Goal: Task Accomplishment & Management: Complete application form

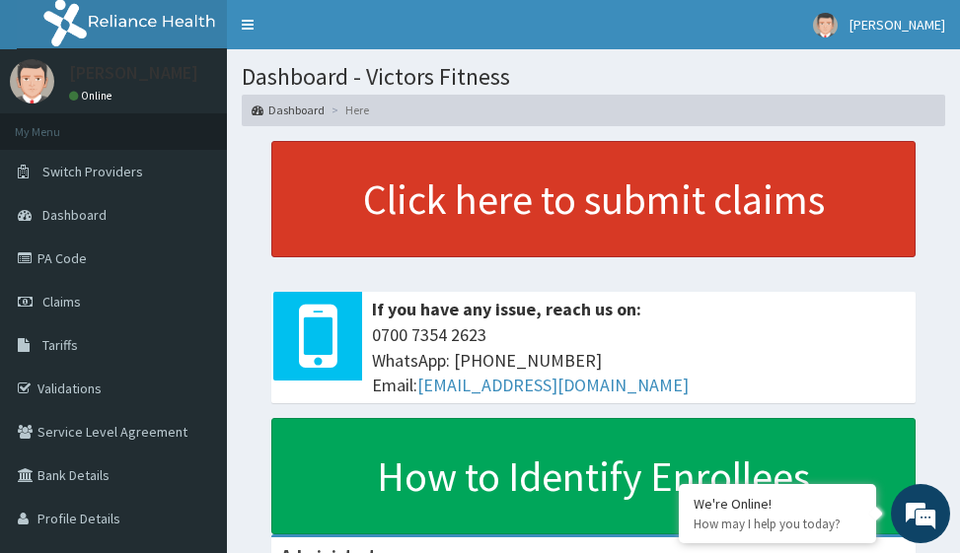
click at [602, 204] on link "Click here to submit claims" at bounding box center [593, 199] width 644 height 116
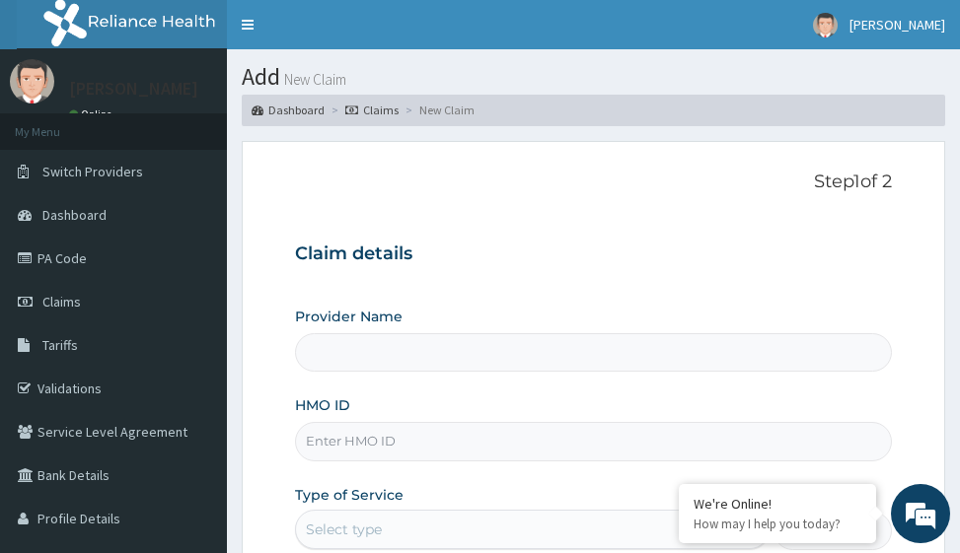
type input "Victors Fitness"
type input "1"
click at [367, 434] on input "HMO ID" at bounding box center [593, 441] width 596 height 38
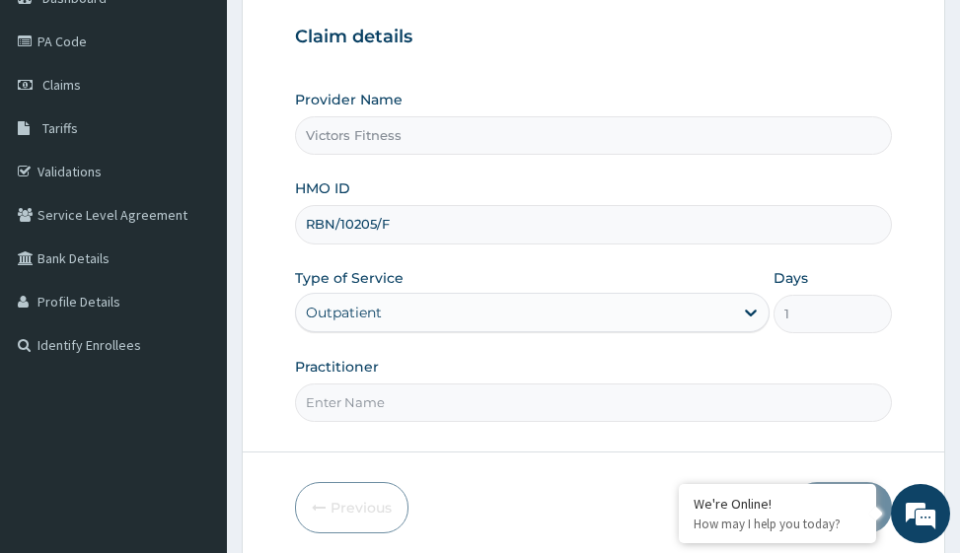
scroll to position [313, 0]
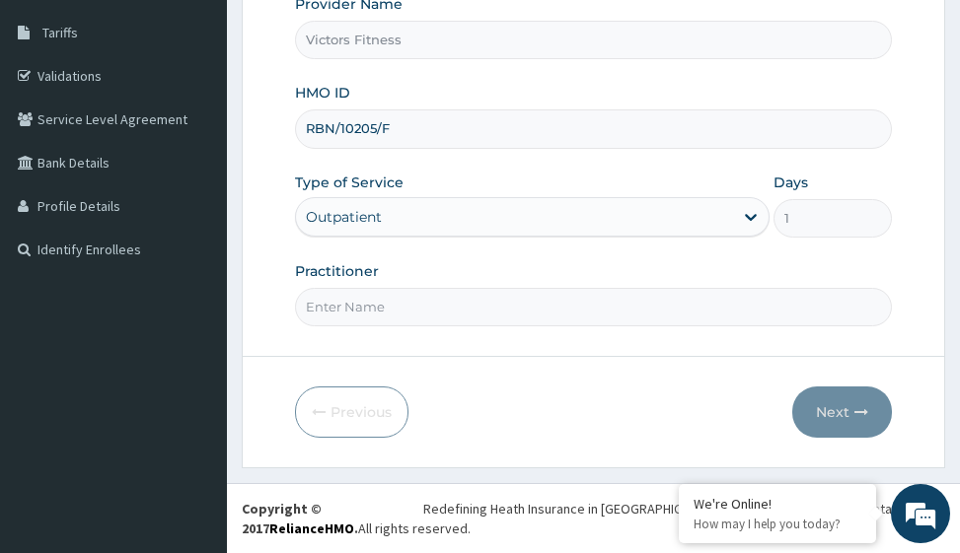
type input "RBN/10205/F"
click at [352, 315] on input "Practitioner" at bounding box center [593, 307] width 596 height 38
type input "GYM"
click at [846, 416] on button "Next" at bounding box center [842, 412] width 100 height 51
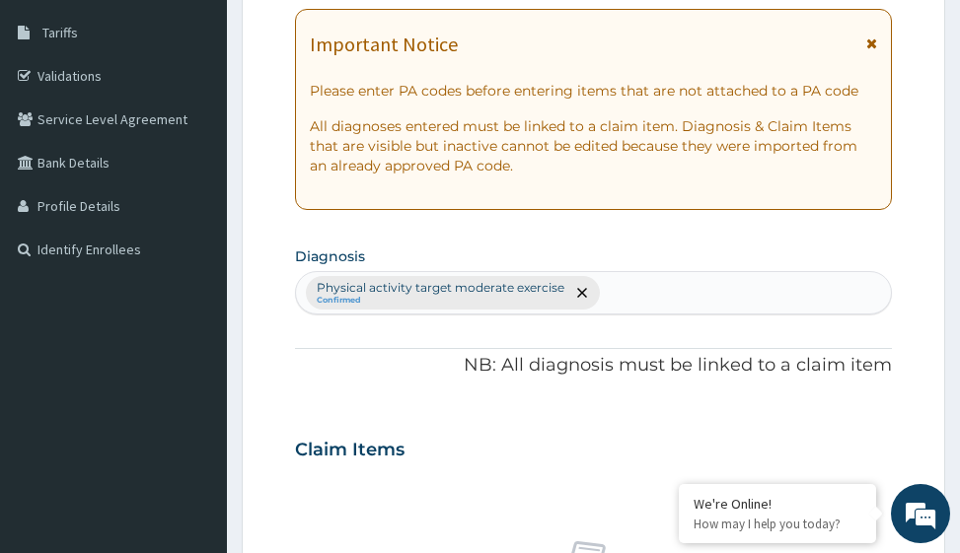
scroll to position [17, 0]
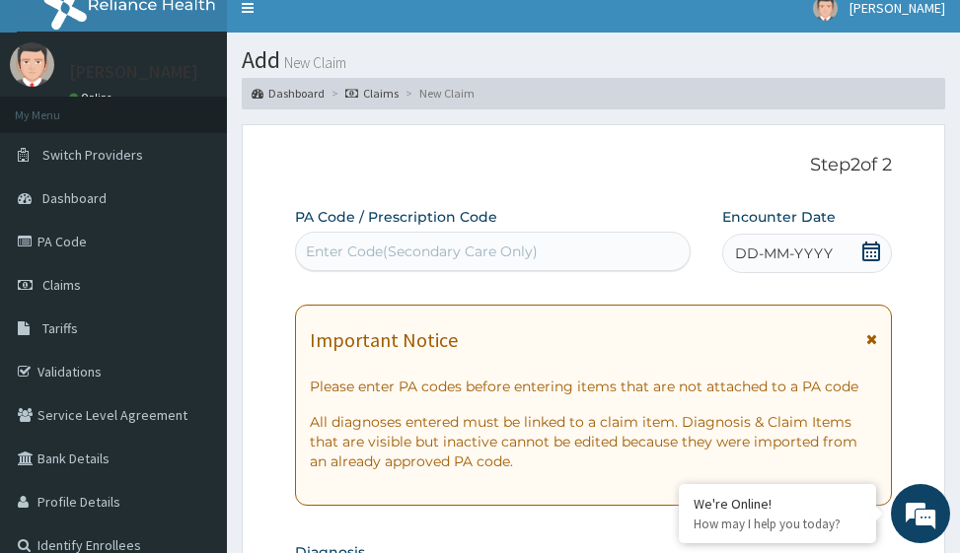
click at [780, 253] on span "DD-MM-YYYY" at bounding box center [784, 254] width 98 height 20
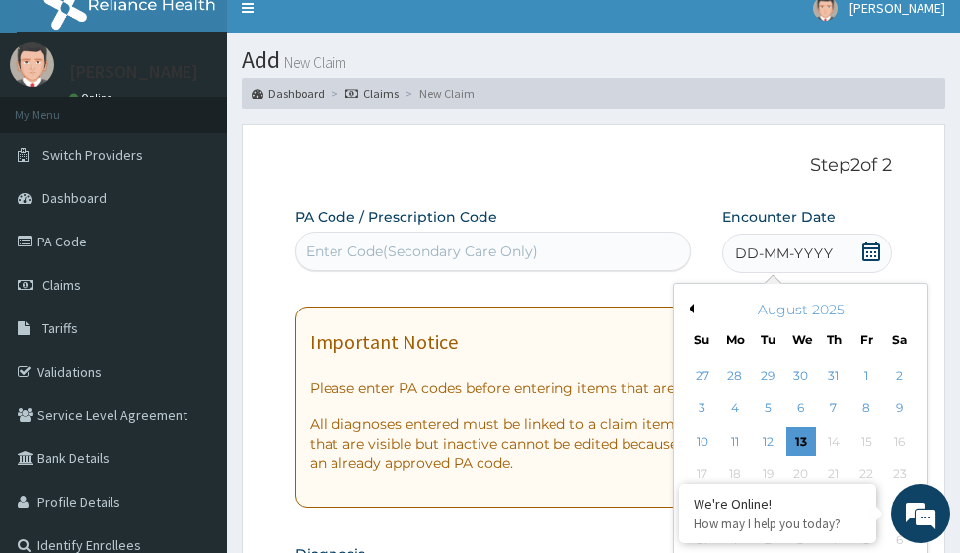
scroll to position [214, 0]
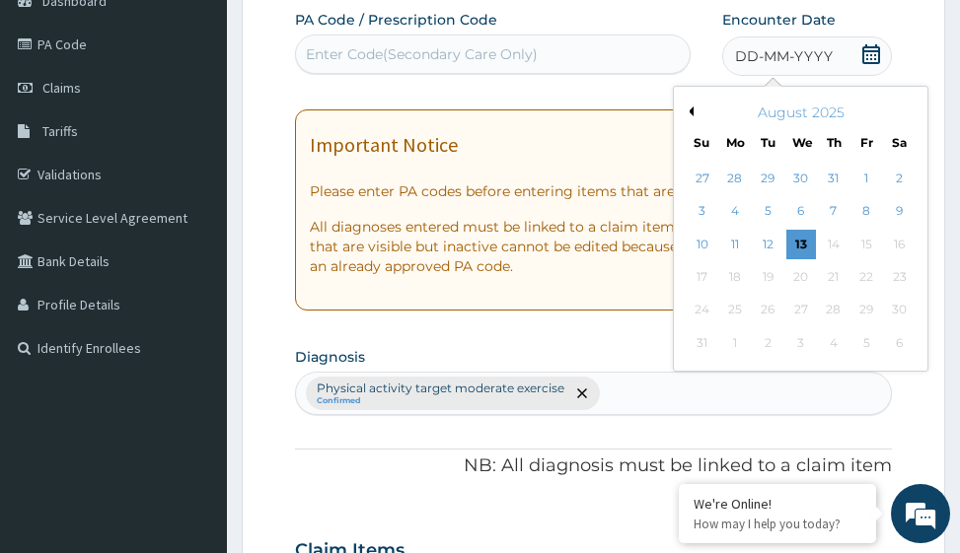
click at [692, 110] on button "Previous Month" at bounding box center [689, 112] width 10 height 10
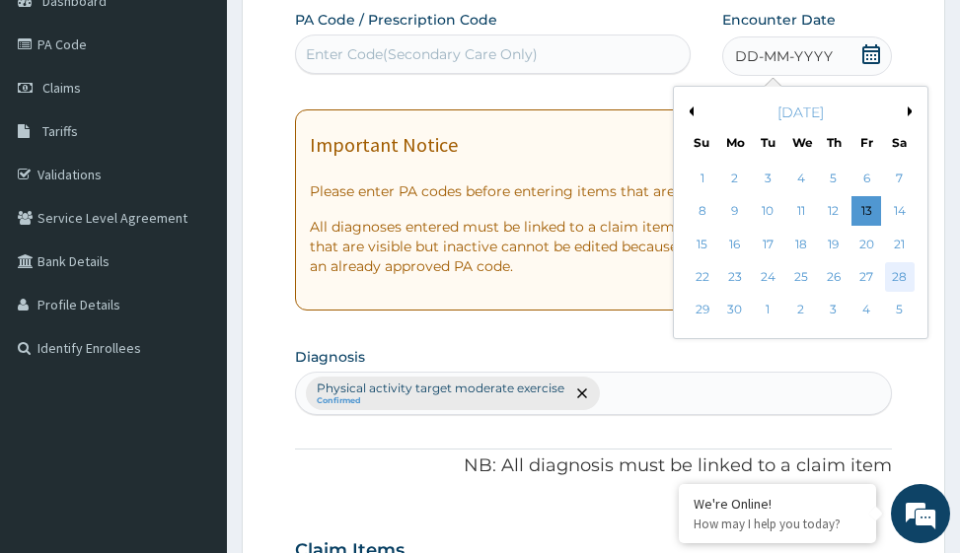
click at [897, 276] on div "28" at bounding box center [900, 277] width 30 height 30
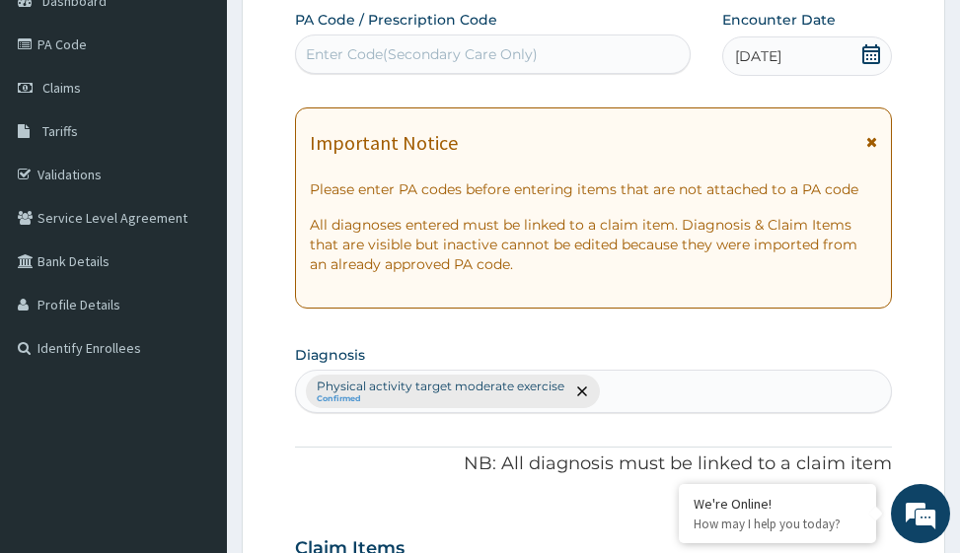
click at [488, 56] on div "Enter Code(Secondary Care Only)" at bounding box center [422, 54] width 232 height 20
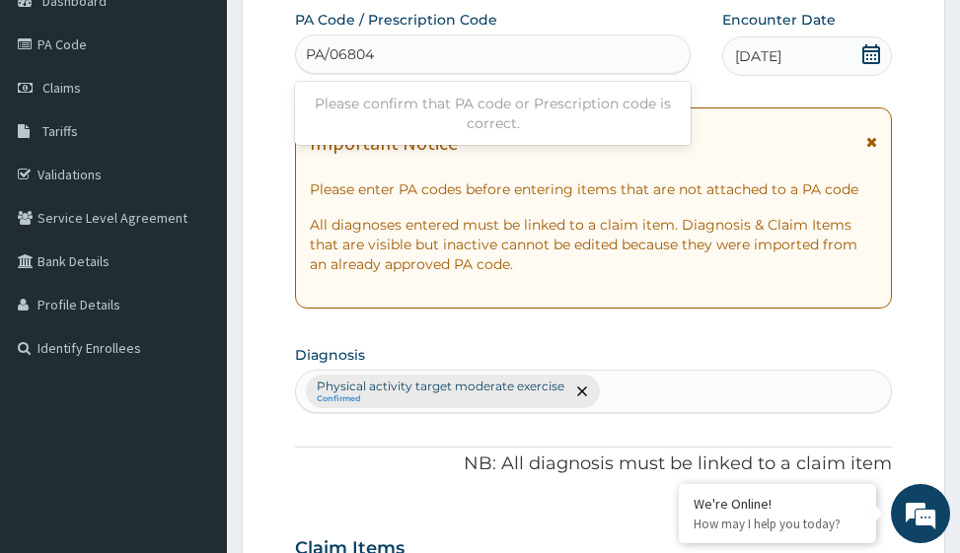
type input "PA/068041"
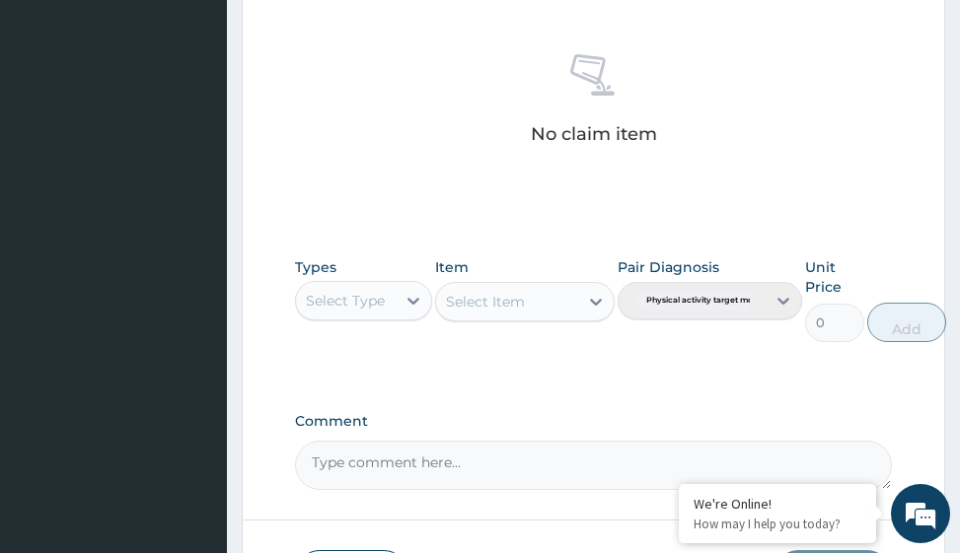
scroll to position [964, 0]
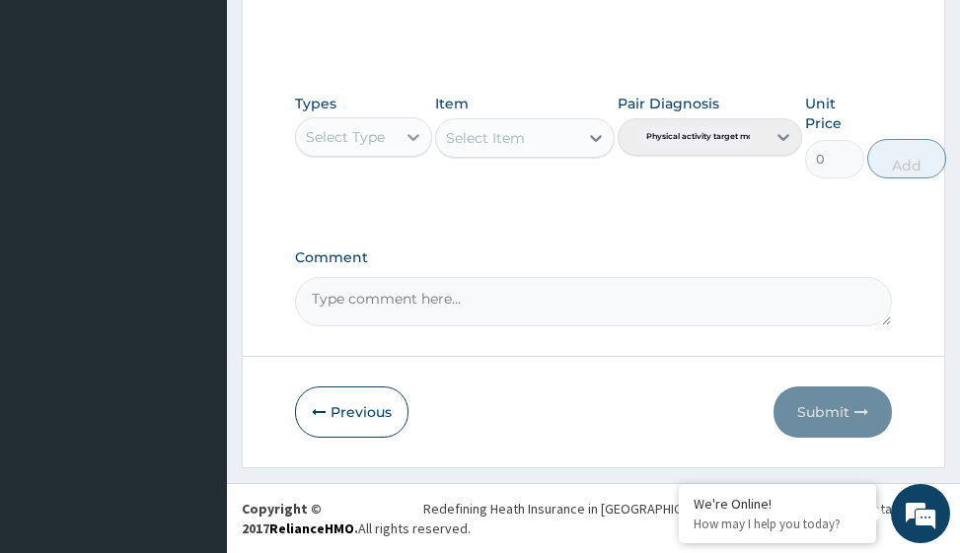
click at [414, 129] on icon at bounding box center [414, 137] width 20 height 20
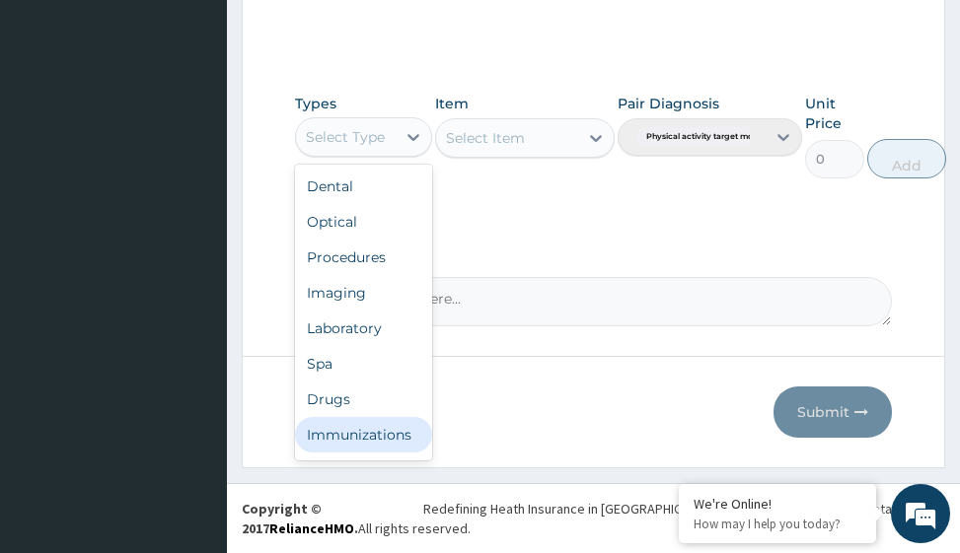
scroll to position [67, 0]
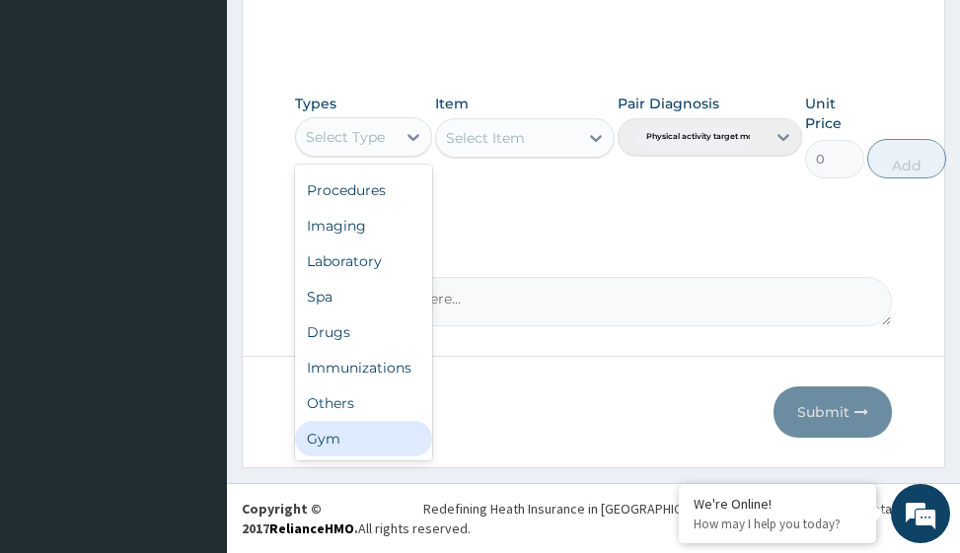
click at [333, 433] on div "Gym" at bounding box center [363, 439] width 137 height 36
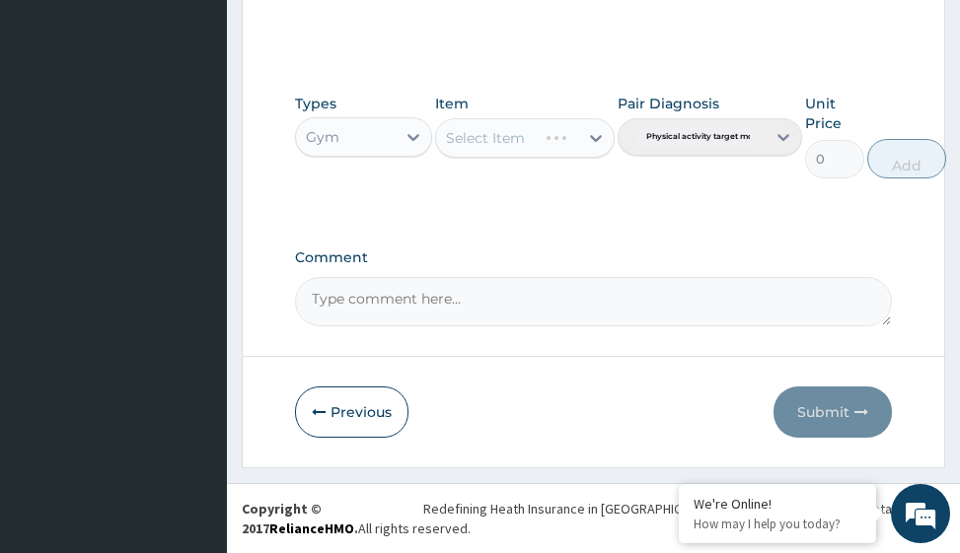
click at [604, 133] on div "Select Item" at bounding box center [524, 137] width 179 height 39
click at [590, 140] on div "Select Item" at bounding box center [524, 137] width 179 height 39
click at [598, 133] on icon at bounding box center [596, 138] width 20 height 20
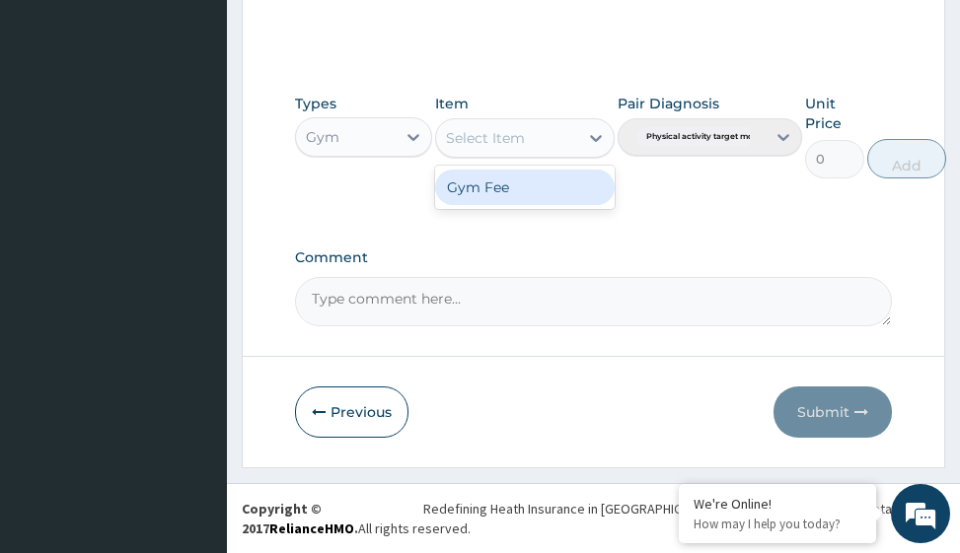
click at [549, 192] on div "Gym Fee" at bounding box center [524, 188] width 179 height 36
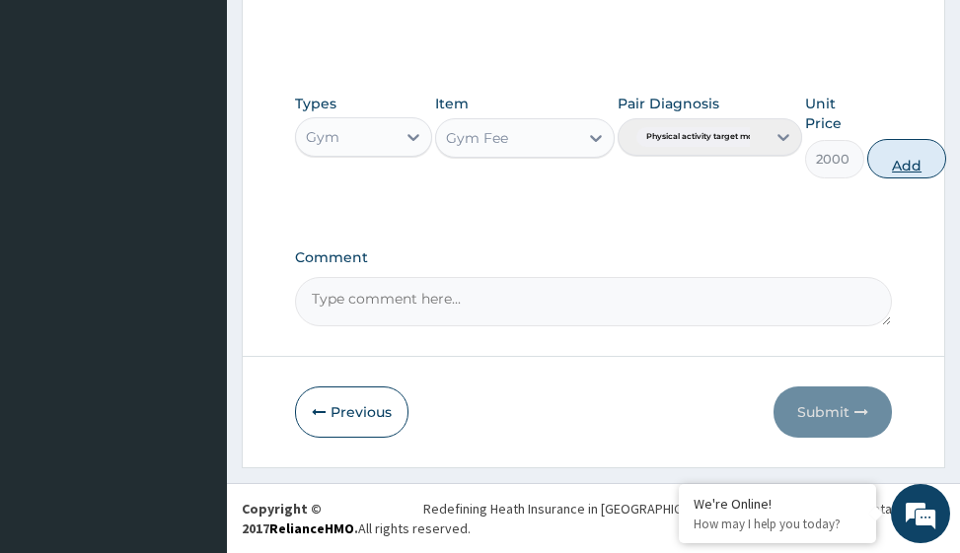
click at [901, 162] on button "Add" at bounding box center [906, 158] width 79 height 39
type input "0"
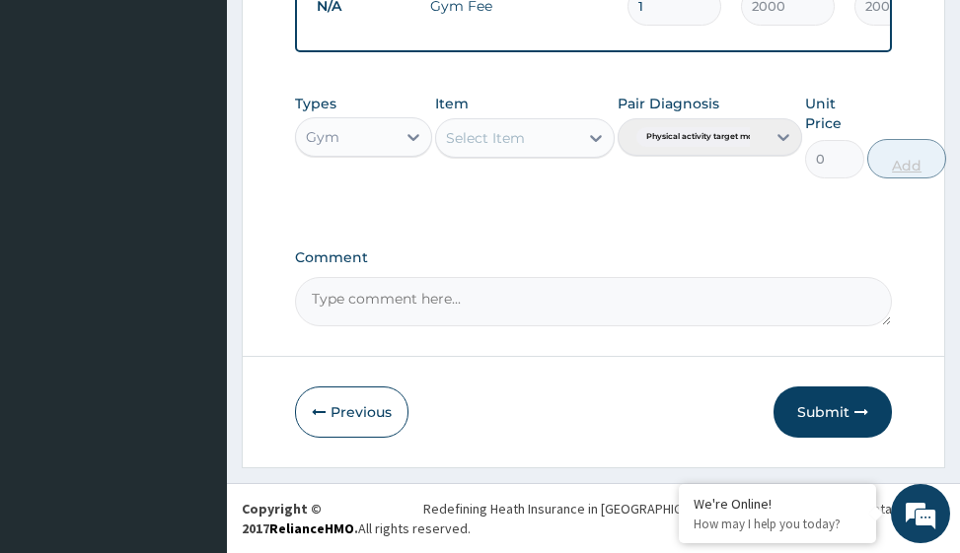
scroll to position [857, 0]
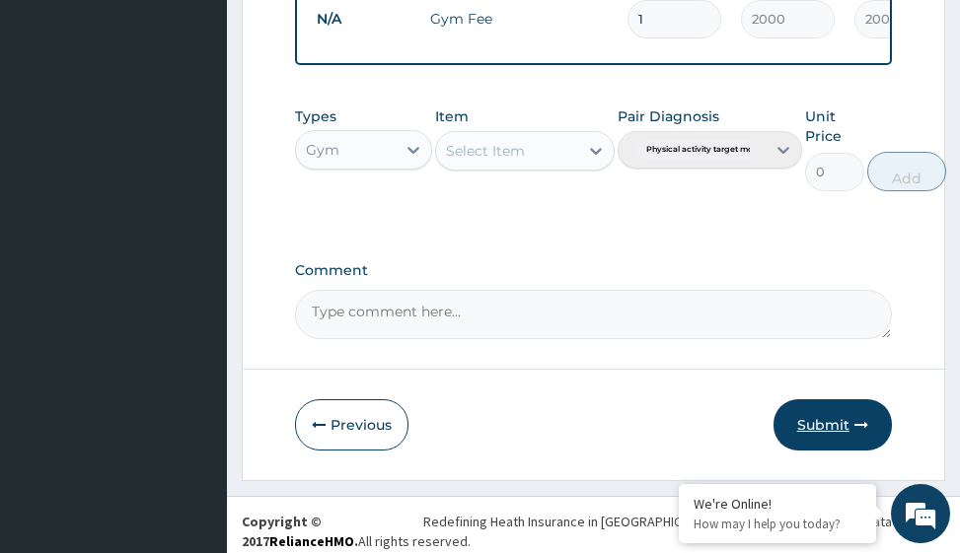
click at [808, 439] on button "Submit" at bounding box center [832, 425] width 118 height 51
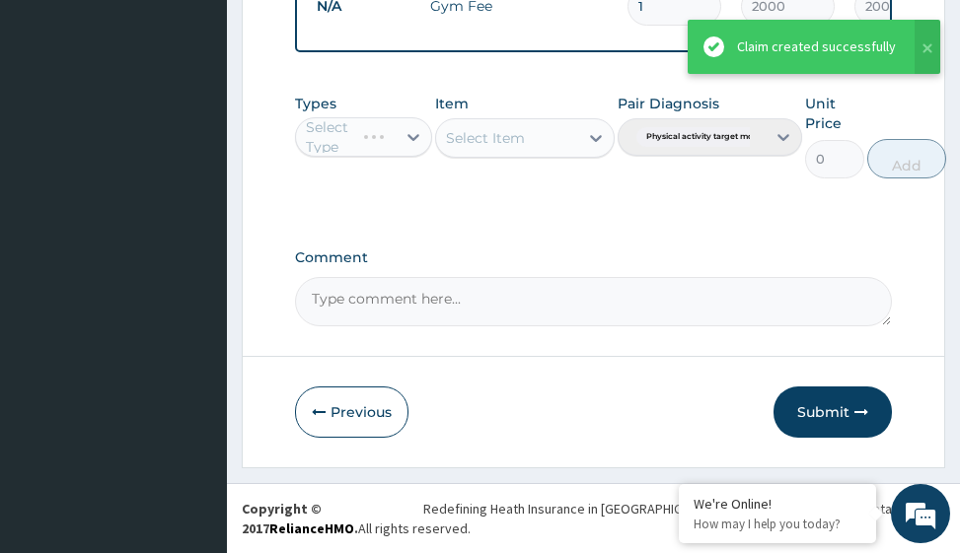
scroll to position [885, 0]
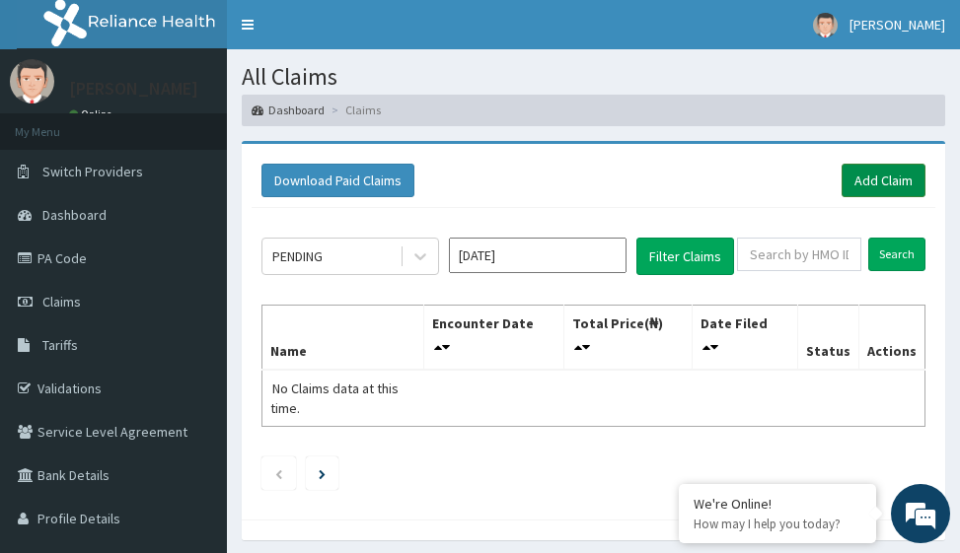
click at [876, 183] on link "Add Claim" at bounding box center [884, 181] width 84 height 34
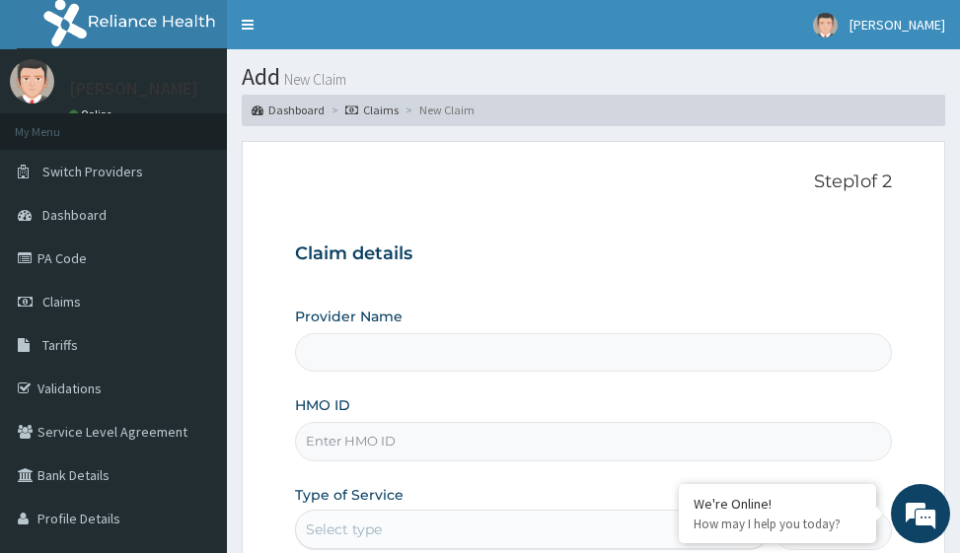
type input "Victors Fitness"
type input "1"
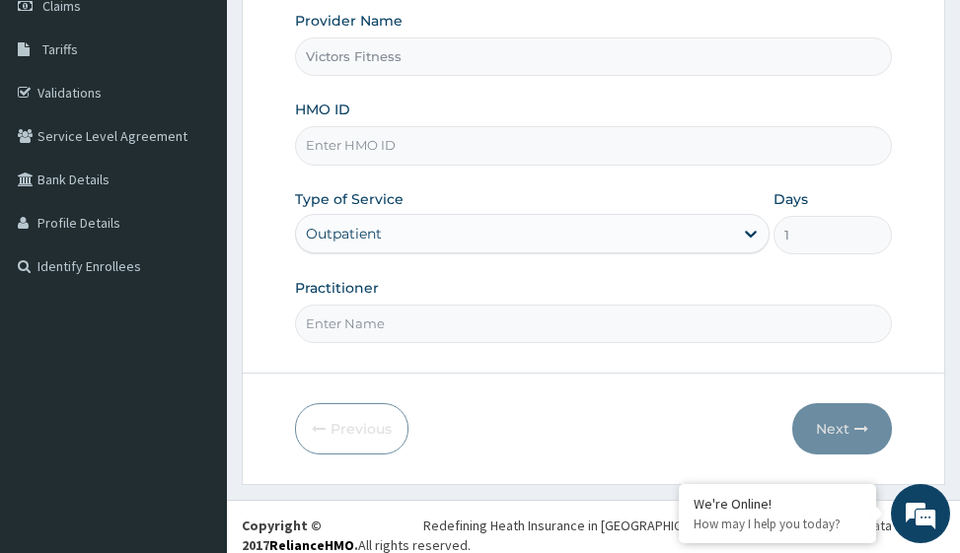
scroll to position [313, 0]
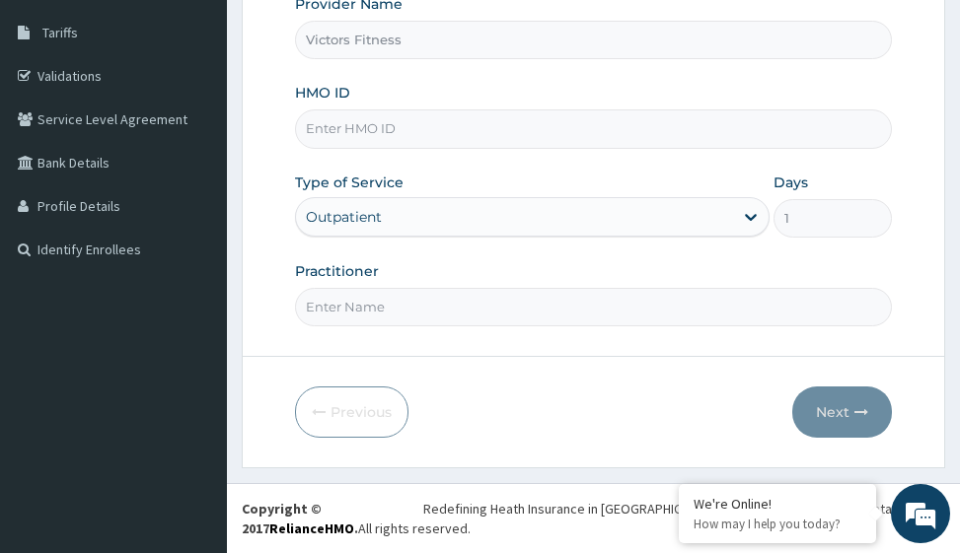
click at [347, 134] on input "HMO ID" at bounding box center [593, 129] width 596 height 38
type input "BLX/10037/A"
click at [347, 300] on input "Practitioner" at bounding box center [593, 307] width 596 height 38
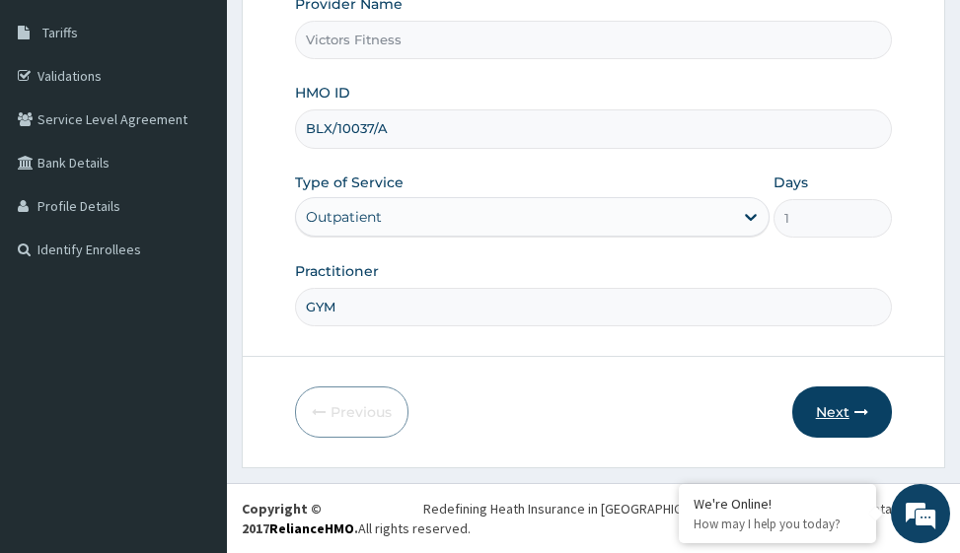
type input "GYM"
click at [820, 406] on button "Next" at bounding box center [842, 412] width 100 height 51
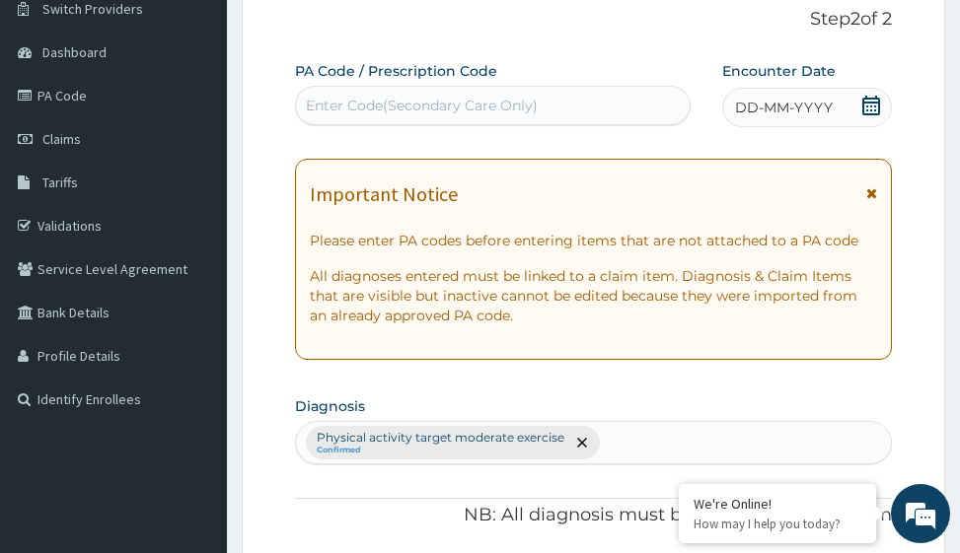
scroll to position [17, 0]
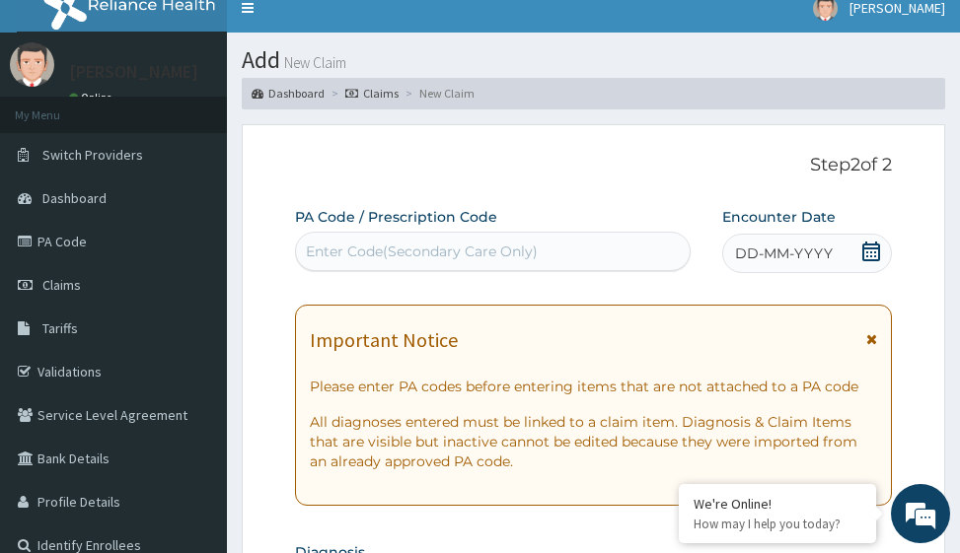
click at [451, 242] on div "Enter Code(Secondary Care Only)" at bounding box center [422, 252] width 232 height 20
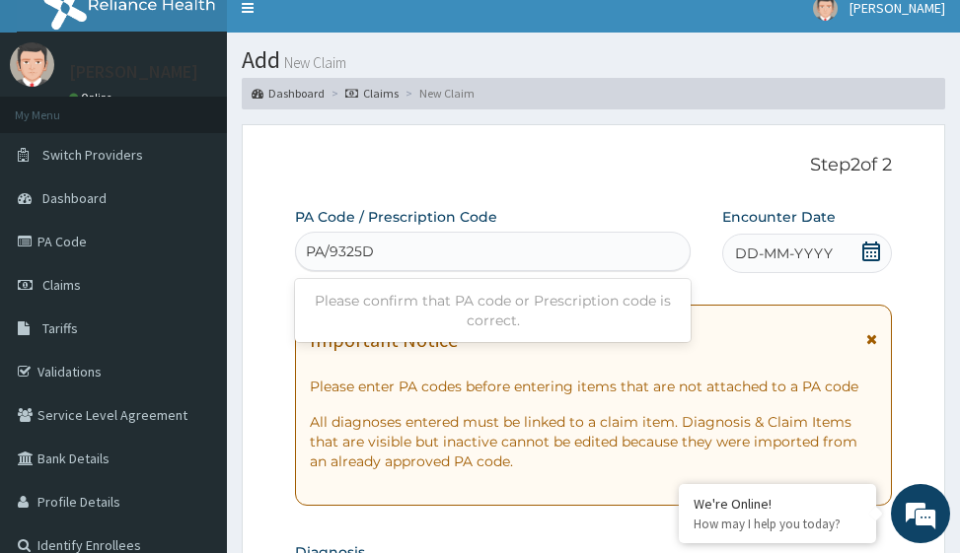
type input "PA/9325D9"
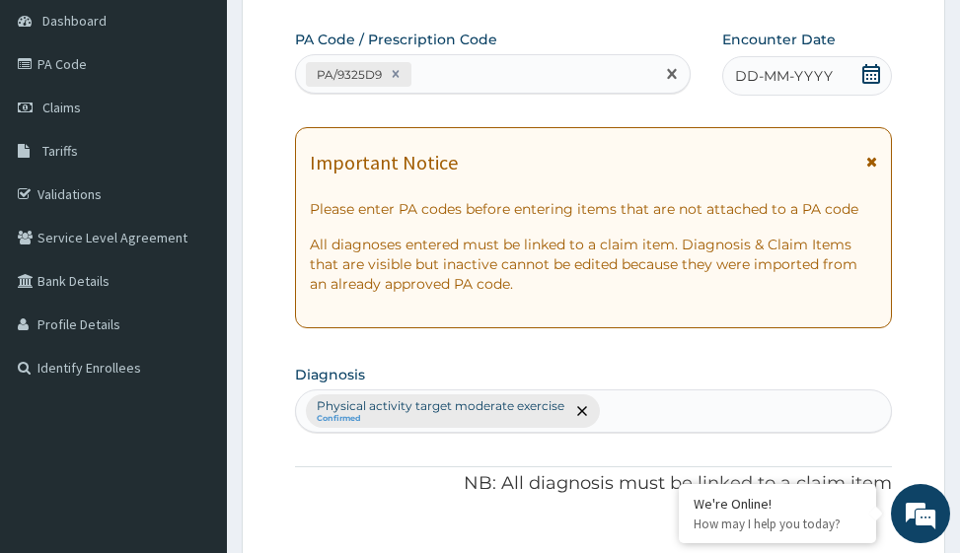
scroll to position [0, 0]
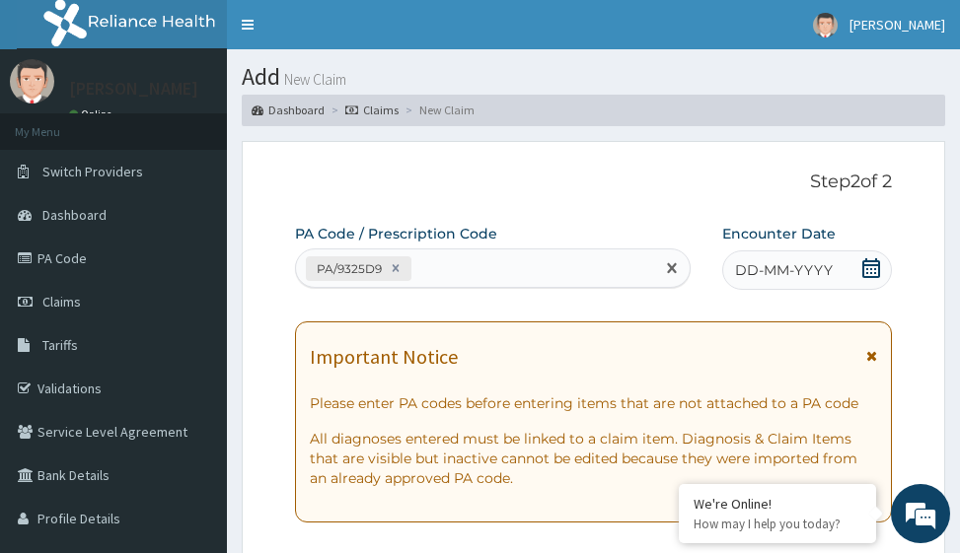
click at [784, 264] on span "DD-MM-YYYY" at bounding box center [784, 270] width 98 height 20
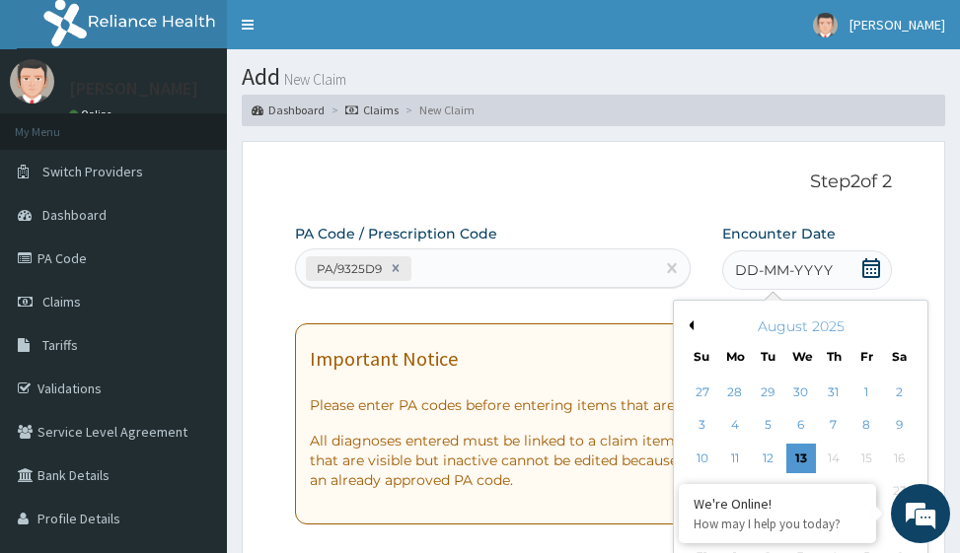
scroll to position [296, 0]
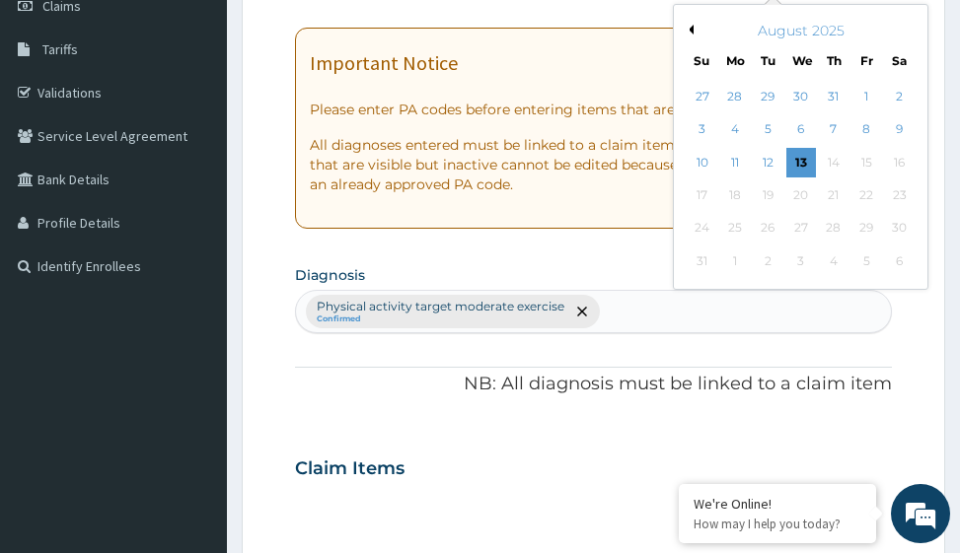
click at [692, 27] on button "Previous Month" at bounding box center [689, 30] width 10 height 10
drag, startPoint x: 905, startPoint y: 185, endPoint x: 904, endPoint y: 198, distance: 12.9
click at [905, 187] on div "28" at bounding box center [900, 196] width 30 height 30
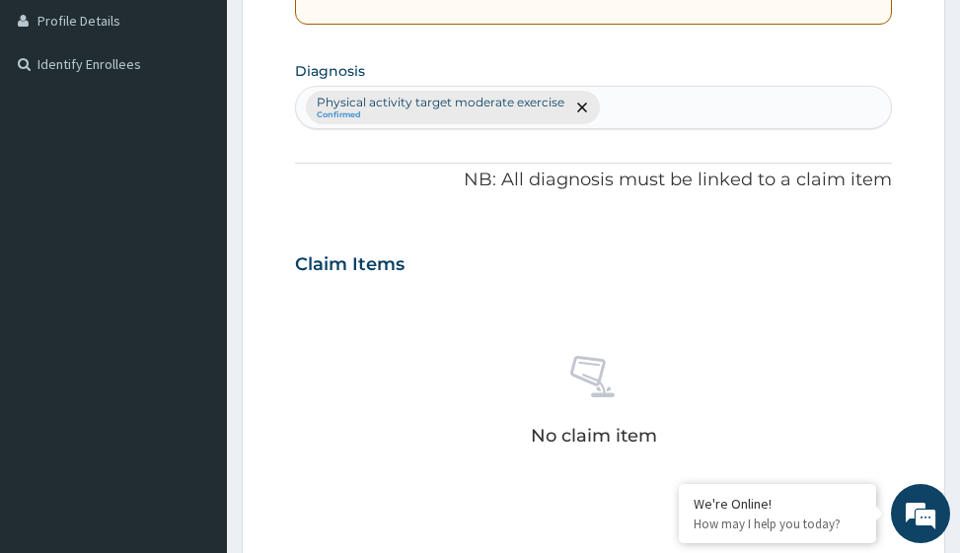
scroll to position [789, 0]
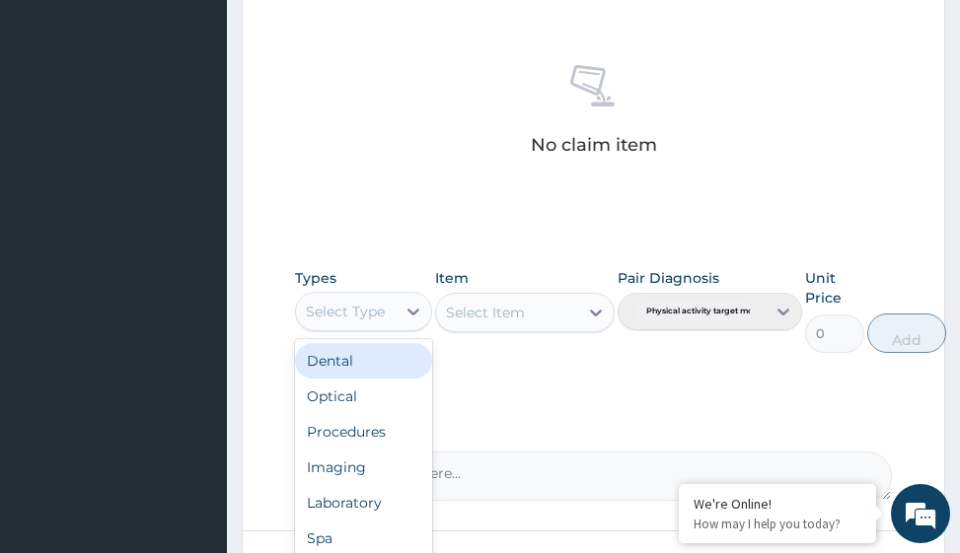
click at [351, 314] on div "Select Type" at bounding box center [345, 312] width 79 height 20
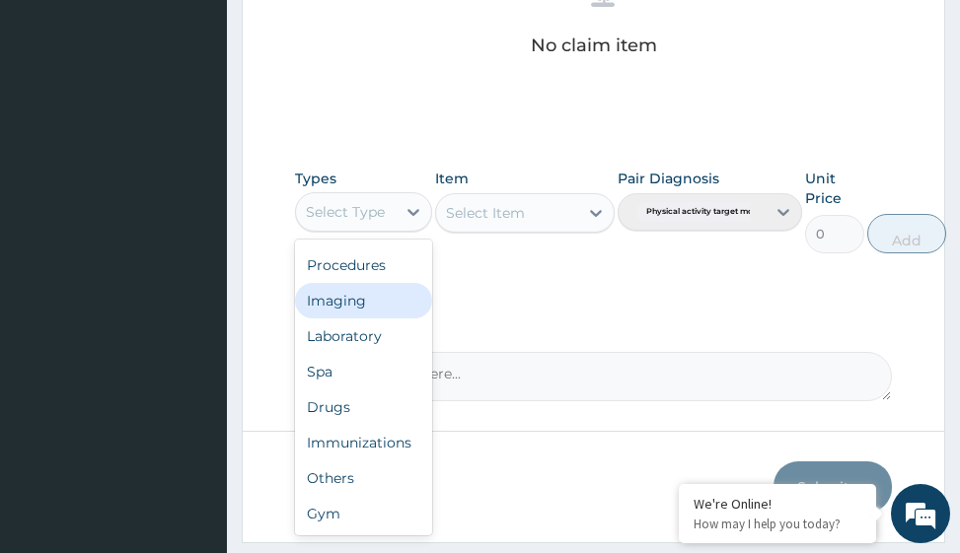
scroll to position [964, 0]
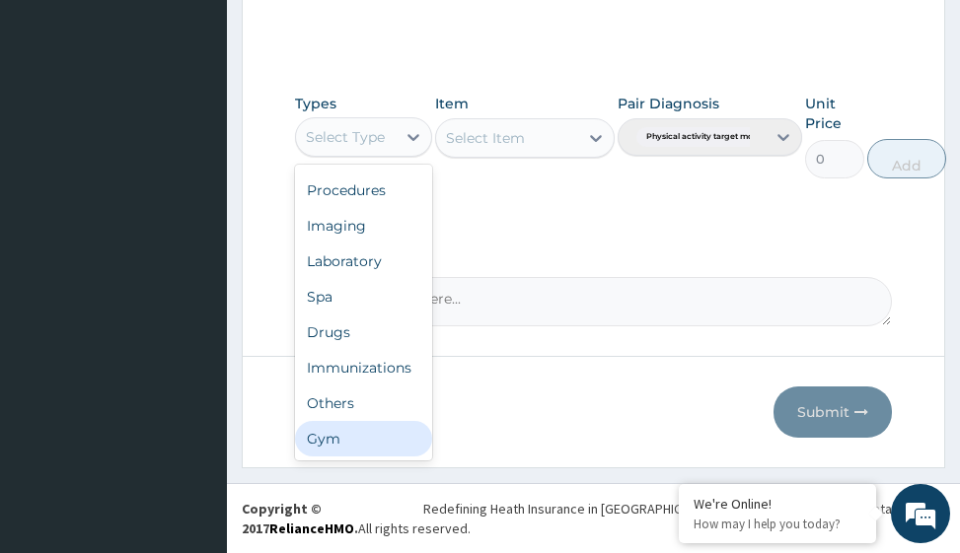
click at [347, 433] on div "Gym" at bounding box center [363, 439] width 137 height 36
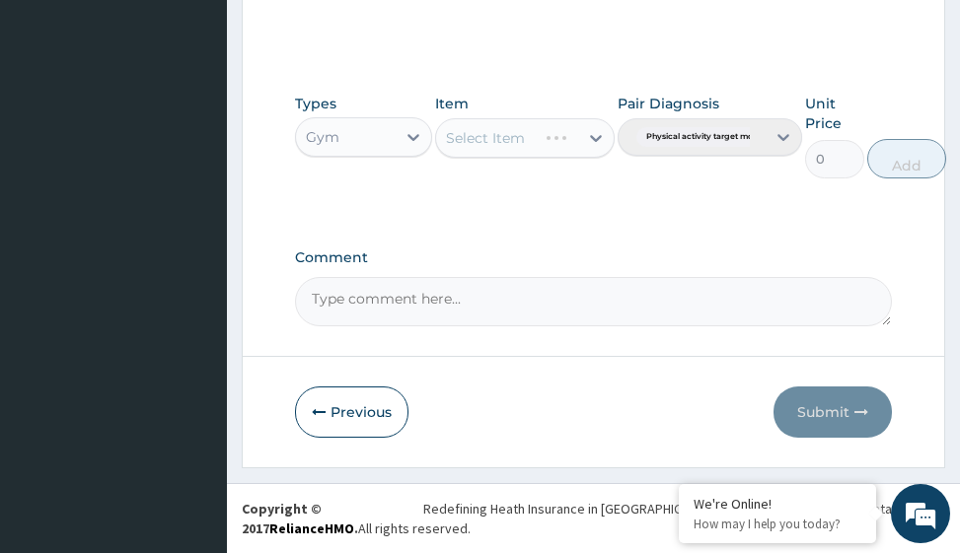
click at [577, 142] on div "Select Item" at bounding box center [524, 137] width 179 height 39
click at [584, 140] on div "Select Item" at bounding box center [524, 137] width 179 height 39
click at [598, 137] on icon at bounding box center [596, 138] width 12 height 7
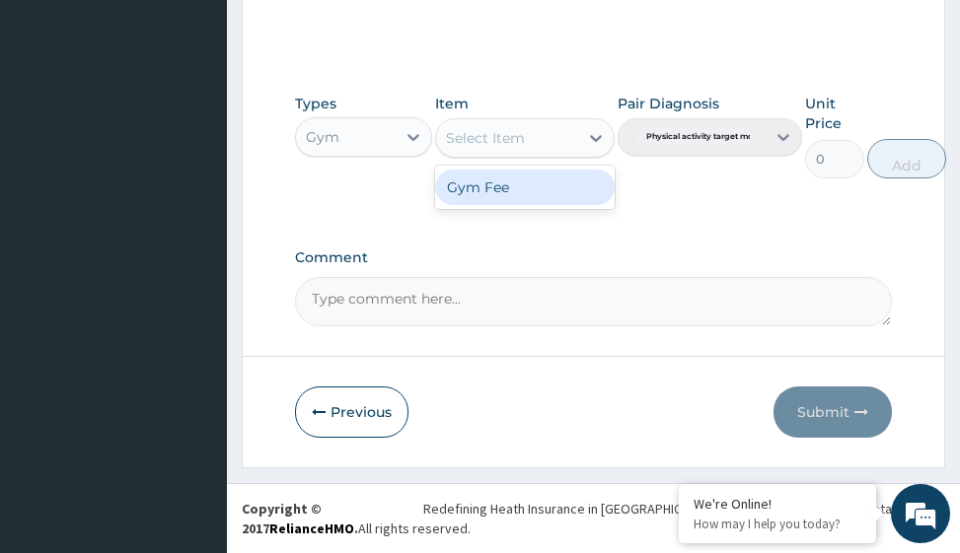
click at [541, 183] on div "Gym Fee" at bounding box center [524, 188] width 179 height 36
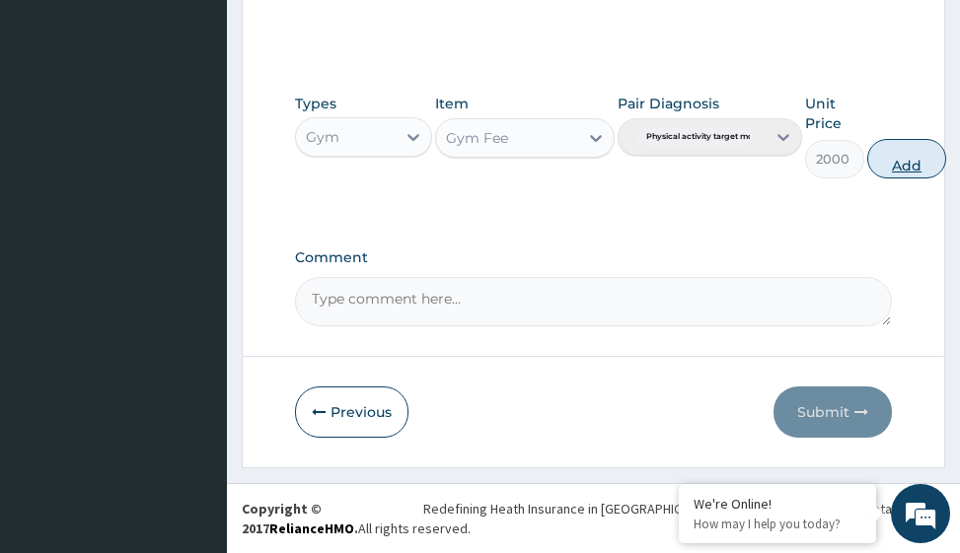
click at [900, 160] on button "Add" at bounding box center [906, 158] width 79 height 39
type input "0"
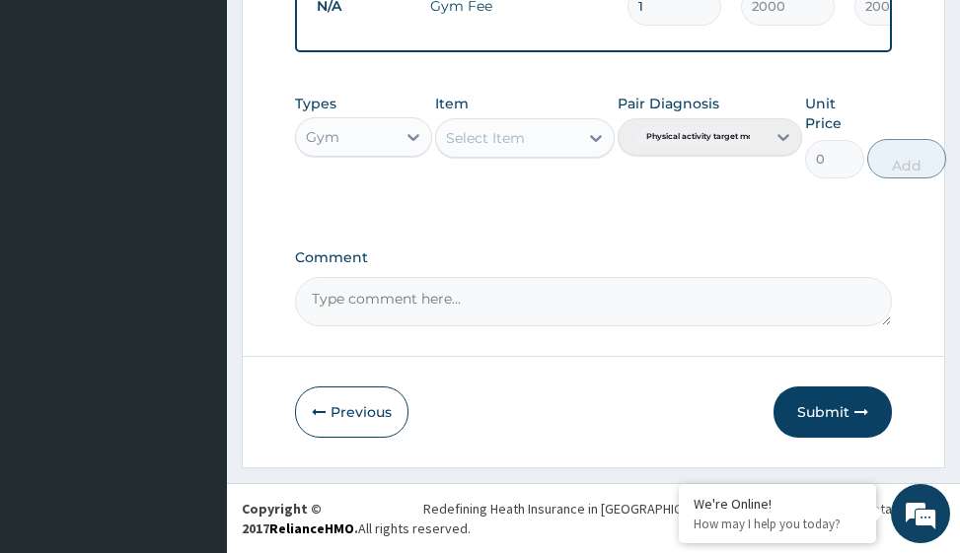
scroll to position [857, 0]
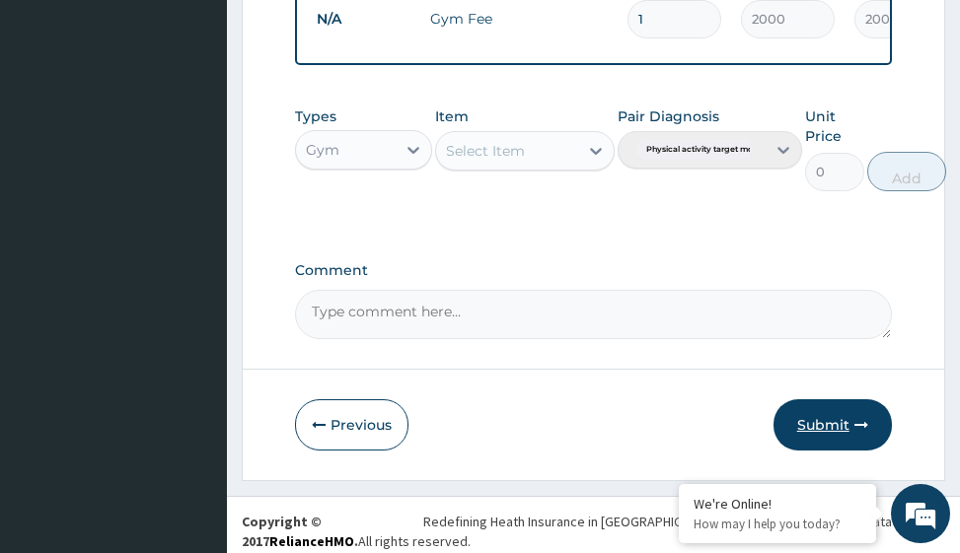
click at [830, 446] on button "Submit" at bounding box center [832, 425] width 118 height 51
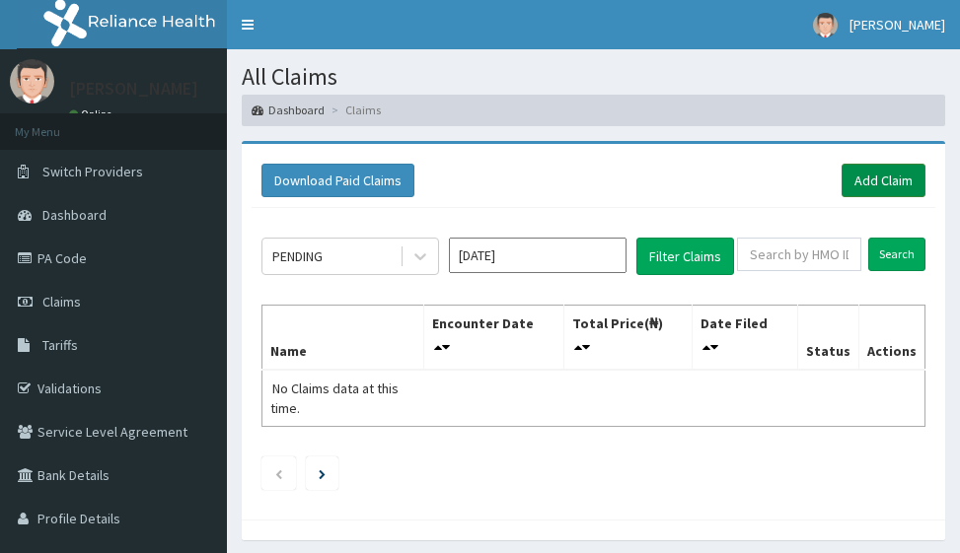
click at [900, 182] on link "Add Claim" at bounding box center [884, 181] width 84 height 34
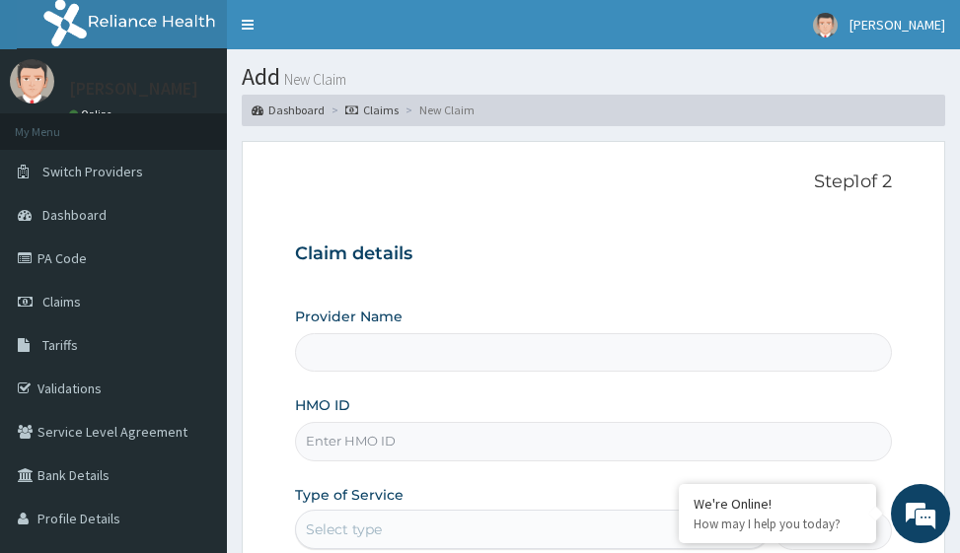
type input "Victors Fitness"
type input "1"
click at [354, 445] on input "HMO ID" at bounding box center [593, 441] width 596 height 38
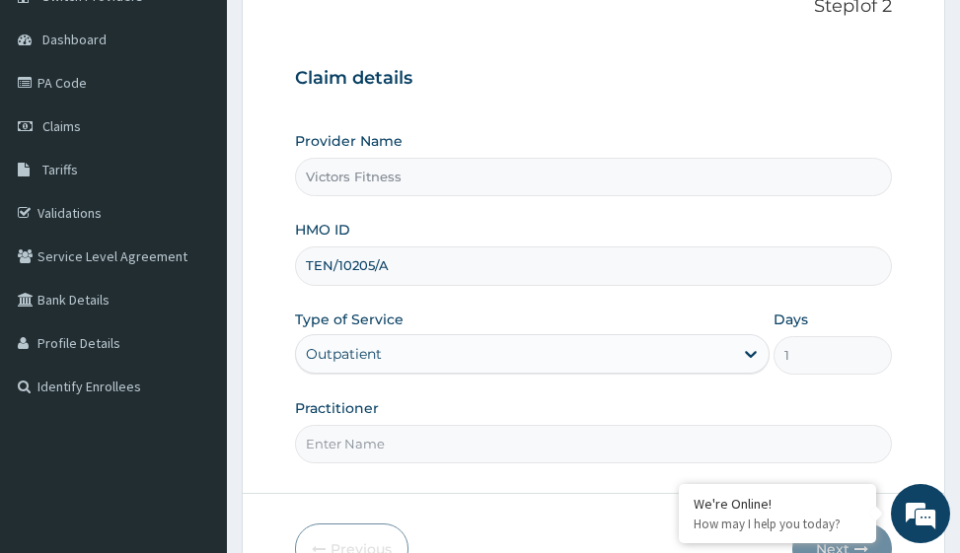
scroll to position [313, 0]
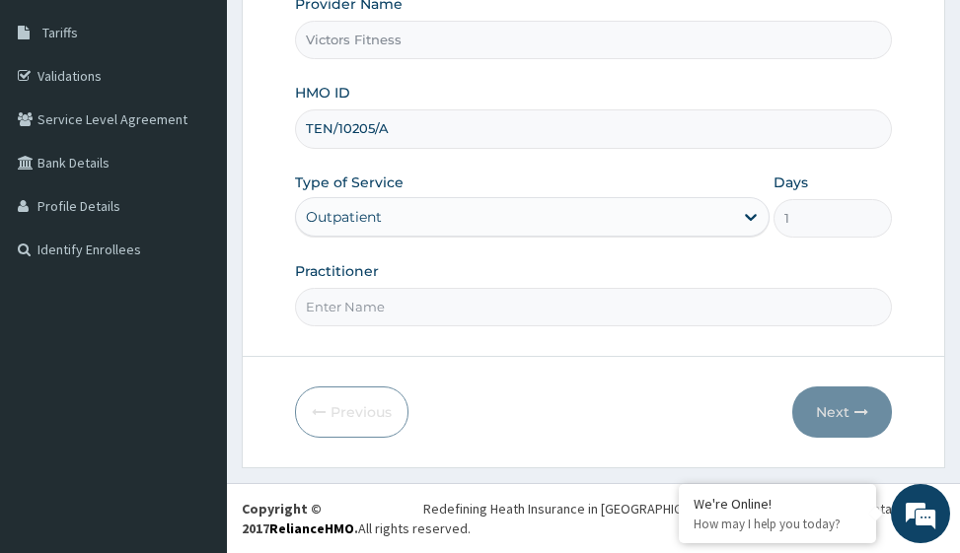
type input "TEN/10205/A"
click at [404, 298] on input "Practitioner" at bounding box center [593, 307] width 596 height 38
type input "GYM"
click at [858, 405] on icon "button" at bounding box center [861, 412] width 14 height 14
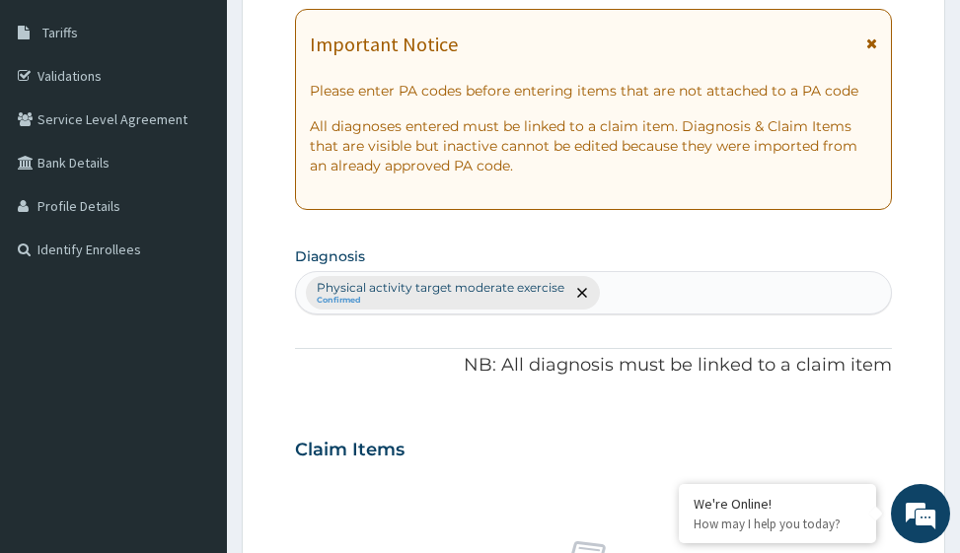
scroll to position [0, 0]
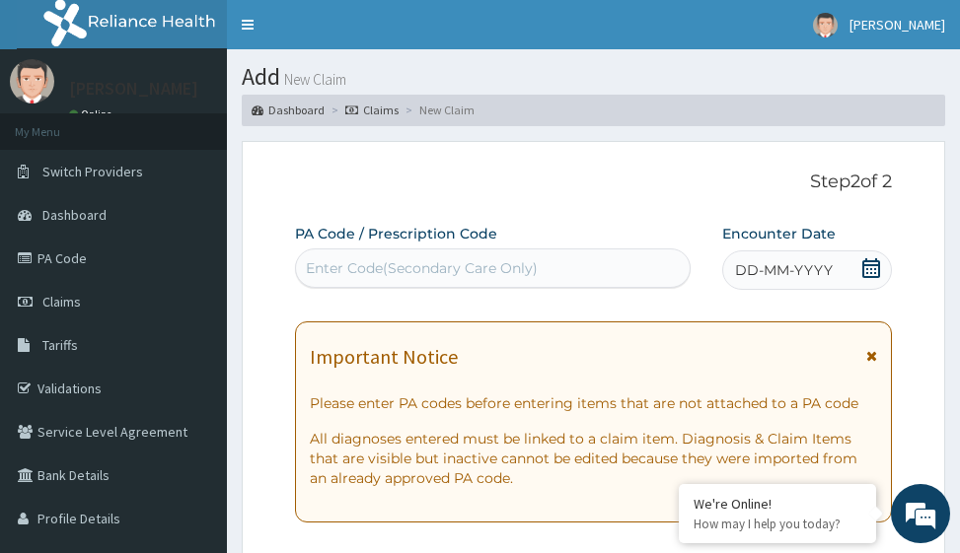
click at [785, 270] on span "DD-MM-YYYY" at bounding box center [784, 270] width 98 height 20
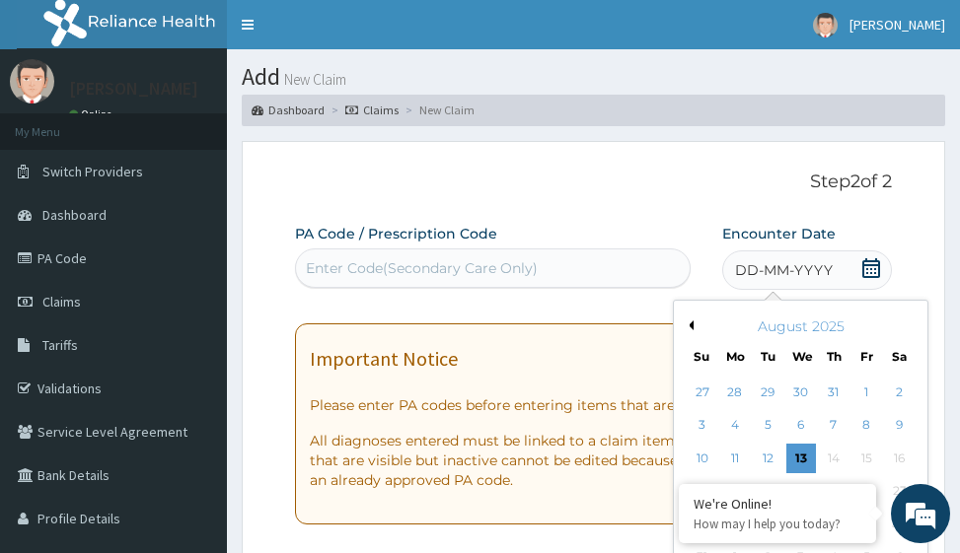
scroll to position [197, 0]
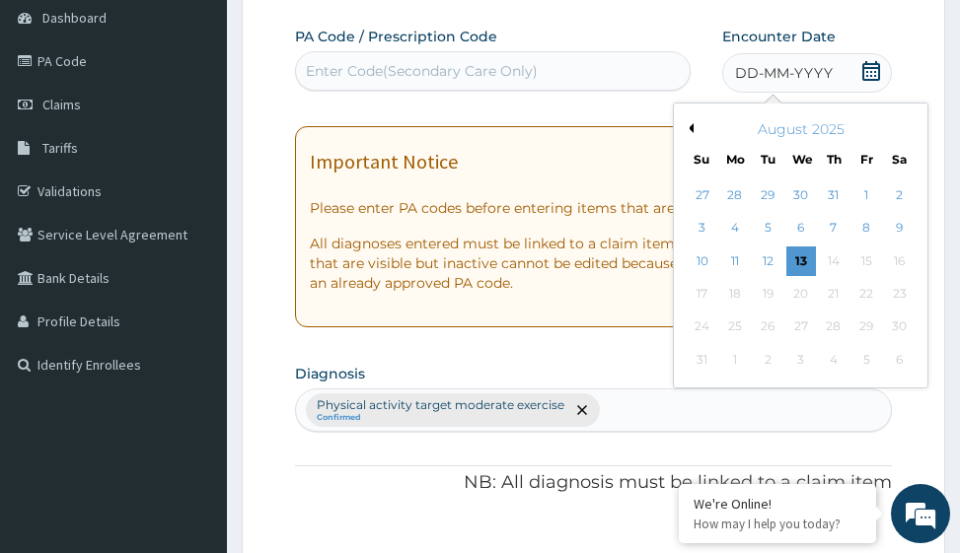
click at [690, 125] on button "Previous Month" at bounding box center [689, 128] width 10 height 10
click at [892, 287] on div "28" at bounding box center [900, 294] width 30 height 30
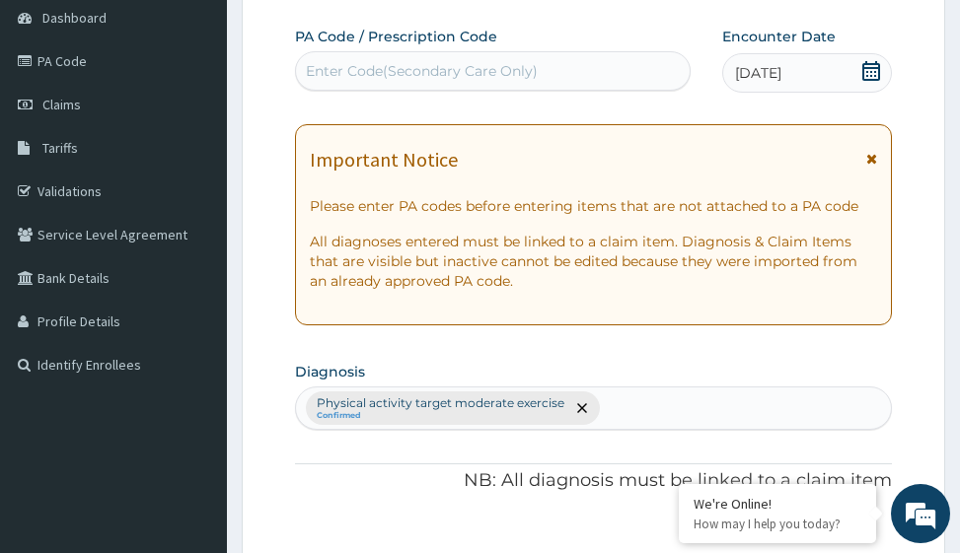
click at [344, 72] on div "Enter Code(Secondary Care Only)" at bounding box center [422, 71] width 232 height 20
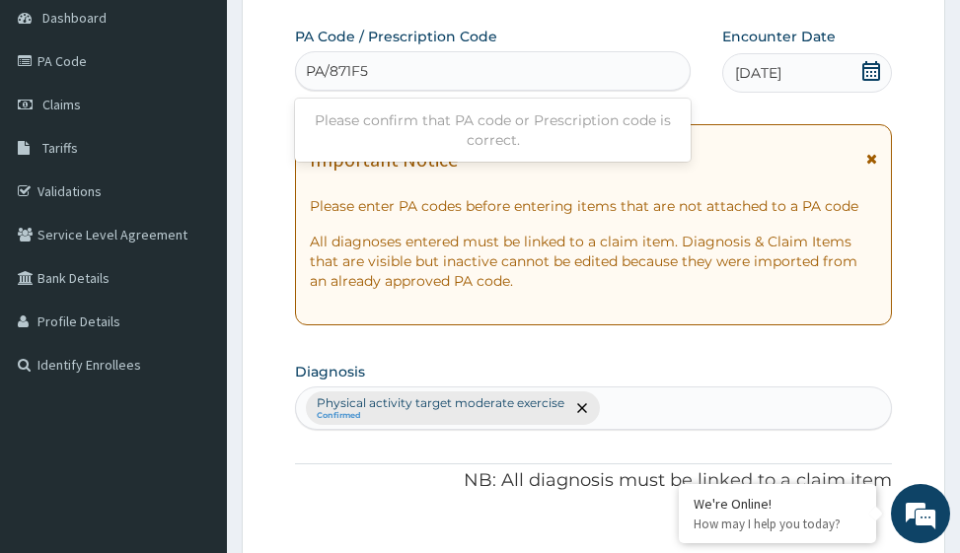
type input "PA/871F58"
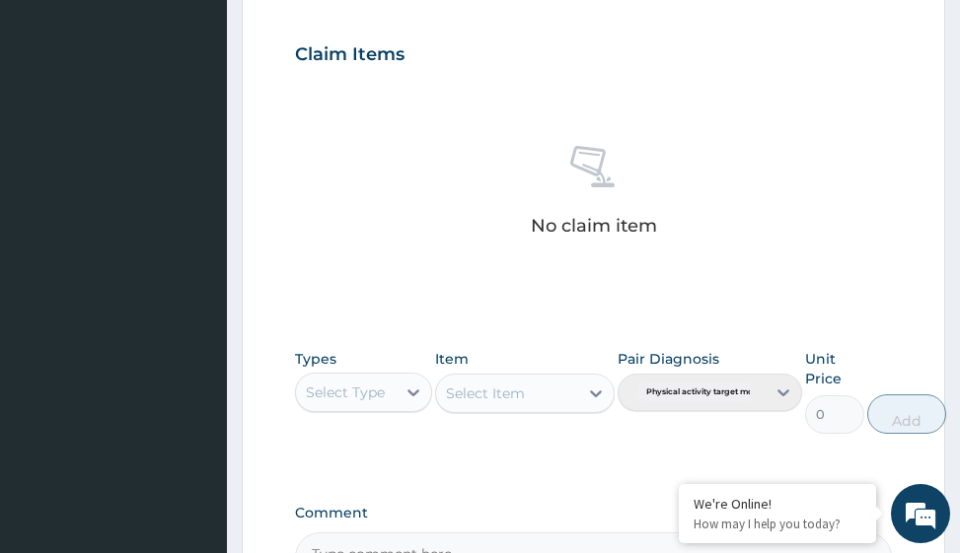
scroll to position [964, 0]
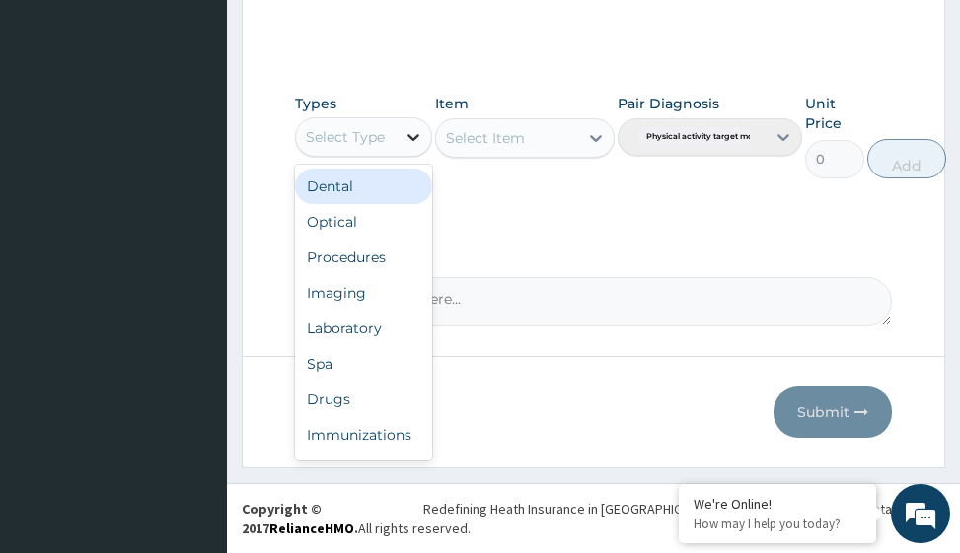
click at [413, 141] on icon at bounding box center [414, 137] width 20 height 20
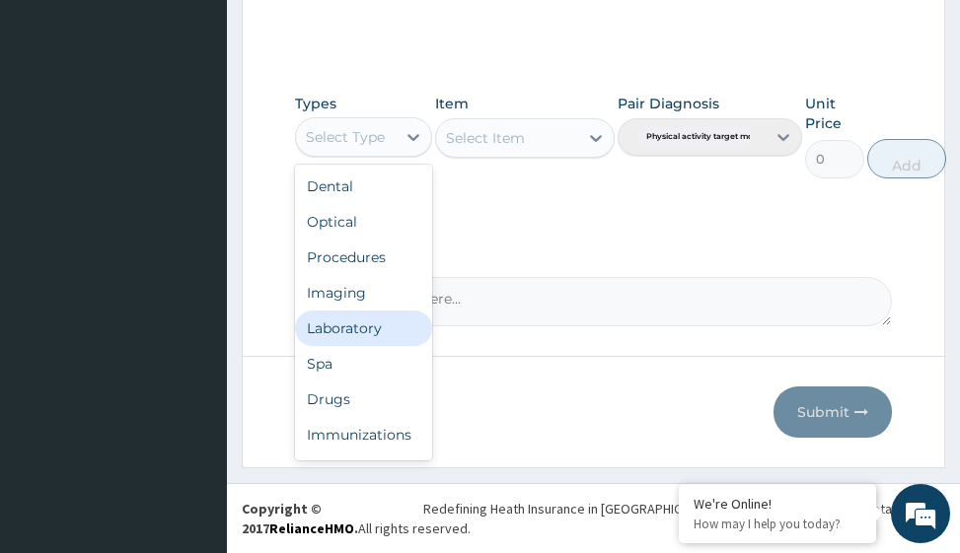
scroll to position [67, 0]
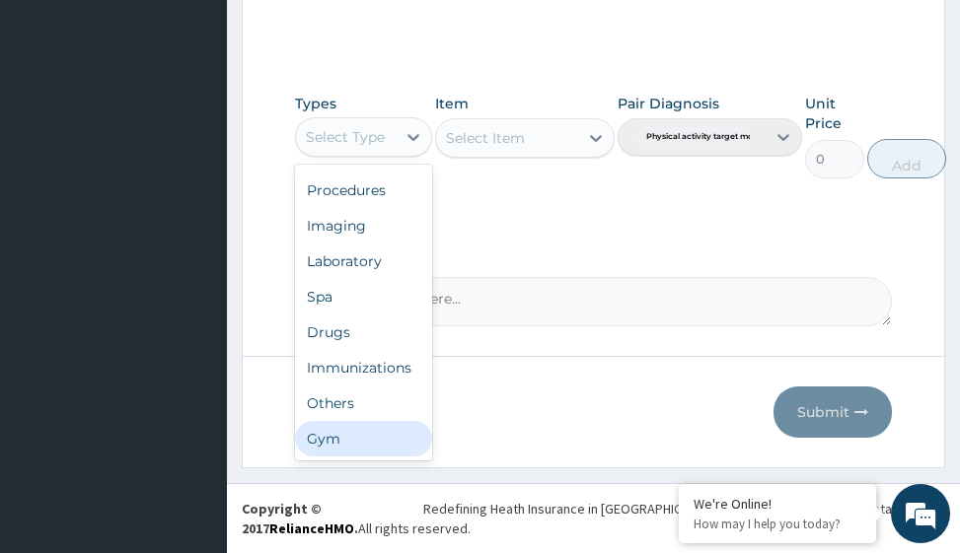
click at [402, 442] on div "Gym" at bounding box center [363, 439] width 137 height 36
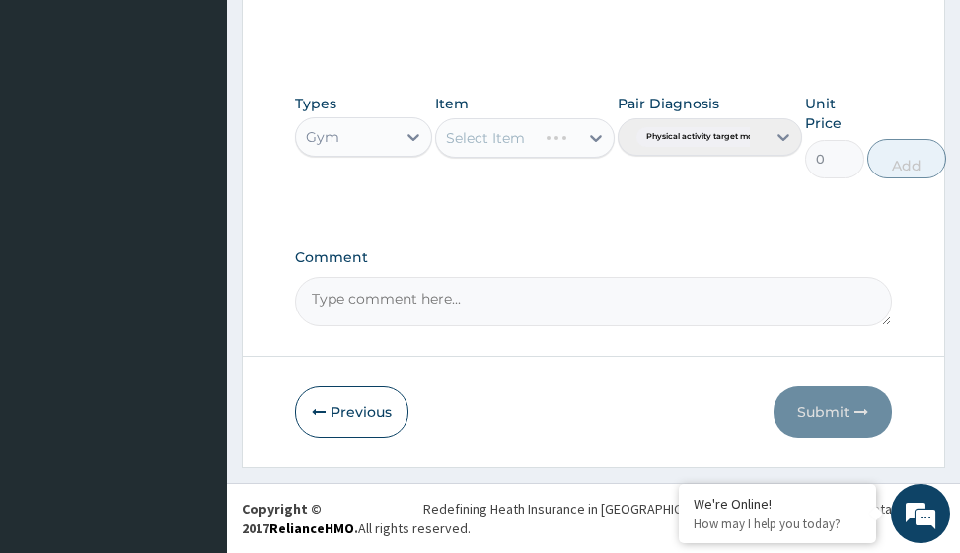
click at [598, 130] on div "Select Item" at bounding box center [524, 137] width 179 height 39
click at [590, 135] on icon at bounding box center [596, 138] width 20 height 20
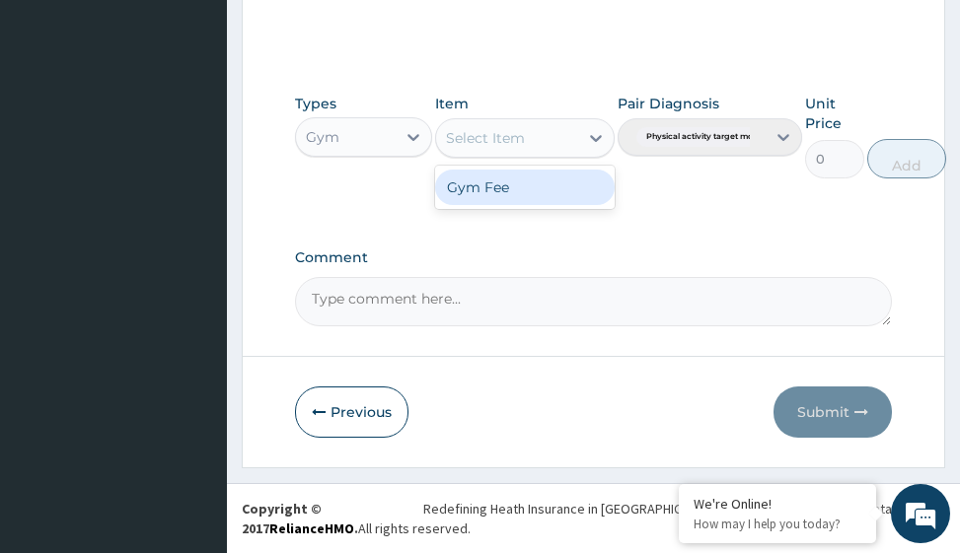
click at [537, 191] on div "Gym Fee" at bounding box center [524, 188] width 179 height 36
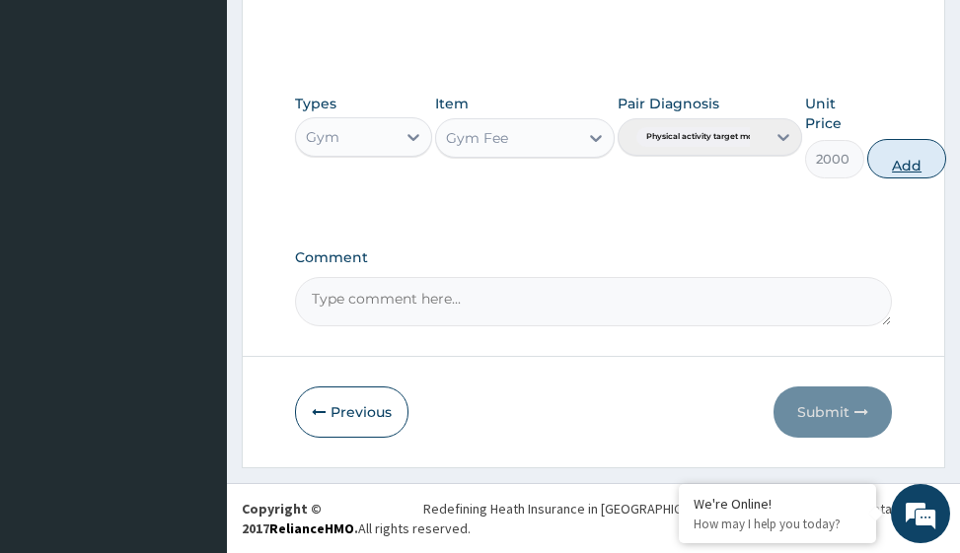
click at [898, 160] on button "Add" at bounding box center [906, 158] width 79 height 39
type input "0"
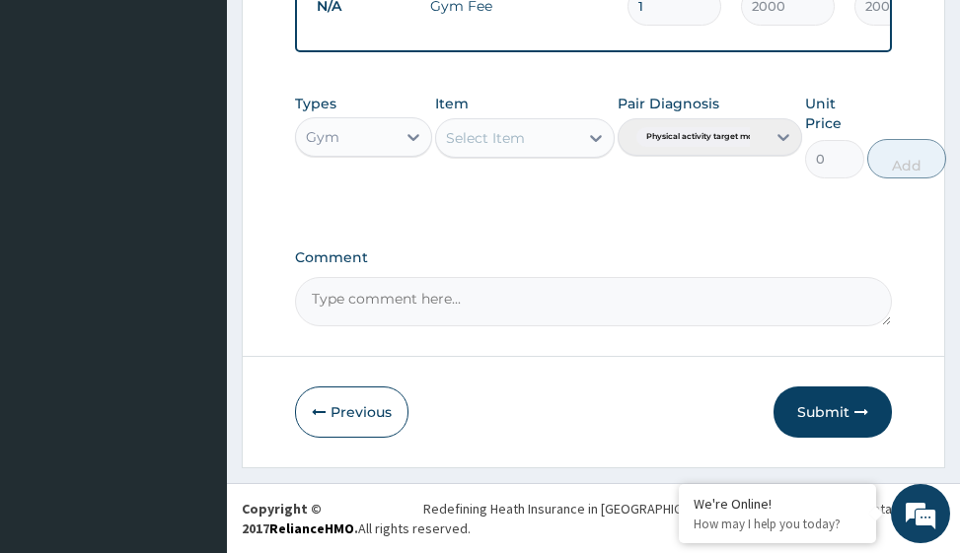
scroll to position [857, 0]
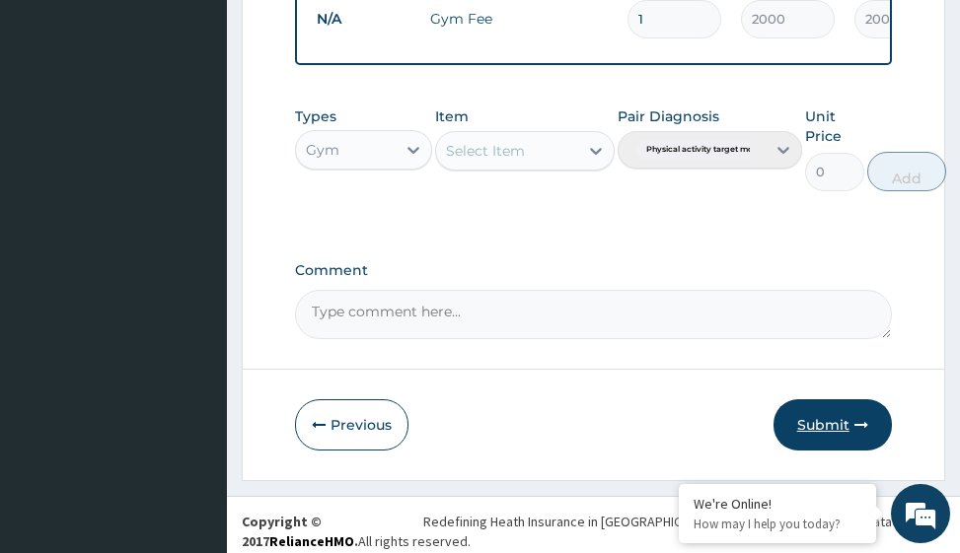
click at [845, 436] on button "Submit" at bounding box center [832, 425] width 118 height 51
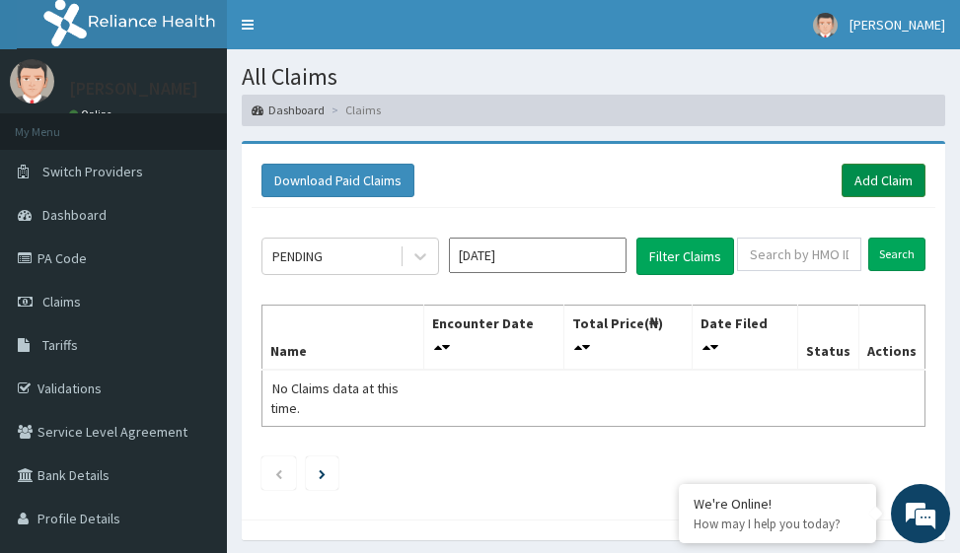
click at [867, 182] on link "Add Claim" at bounding box center [884, 181] width 84 height 34
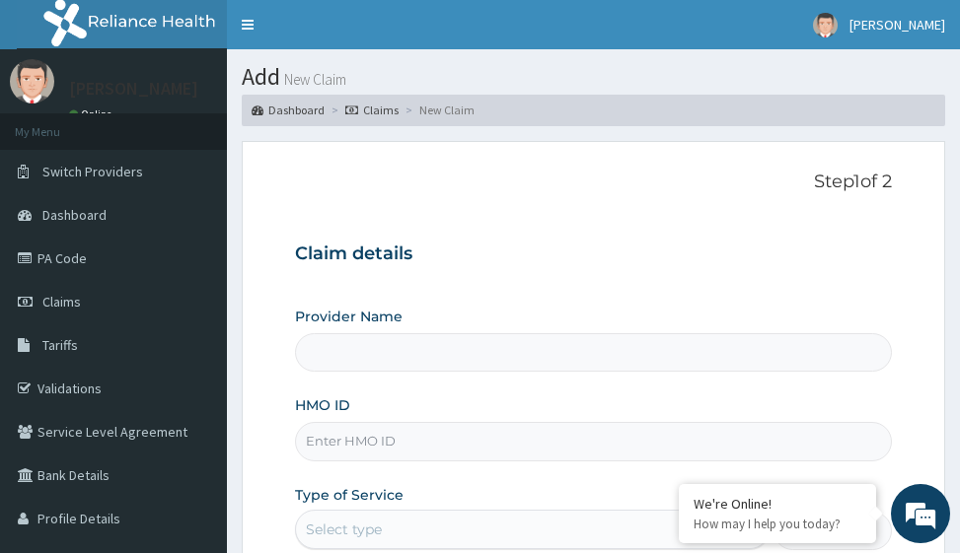
type input "Victors Fitness"
type input "1"
click at [363, 446] on input "HMO ID" at bounding box center [593, 441] width 596 height 38
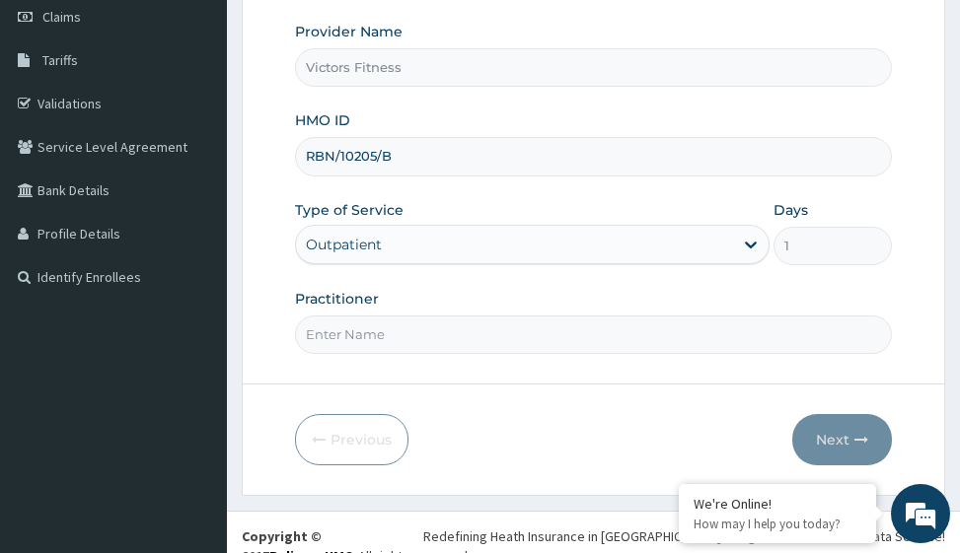
scroll to position [296, 0]
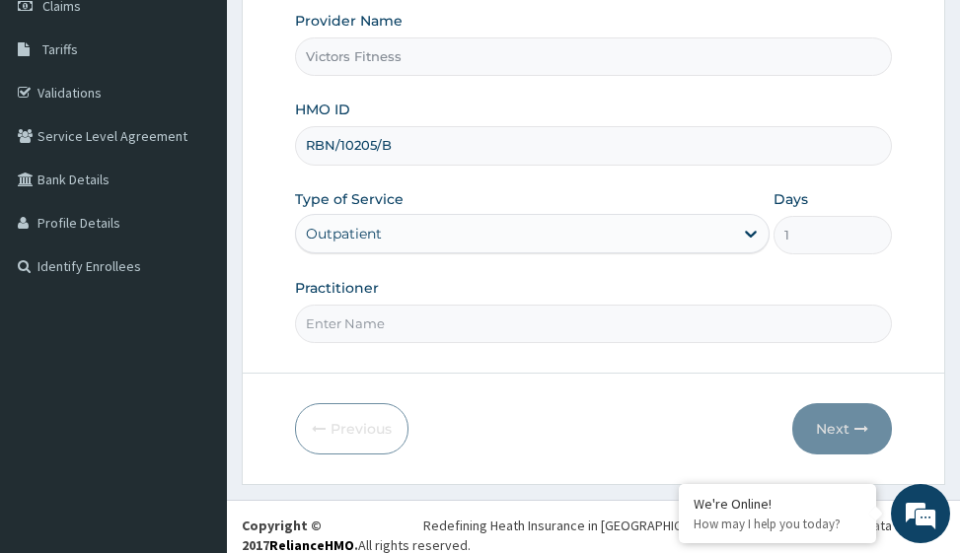
type input "RBN/10205/B"
click at [348, 332] on input "Practitioner" at bounding box center [593, 324] width 596 height 38
type input "GYM"
click at [834, 425] on button "Next" at bounding box center [842, 429] width 100 height 51
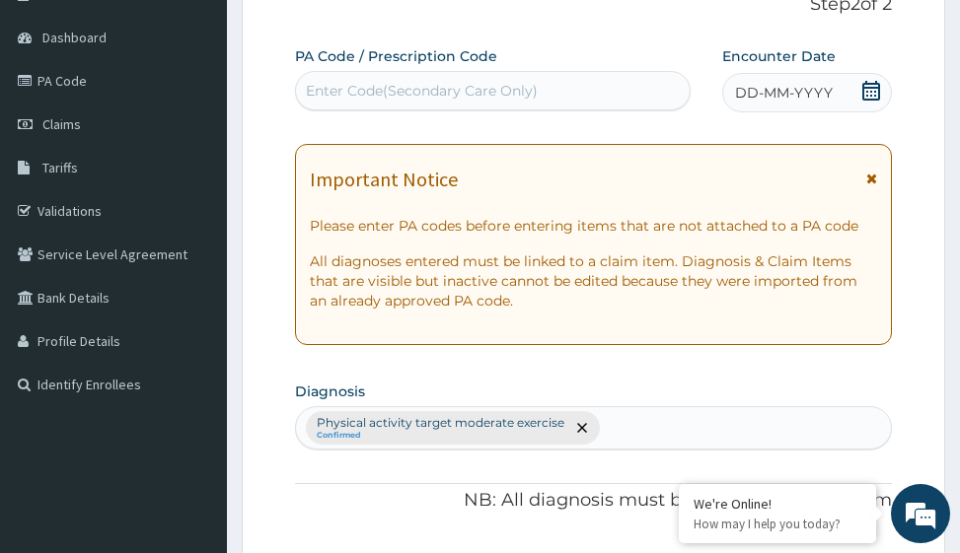
scroll to position [0, 0]
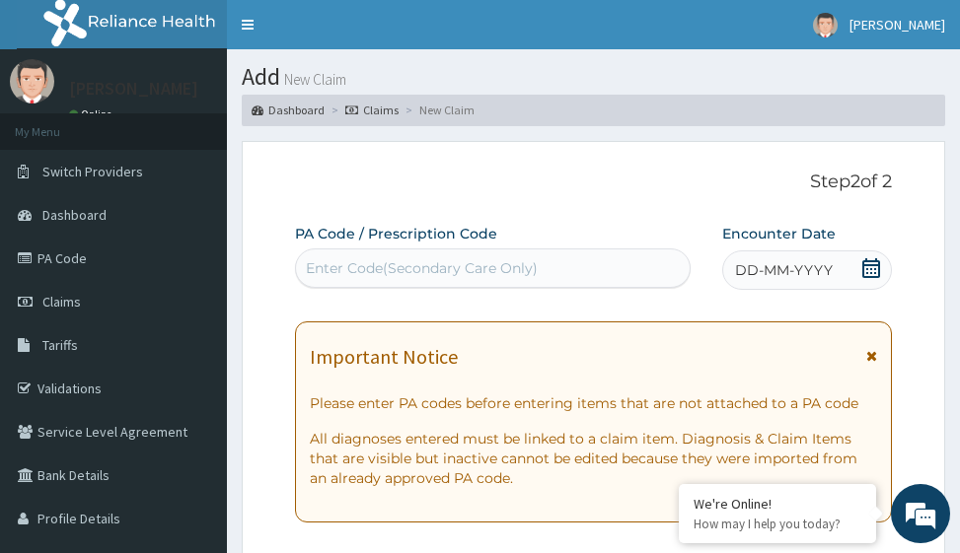
click at [785, 269] on span "DD-MM-YYYY" at bounding box center [784, 270] width 98 height 20
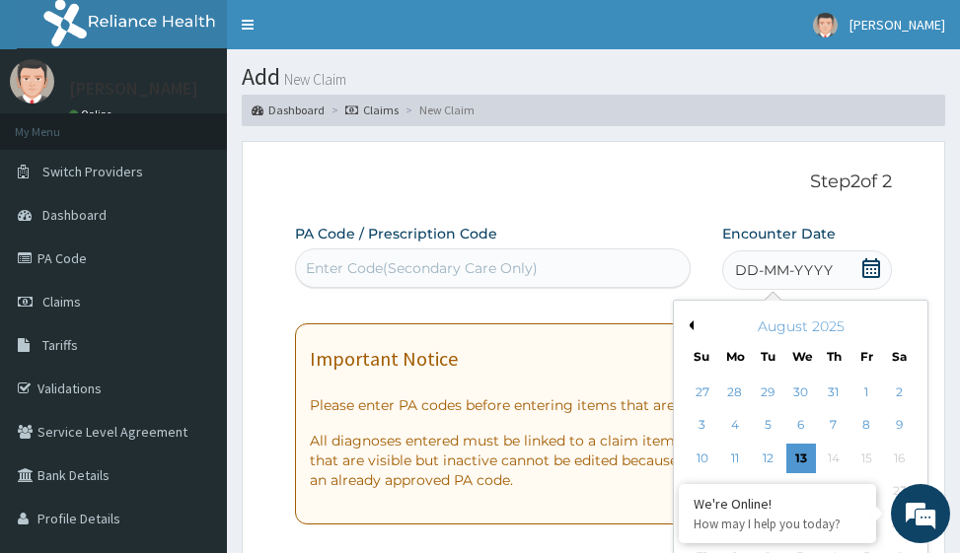
scroll to position [197, 0]
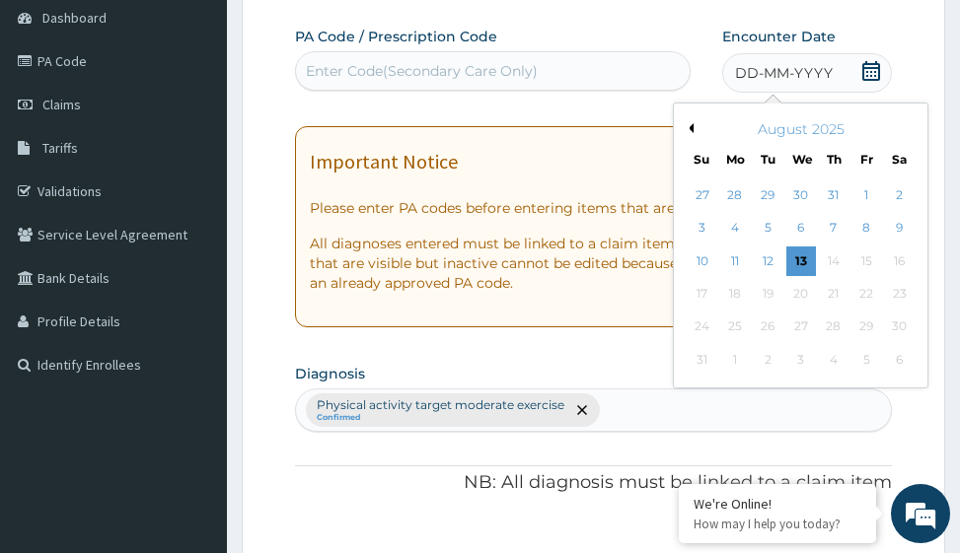
click at [691, 127] on button "Previous Month" at bounding box center [689, 128] width 10 height 10
click at [902, 295] on div "28" at bounding box center [900, 294] width 30 height 30
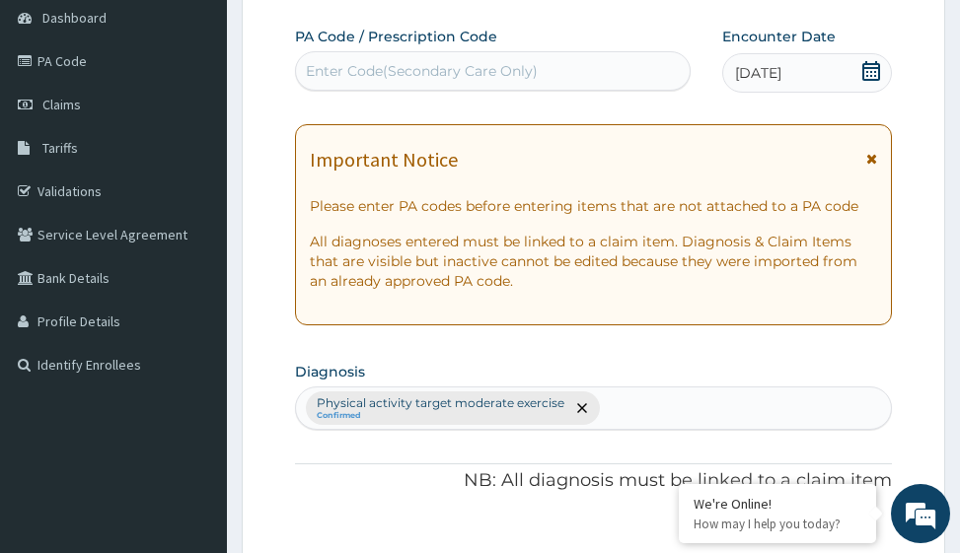
click at [829, 69] on div "28-06-2025" at bounding box center [807, 72] width 170 height 39
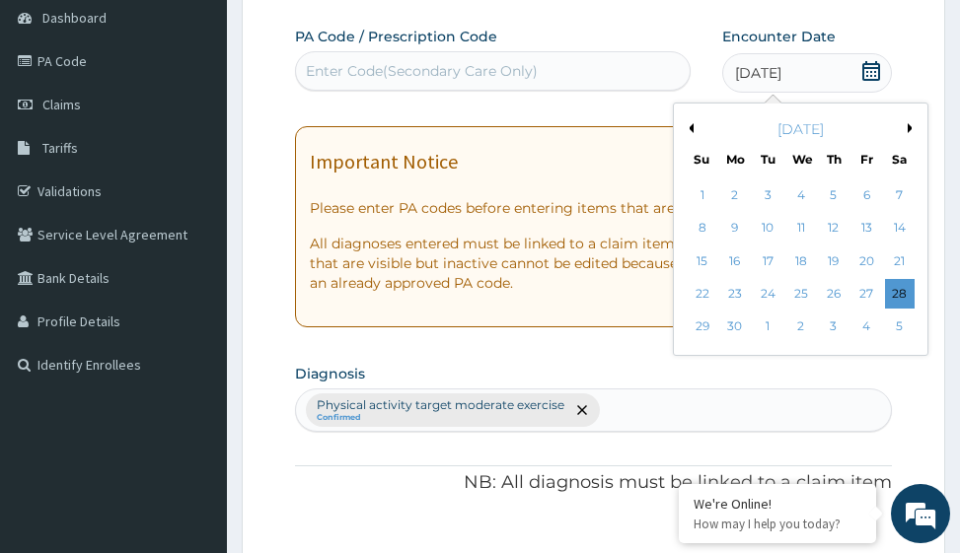
click at [911, 127] on button "Next Month" at bounding box center [913, 128] width 10 height 10
click at [806, 191] on div "2" at bounding box center [801, 196] width 30 height 30
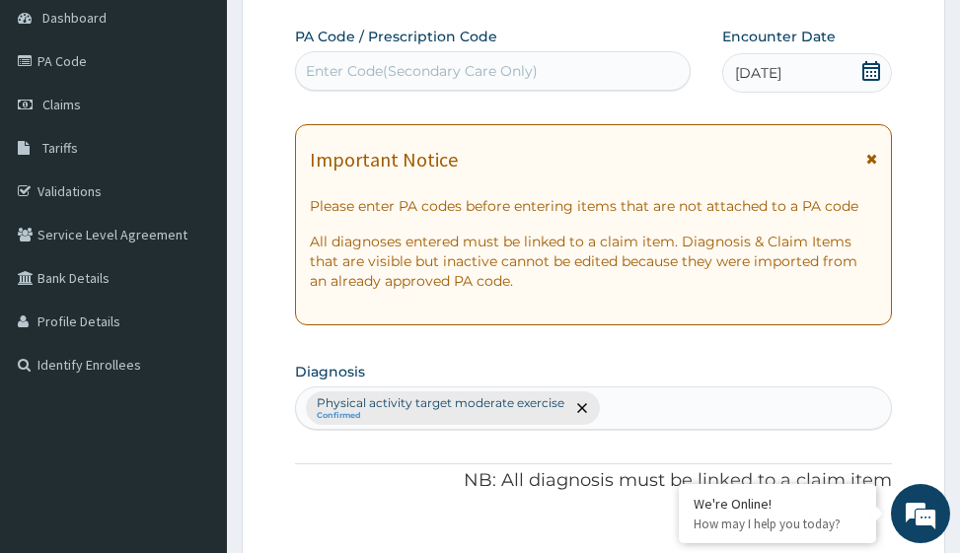
click at [458, 76] on div "Enter Code(Secondary Care Only)" at bounding box center [422, 71] width 232 height 20
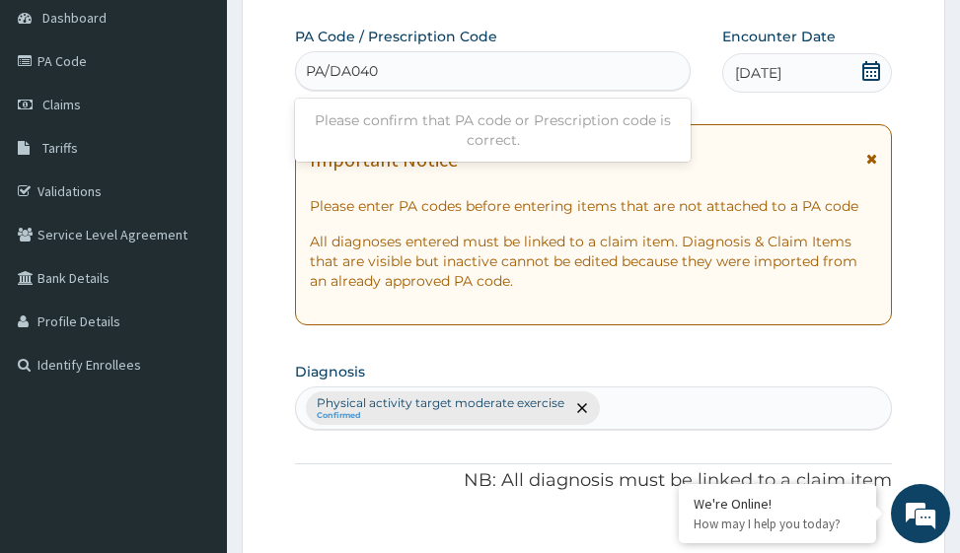
type input "PA/DA040D"
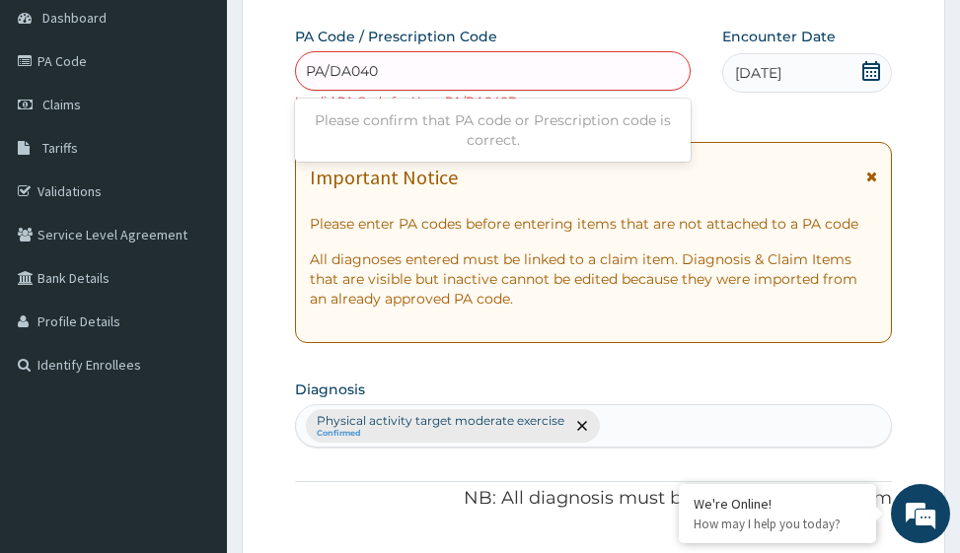
type input "PA/DA040B"
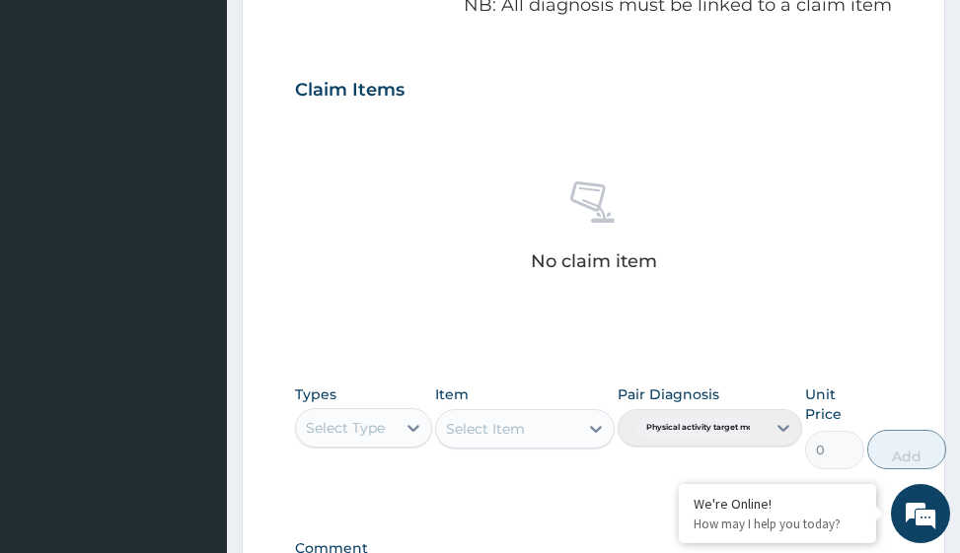
scroll to position [982, 0]
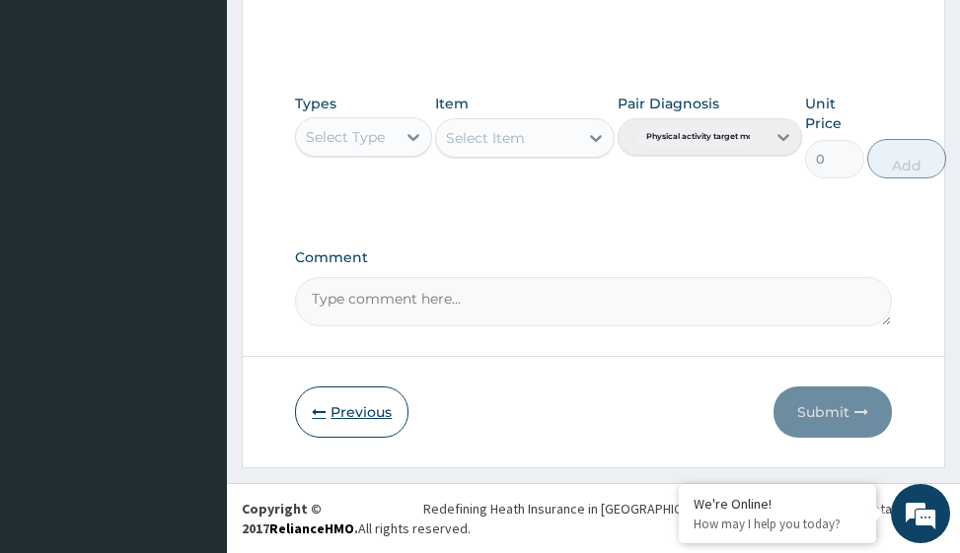
click at [337, 411] on button "Previous" at bounding box center [351, 412] width 113 height 51
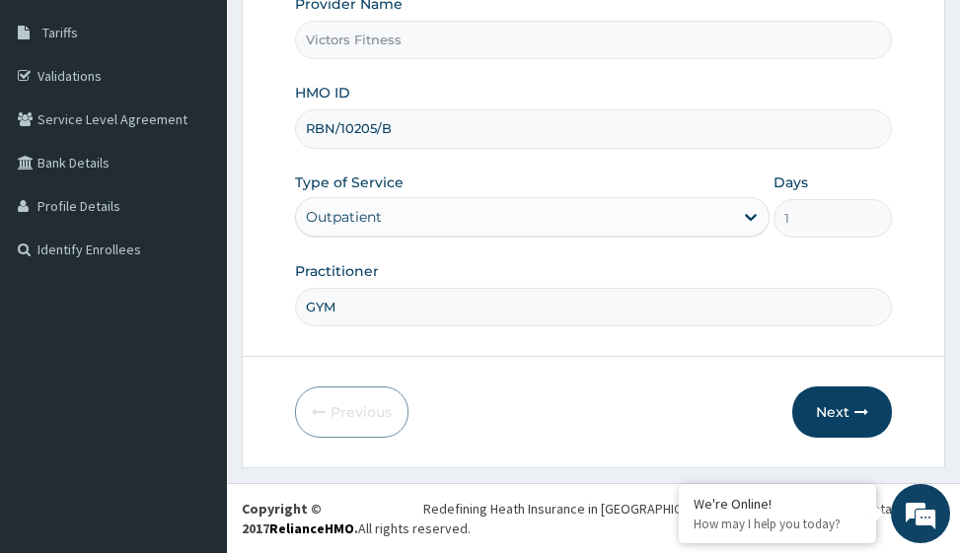
click at [396, 127] on input "RBN/10205/B" at bounding box center [593, 129] width 596 height 38
click at [826, 408] on button "Next" at bounding box center [842, 412] width 100 height 51
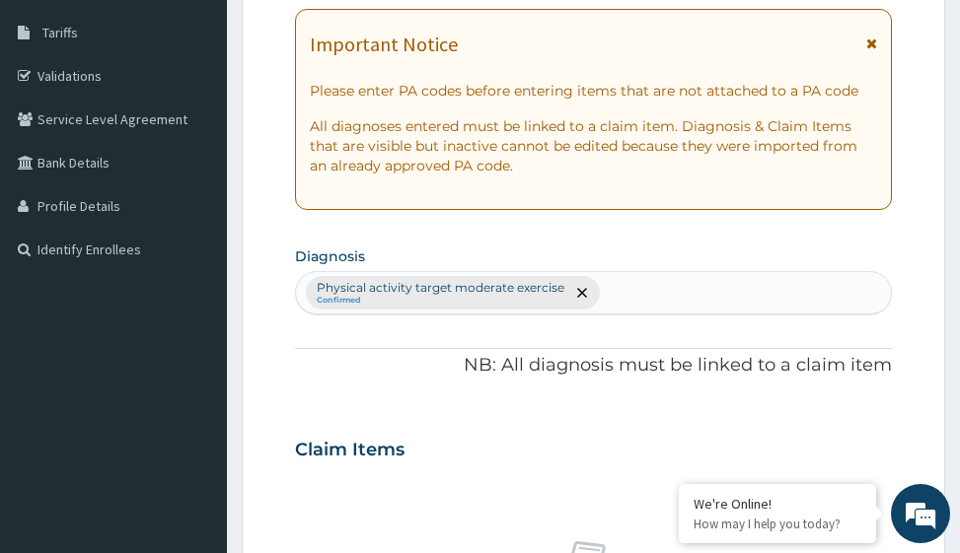
scroll to position [17, 0]
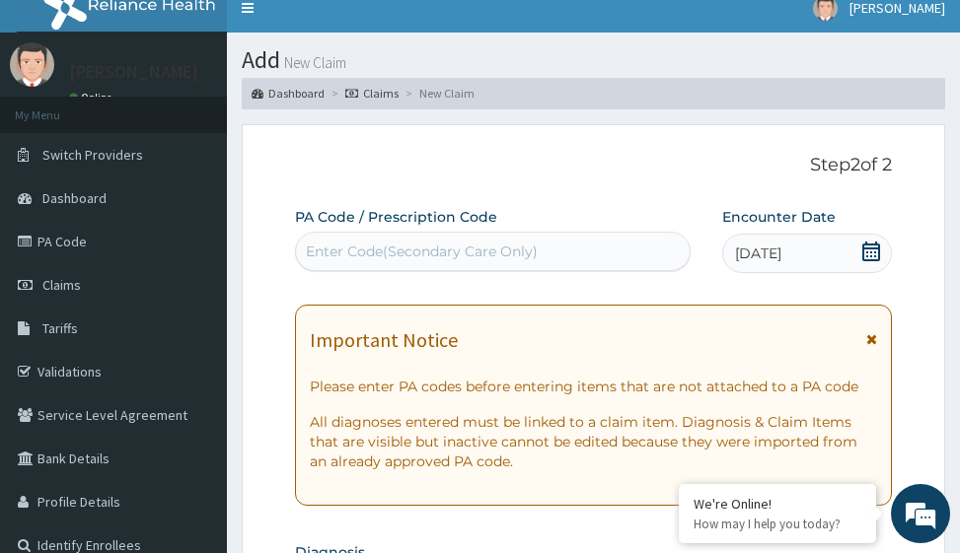
click at [397, 255] on div "Enter Code(Secondary Care Only)" at bounding box center [422, 252] width 232 height 20
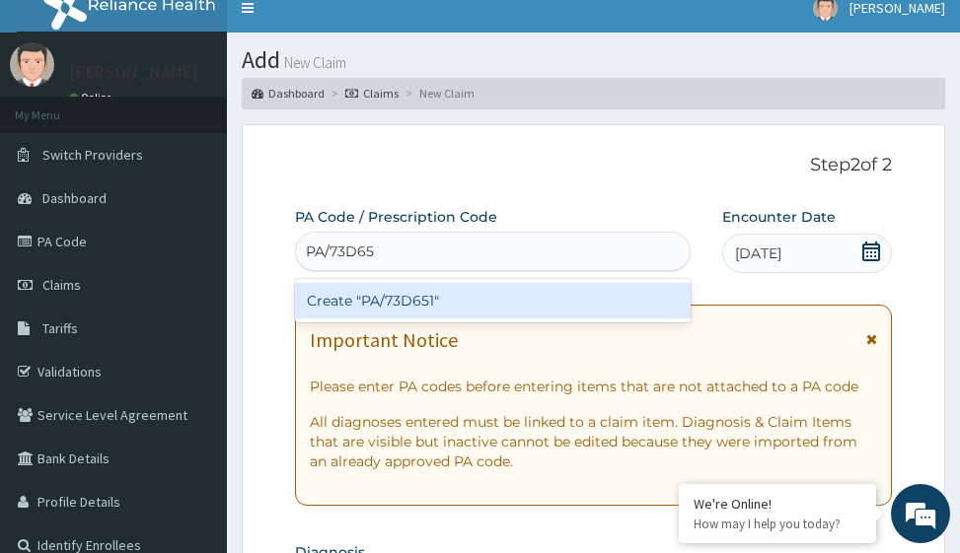
type input "PA/73D651"
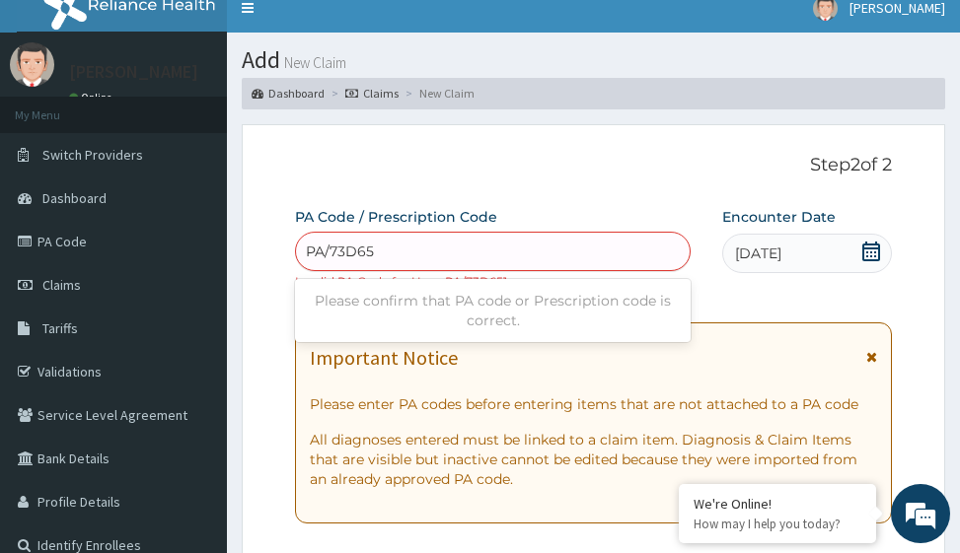
type input "PA/73D651"
type input "PA/730651"
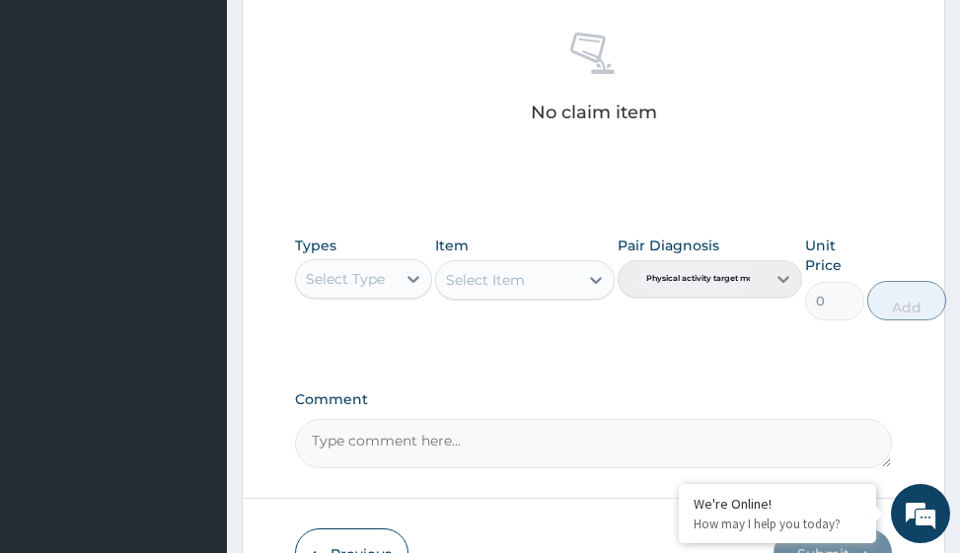
scroll to position [982, 0]
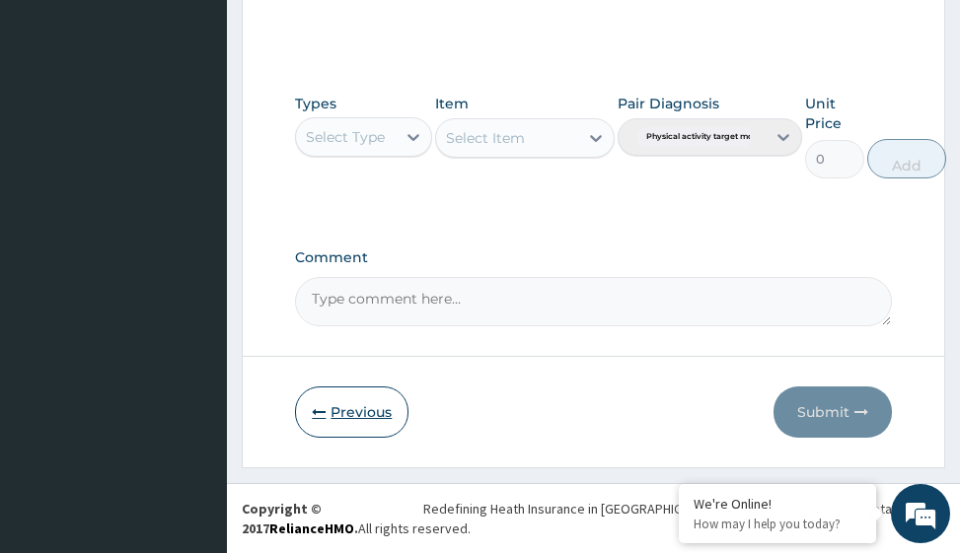
click at [350, 406] on button "Previous" at bounding box center [351, 412] width 113 height 51
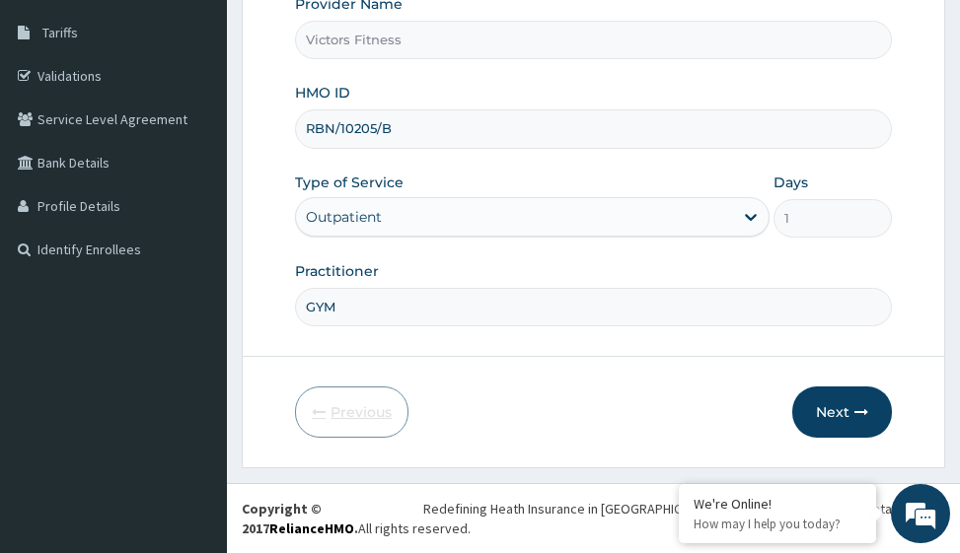
scroll to position [313, 0]
drag, startPoint x: 402, startPoint y: 130, endPoint x: 291, endPoint y: 138, distance: 110.8
click at [291, 138] on form "Step 1 of 2 Claim details Provider Name Victors Fitness HMO ID RBN/10205/B Type…" at bounding box center [593, 148] width 703 height 640
type input "BLX/10037/A"
click at [839, 414] on button "Next" at bounding box center [842, 412] width 100 height 51
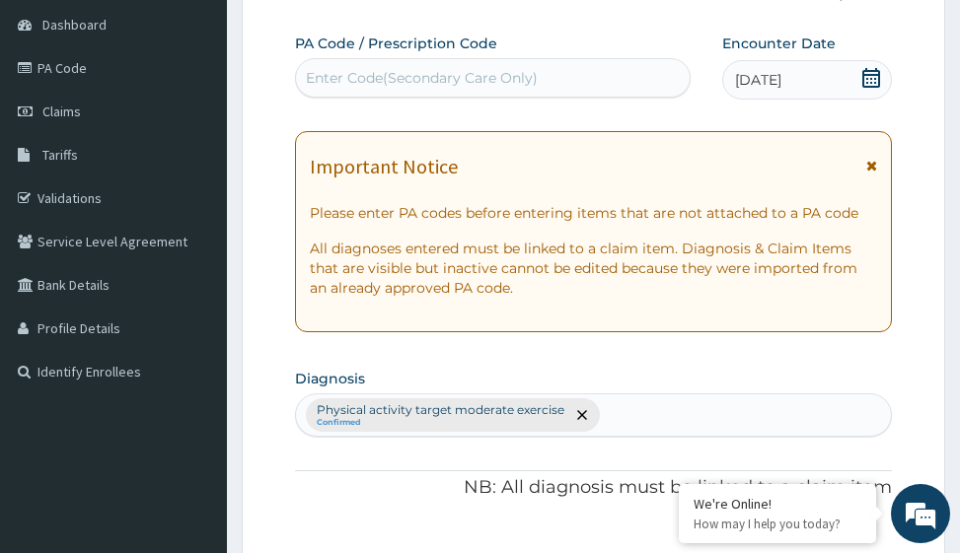
scroll to position [17, 0]
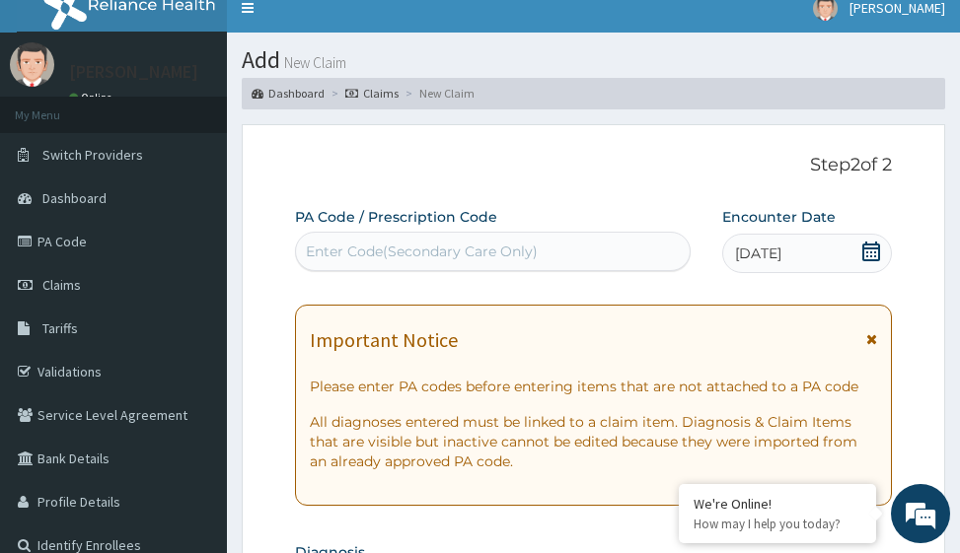
click at [383, 250] on div "Enter Code(Secondary Care Only)" at bounding box center [422, 252] width 232 height 20
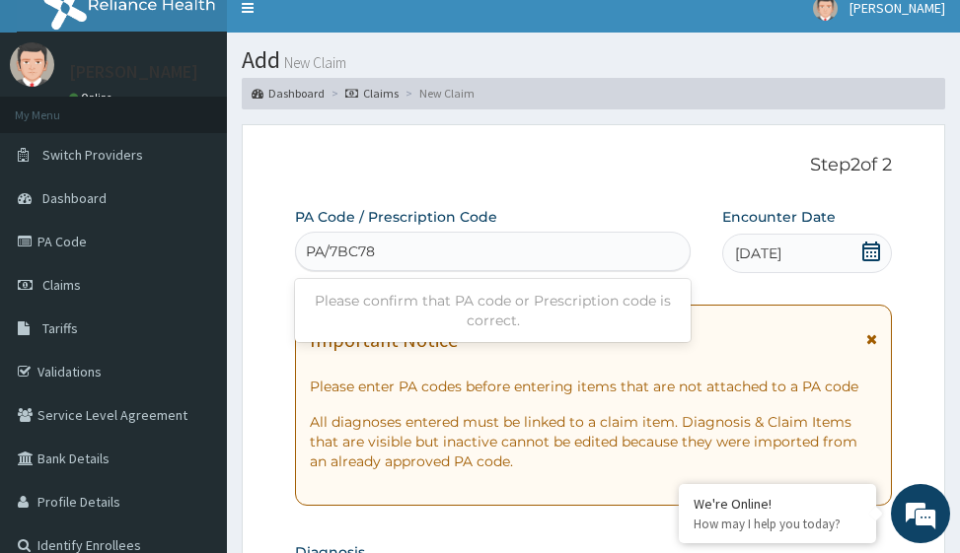
type input "PA/7BC78E"
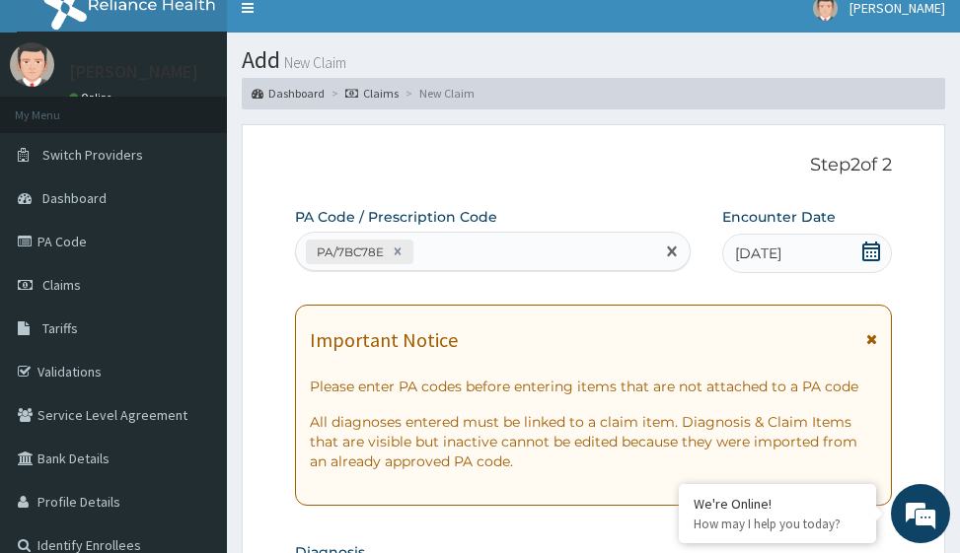
click at [823, 249] on div "02-07-2025" at bounding box center [807, 253] width 170 height 39
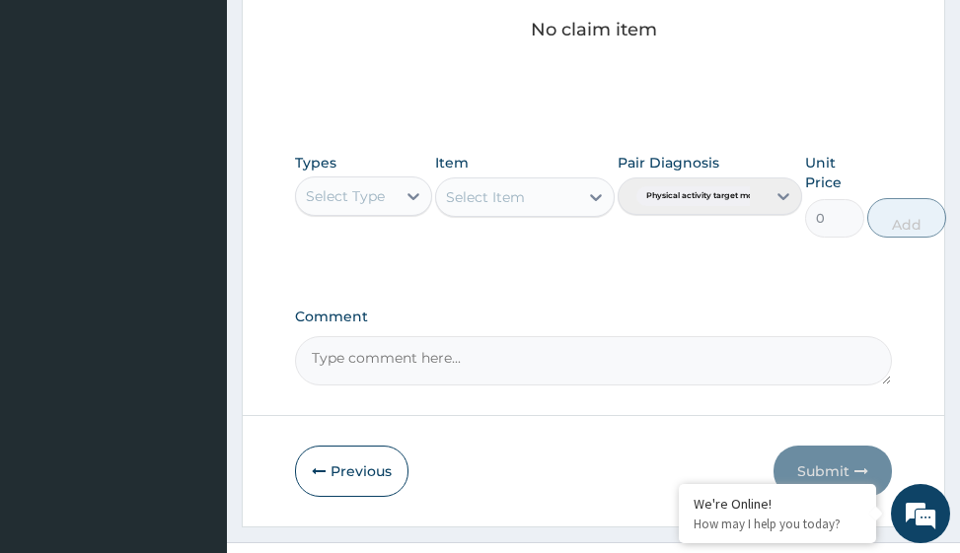
scroll to position [964, 0]
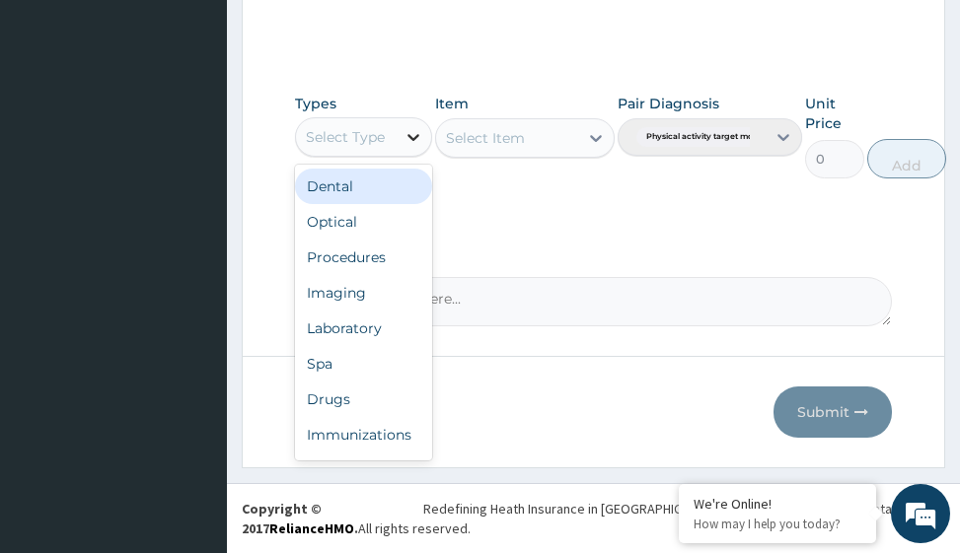
click at [416, 132] on icon at bounding box center [414, 137] width 20 height 20
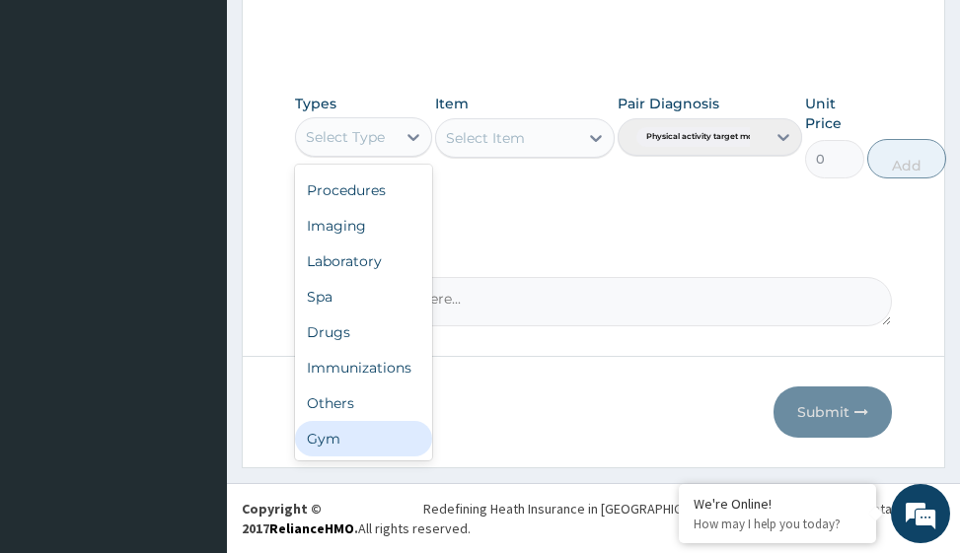
click at [382, 454] on div "Gym" at bounding box center [363, 439] width 137 height 36
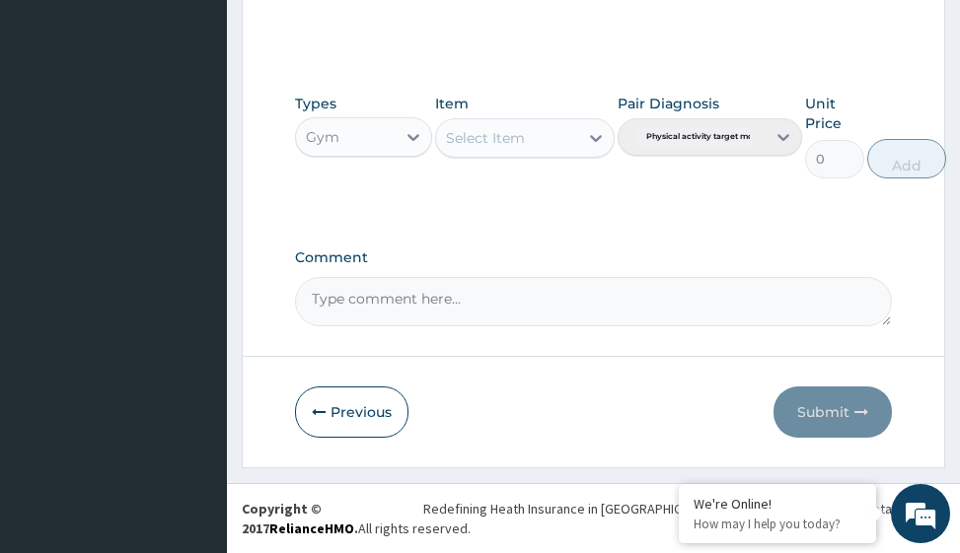
click at [587, 138] on icon at bounding box center [596, 138] width 20 height 20
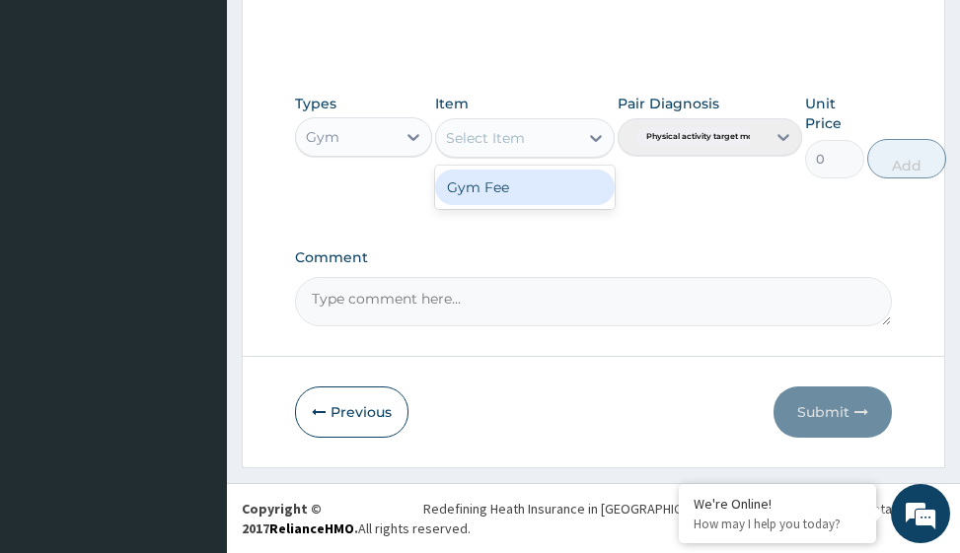
click at [566, 190] on div "Gym Fee" at bounding box center [524, 188] width 179 height 36
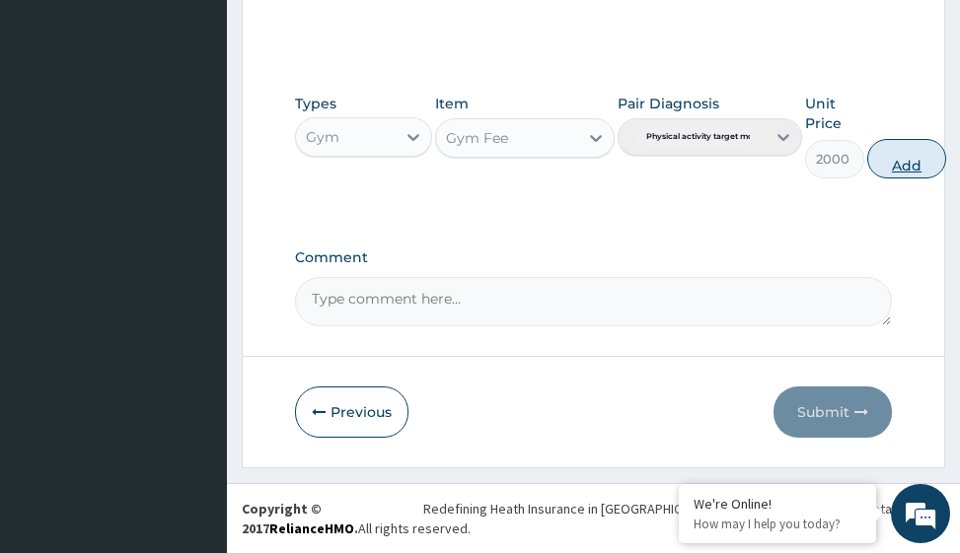
click at [909, 168] on button "Add" at bounding box center [906, 158] width 79 height 39
type input "0"
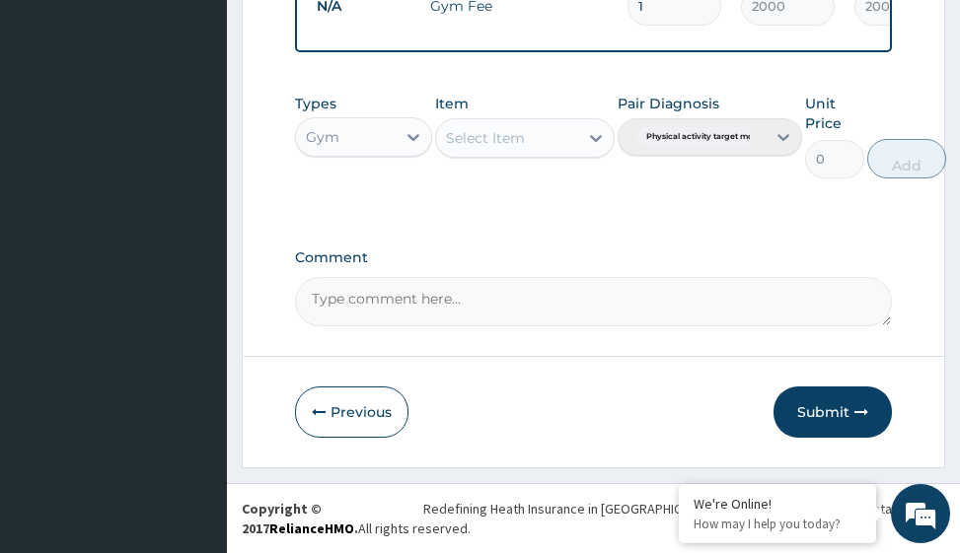
scroll to position [857, 0]
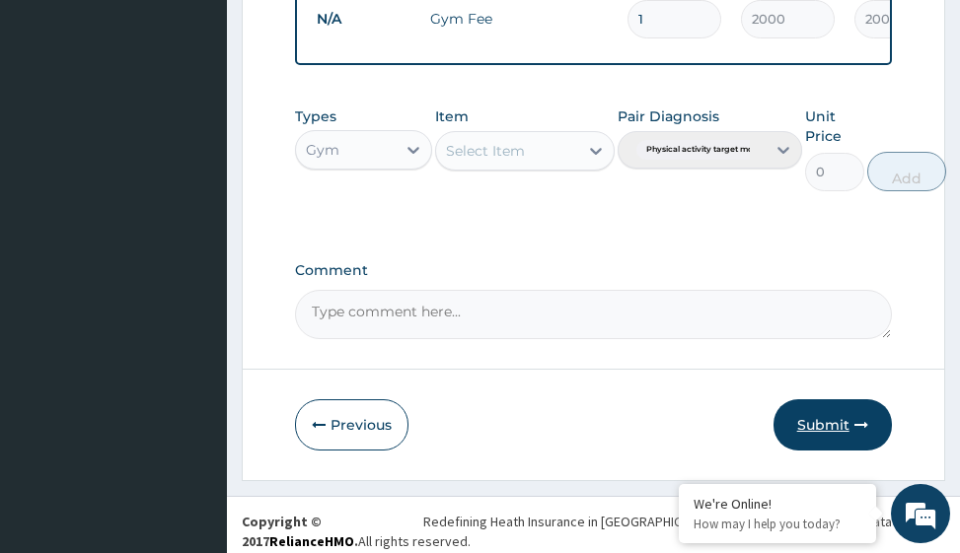
click at [825, 439] on button "Submit" at bounding box center [832, 425] width 118 height 51
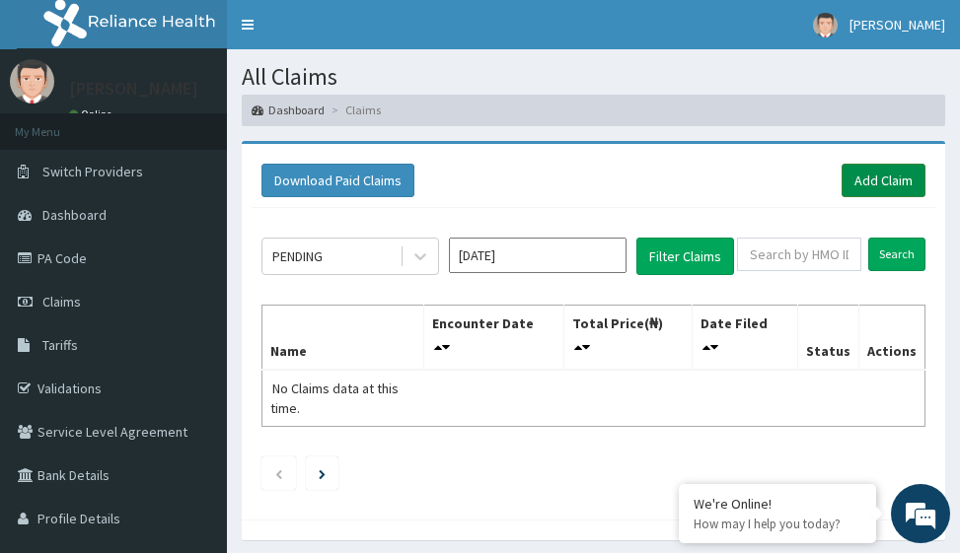
click at [887, 184] on link "Add Claim" at bounding box center [884, 181] width 84 height 34
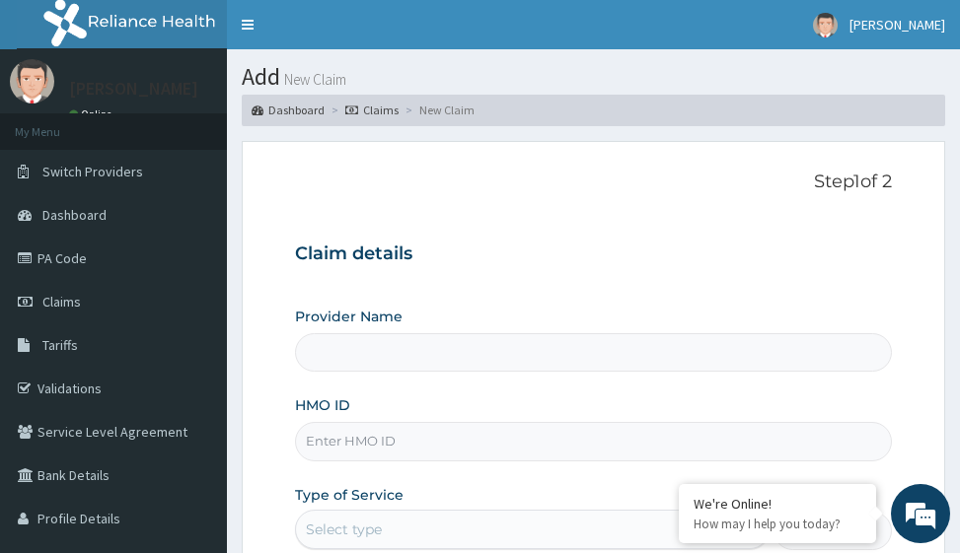
type input "Victors Fitness"
type input "1"
click at [350, 443] on input "HMO ID" at bounding box center [593, 441] width 596 height 38
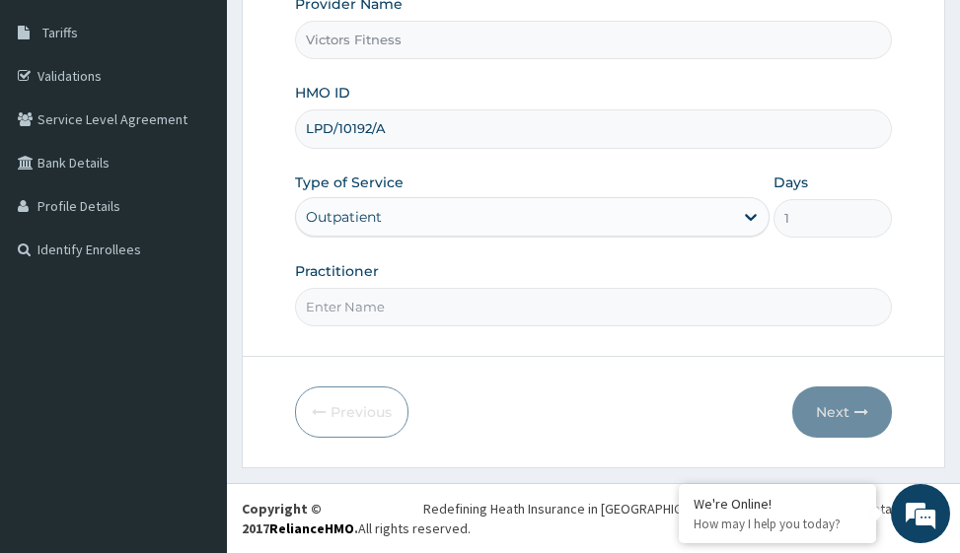
type input "LPD/10192/A"
click at [409, 306] on input "Practitioner" at bounding box center [593, 307] width 596 height 38
type input "GYM"
click at [833, 409] on button "Next" at bounding box center [842, 412] width 100 height 51
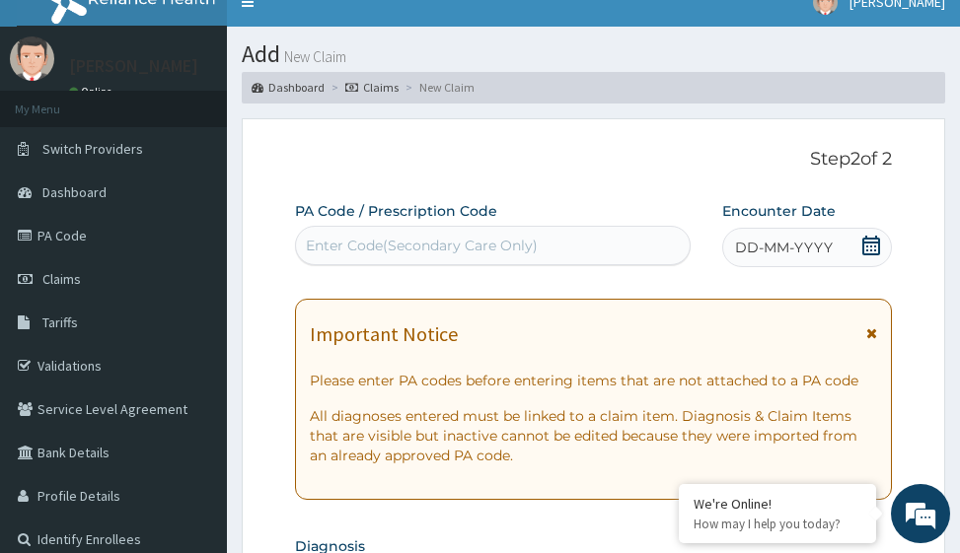
scroll to position [17, 0]
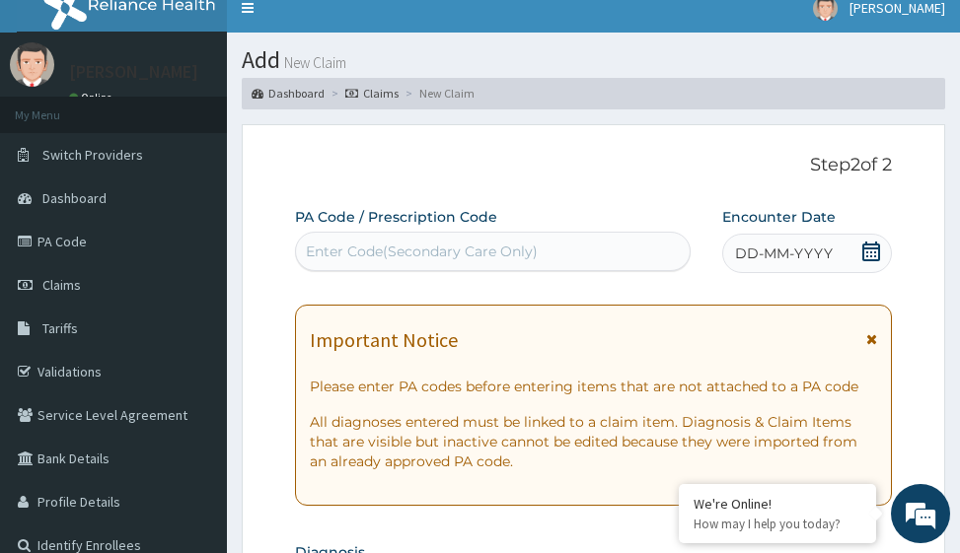
click at [778, 258] on span "DD-MM-YYYY" at bounding box center [784, 254] width 98 height 20
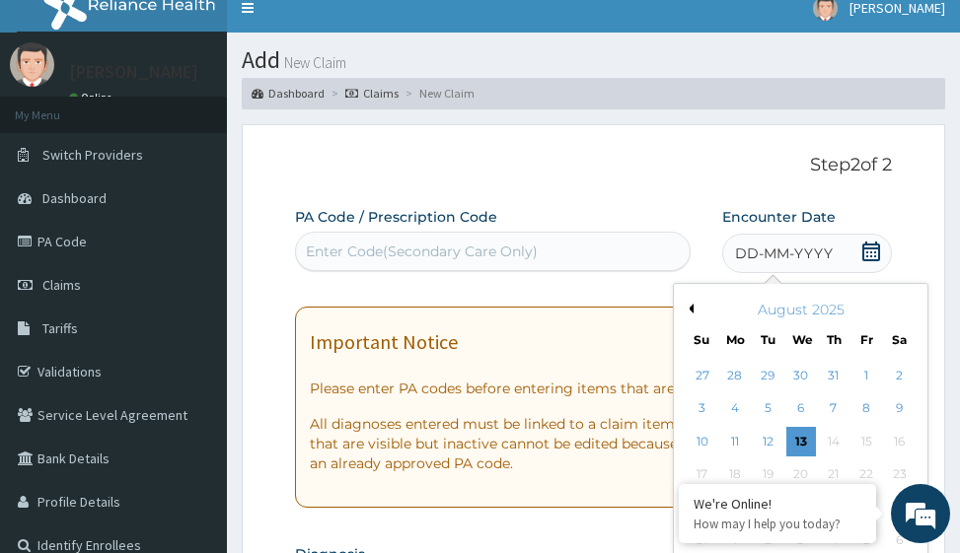
scroll to position [313, 0]
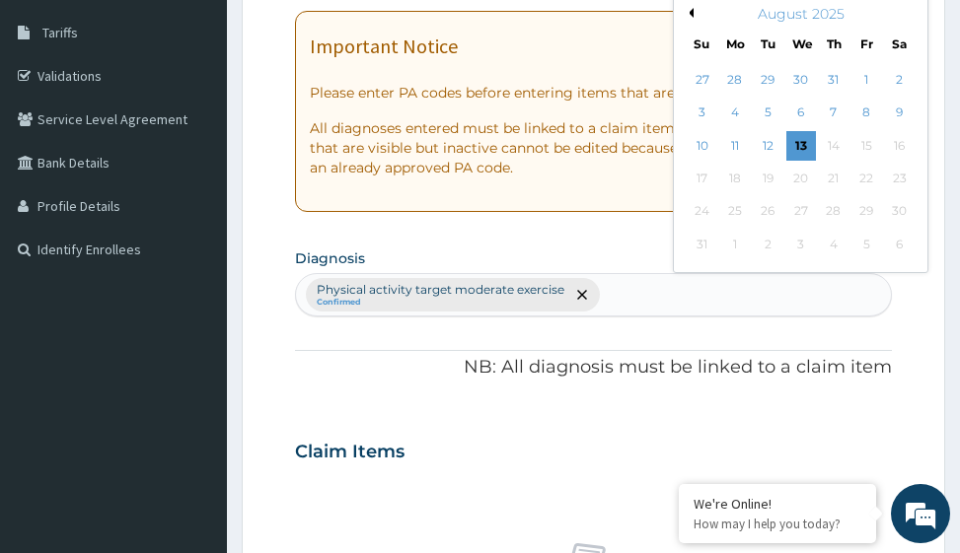
click at [690, 13] on button "Previous Month" at bounding box center [689, 13] width 10 height 10
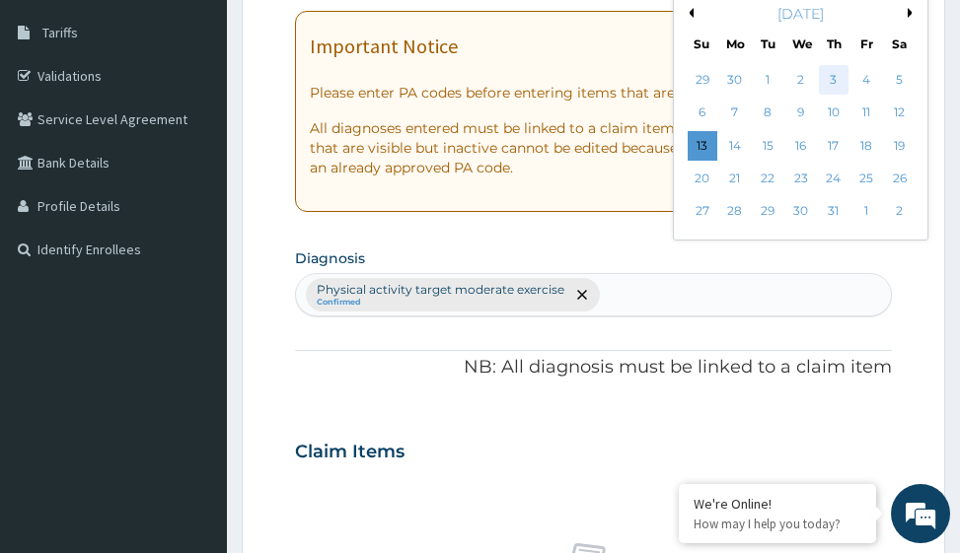
click at [838, 79] on div "3" at bounding box center [834, 80] width 30 height 30
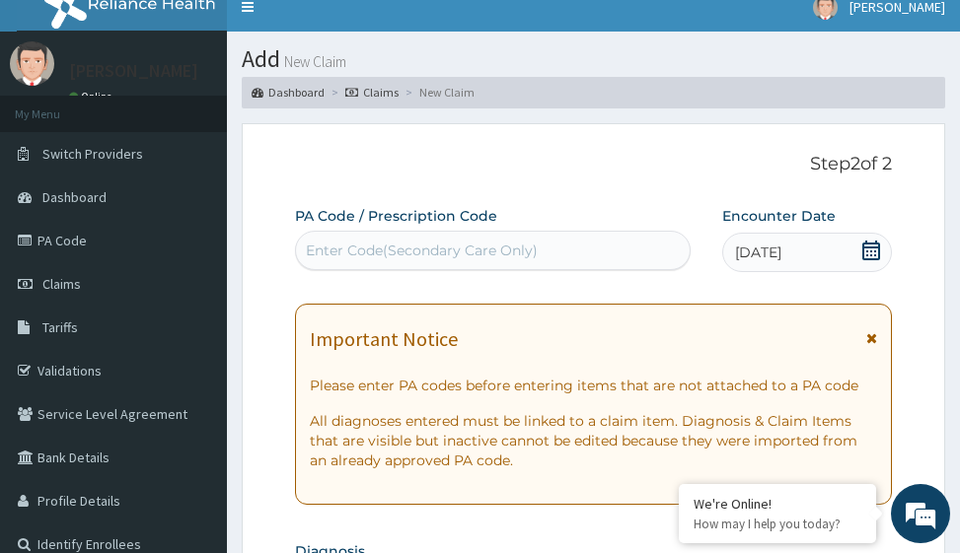
scroll to position [17, 0]
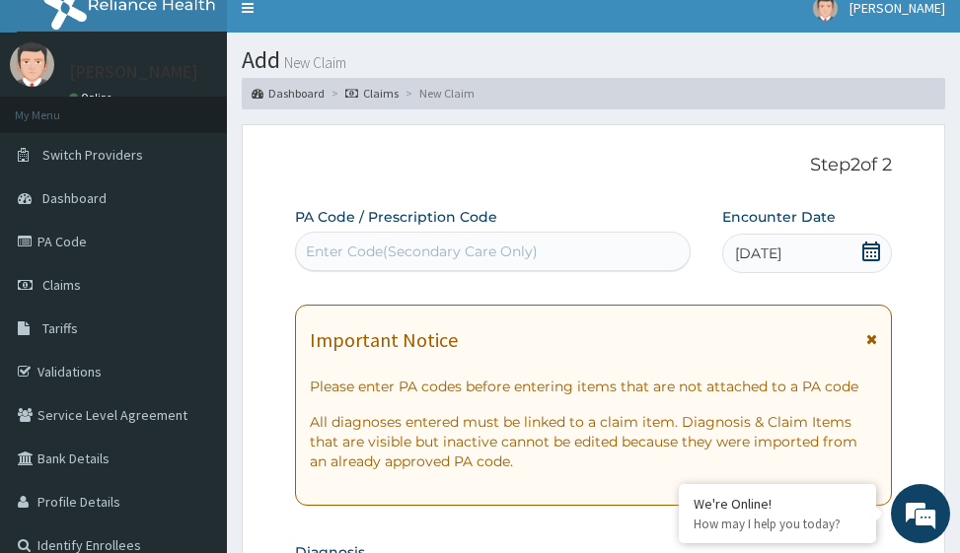
click at [384, 252] on div "Enter Code(Secondary Care Only)" at bounding box center [422, 252] width 232 height 20
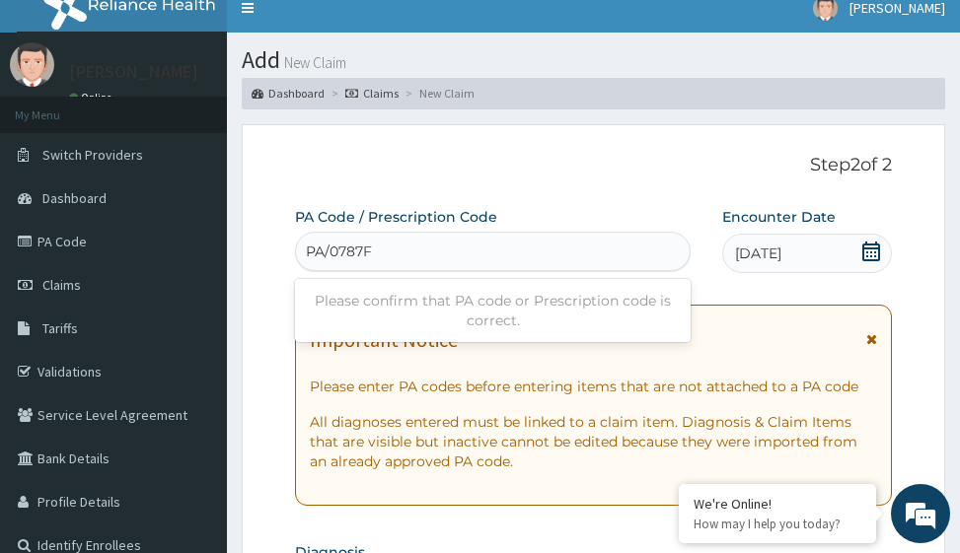
type input "PA/0787F1"
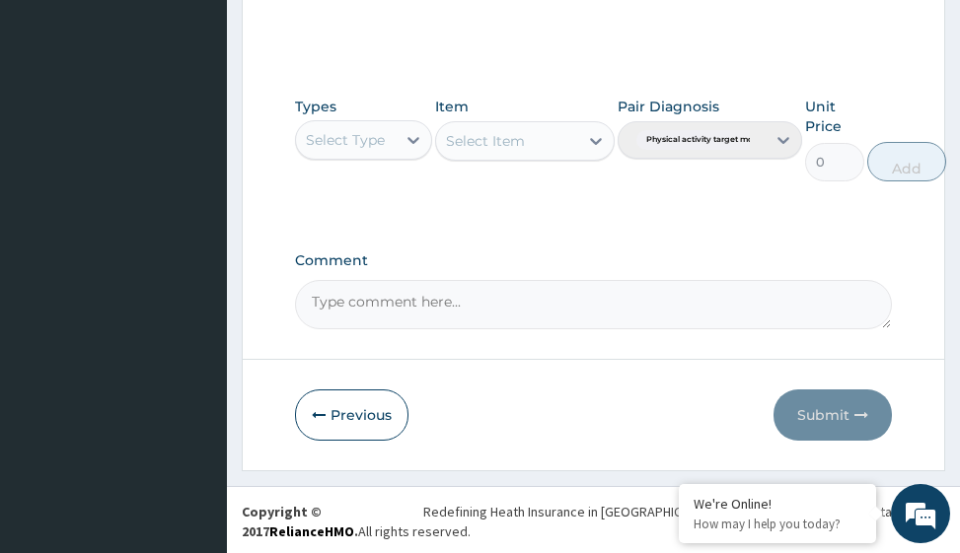
scroll to position [964, 0]
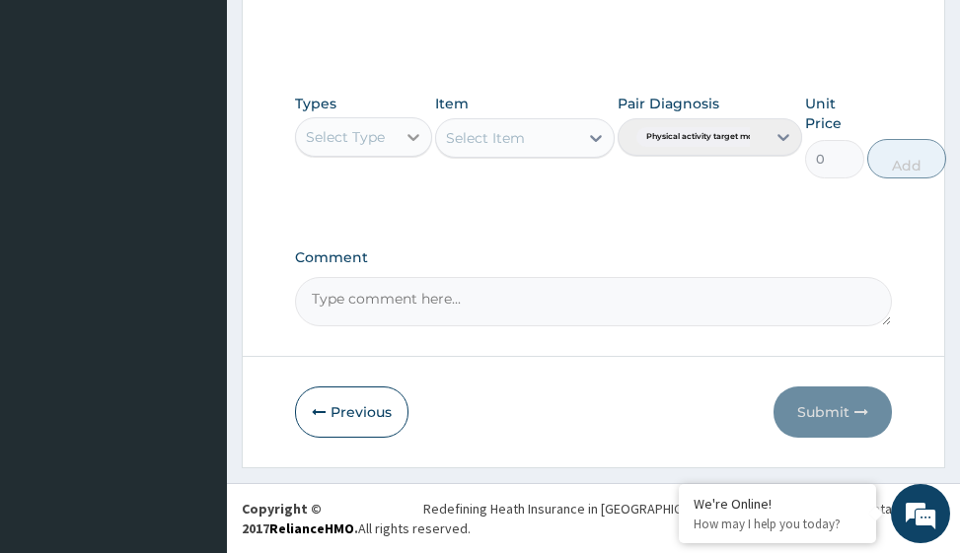
click at [410, 142] on icon at bounding box center [414, 137] width 20 height 20
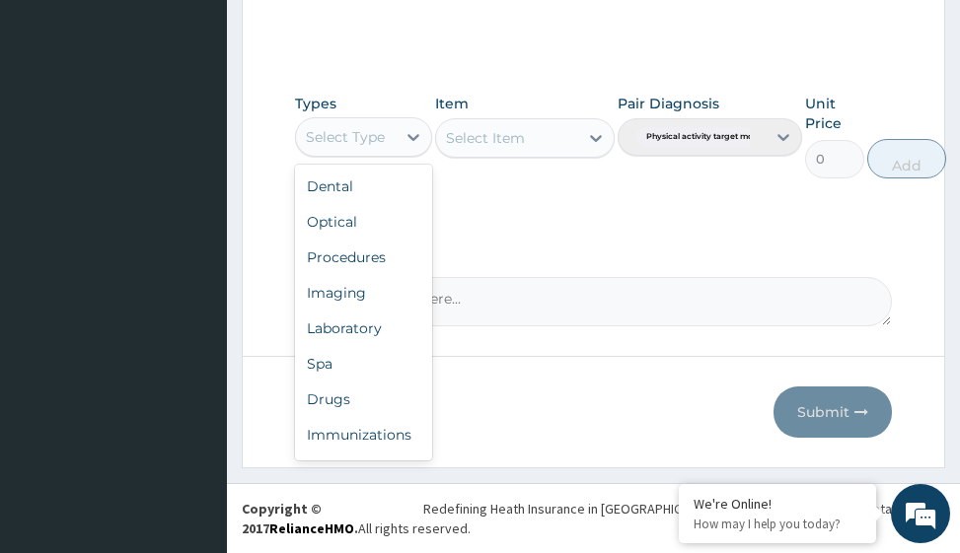
scroll to position [67, 0]
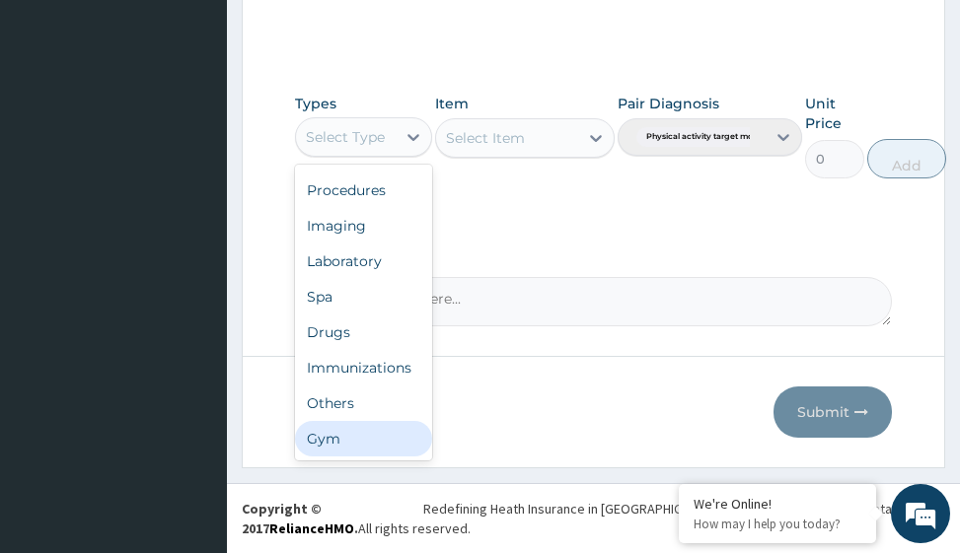
click at [389, 443] on div "Gym" at bounding box center [363, 439] width 137 height 36
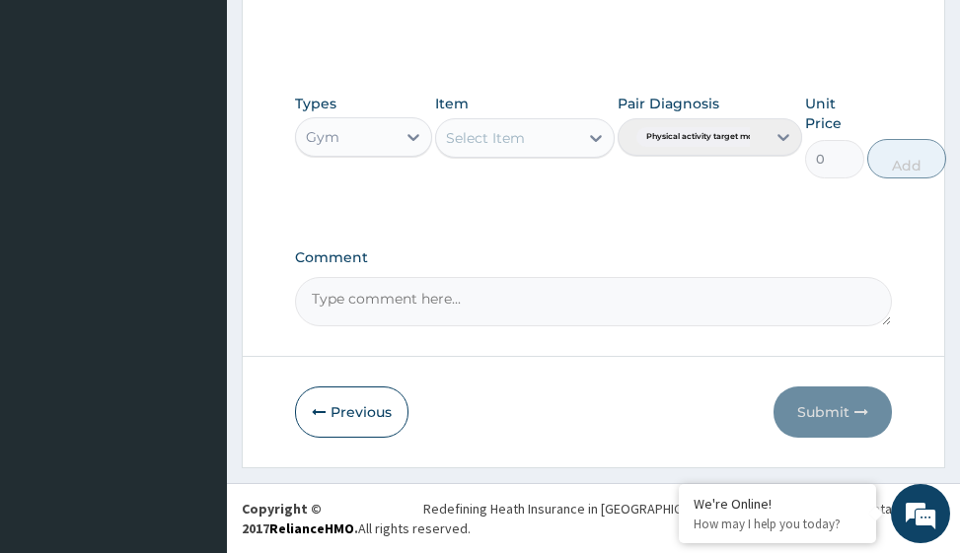
click at [595, 140] on icon at bounding box center [596, 138] width 12 height 7
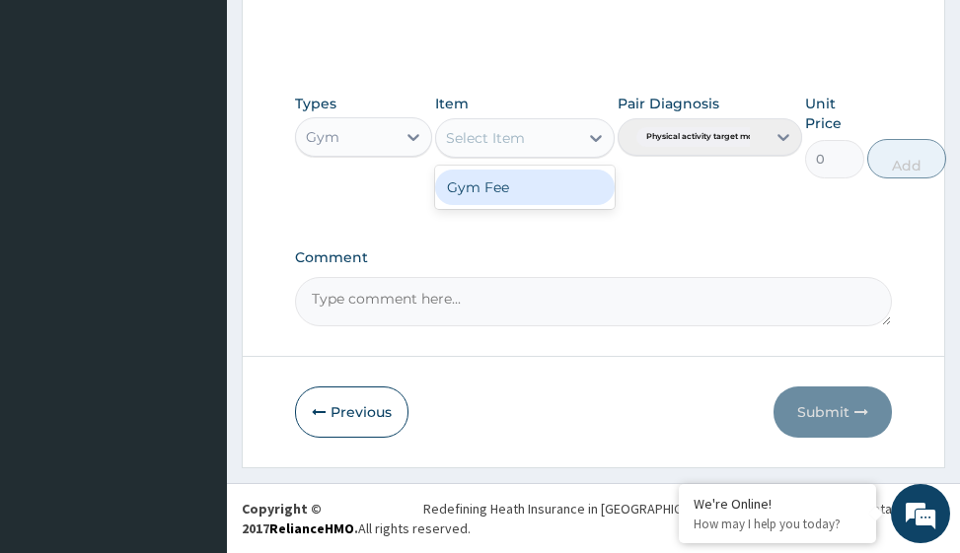
click at [566, 181] on div "Gym Fee" at bounding box center [524, 188] width 179 height 36
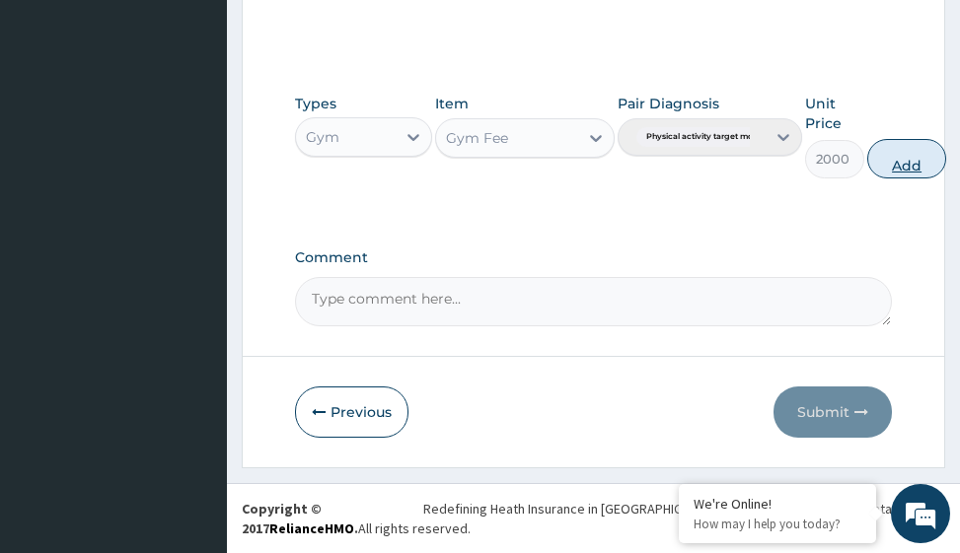
click at [913, 163] on button "Add" at bounding box center [906, 158] width 79 height 39
type input "0"
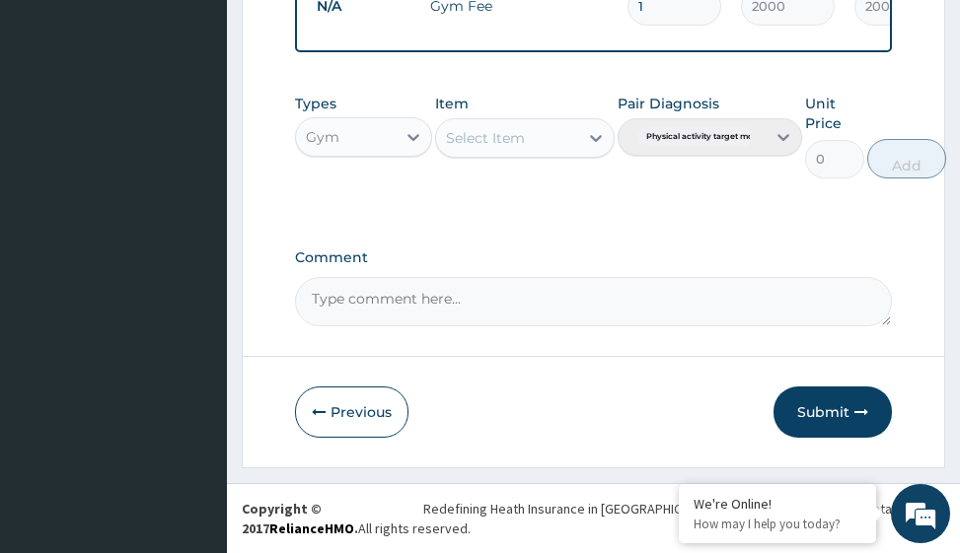
scroll to position [857, 0]
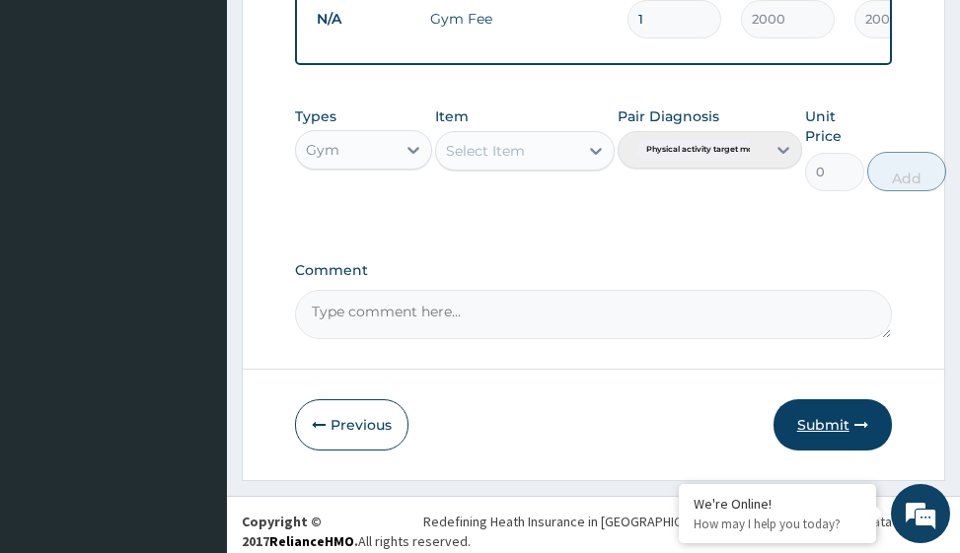
click at [843, 440] on button "Submit" at bounding box center [832, 425] width 118 height 51
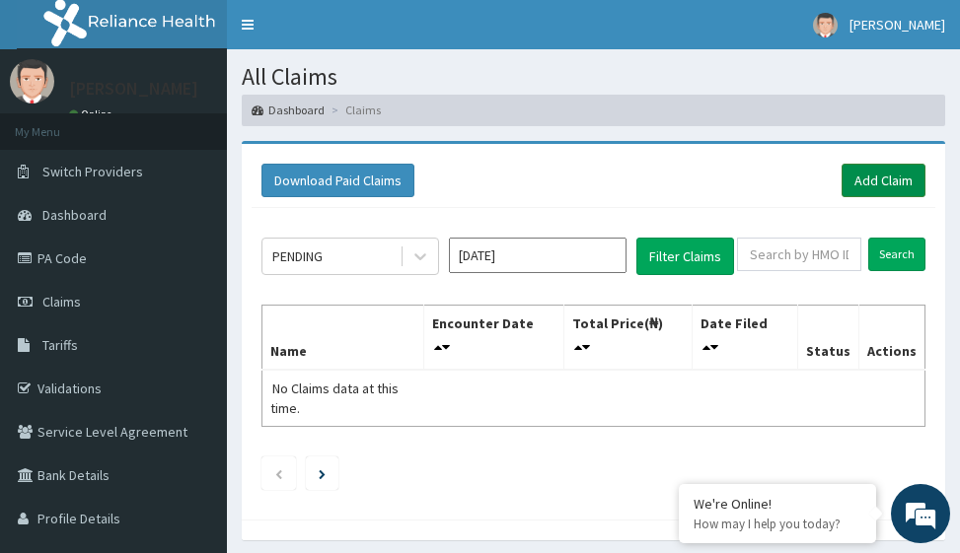
click at [863, 174] on link "Add Claim" at bounding box center [884, 181] width 84 height 34
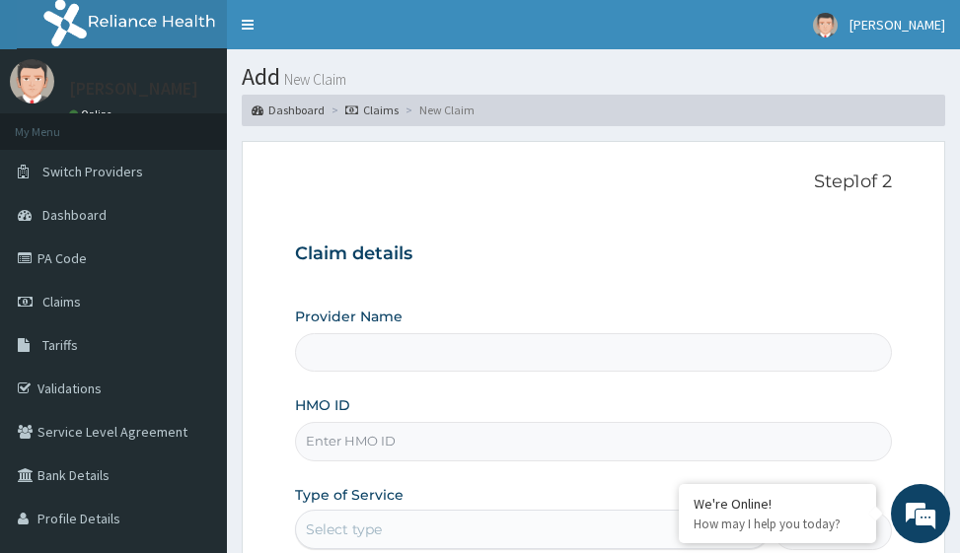
click at [354, 439] on input "HMO ID" at bounding box center [593, 441] width 596 height 38
type input "Victors Fitness"
type input "1"
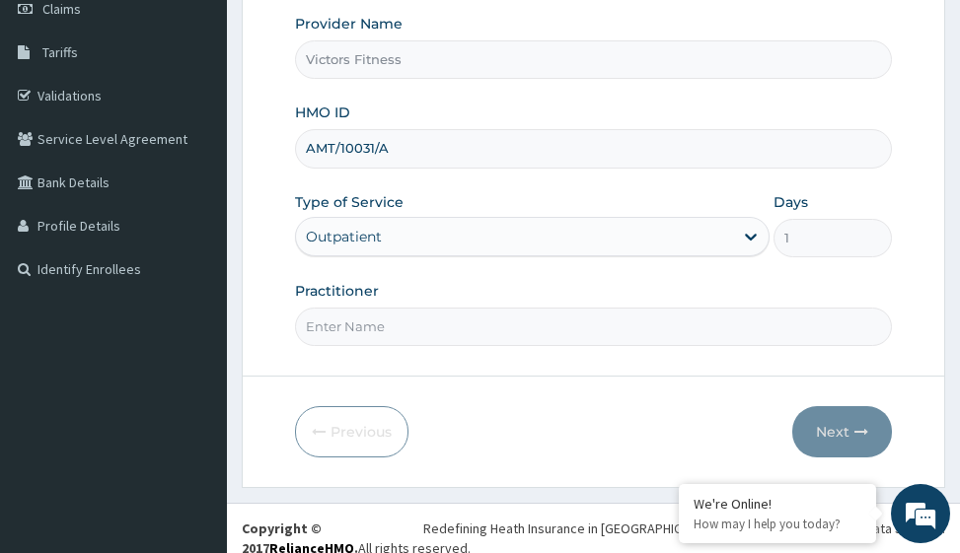
scroll to position [296, 0]
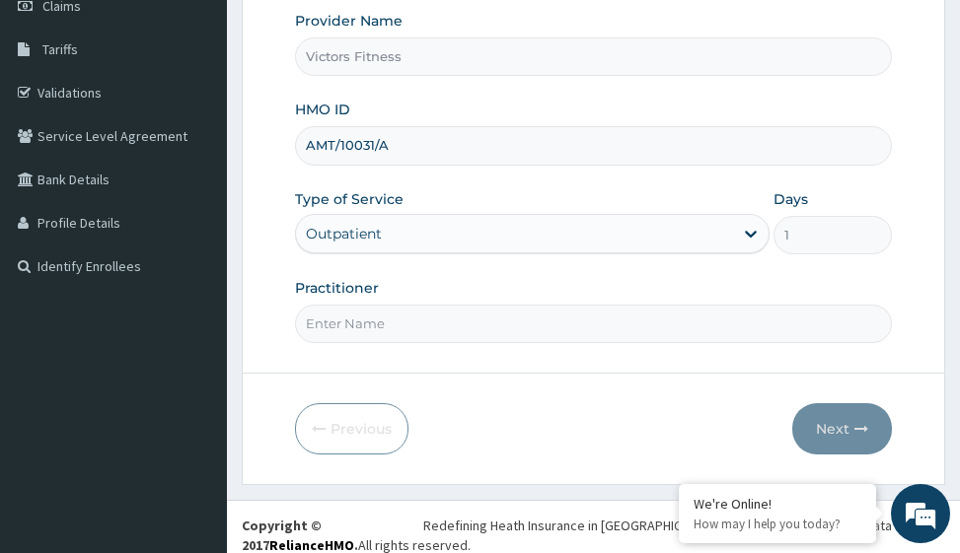
type input "AMT/10031/A"
click at [345, 332] on input "Practitioner" at bounding box center [593, 324] width 596 height 38
type input "GYM"
click at [845, 428] on button "Next" at bounding box center [842, 429] width 100 height 51
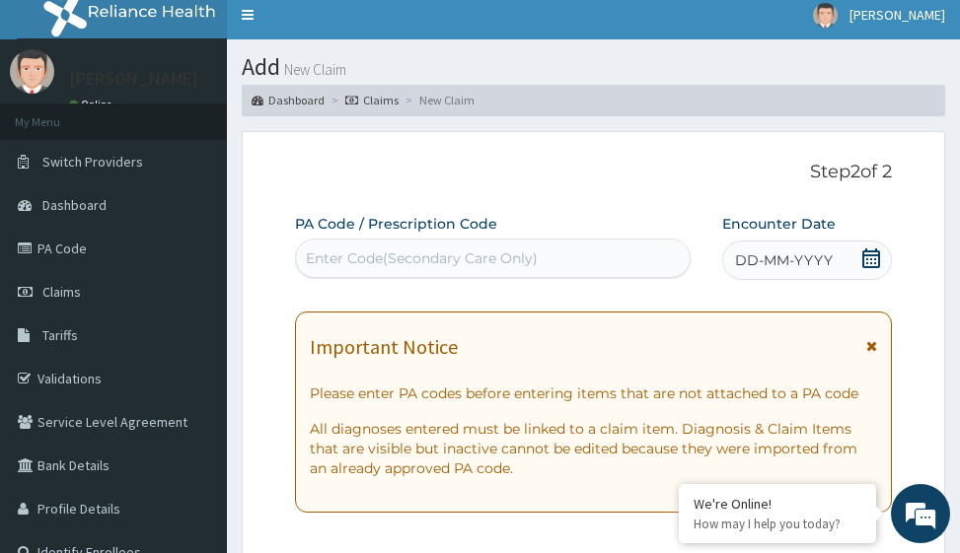
scroll to position [0, 0]
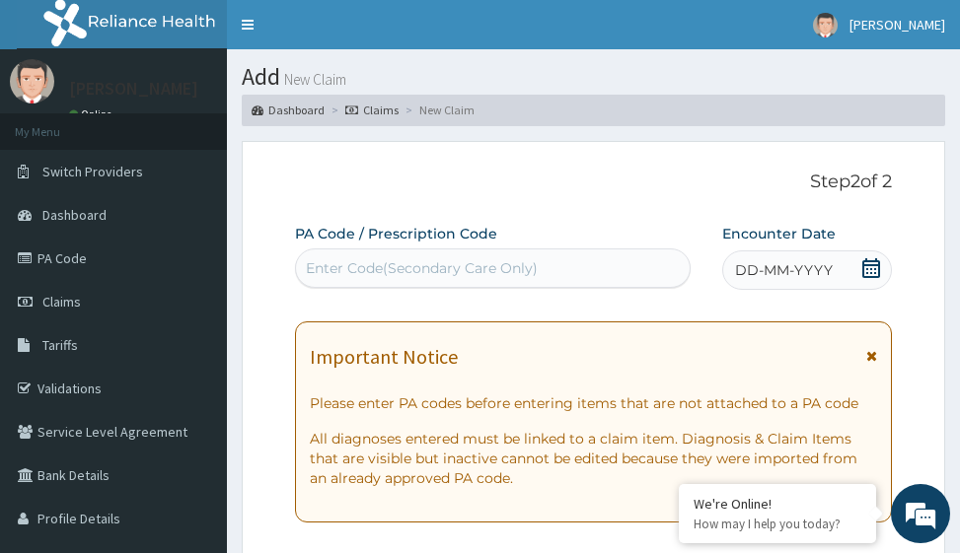
click at [799, 270] on span "DD-MM-YYYY" at bounding box center [784, 270] width 98 height 20
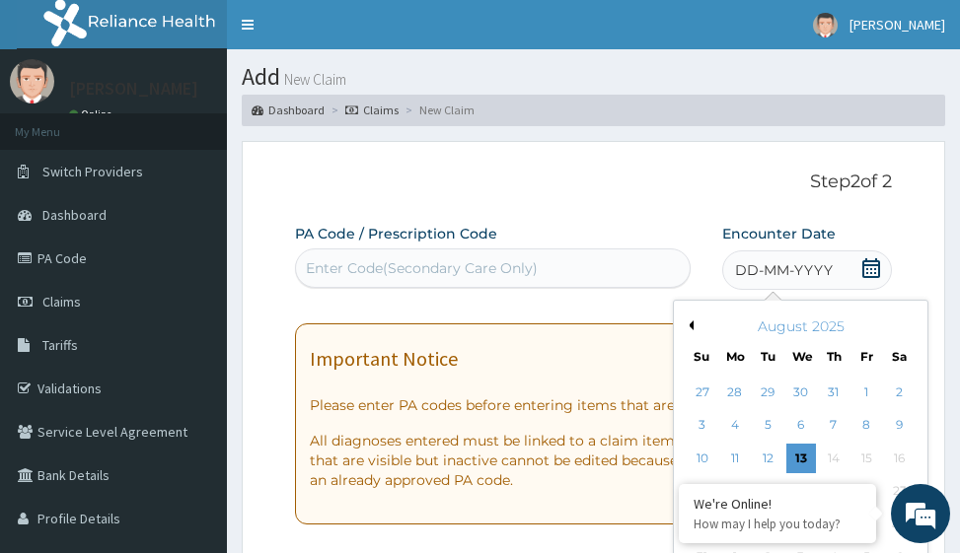
scroll to position [99, 0]
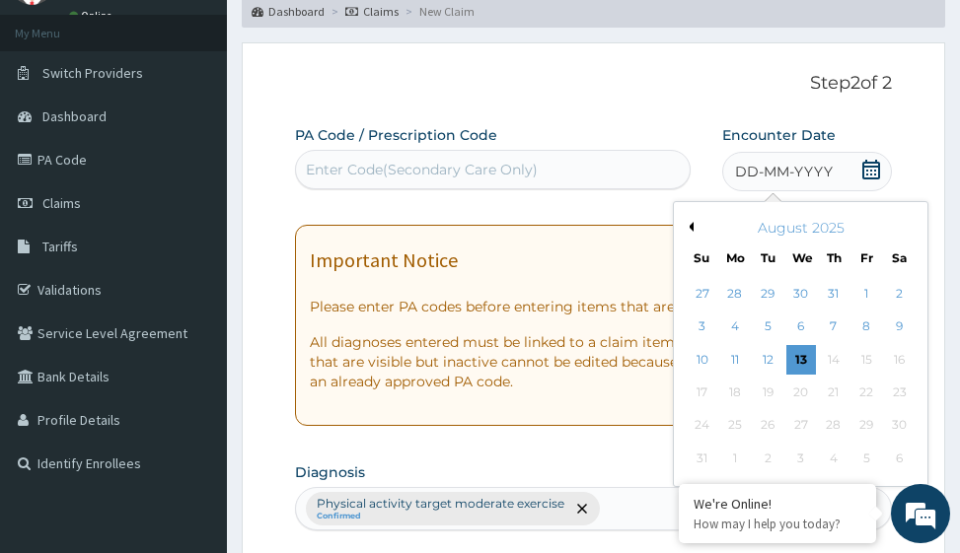
click at [692, 230] on button "Previous Month" at bounding box center [689, 227] width 10 height 10
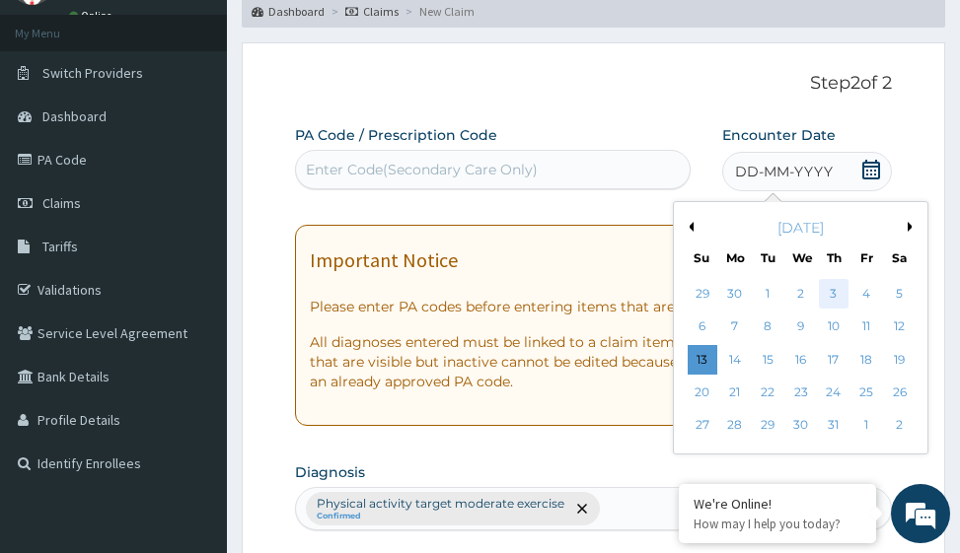
click at [837, 296] on div "3" at bounding box center [834, 294] width 30 height 30
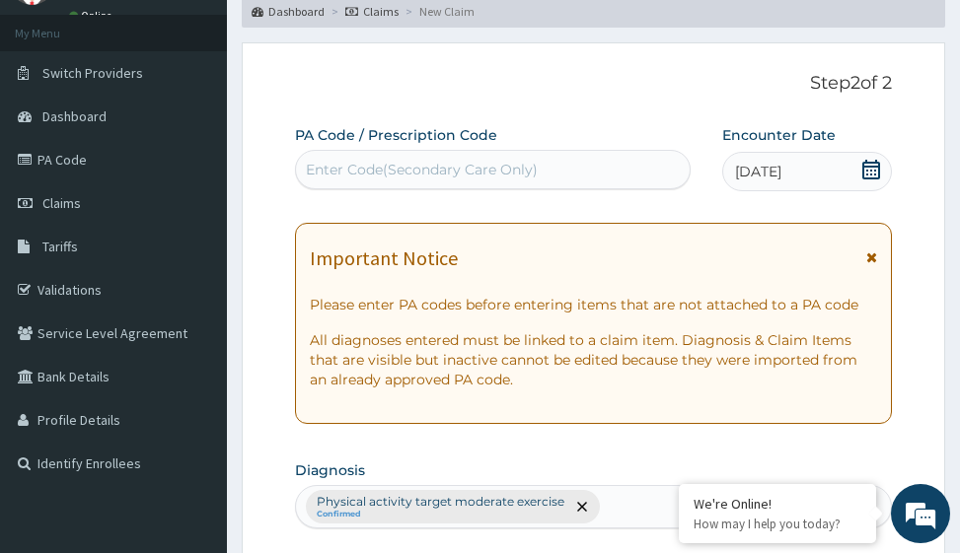
click at [408, 171] on div "Enter Code(Secondary Care Only)" at bounding box center [422, 170] width 232 height 20
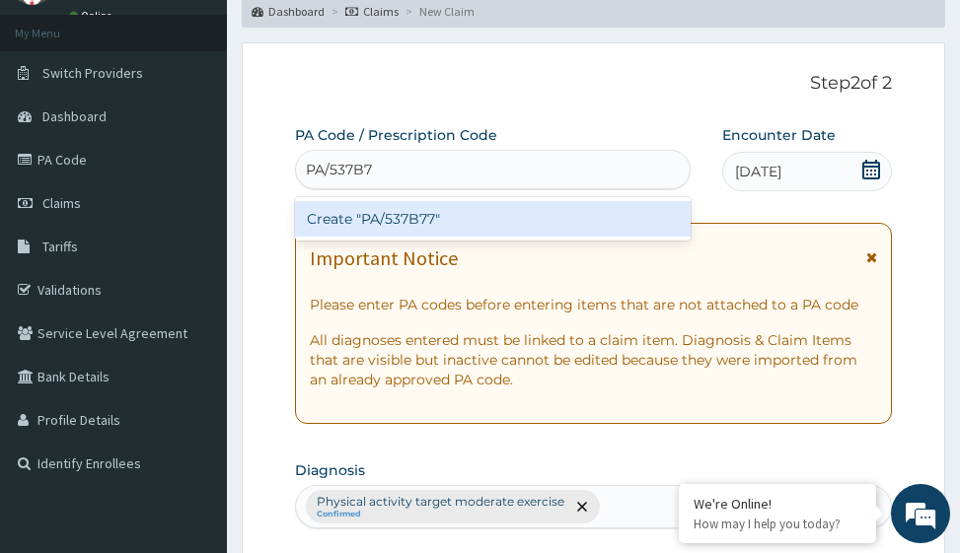
type input "PA/537B77"
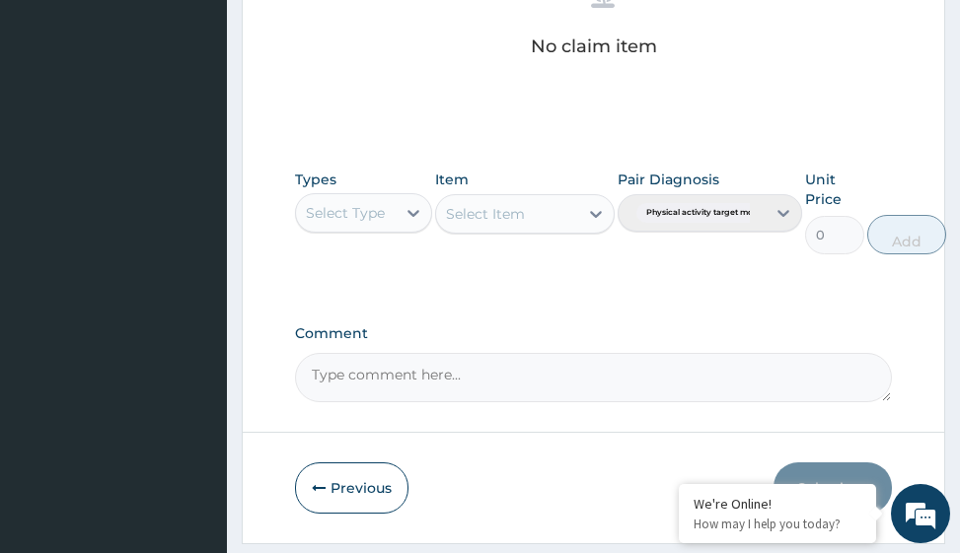
scroll to position [964, 0]
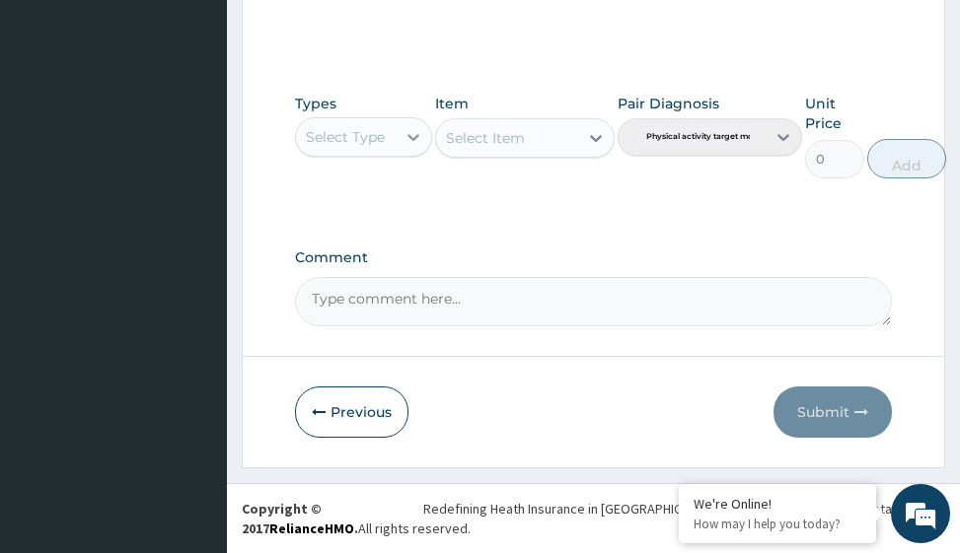
click at [414, 136] on icon at bounding box center [414, 137] width 20 height 20
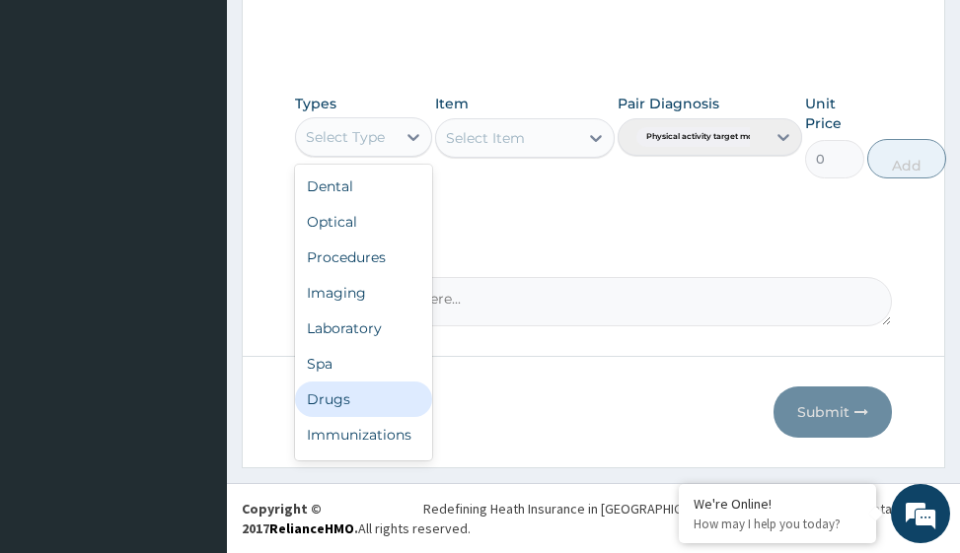
scroll to position [67, 0]
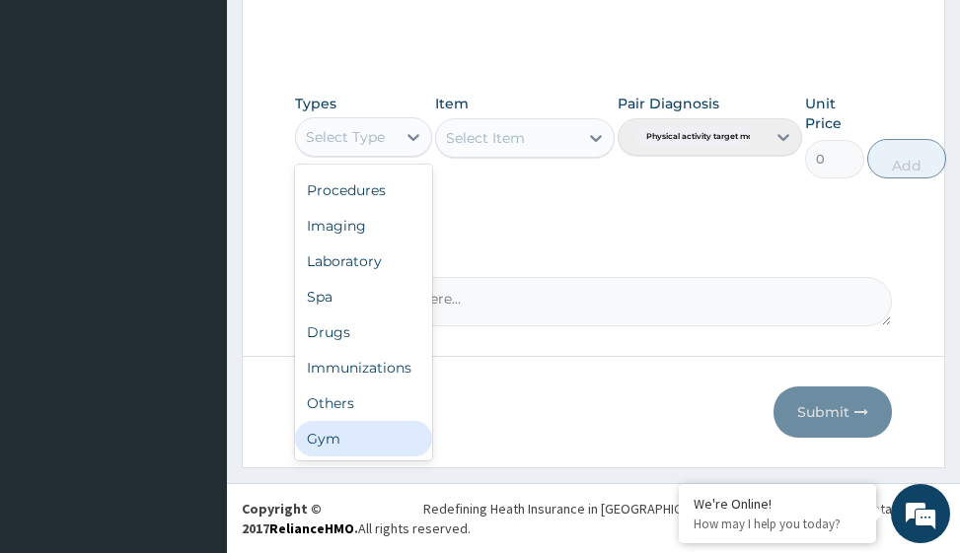
click at [346, 448] on div "Gym" at bounding box center [363, 439] width 137 height 36
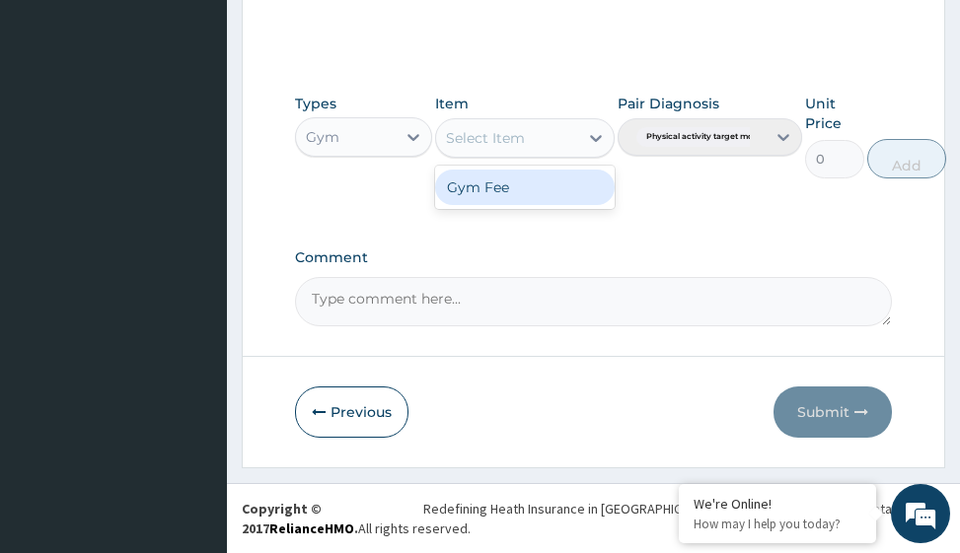
click at [596, 139] on icon at bounding box center [596, 138] width 12 height 7
click at [570, 179] on div "Gym Fee" at bounding box center [524, 188] width 179 height 36
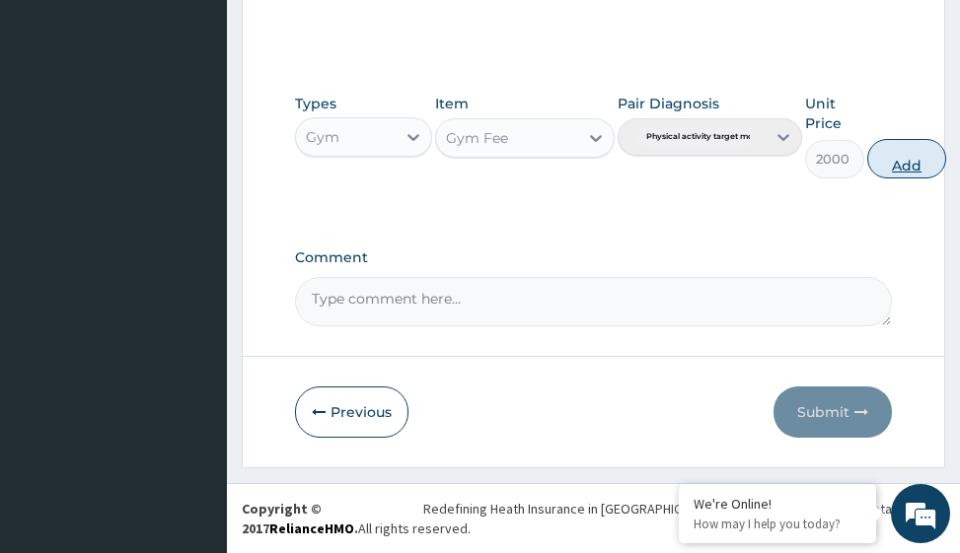
click at [921, 161] on button "Add" at bounding box center [906, 158] width 79 height 39
type input "0"
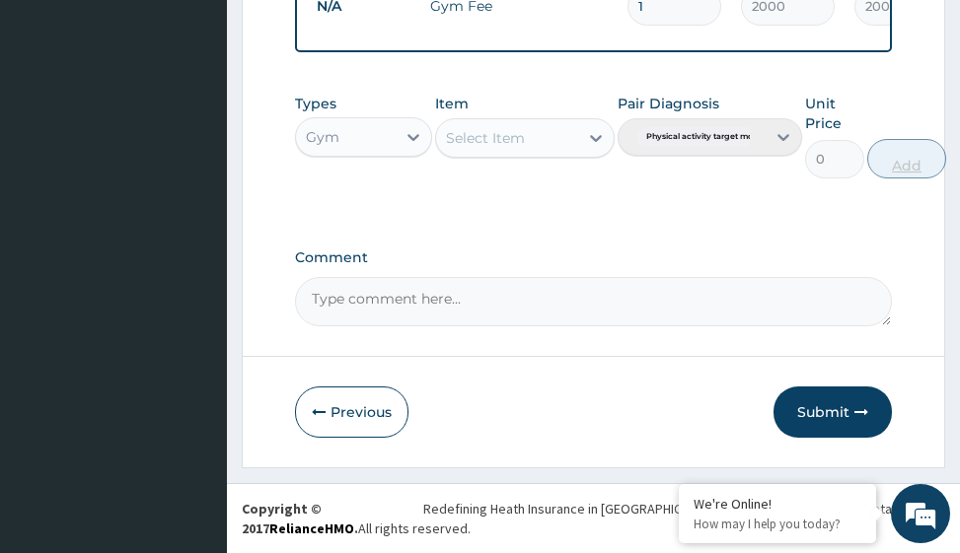
scroll to position [857, 0]
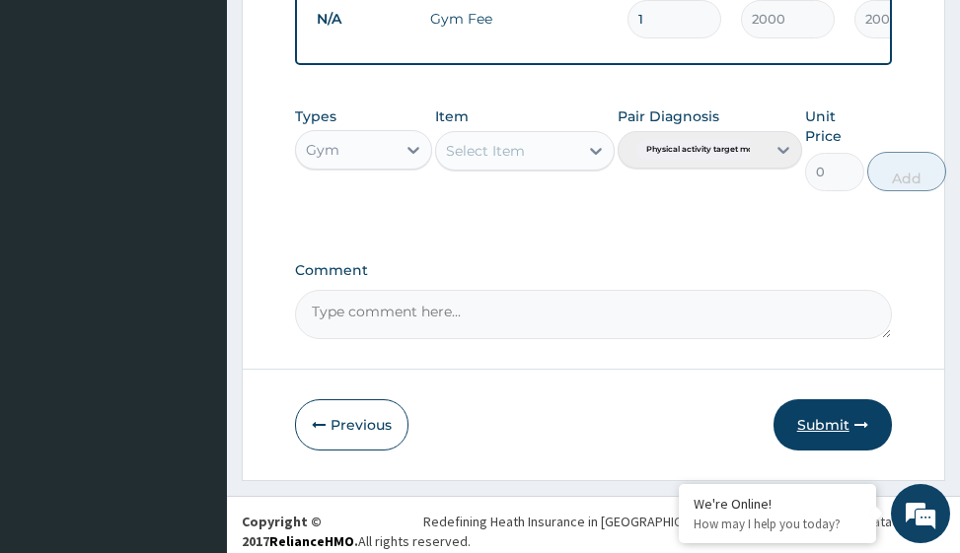
click at [830, 445] on button "Submit" at bounding box center [832, 425] width 118 height 51
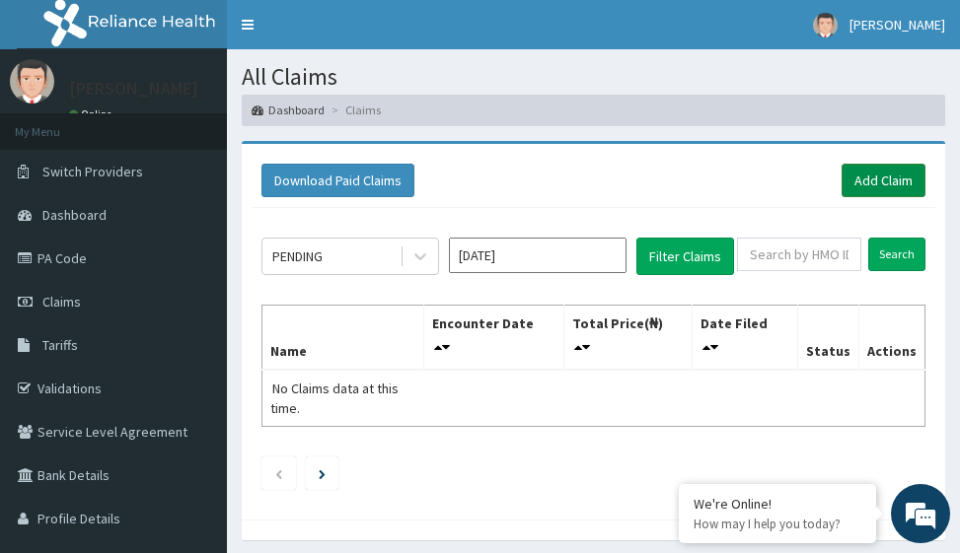
click at [881, 181] on link "Add Claim" at bounding box center [884, 181] width 84 height 34
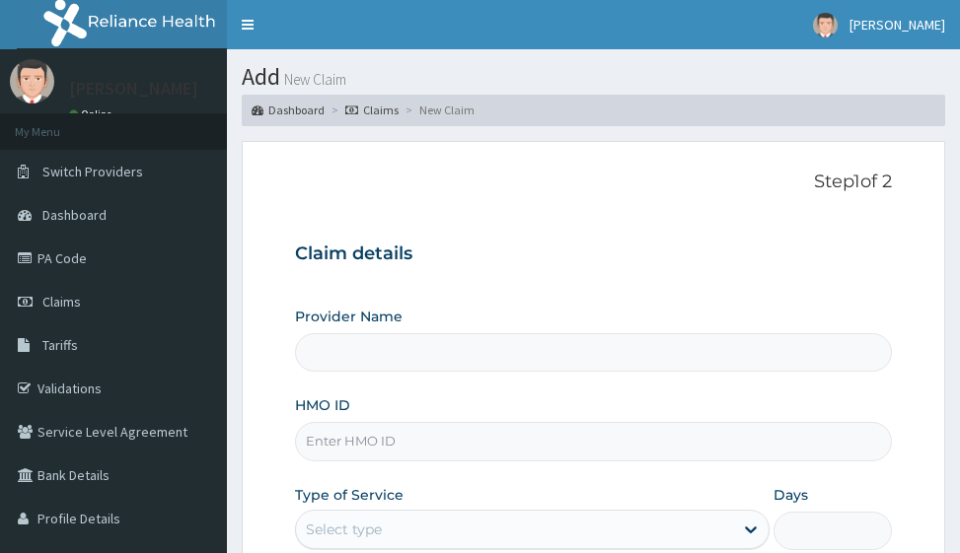
click at [363, 435] on input "HMO ID" at bounding box center [593, 441] width 596 height 38
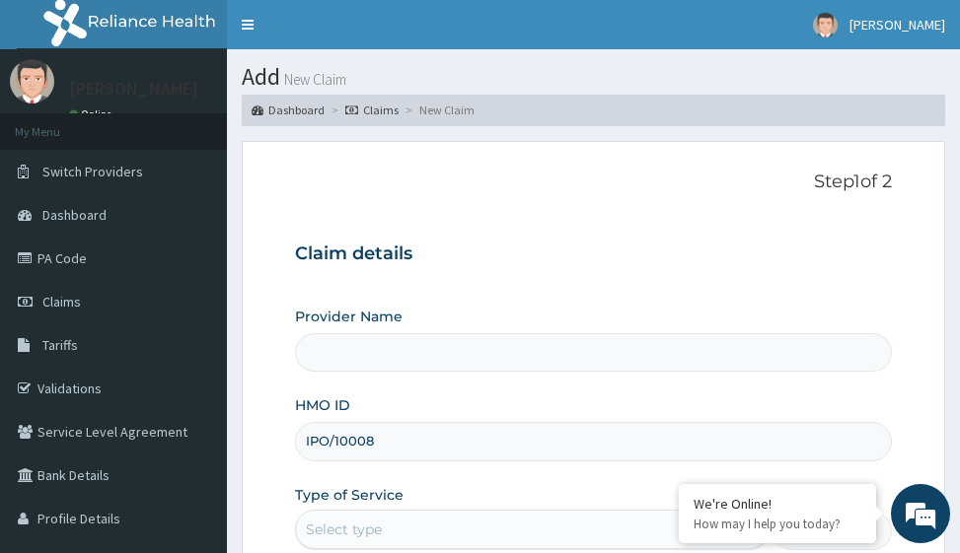
type input "IPO/10008/"
type input "Victors Fitness"
type input "1"
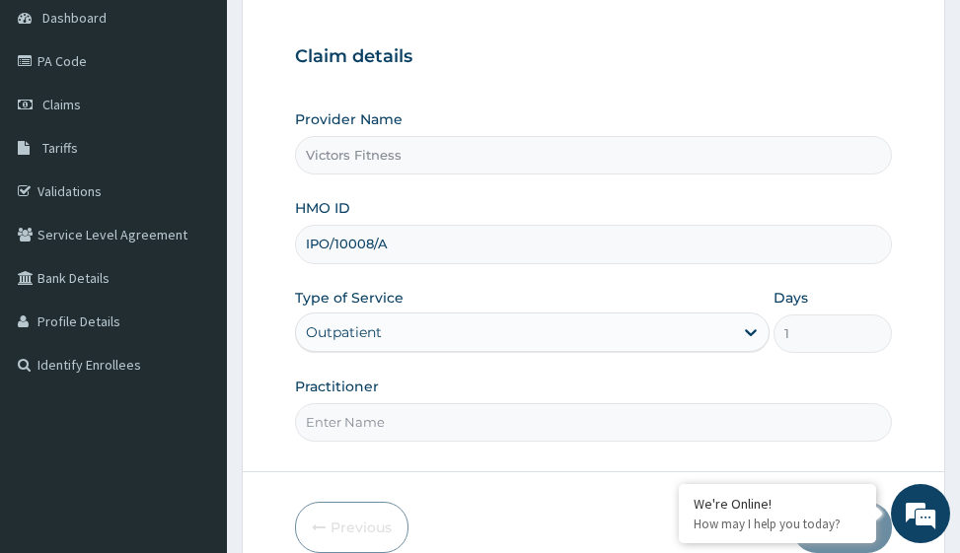
scroll to position [313, 0]
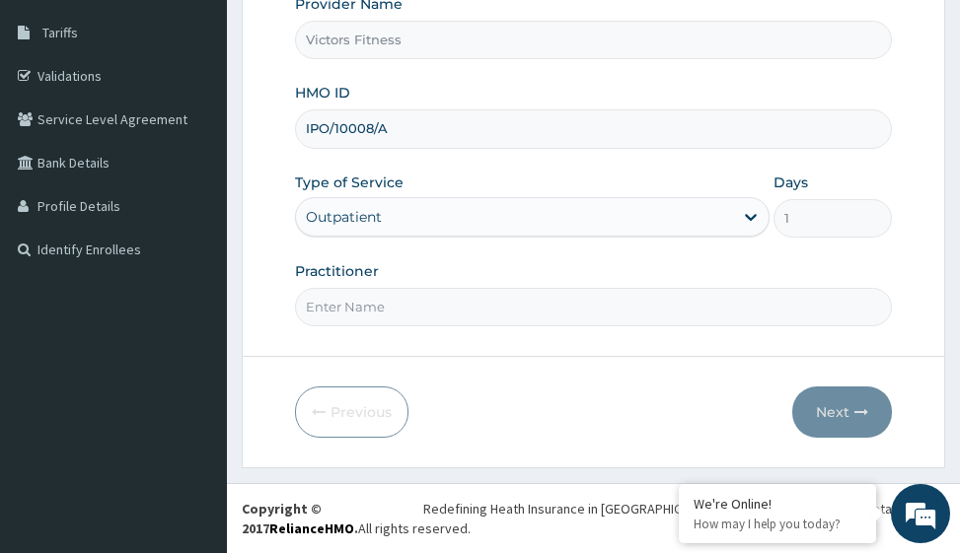
type input "IPO/10008/A"
click at [387, 312] on input "Practitioner" at bounding box center [593, 307] width 596 height 38
type input "GYM"
click at [851, 405] on button "Next" at bounding box center [842, 412] width 100 height 51
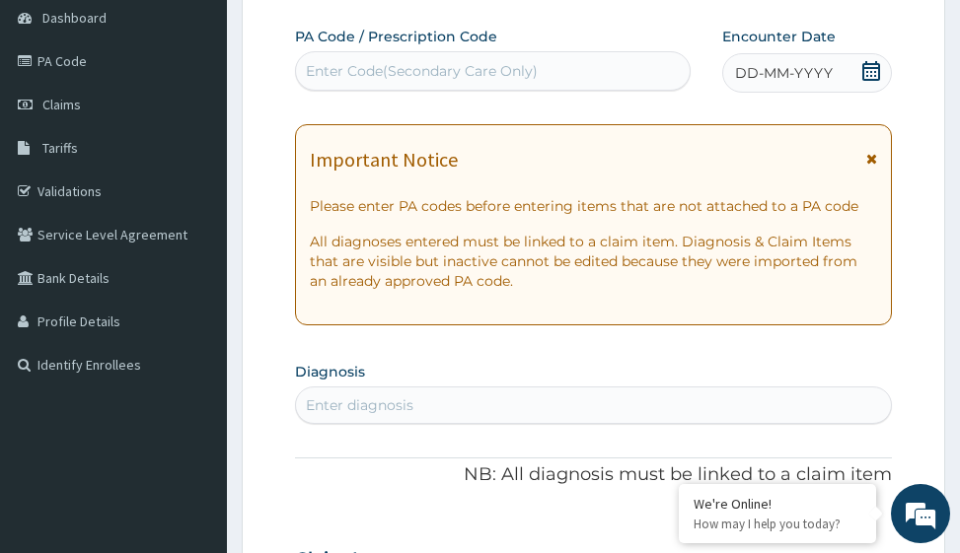
scroll to position [17, 0]
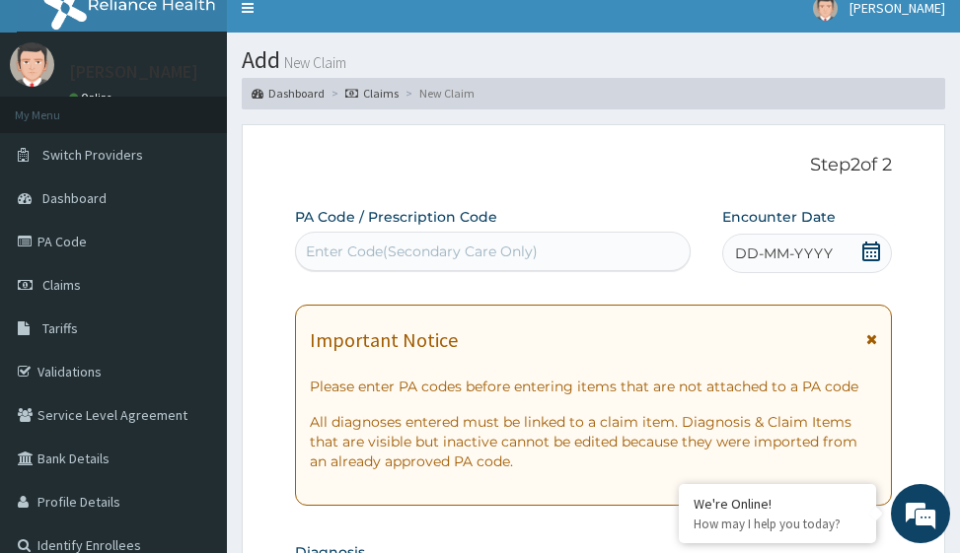
click at [792, 252] on span "DD-MM-YYYY" at bounding box center [784, 254] width 98 height 20
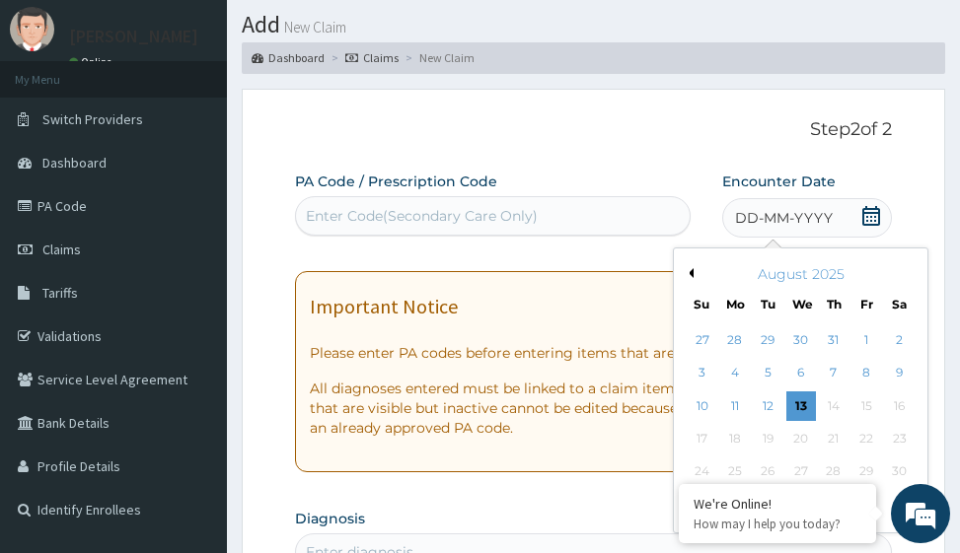
scroll to position [115, 0]
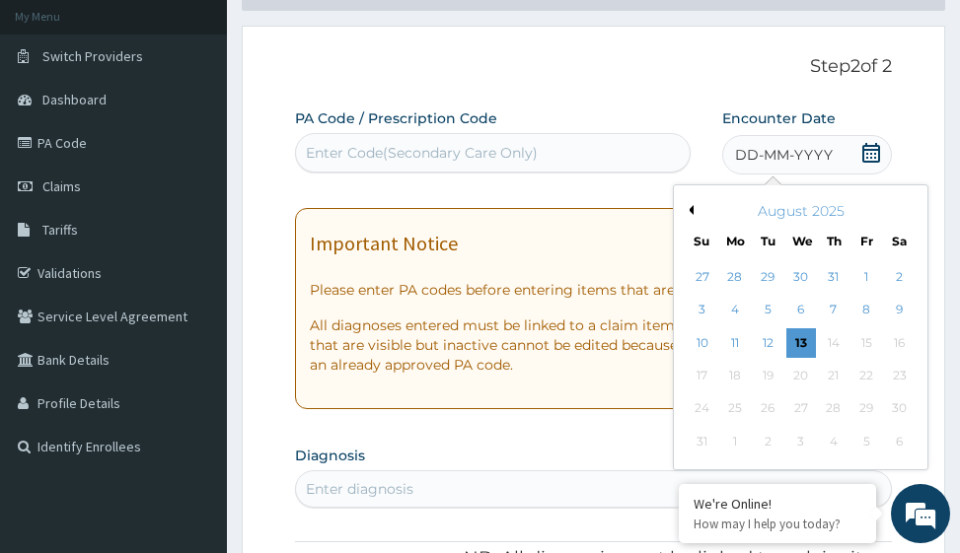
click at [692, 210] on button "Previous Month" at bounding box center [689, 210] width 10 height 10
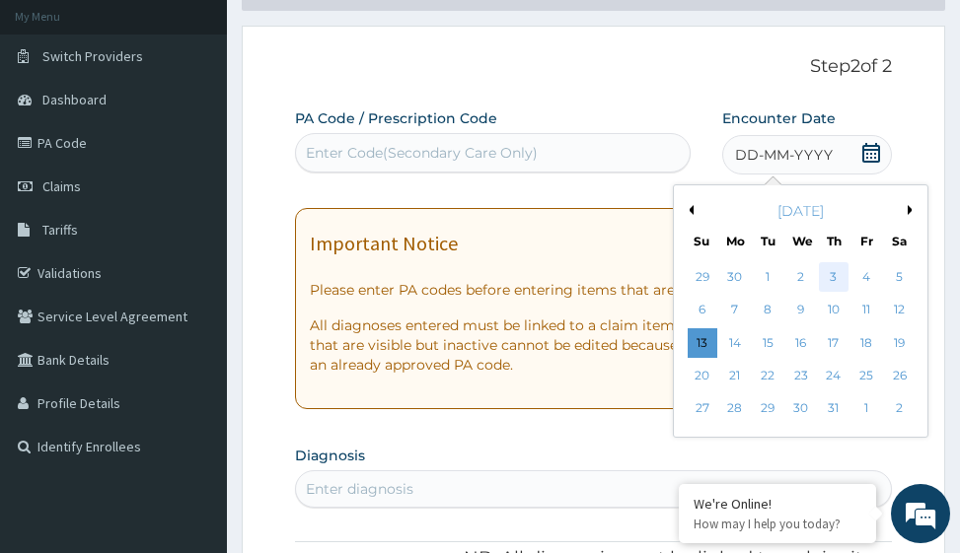
click at [832, 273] on div "3" at bounding box center [834, 277] width 30 height 30
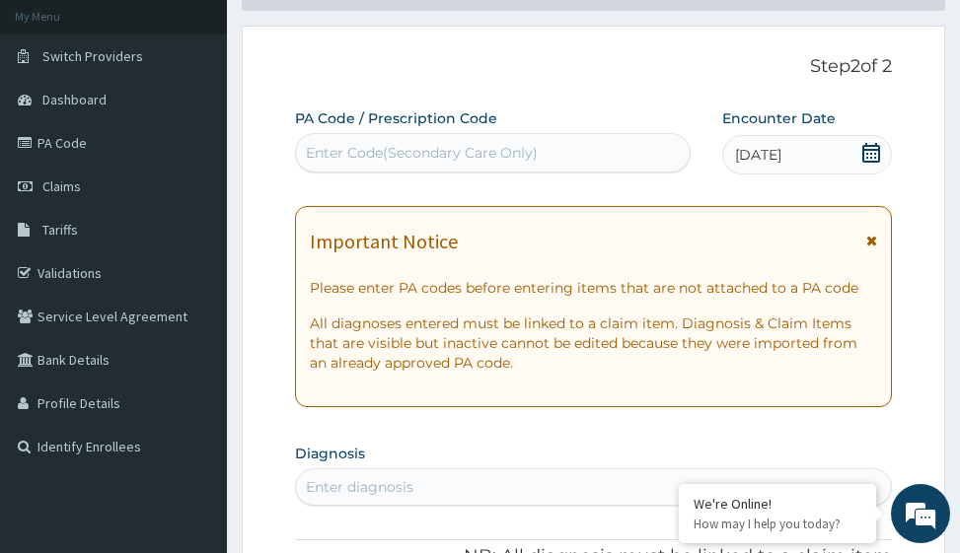
click at [369, 148] on div "Enter Code(Secondary Care Only)" at bounding box center [422, 153] width 232 height 20
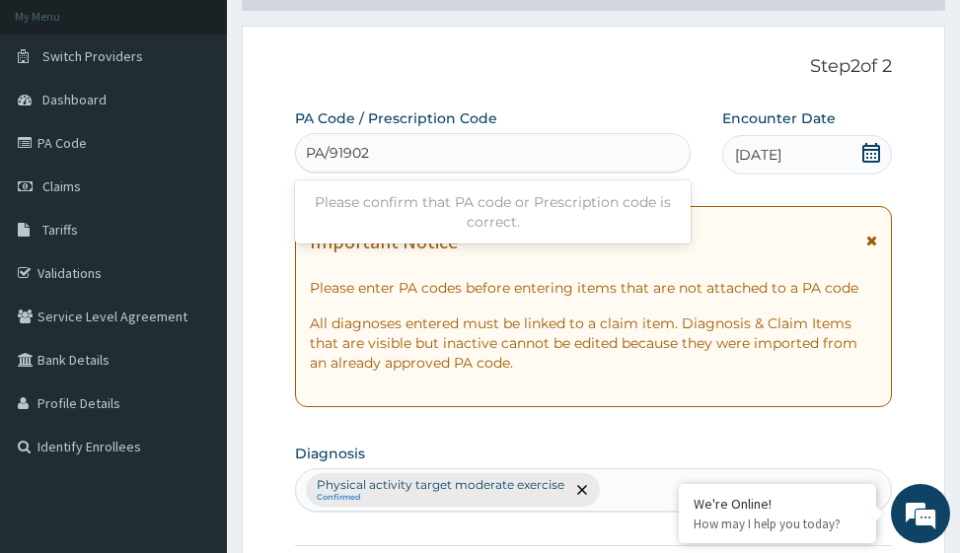
type input "PA/91902B"
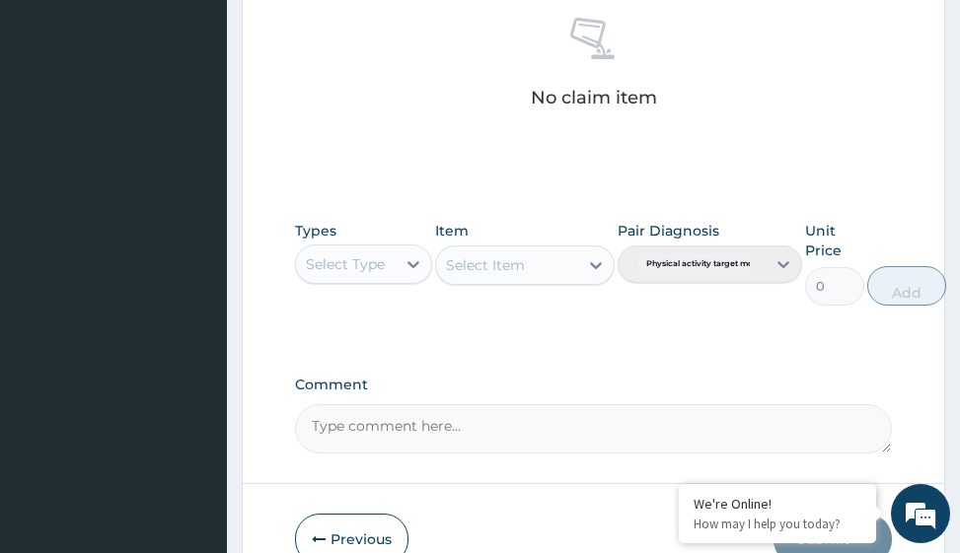
scroll to position [964, 0]
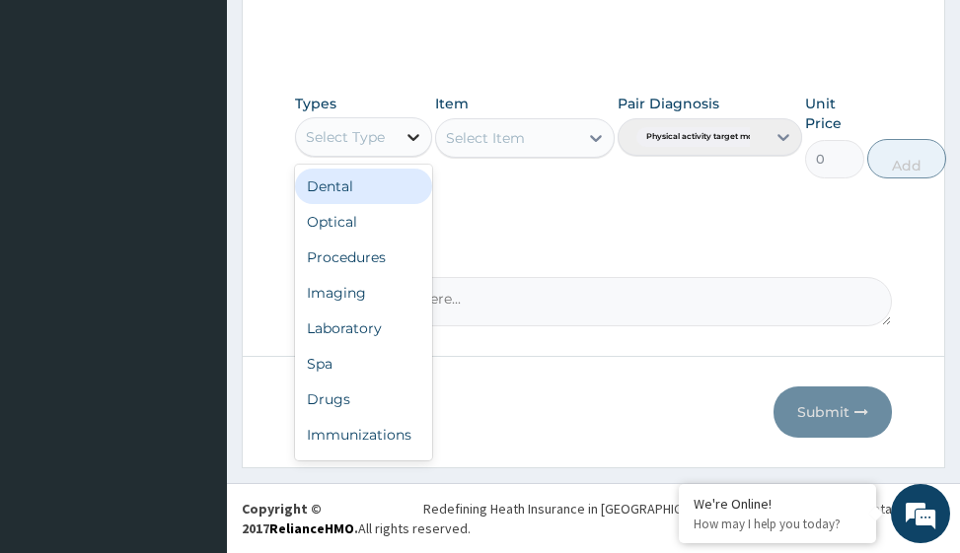
click at [419, 136] on icon at bounding box center [414, 137] width 20 height 20
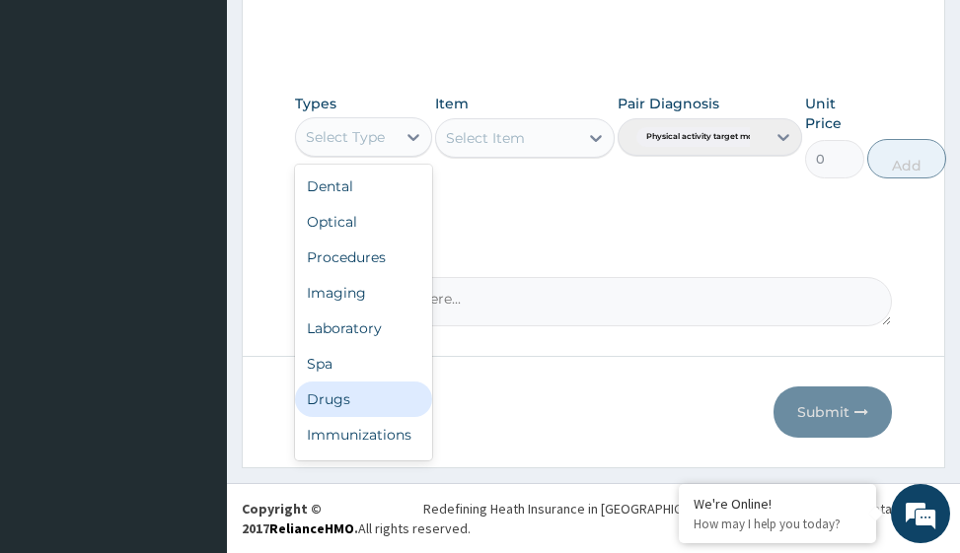
scroll to position [67, 0]
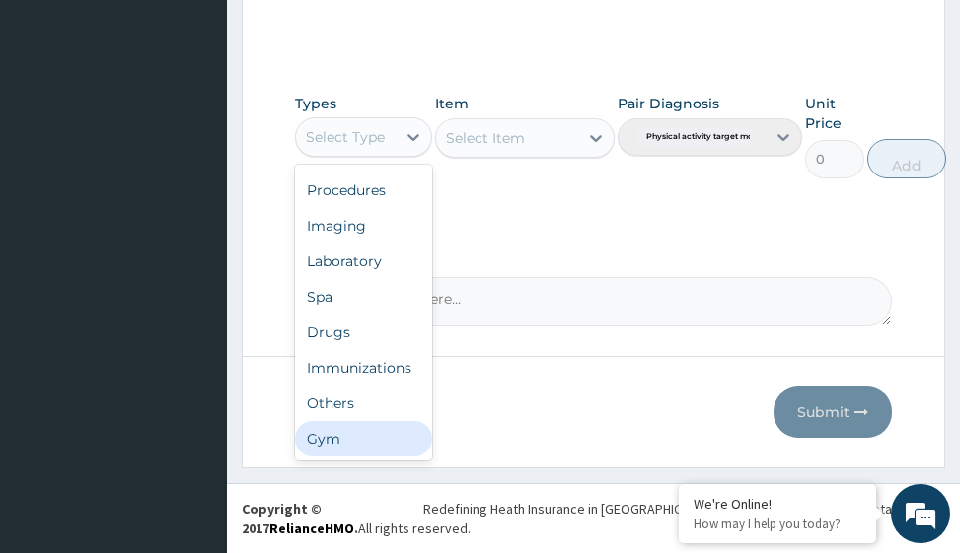
click at [368, 438] on div "Gym" at bounding box center [363, 439] width 137 height 36
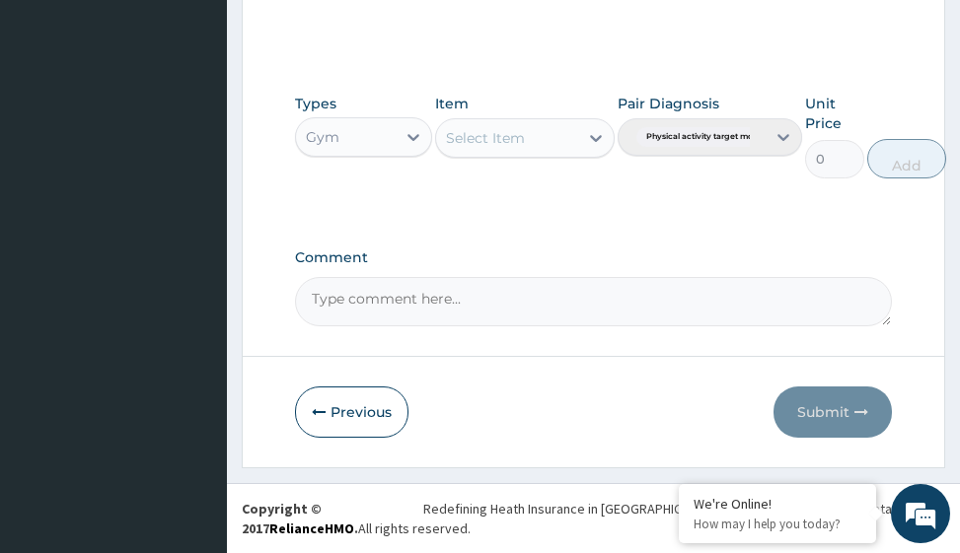
click at [599, 138] on icon at bounding box center [596, 138] width 12 height 7
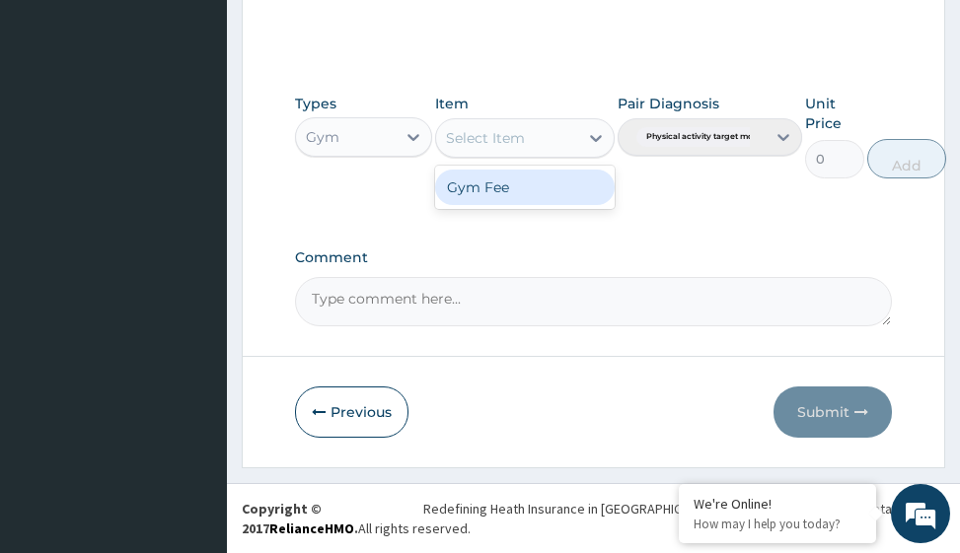
click at [561, 190] on div "Gym Fee" at bounding box center [524, 188] width 179 height 36
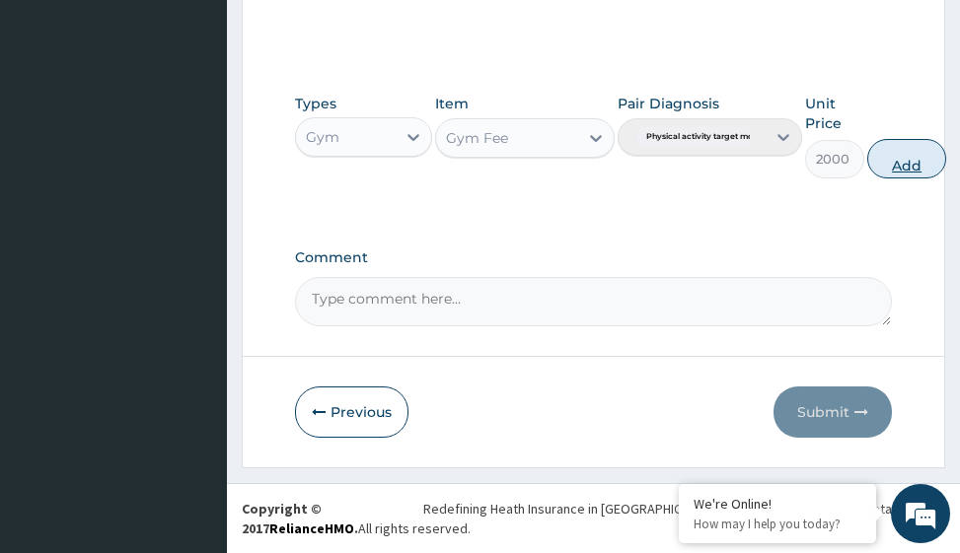
click at [913, 161] on button "Add" at bounding box center [906, 158] width 79 height 39
type input "0"
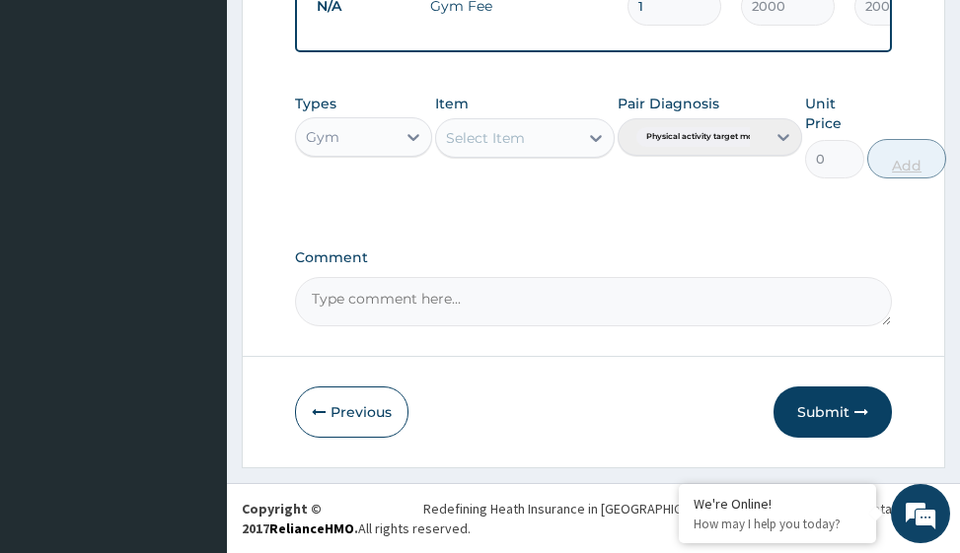
scroll to position [857, 0]
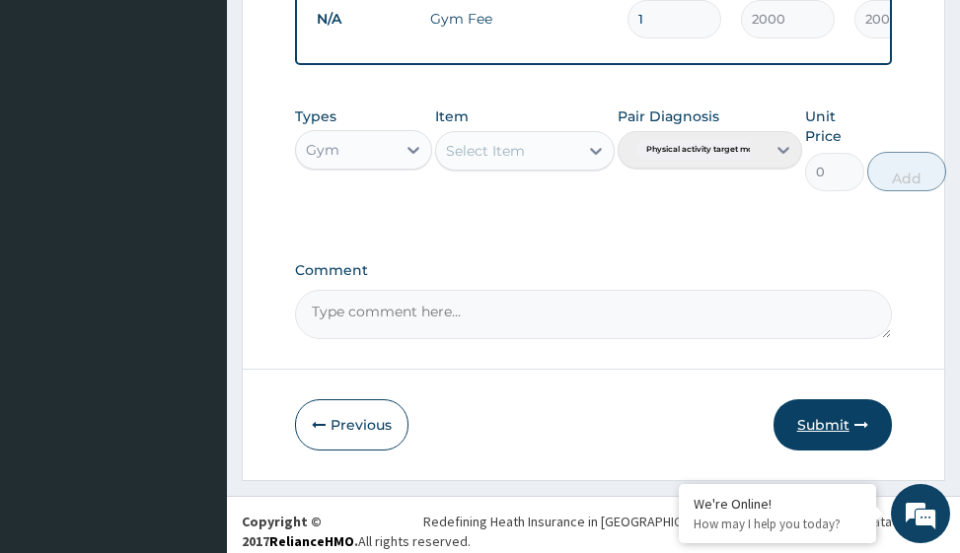
click at [834, 441] on button "Submit" at bounding box center [832, 425] width 118 height 51
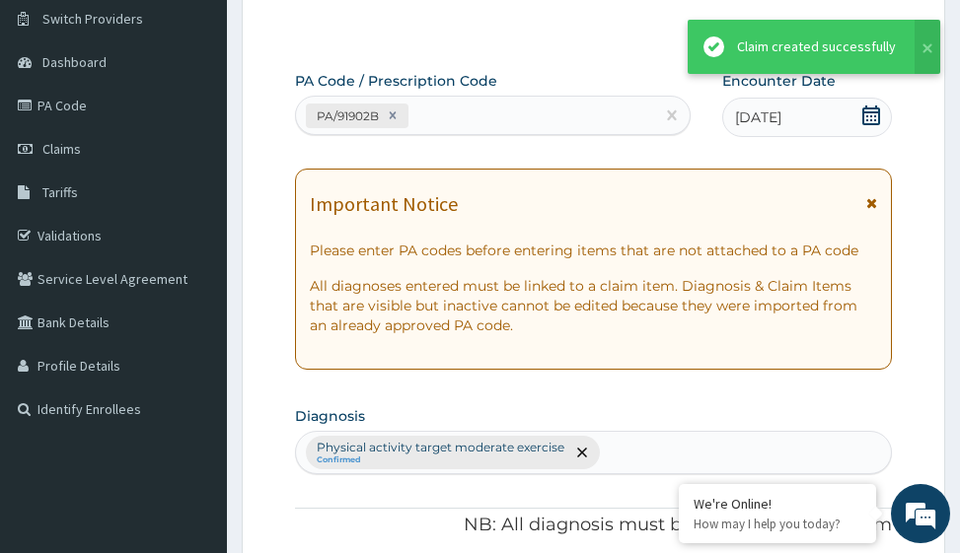
scroll to position [0, 0]
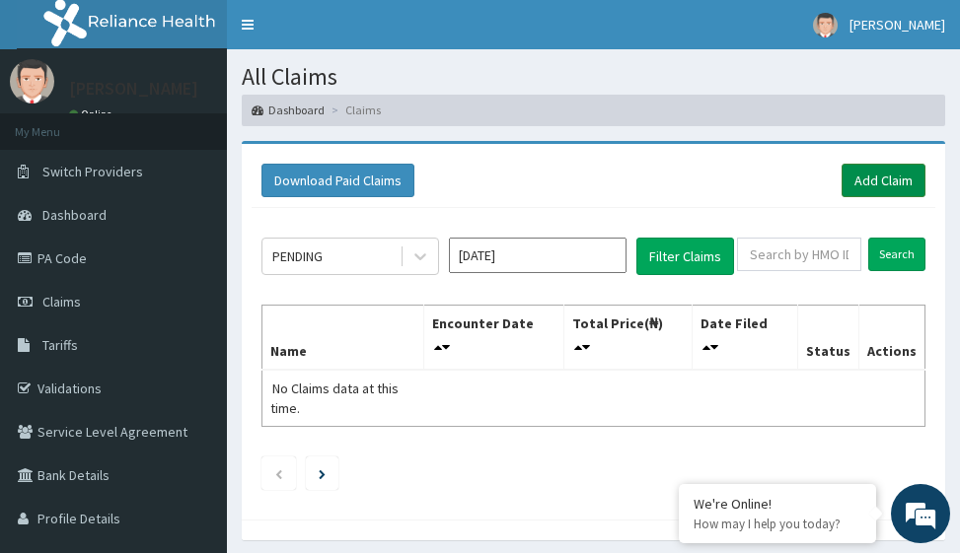
click at [882, 179] on link "Add Claim" at bounding box center [884, 181] width 84 height 34
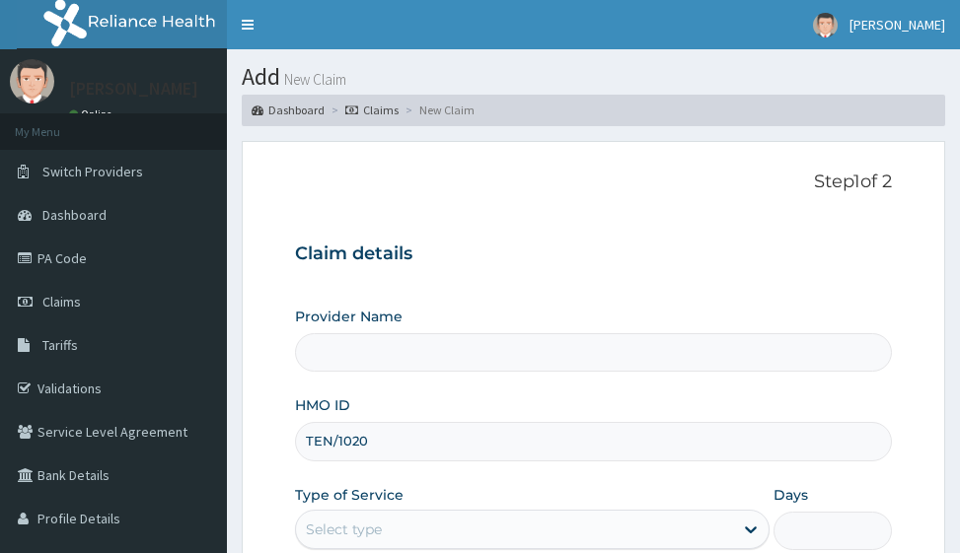
type input "TEN/10205"
type input "Victors Fitness"
type input "1"
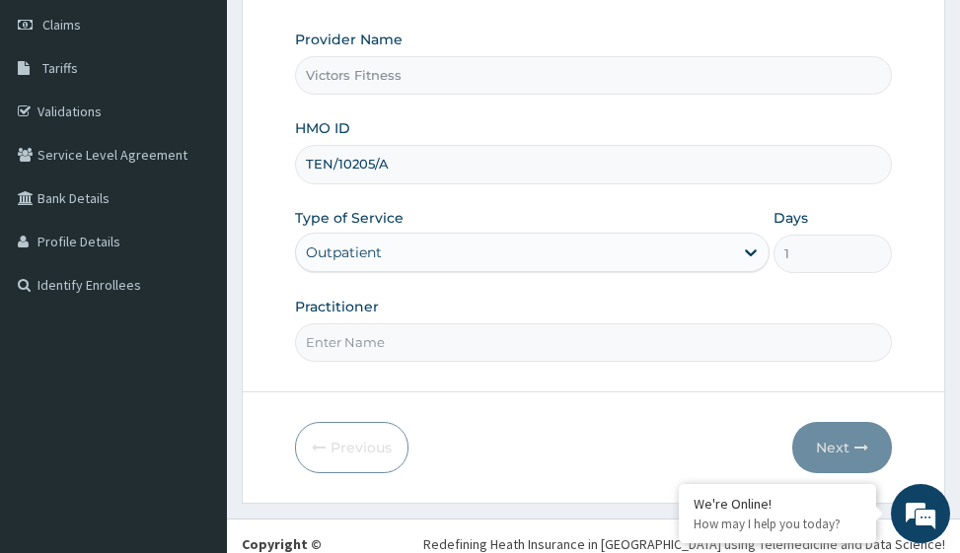
scroll to position [296, 0]
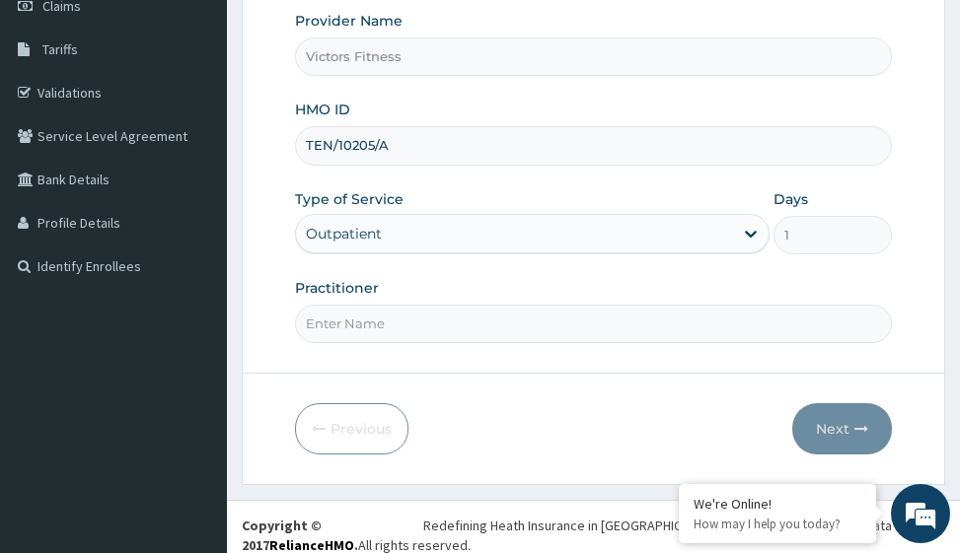
type input "TEN/10205/A"
click at [401, 331] on input "Practitioner" at bounding box center [593, 324] width 596 height 38
type input "GYM"
click at [842, 420] on button "Next" at bounding box center [842, 429] width 100 height 51
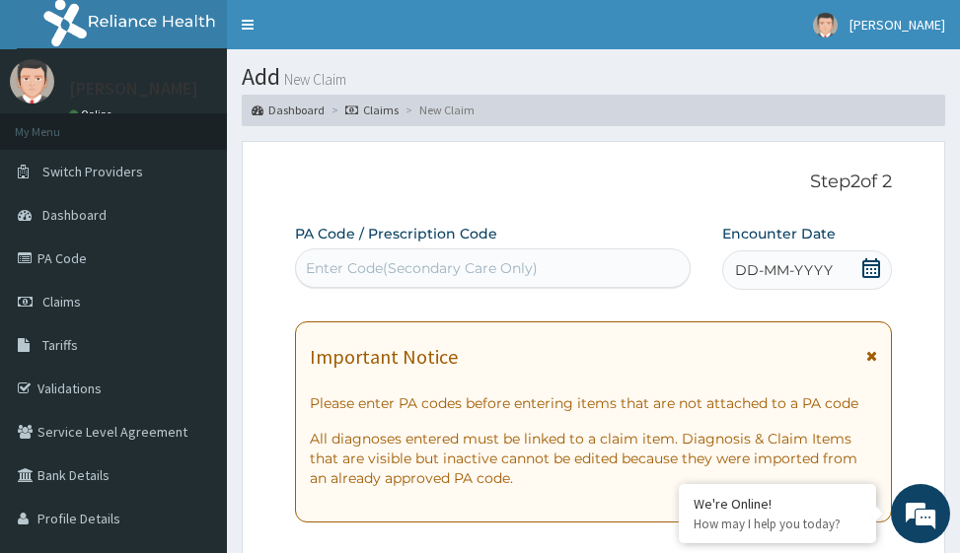
click at [811, 267] on span "DD-MM-YYYY" at bounding box center [784, 270] width 98 height 20
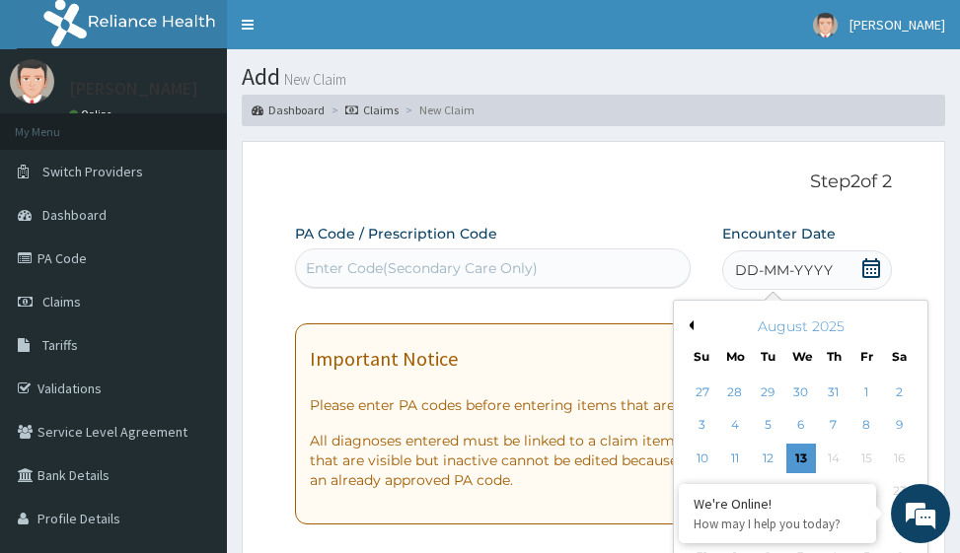
scroll to position [197, 0]
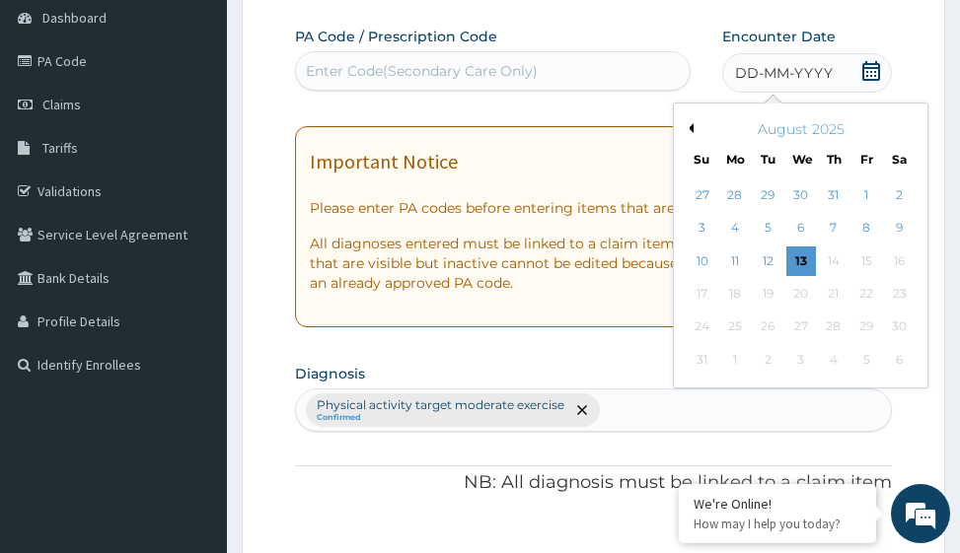
click at [692, 126] on button "Previous Month" at bounding box center [689, 128] width 10 height 10
click at [839, 201] on div "3" at bounding box center [834, 196] width 30 height 30
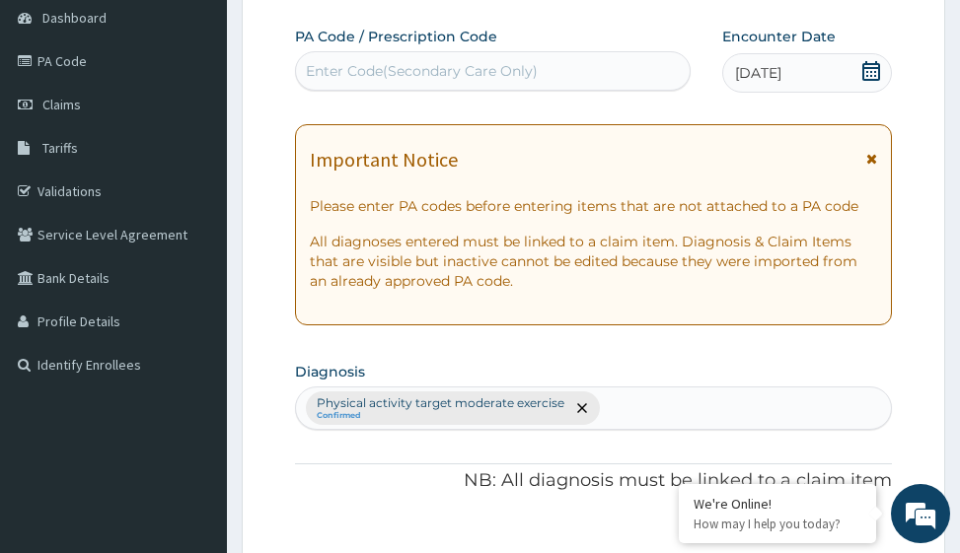
click at [514, 73] on div "Enter Code(Secondary Care Only)" at bounding box center [422, 71] width 232 height 20
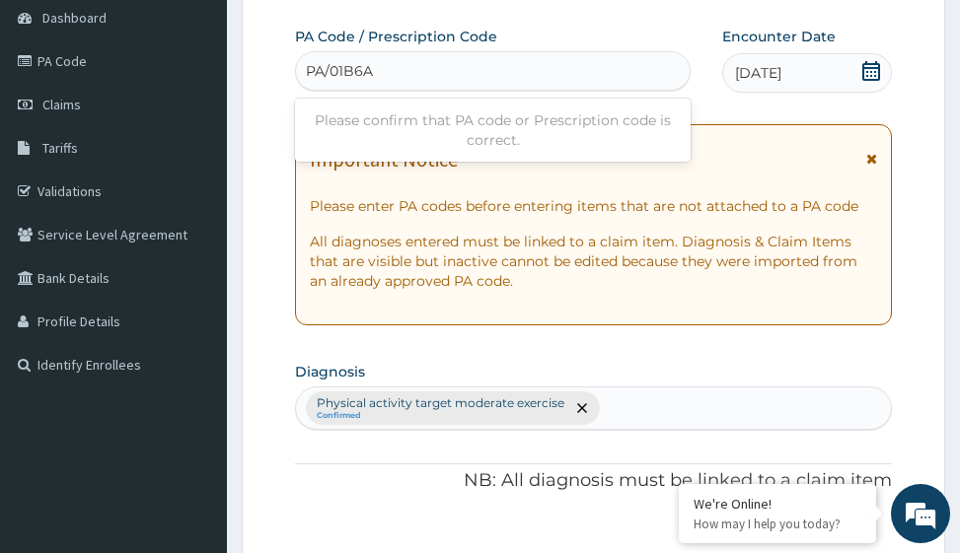
type input "PA/01B6A9"
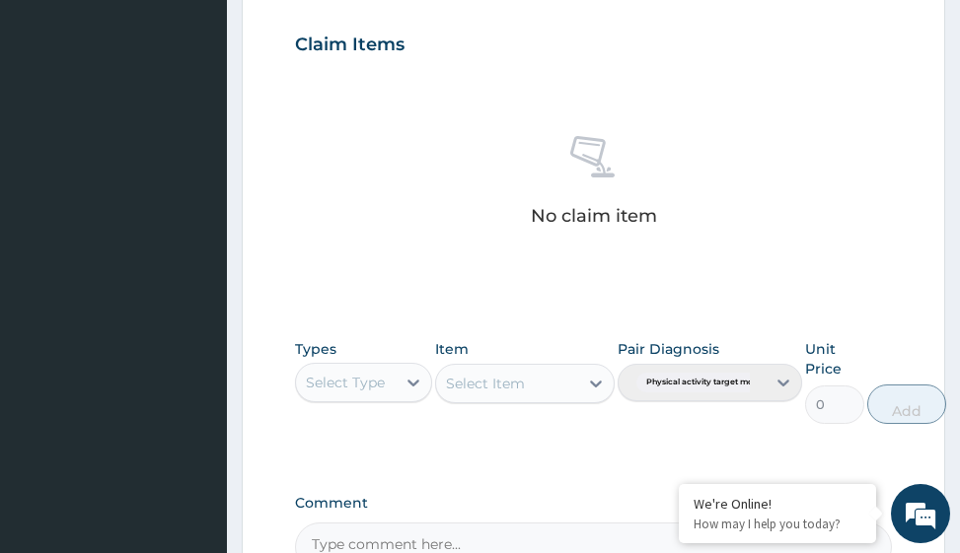
scroll to position [964, 0]
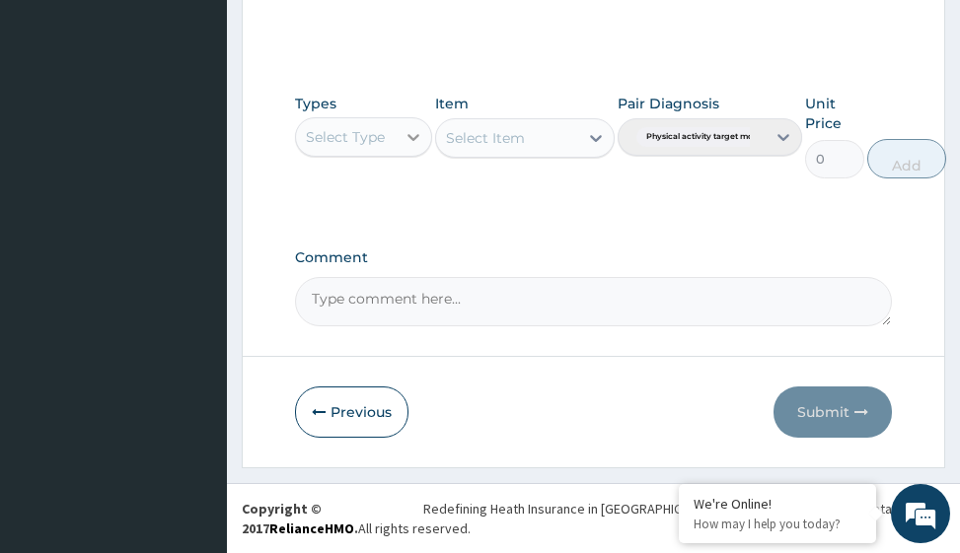
click at [419, 136] on icon at bounding box center [414, 137] width 20 height 20
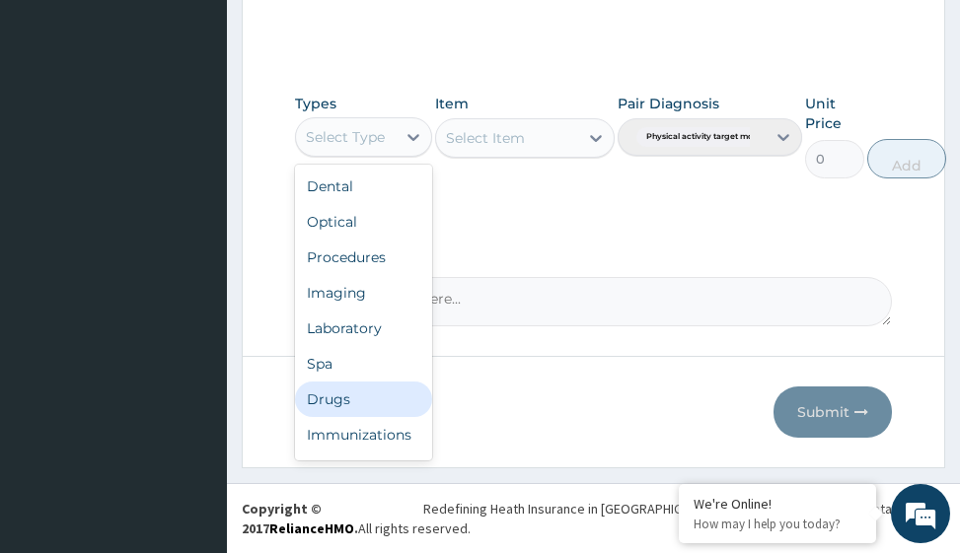
scroll to position [67, 0]
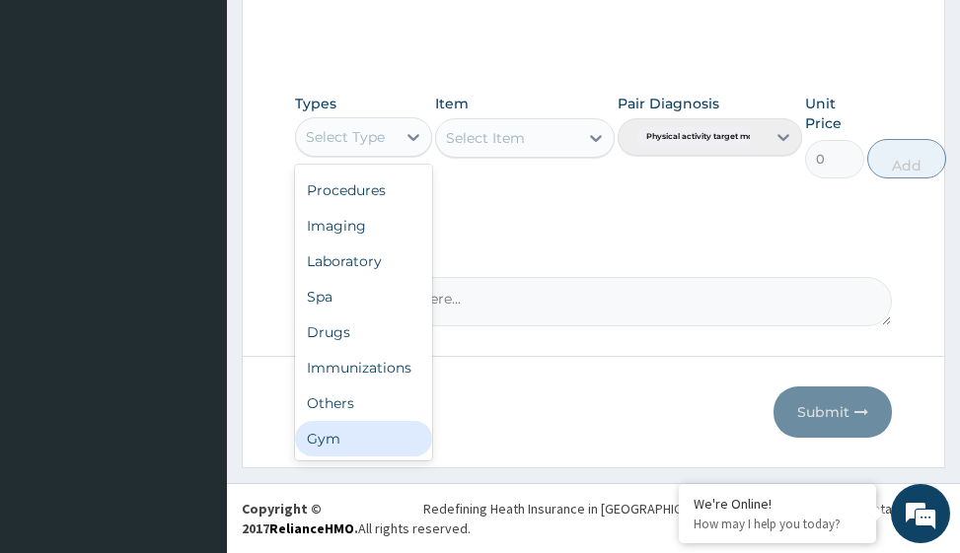
click at [395, 442] on div "Gym" at bounding box center [363, 439] width 137 height 36
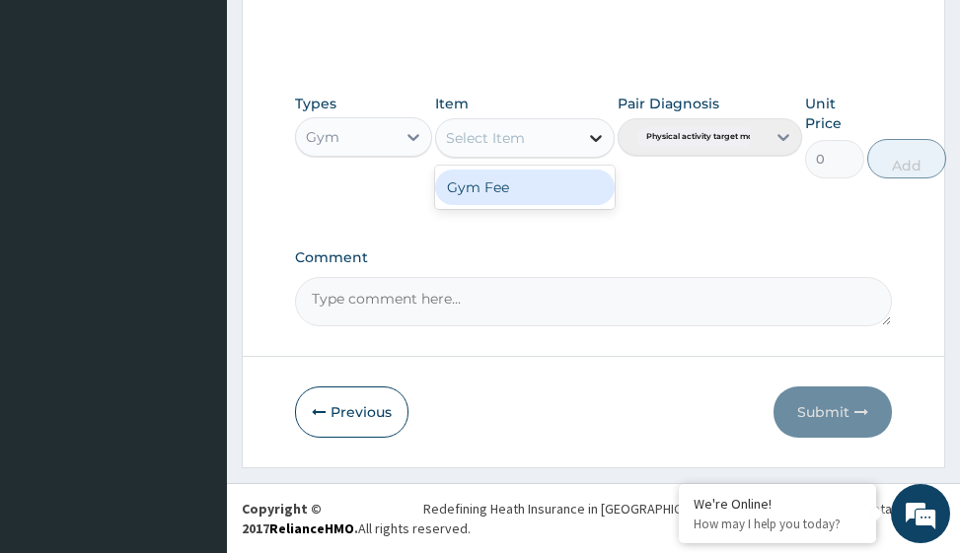
click at [603, 144] on icon at bounding box center [596, 138] width 20 height 20
click at [585, 196] on div "Gym Fee" at bounding box center [524, 188] width 179 height 36
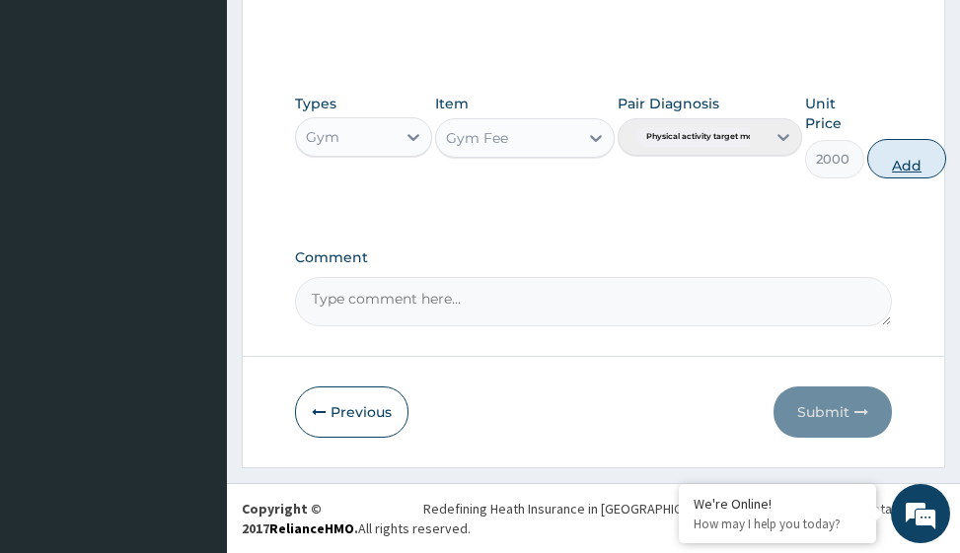
click at [905, 163] on button "Add" at bounding box center [906, 158] width 79 height 39
type input "0"
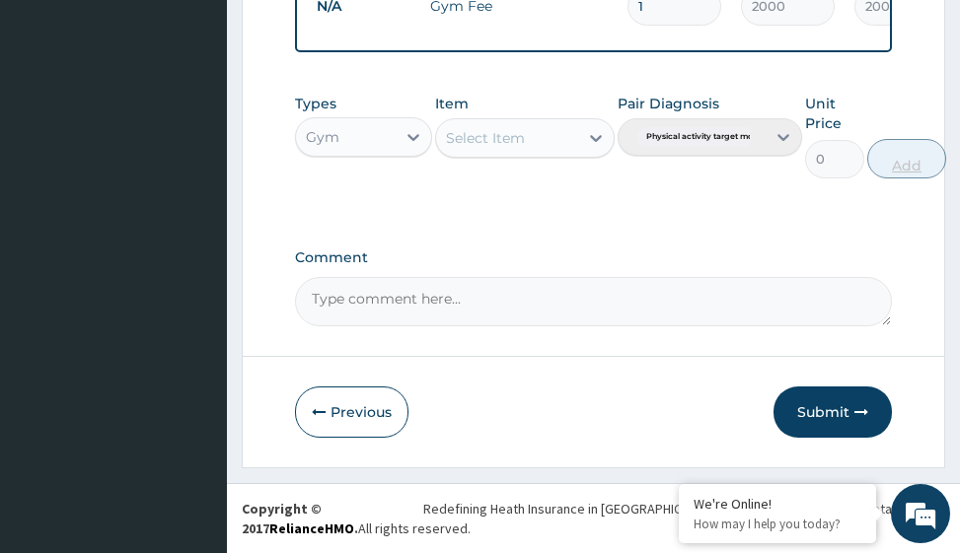
scroll to position [857, 0]
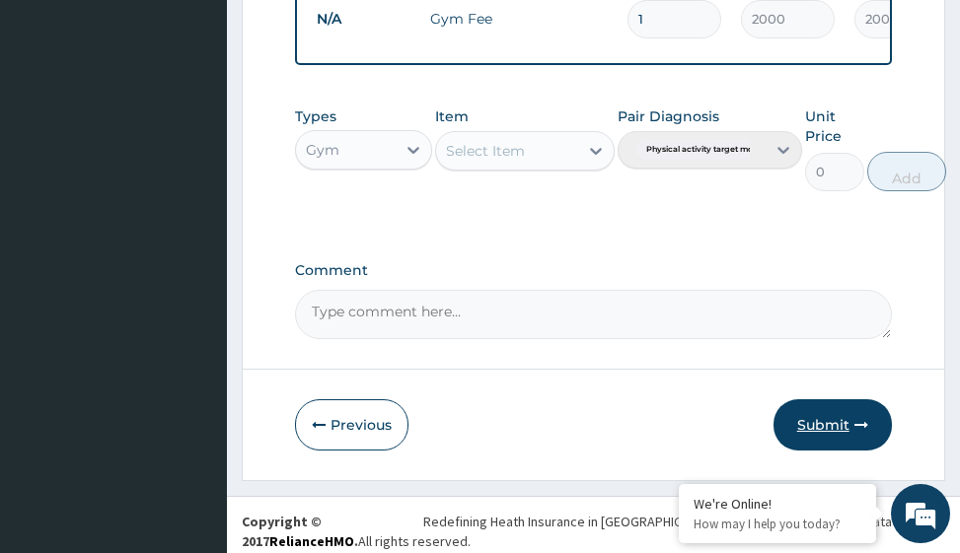
click at [817, 432] on button "Submit" at bounding box center [832, 425] width 118 height 51
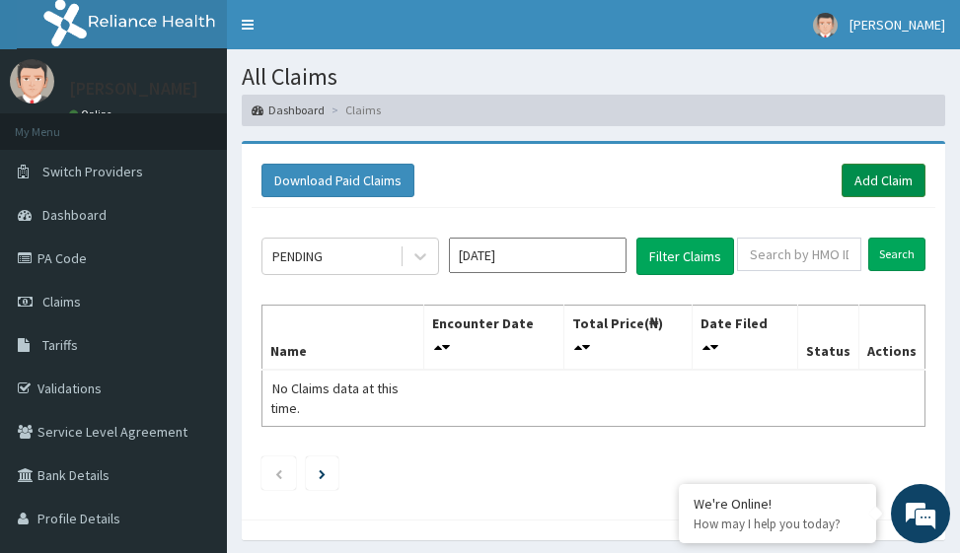
click at [886, 180] on link "Add Claim" at bounding box center [884, 181] width 84 height 34
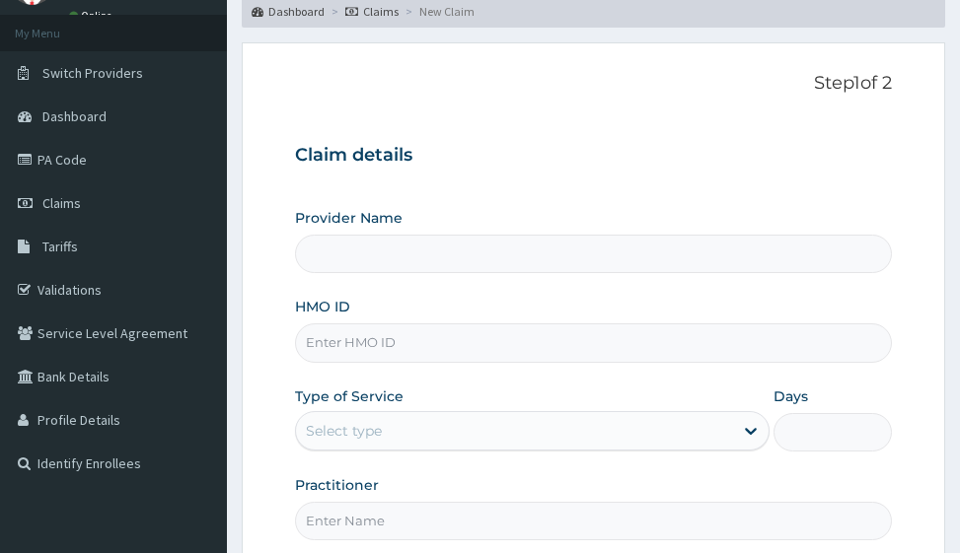
scroll to position [197, 0]
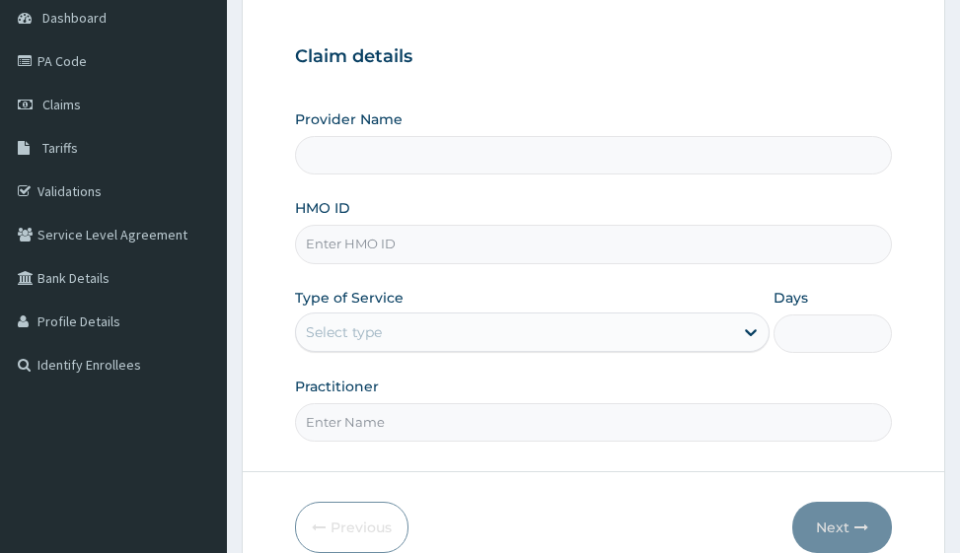
type input "Victors Fitness"
type input "1"
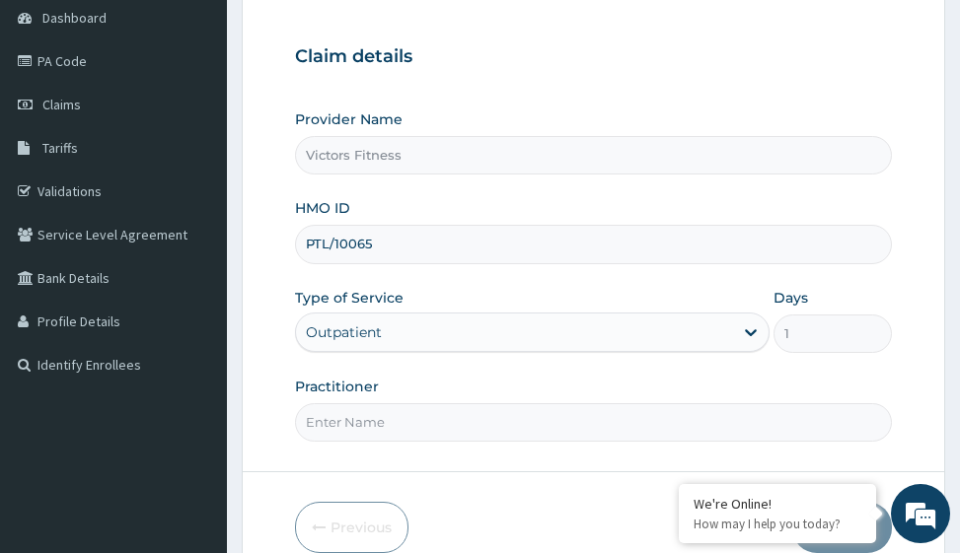
scroll to position [0, 0]
type input "PTL/10065/B"
click at [353, 418] on input "Practitioner" at bounding box center [593, 423] width 596 height 38
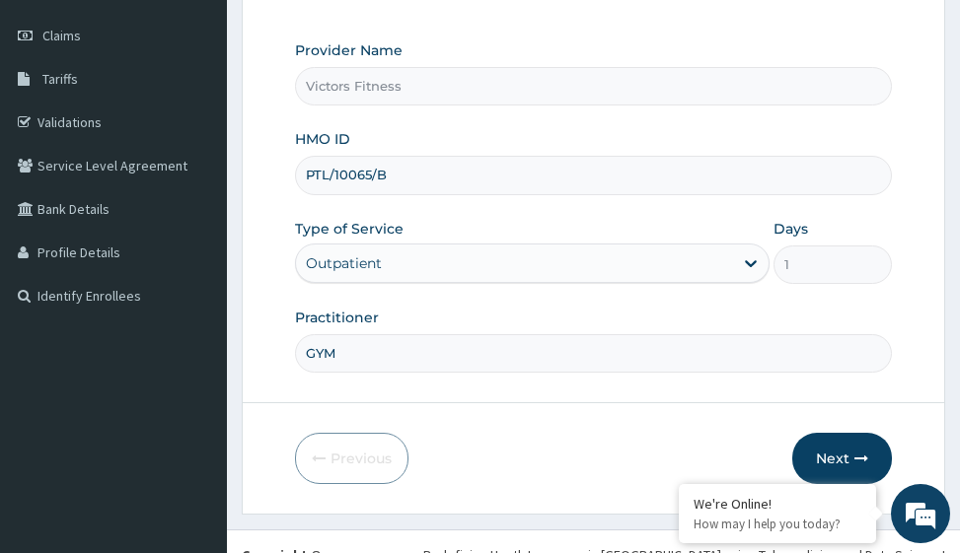
scroll to position [313, 0]
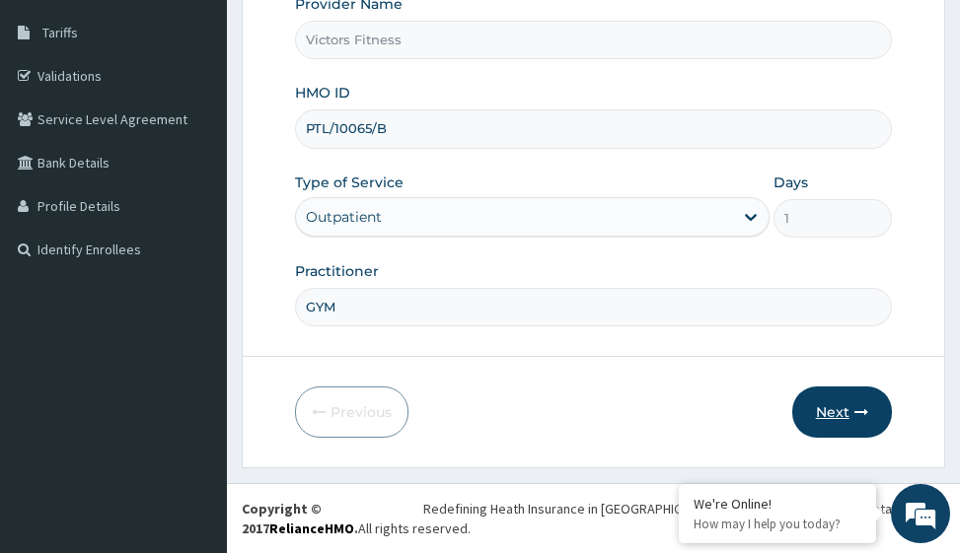
type input "GYM"
click at [831, 409] on button "Next" at bounding box center [842, 412] width 100 height 51
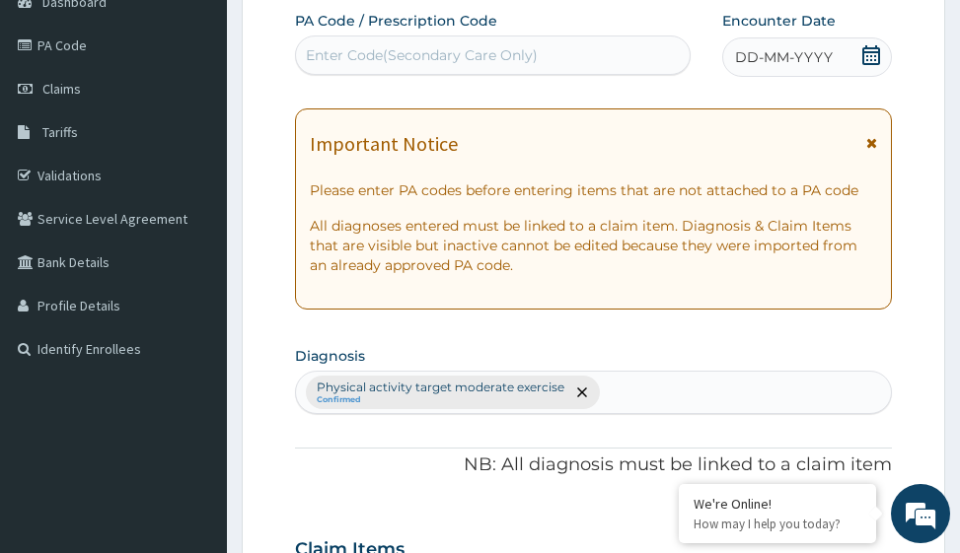
scroll to position [115, 0]
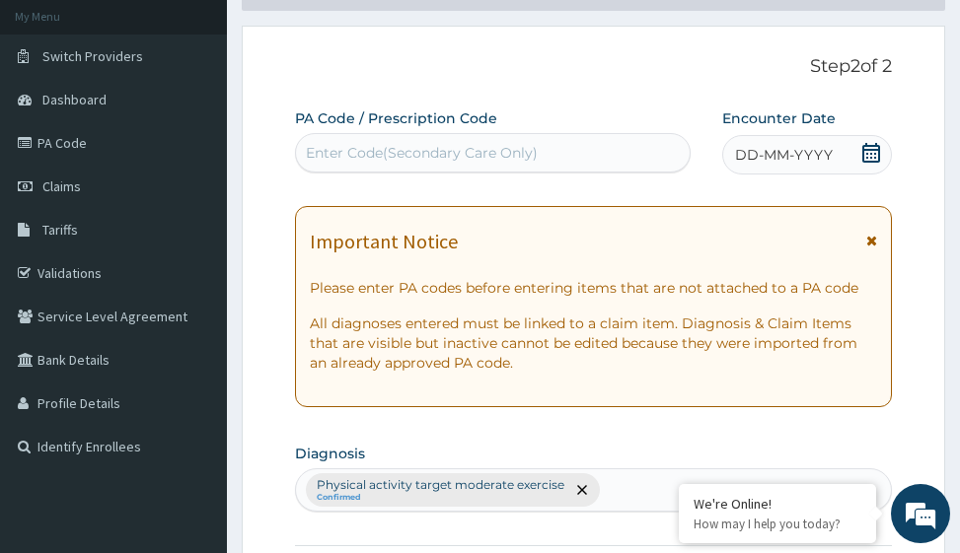
click at [792, 158] on span "DD-MM-YYYY" at bounding box center [784, 155] width 98 height 20
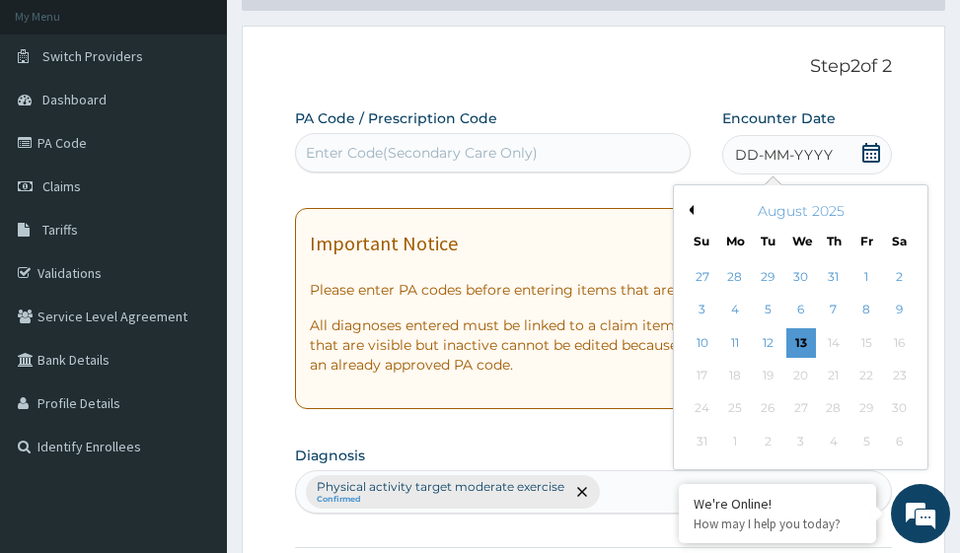
click at [690, 213] on button "Previous Month" at bounding box center [689, 210] width 10 height 10
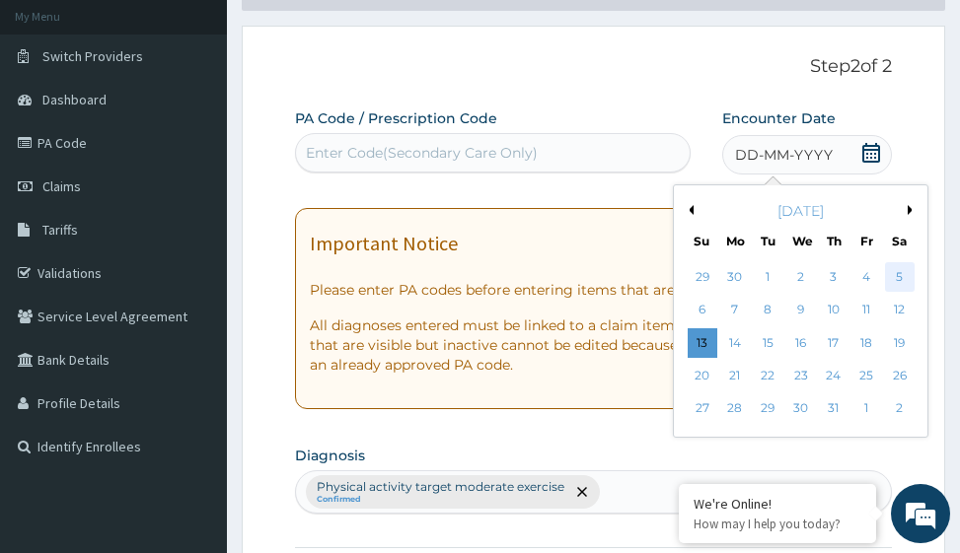
click at [897, 273] on div "5" at bounding box center [900, 277] width 30 height 30
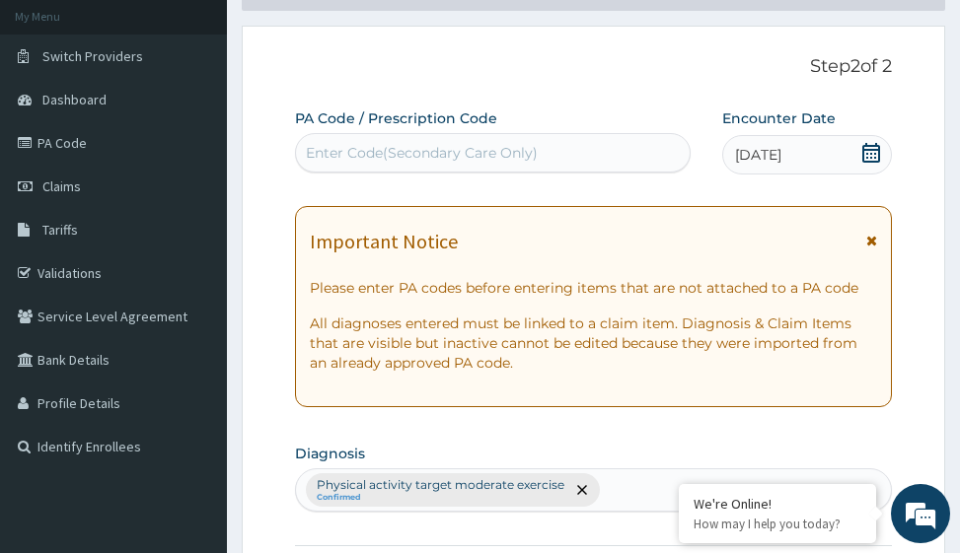
click at [396, 154] on div "Enter Code(Secondary Care Only)" at bounding box center [422, 153] width 232 height 20
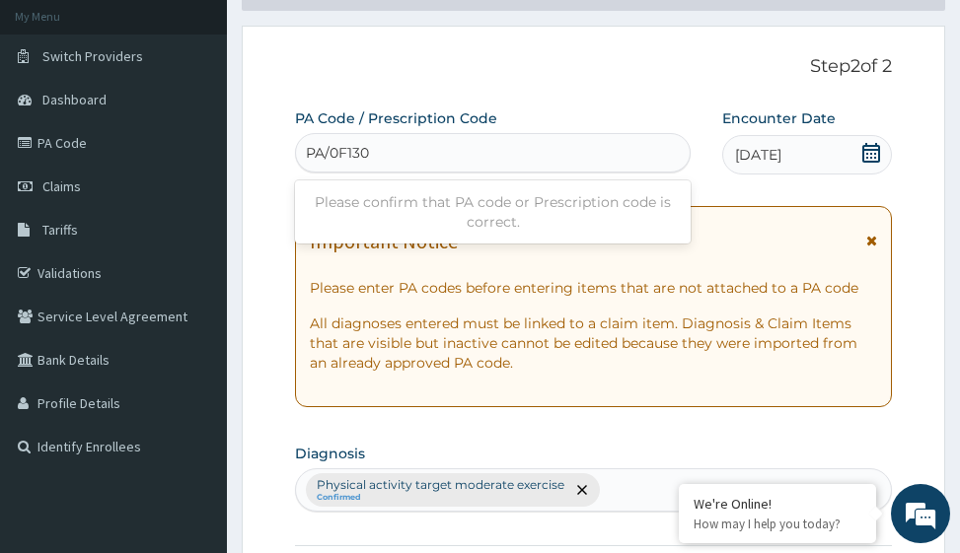
type input "PA/0F1305"
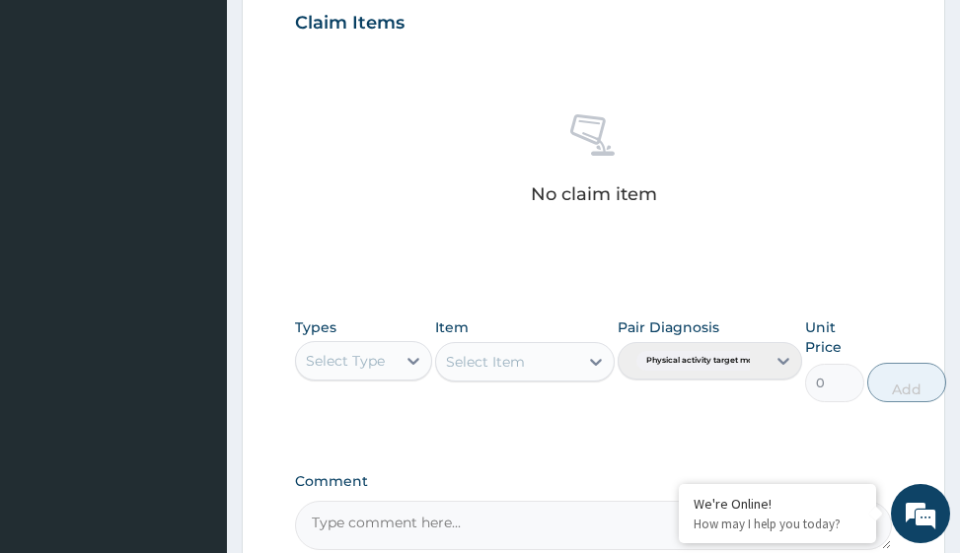
scroll to position [964, 0]
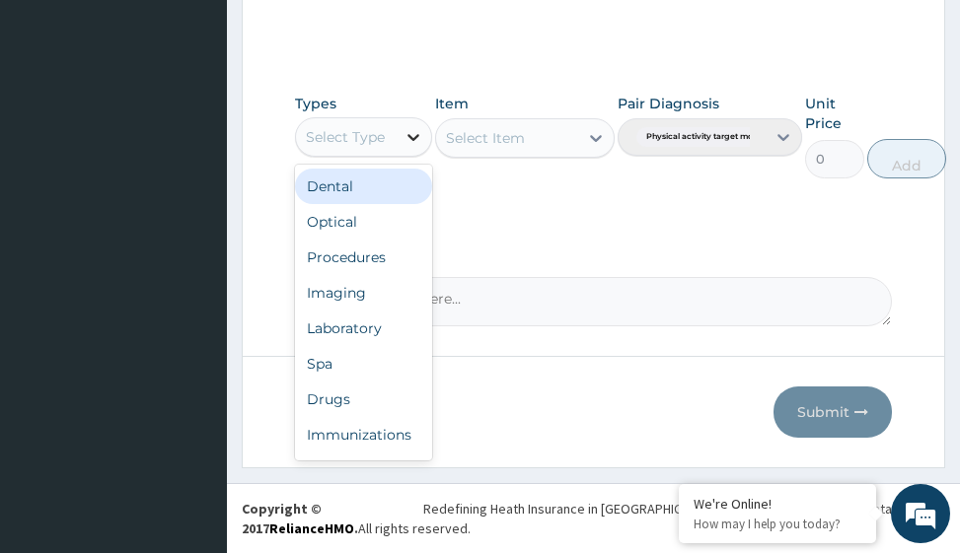
click at [415, 130] on icon at bounding box center [414, 137] width 20 height 20
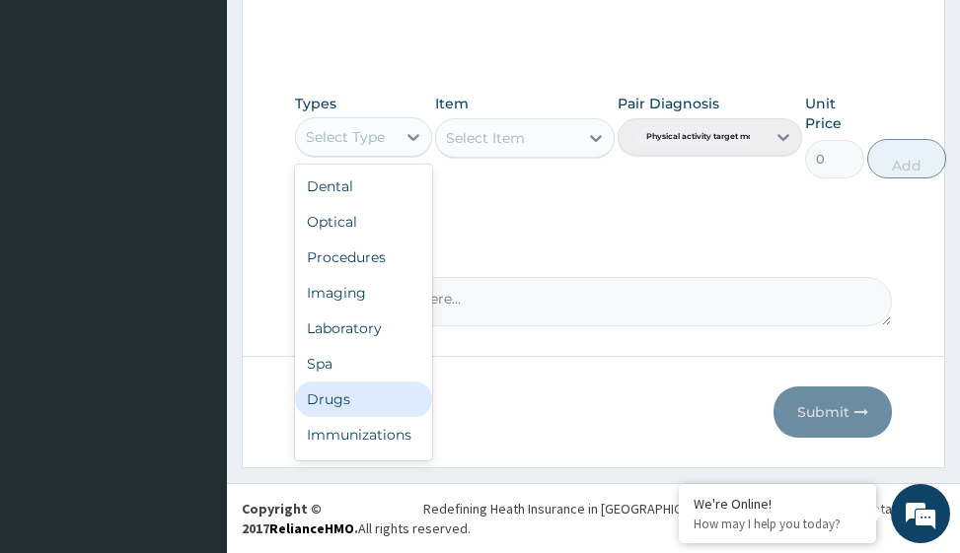
scroll to position [67, 0]
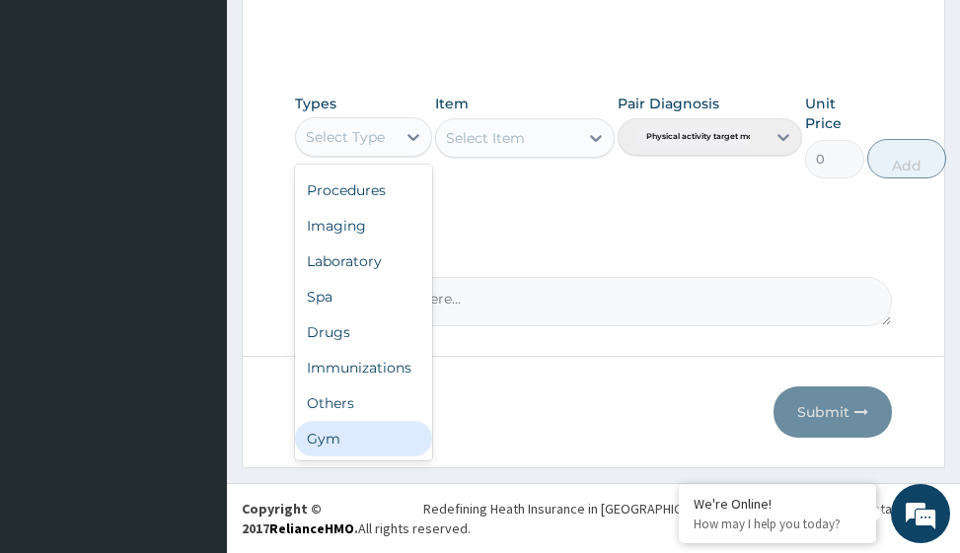
click at [402, 431] on div "Gym" at bounding box center [363, 439] width 137 height 36
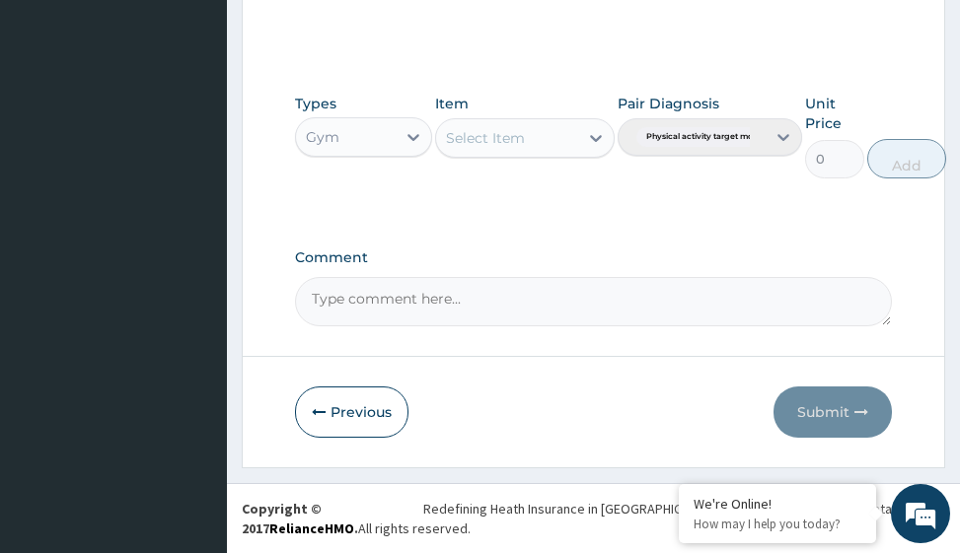
click at [596, 134] on icon at bounding box center [596, 138] width 20 height 20
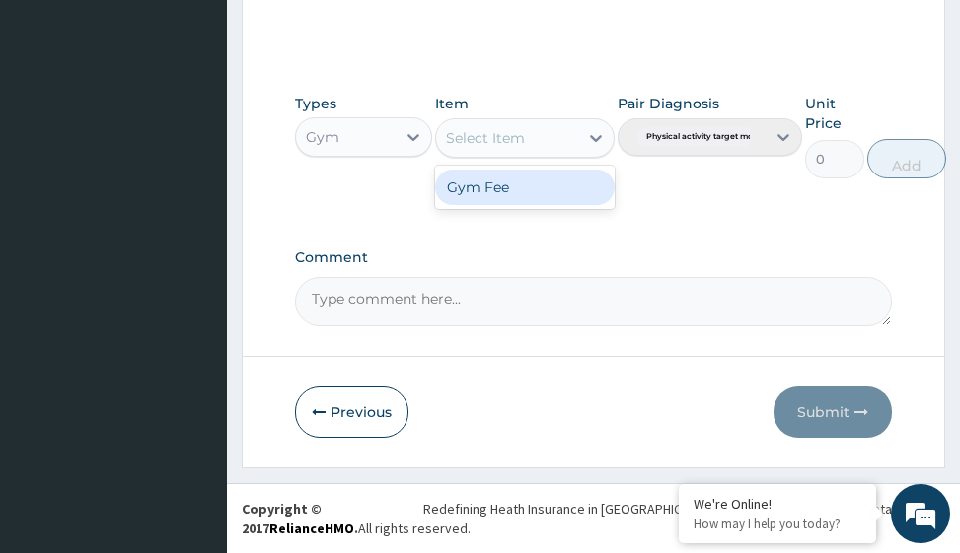
click at [517, 191] on div "Gym Fee" at bounding box center [524, 188] width 179 height 36
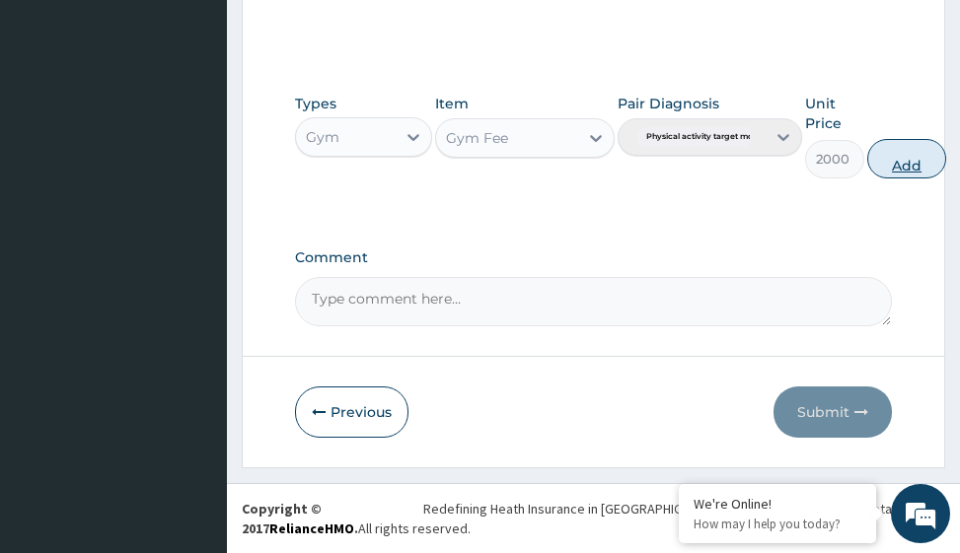
click at [906, 165] on button "Add" at bounding box center [906, 158] width 79 height 39
type input "0"
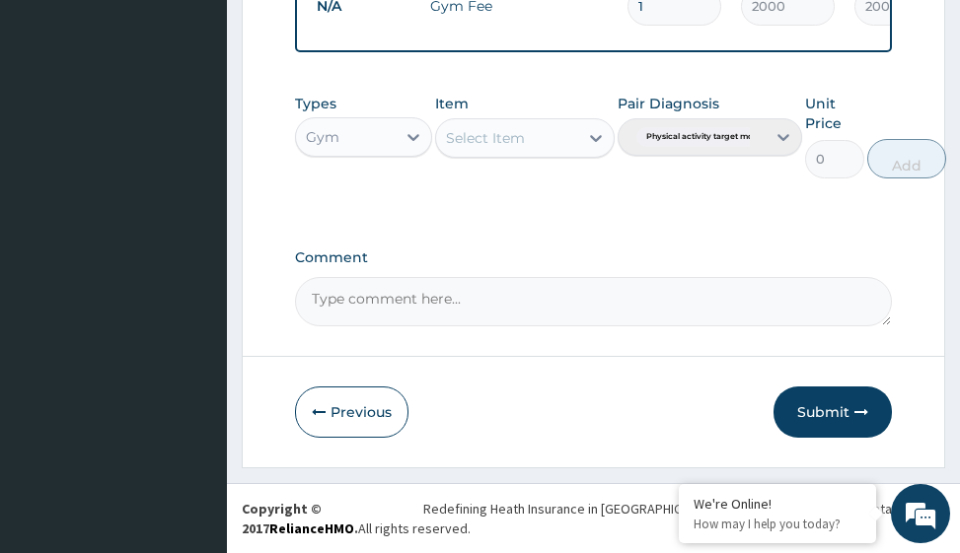
scroll to position [857, 0]
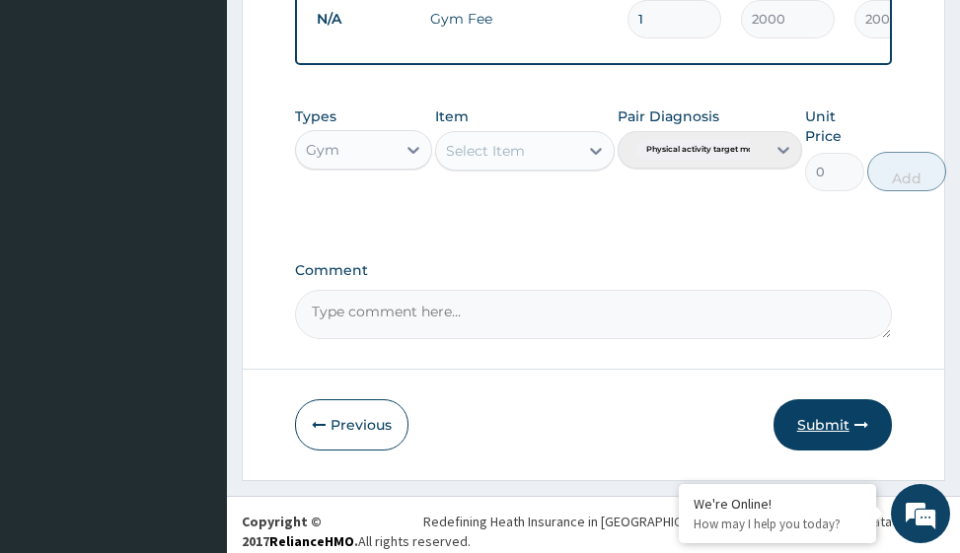
click at [833, 438] on button "Submit" at bounding box center [832, 425] width 118 height 51
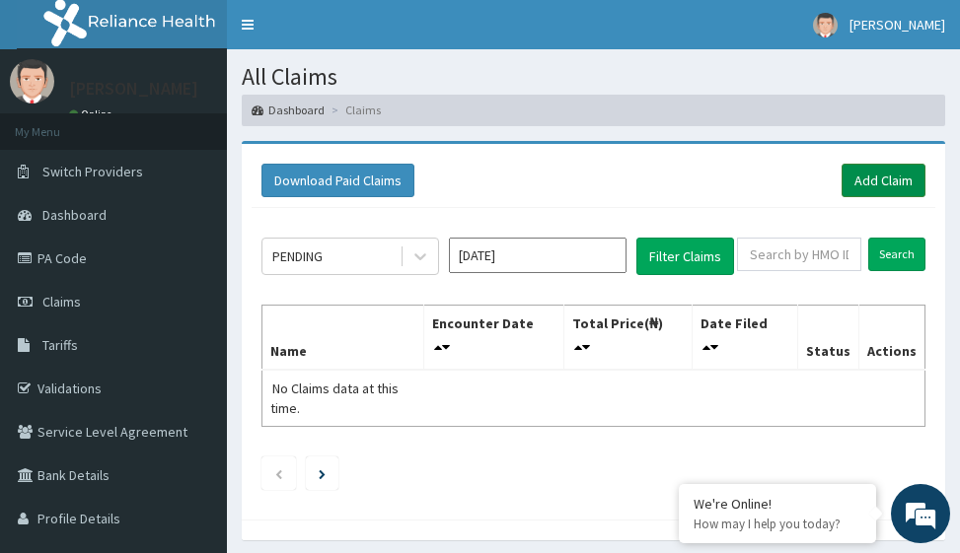
click at [883, 174] on link "Add Claim" at bounding box center [884, 181] width 84 height 34
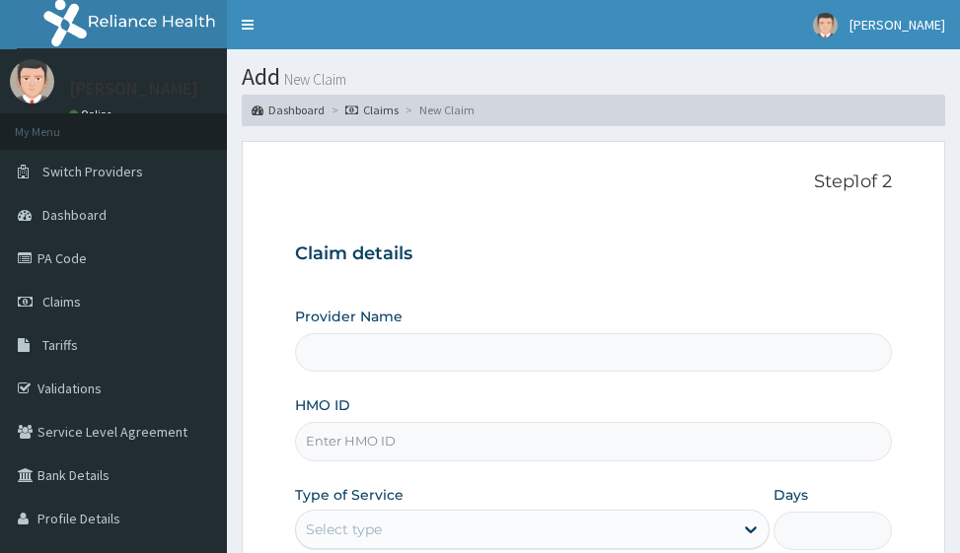
click at [367, 443] on input "HMO ID" at bounding box center [593, 441] width 596 height 38
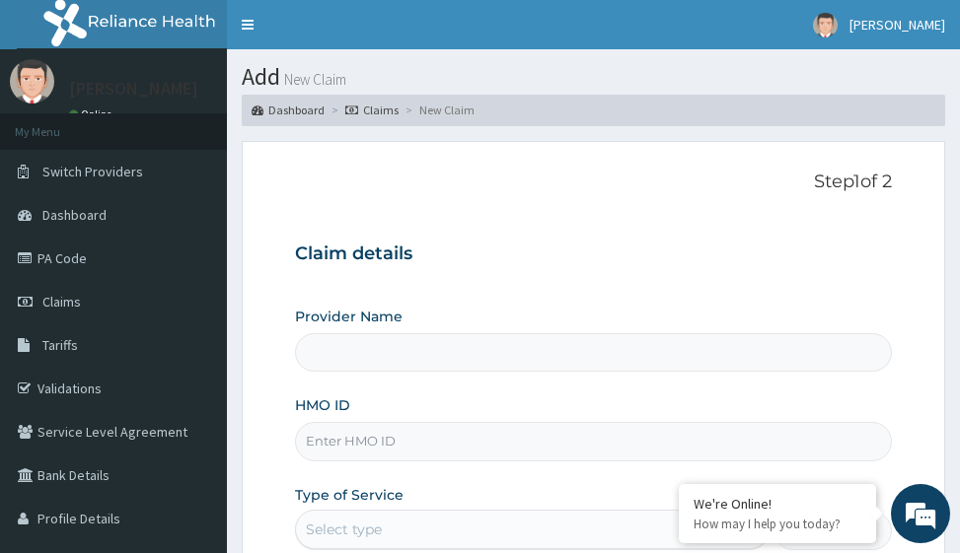
type input "Victors Fitness"
type input "1"
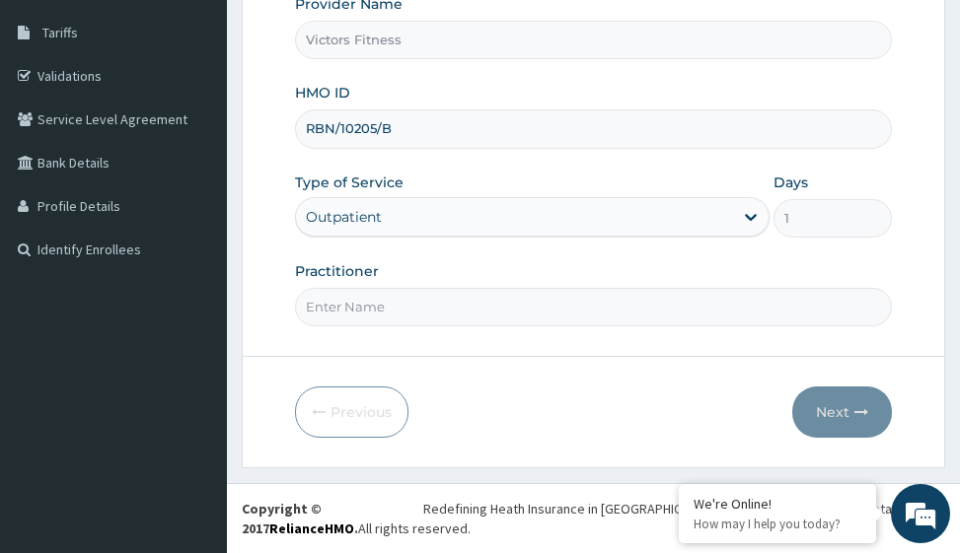
type input "RBN/10205/B"
click at [370, 304] on input "Practitioner" at bounding box center [593, 307] width 596 height 38
type input "P"
type input "GYM"
click at [849, 415] on button "Next" at bounding box center [842, 412] width 100 height 51
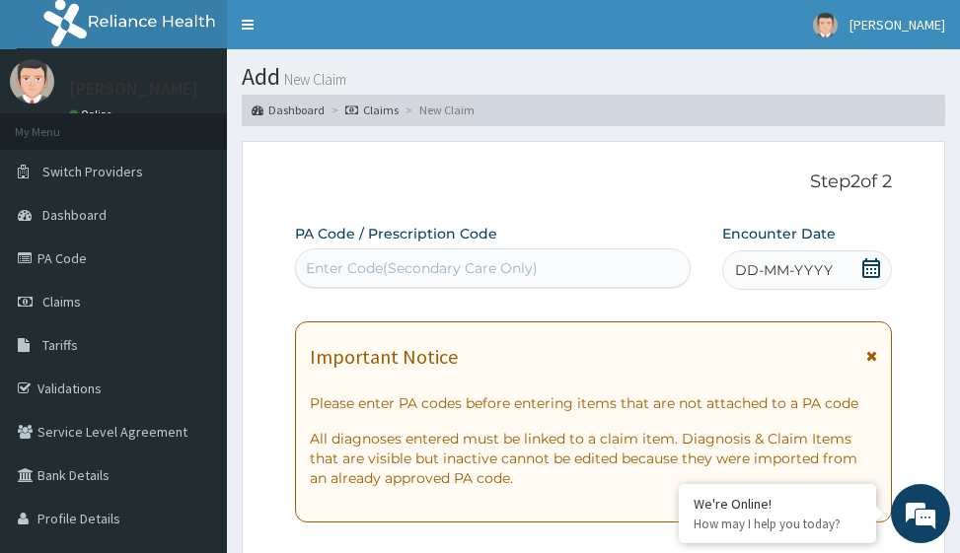
click at [819, 268] on span "DD-MM-YYYY" at bounding box center [784, 270] width 98 height 20
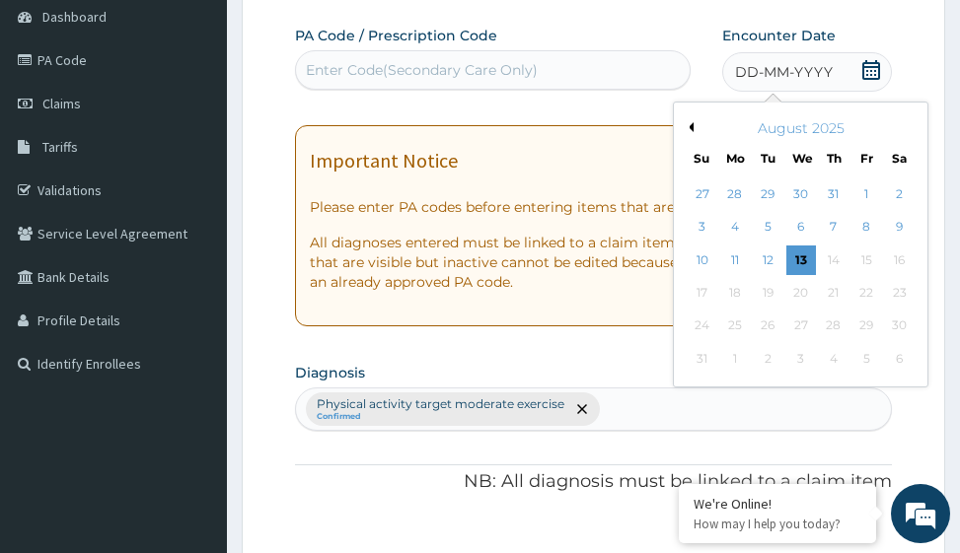
scroll to position [197, 0]
click at [692, 129] on button "Previous Month" at bounding box center [689, 128] width 10 height 10
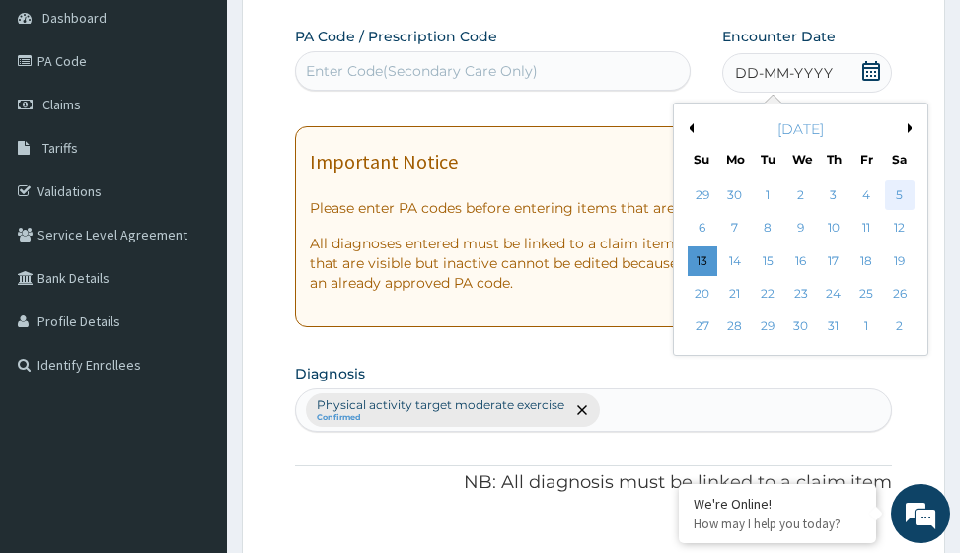
click at [904, 198] on div "5" at bounding box center [900, 196] width 30 height 30
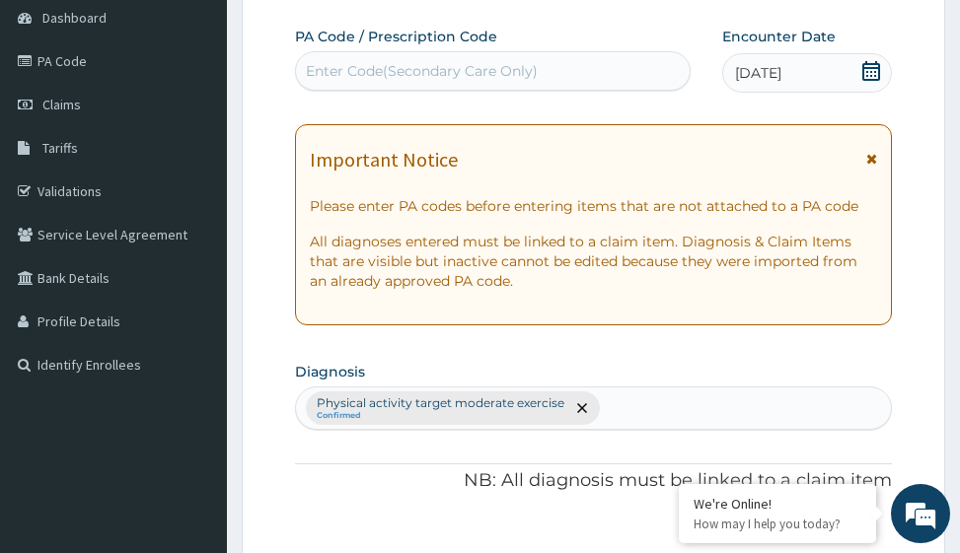
click at [436, 73] on div "Enter Code(Secondary Care Only)" at bounding box center [422, 71] width 232 height 20
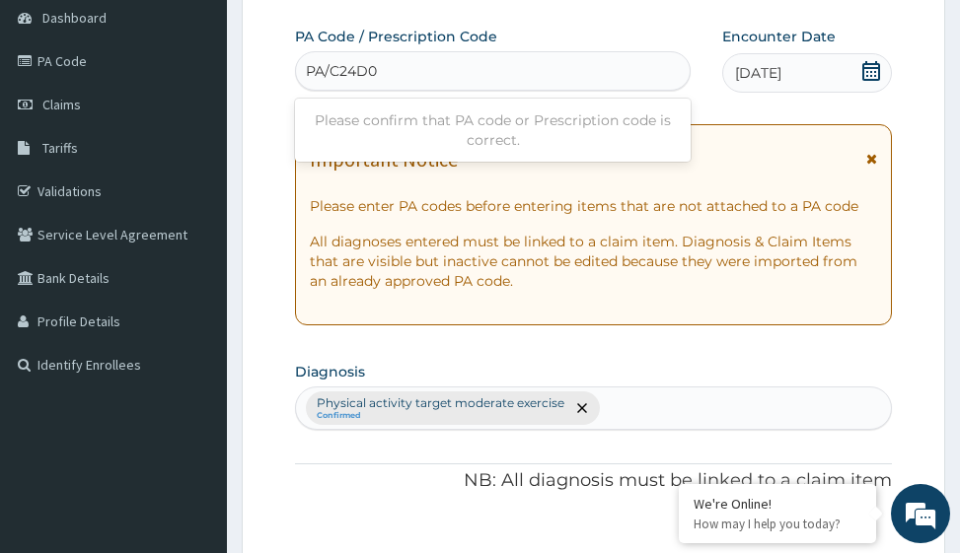
type input "PA/C24D05"
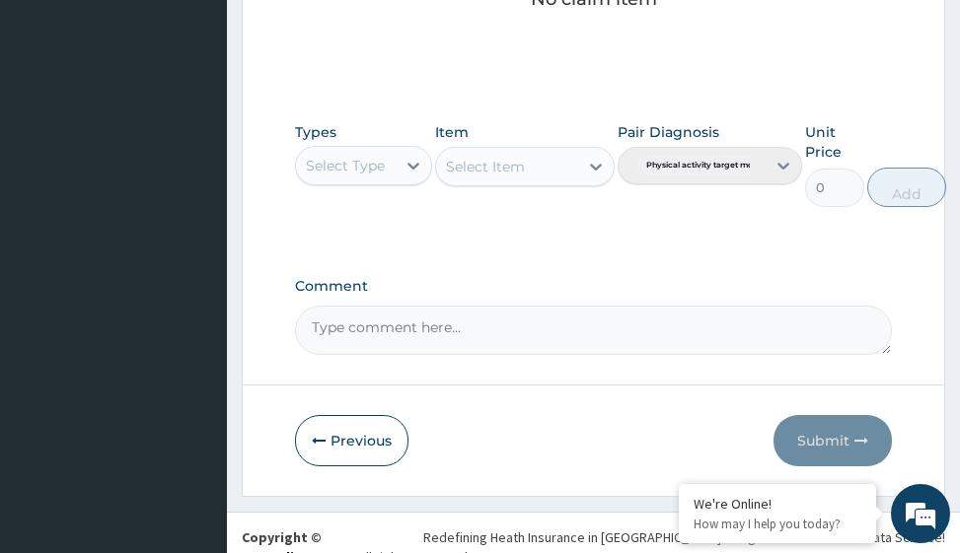
scroll to position [964, 0]
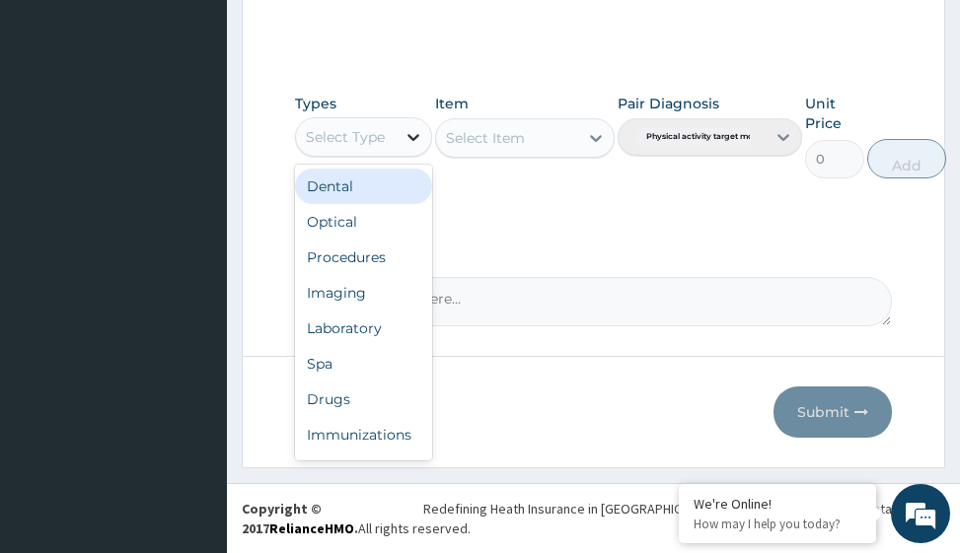
click at [421, 131] on icon at bounding box center [414, 137] width 20 height 20
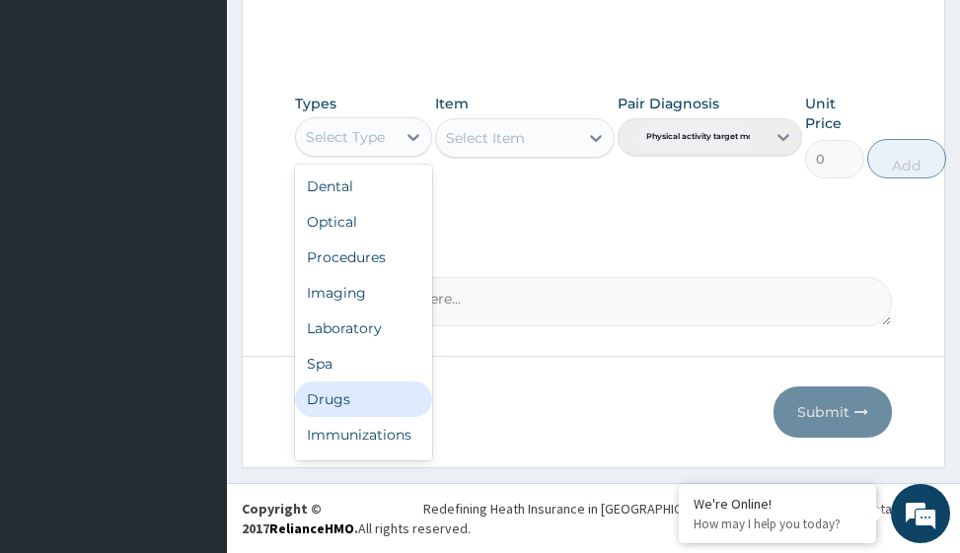
scroll to position [67, 0]
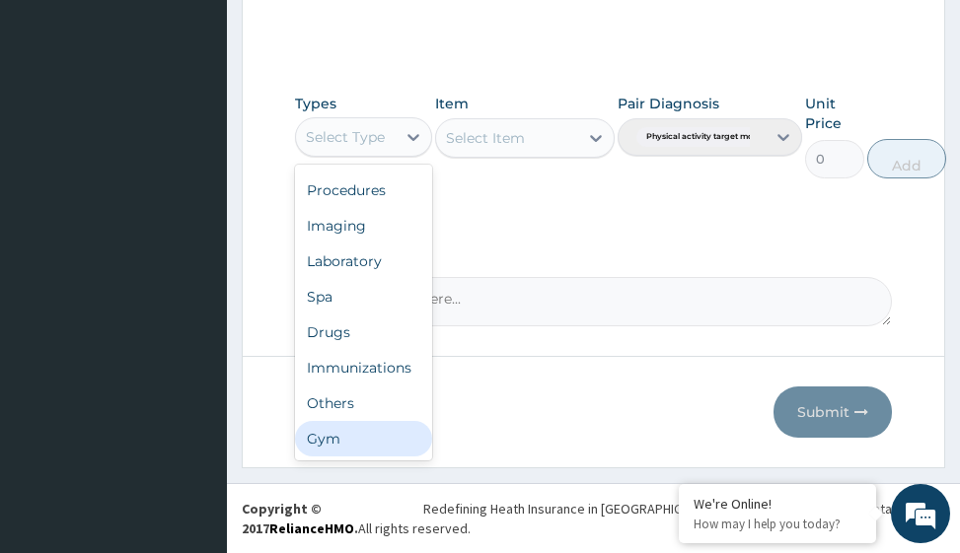
click at [386, 446] on div "Gym" at bounding box center [363, 439] width 137 height 36
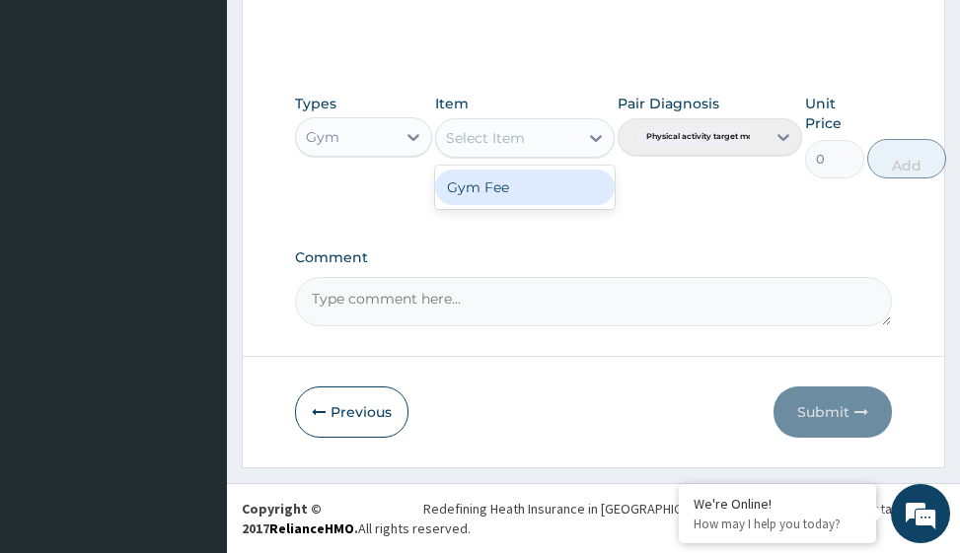
click at [597, 138] on icon at bounding box center [596, 138] width 12 height 7
click at [564, 176] on div "Gym Fee" at bounding box center [524, 188] width 179 height 36
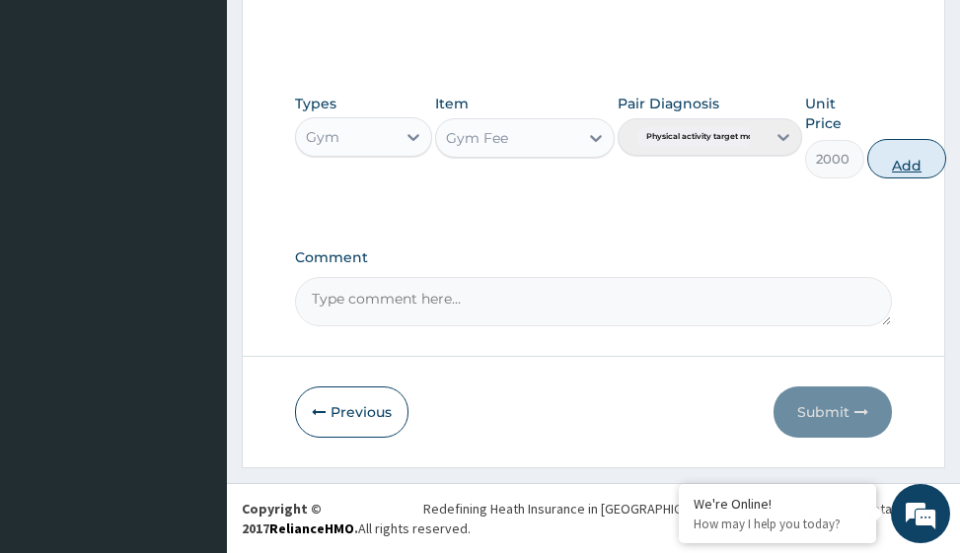
click at [915, 159] on button "Add" at bounding box center [906, 158] width 79 height 39
type input "0"
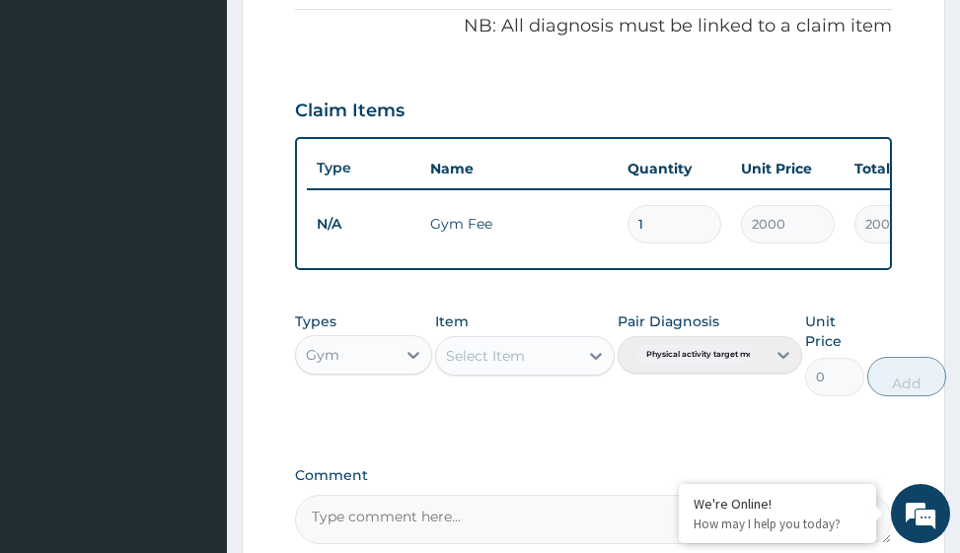
scroll to position [885, 0]
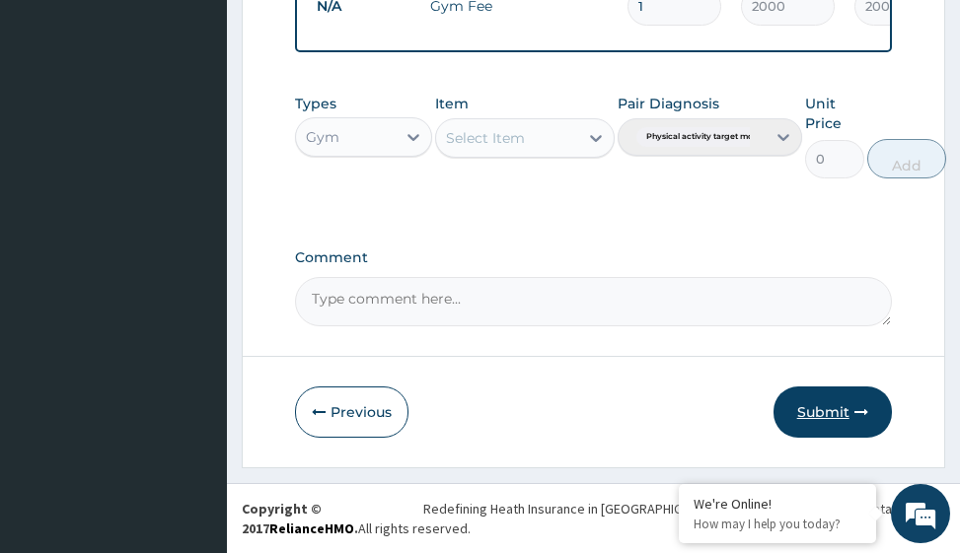
click at [840, 412] on button "Submit" at bounding box center [832, 412] width 118 height 51
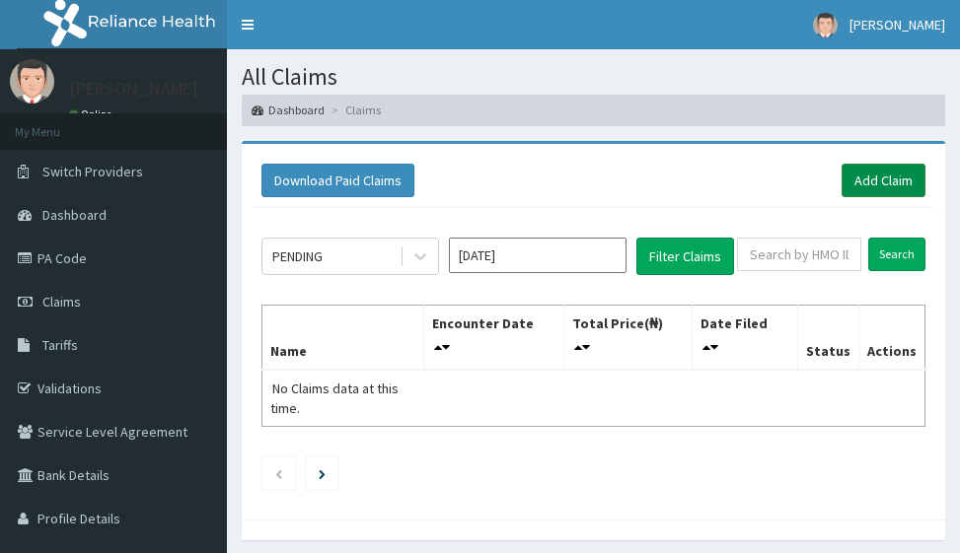
click at [891, 177] on link "Add Claim" at bounding box center [884, 181] width 84 height 34
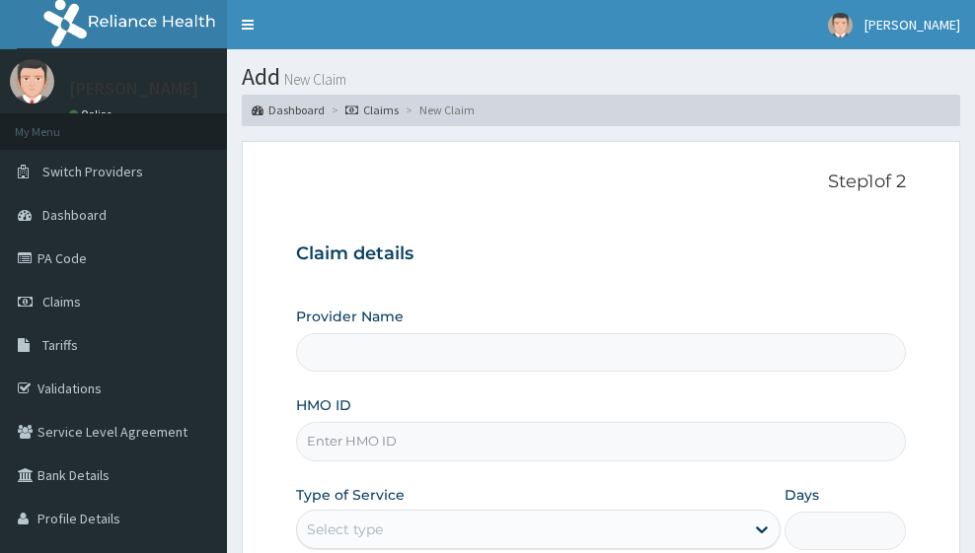
click at [349, 443] on input "HMO ID" at bounding box center [600, 441] width 609 height 38
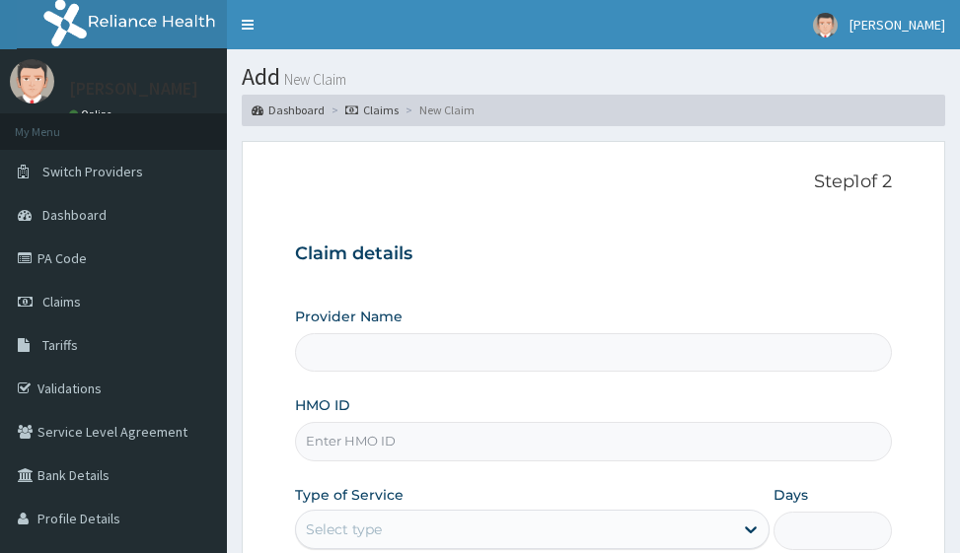
type input "Victors Fitness"
type input "1"
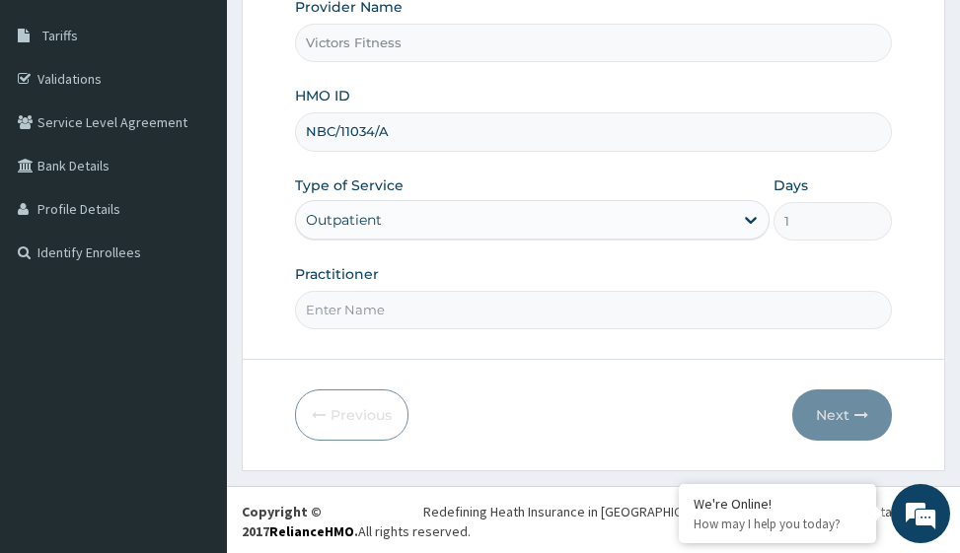
scroll to position [313, 0]
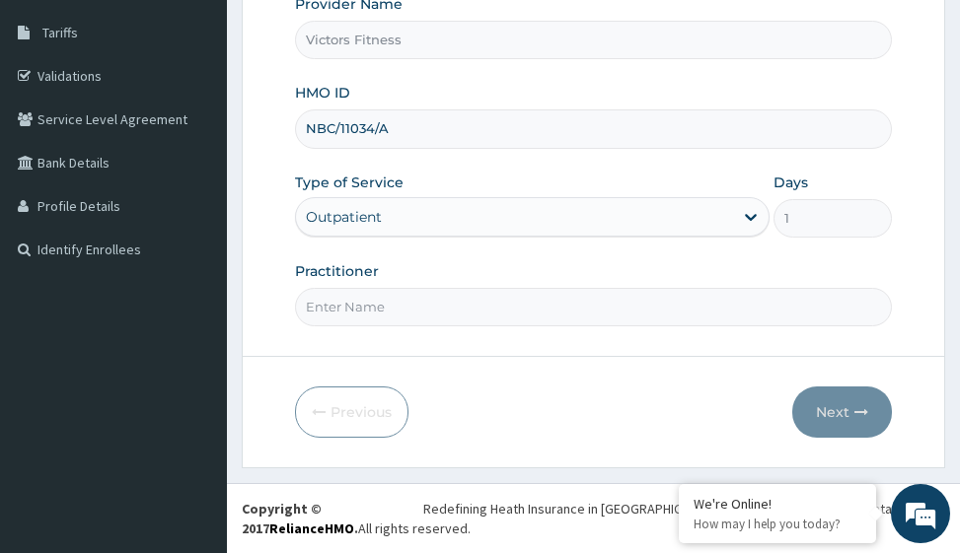
type input "NBC/11034/A"
click at [343, 311] on input "Practitioner" at bounding box center [593, 307] width 596 height 38
type input "GYM"
click at [852, 415] on button "Next" at bounding box center [842, 412] width 100 height 51
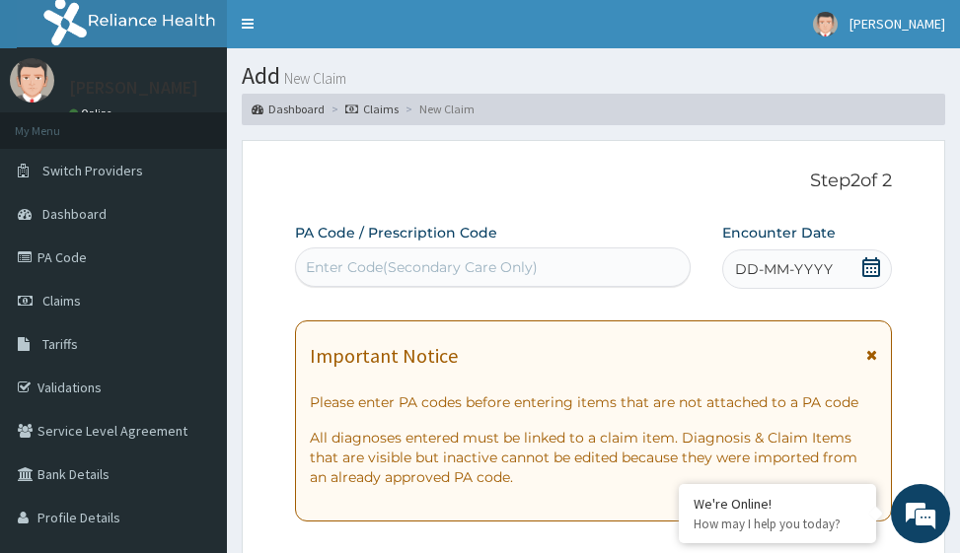
scroll to position [0, 0]
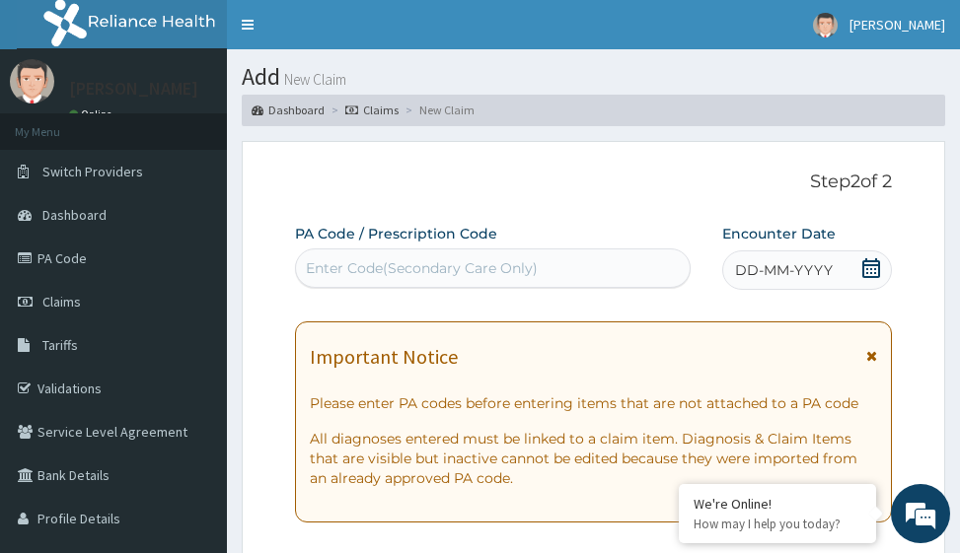
click at [782, 270] on span "DD-MM-YYYY" at bounding box center [784, 270] width 98 height 20
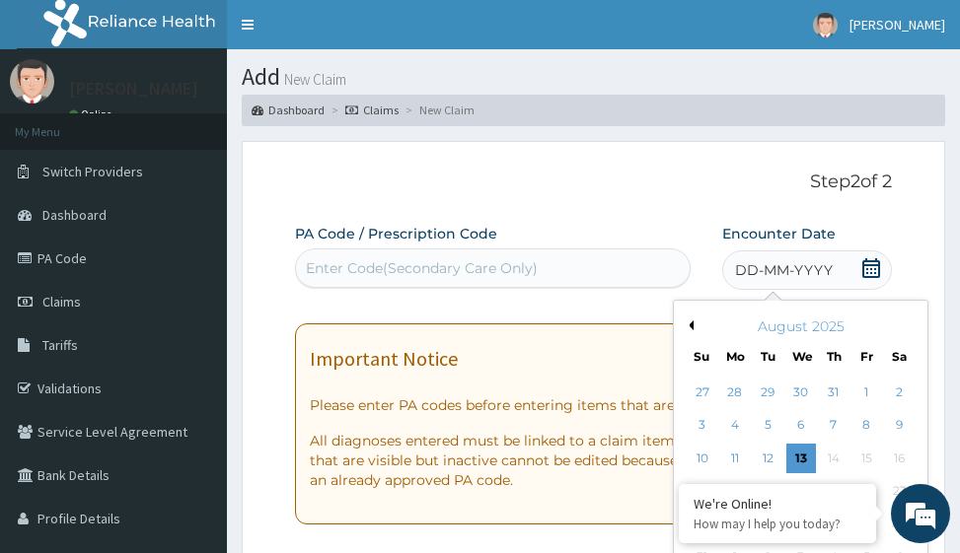
scroll to position [99, 0]
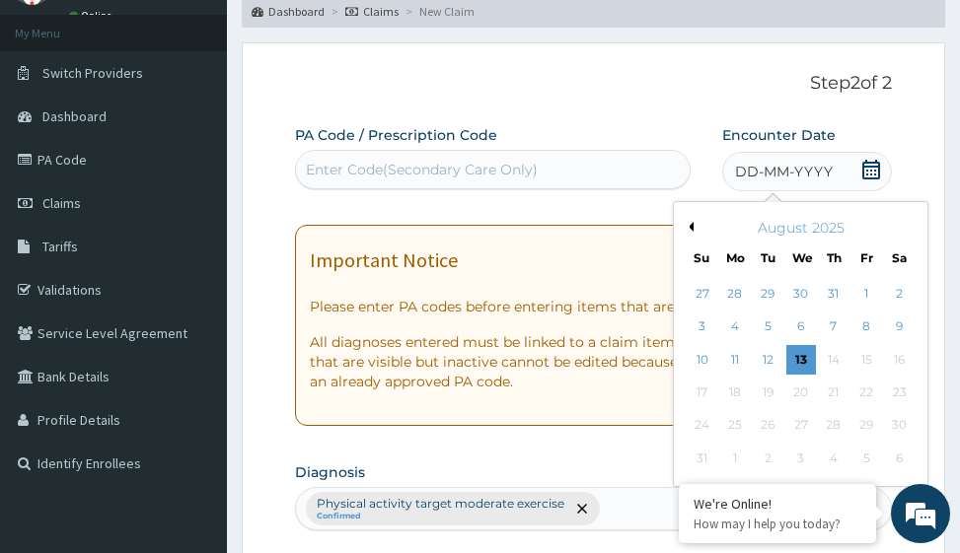
click at [692, 223] on button "Previous Month" at bounding box center [689, 227] width 10 height 10
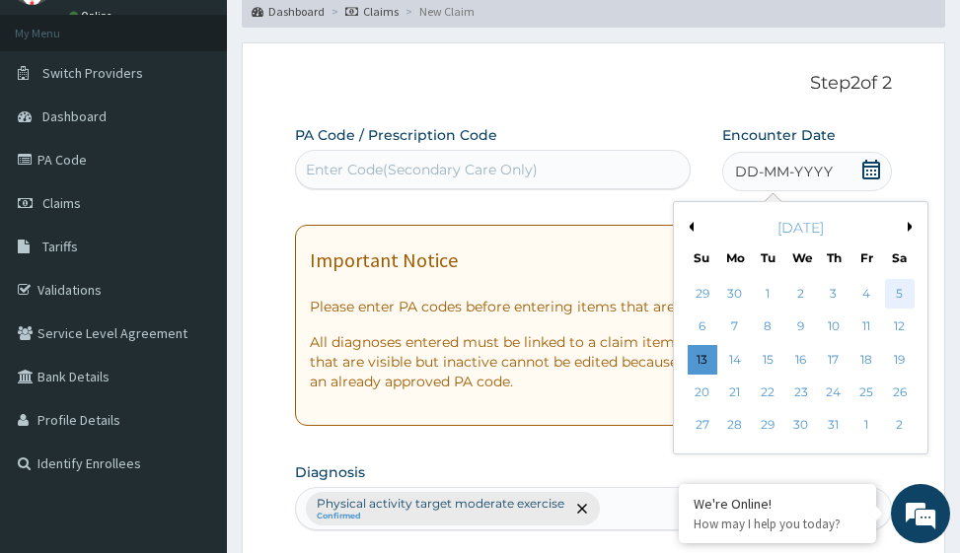
click at [895, 290] on div "5" at bounding box center [900, 294] width 30 height 30
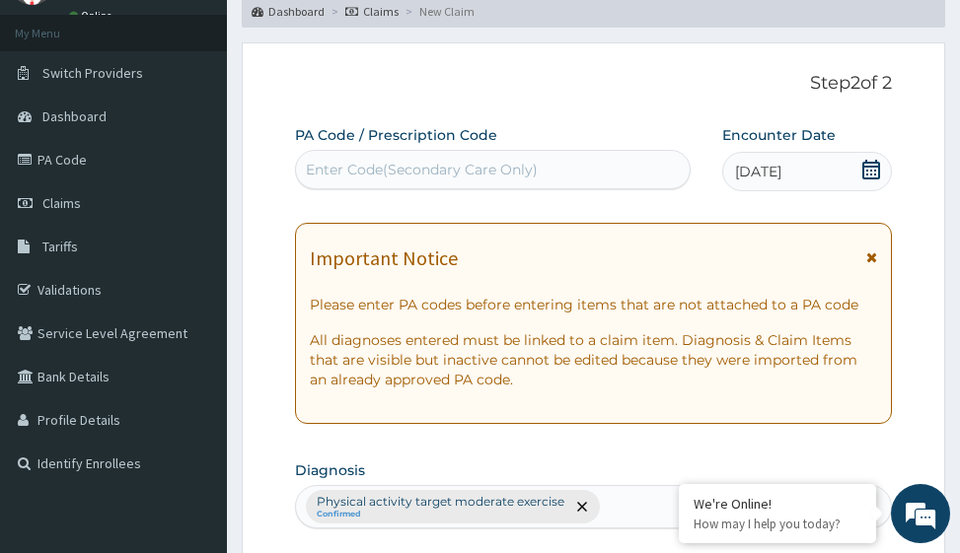
click at [371, 172] on div "Enter Code(Secondary Care Only)" at bounding box center [422, 170] width 232 height 20
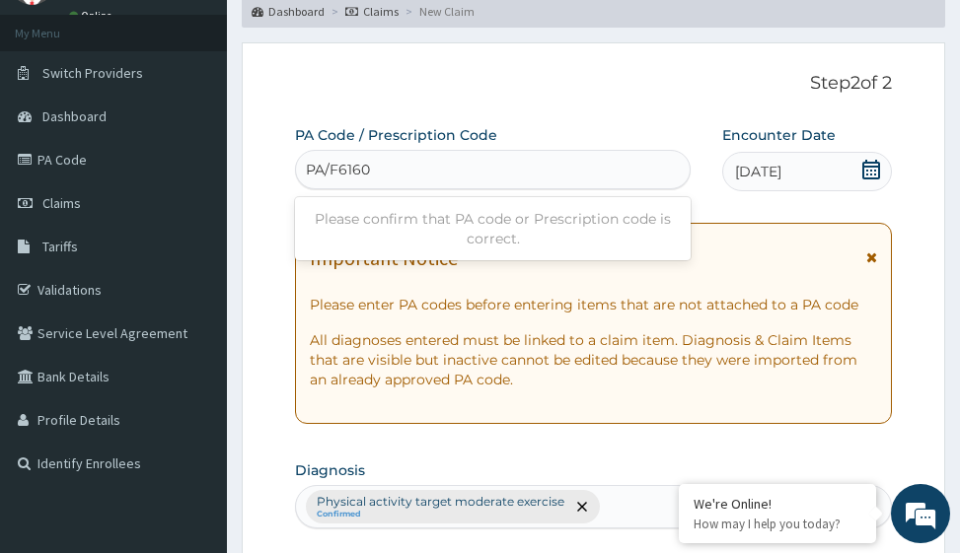
type input "PA/F61601"
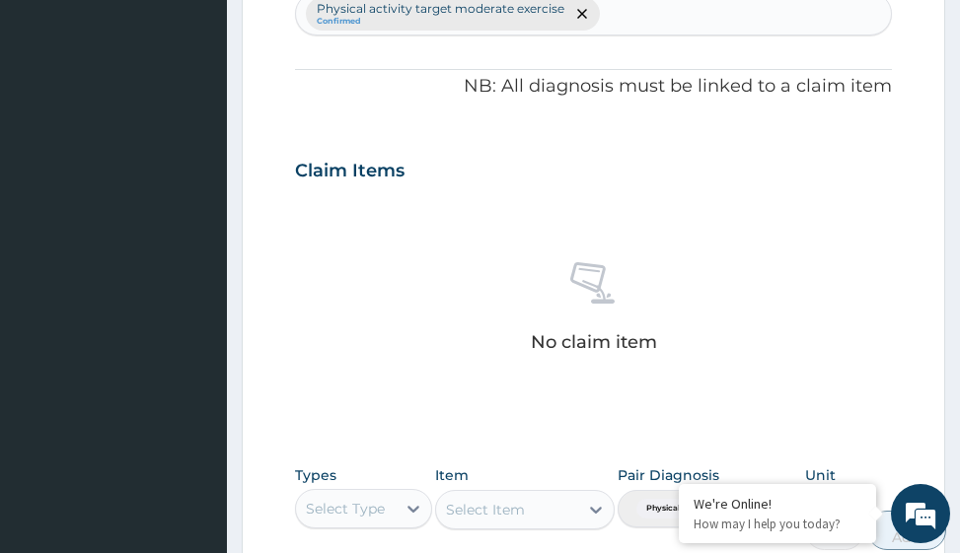
scroll to position [964, 0]
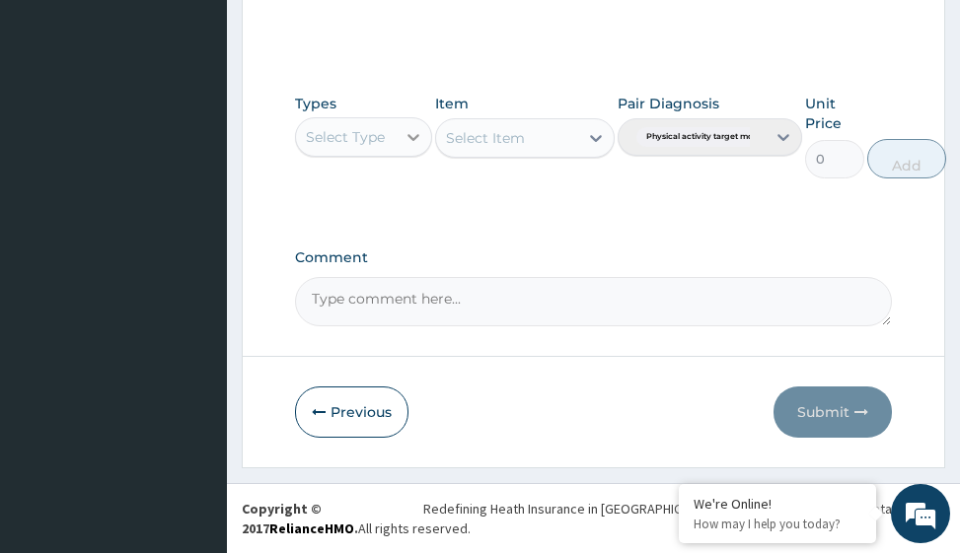
click at [409, 139] on icon at bounding box center [414, 137] width 20 height 20
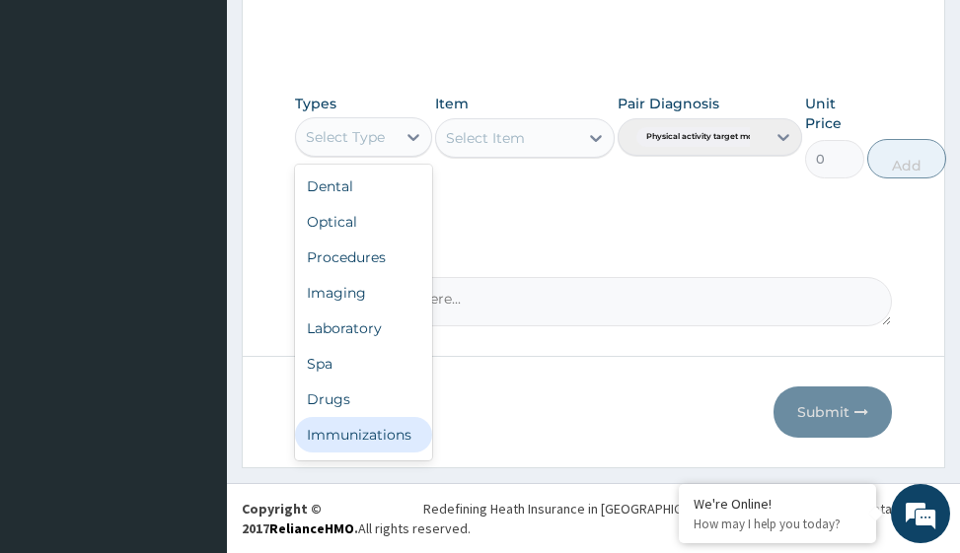
scroll to position [67, 0]
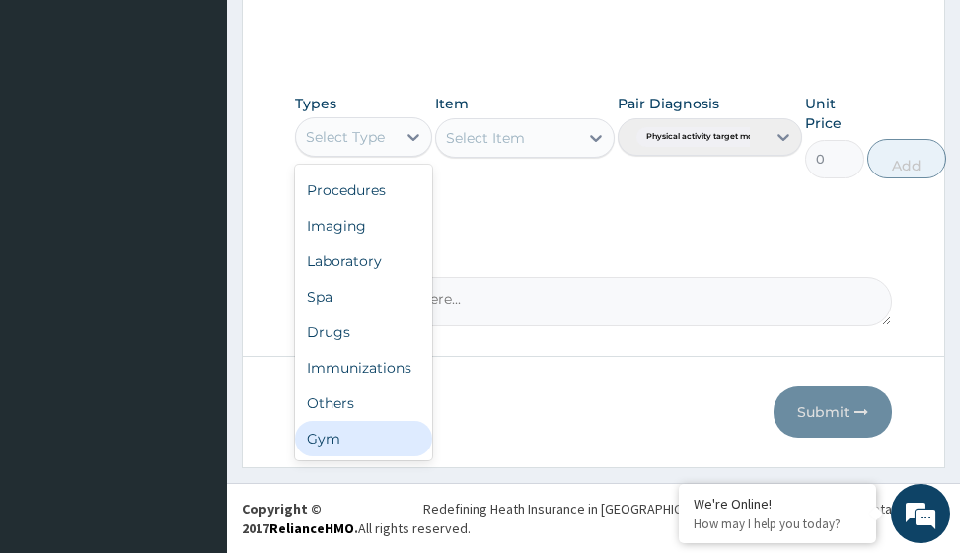
click at [334, 448] on div "Gym" at bounding box center [363, 439] width 137 height 36
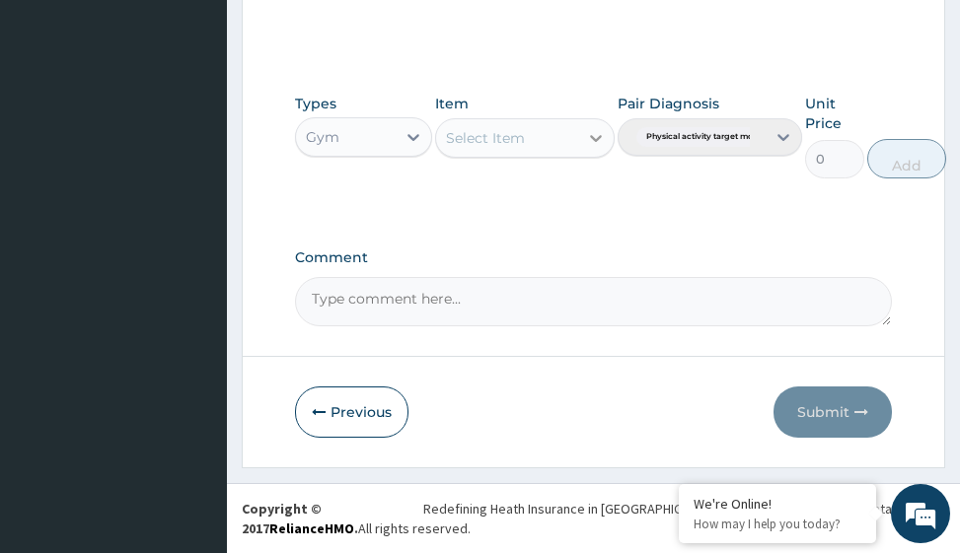
click at [600, 140] on icon at bounding box center [596, 138] width 20 height 20
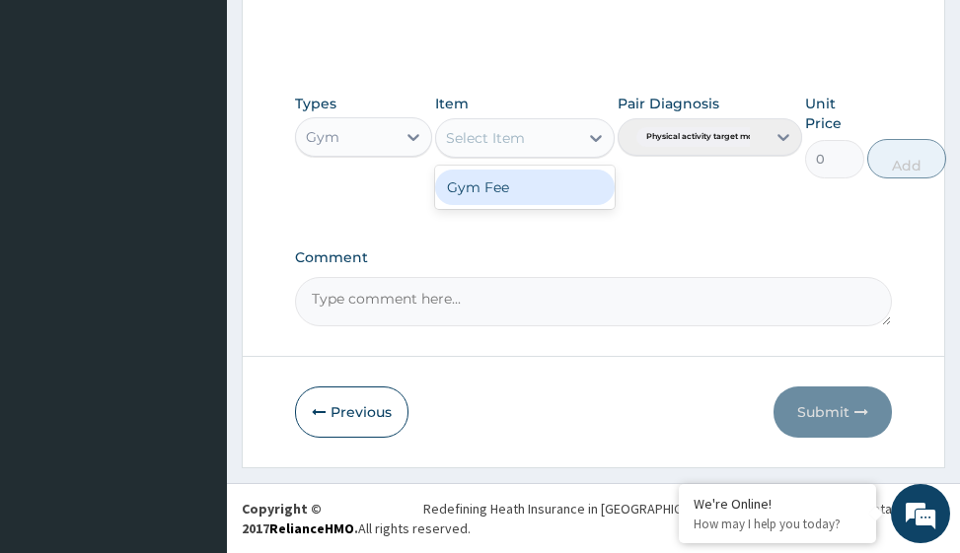
click at [594, 198] on div "Gym Fee" at bounding box center [524, 188] width 179 height 36
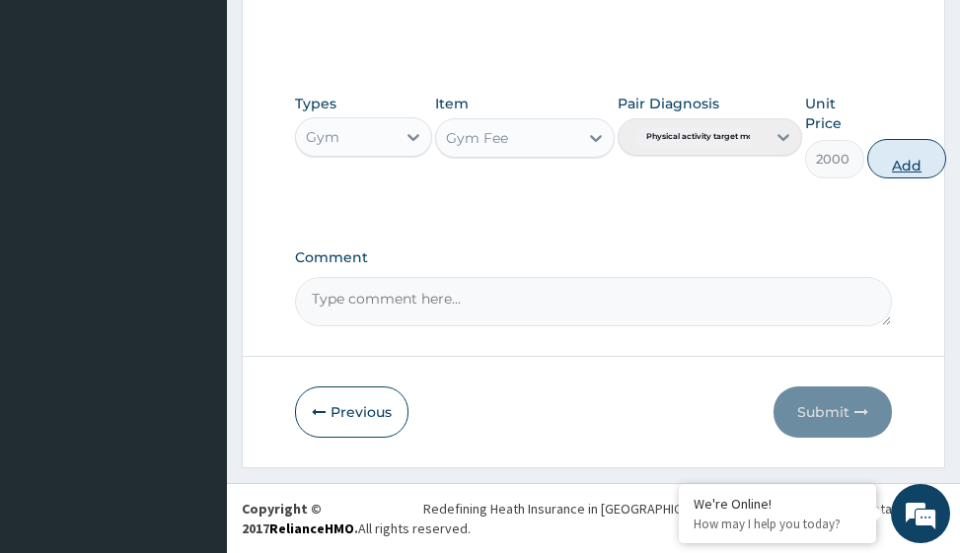
click at [921, 159] on button "Add" at bounding box center [906, 158] width 79 height 39
type input "0"
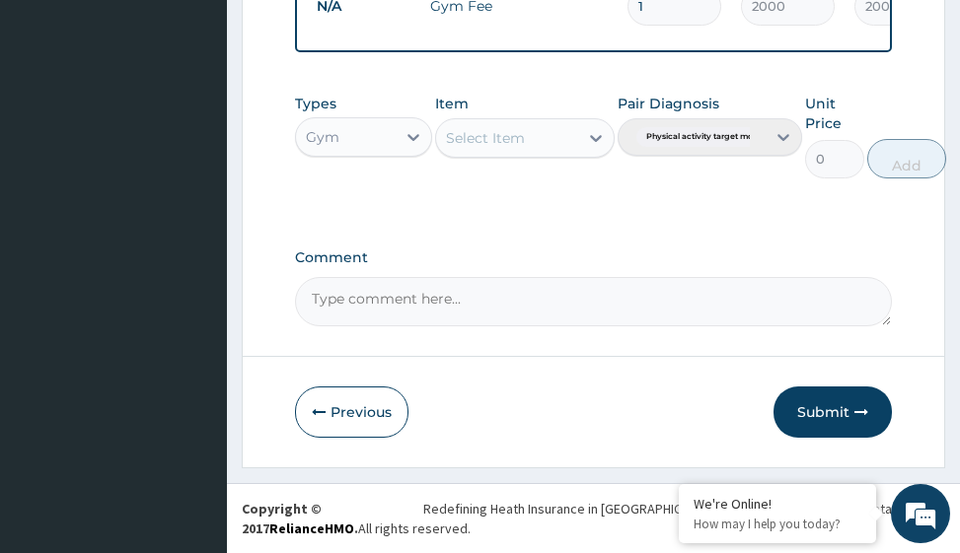
scroll to position [857, 0]
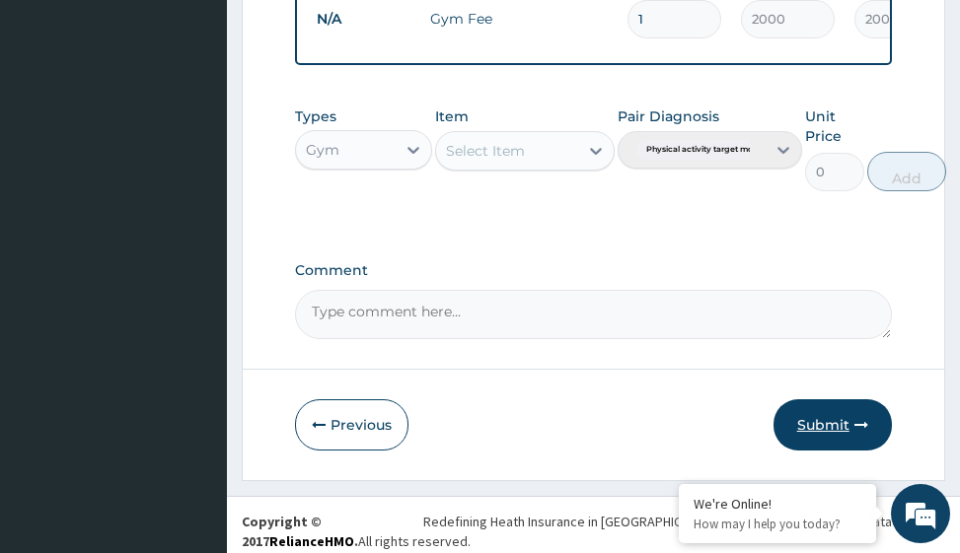
click at [845, 433] on button "Submit" at bounding box center [832, 425] width 118 height 51
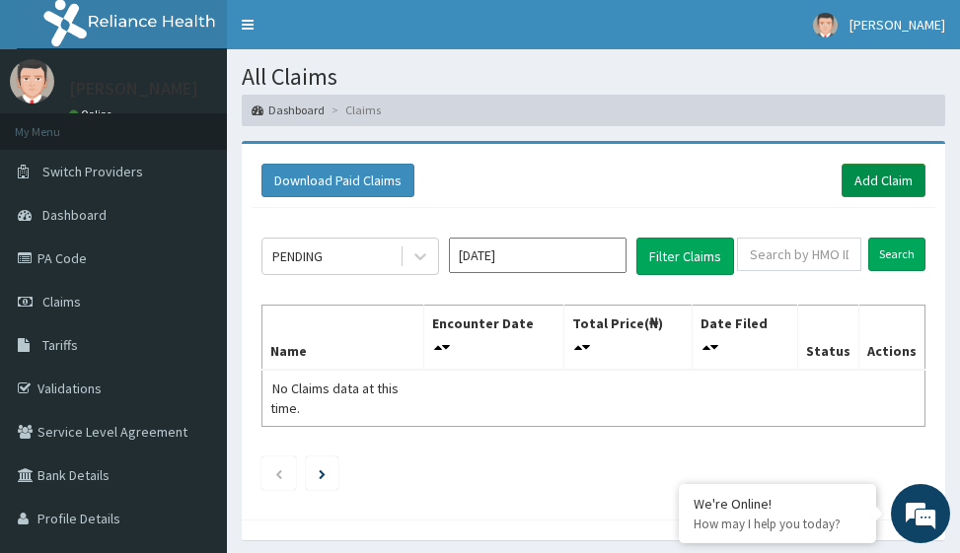
click at [895, 179] on link "Add Claim" at bounding box center [884, 181] width 84 height 34
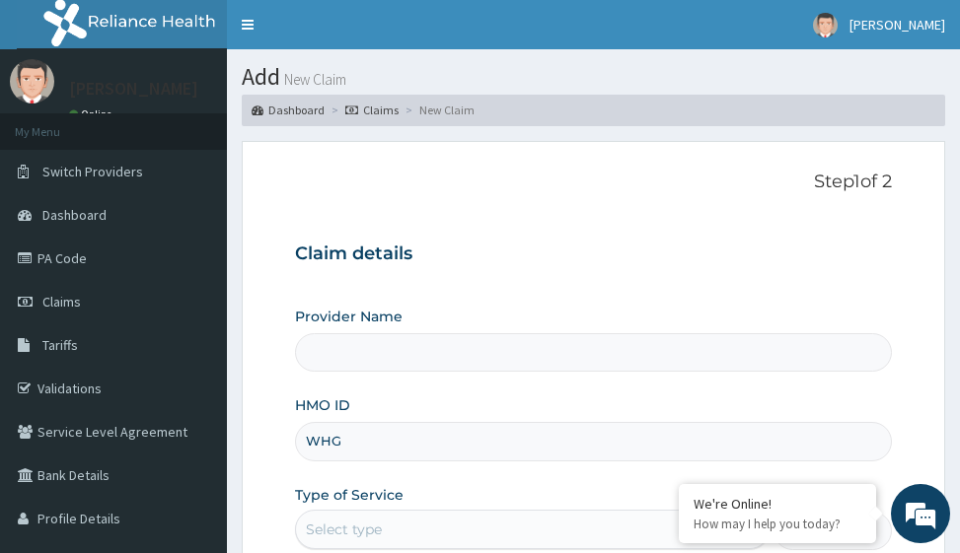
type input "WHG/"
type input "Victors Fitness"
type input "1"
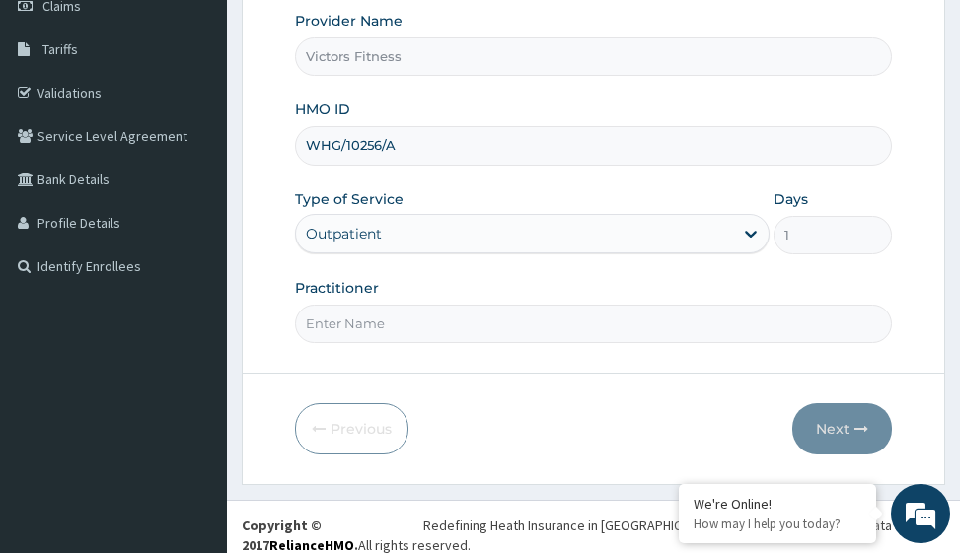
type input "WHG/10256/A"
click at [351, 326] on input "Practitioner" at bounding box center [593, 324] width 596 height 38
type input "GYM"
click at [830, 419] on button "Next" at bounding box center [842, 429] width 100 height 51
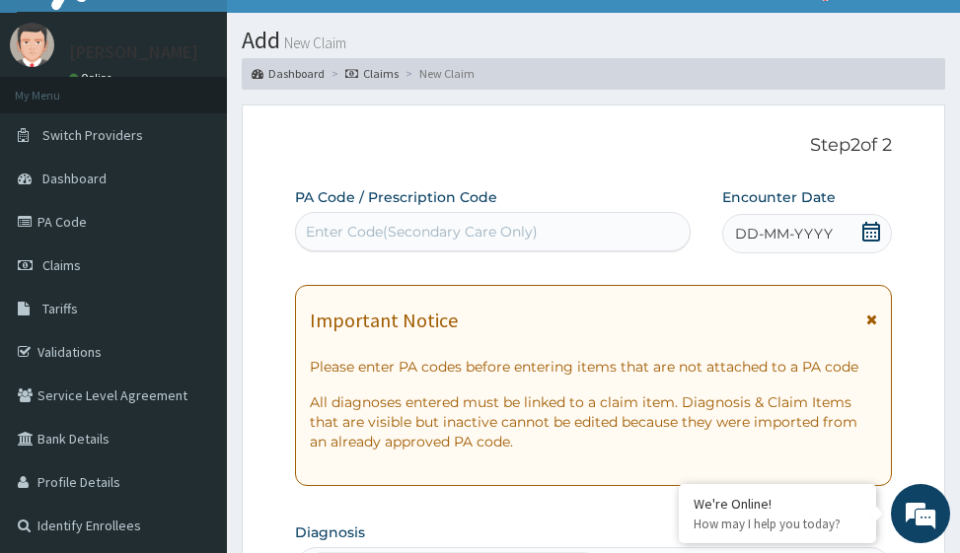
scroll to position [0, 0]
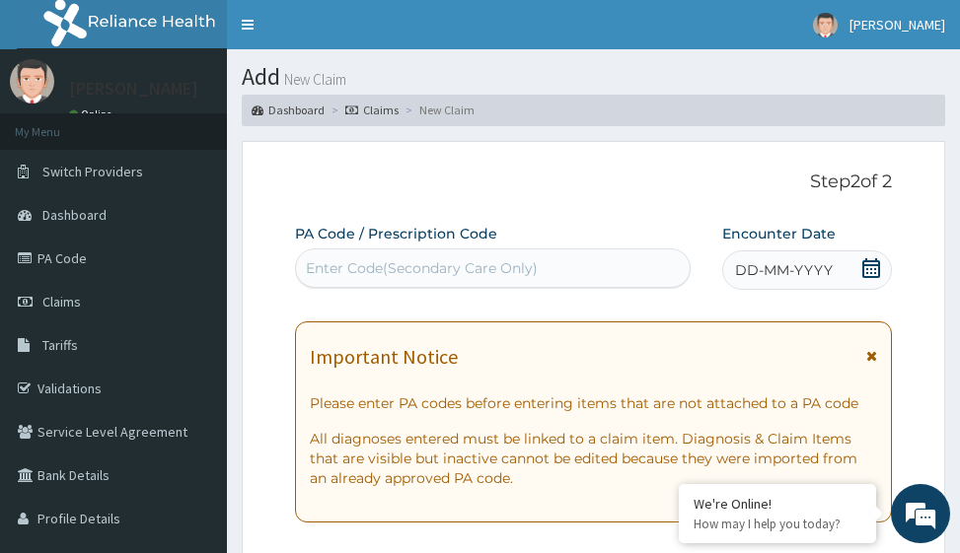
click at [769, 267] on span "DD-MM-YYYY" at bounding box center [784, 270] width 98 height 20
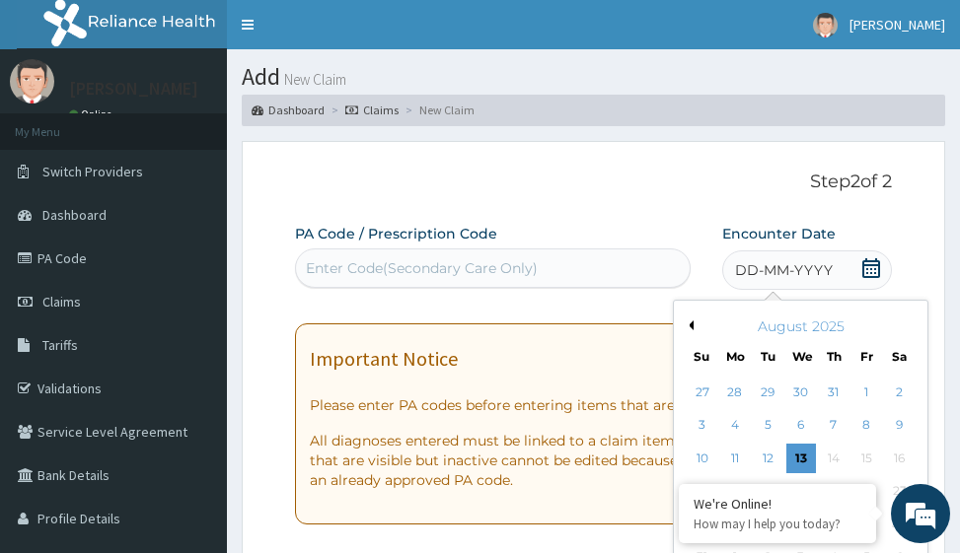
scroll to position [296, 0]
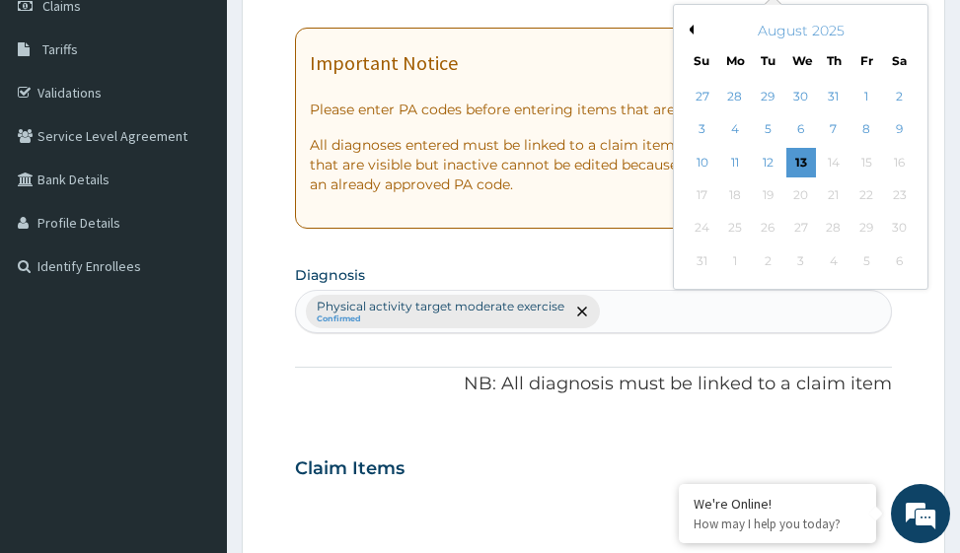
click at [693, 28] on button "Previous Month" at bounding box center [689, 30] width 10 height 10
click at [767, 126] on div "8" at bounding box center [768, 130] width 30 height 30
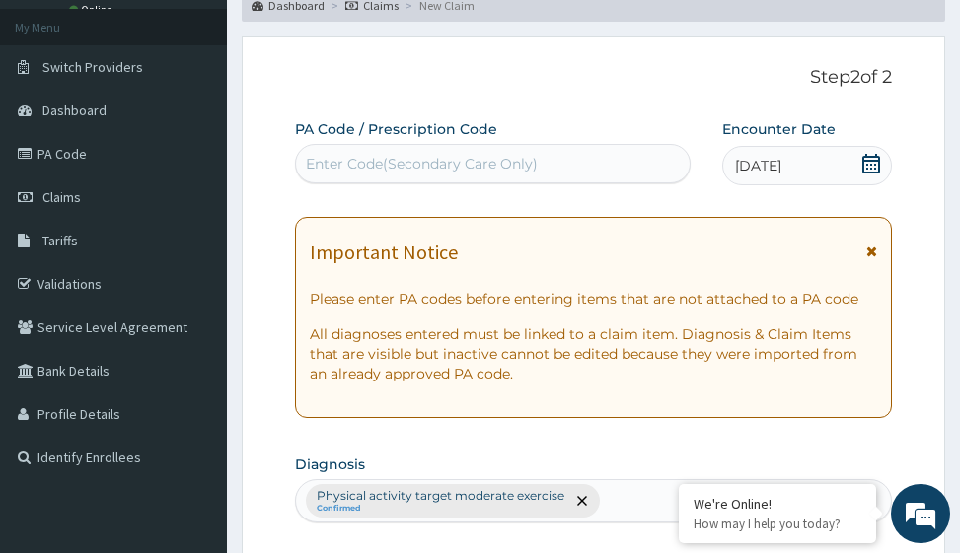
scroll to position [99, 0]
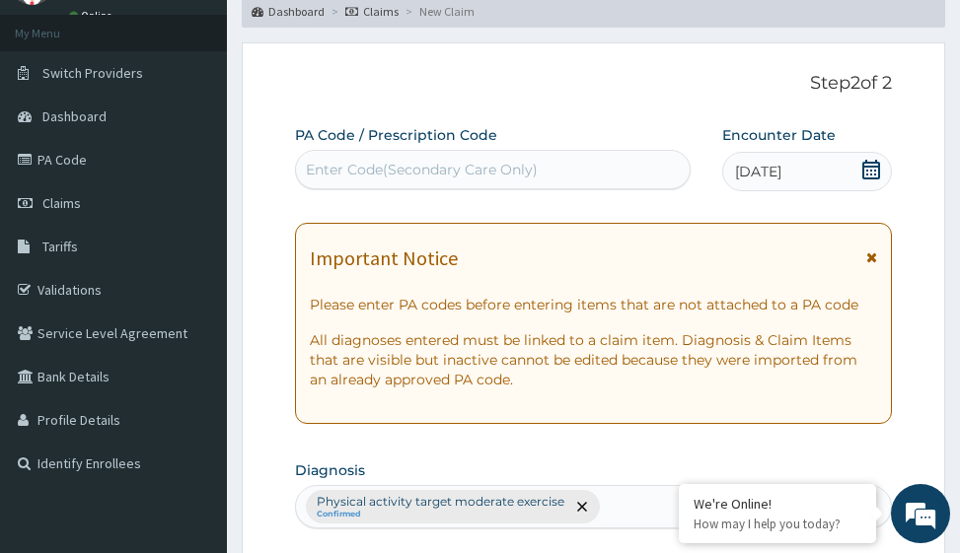
click at [419, 166] on div "Enter Code(Secondary Care Only)" at bounding box center [422, 170] width 232 height 20
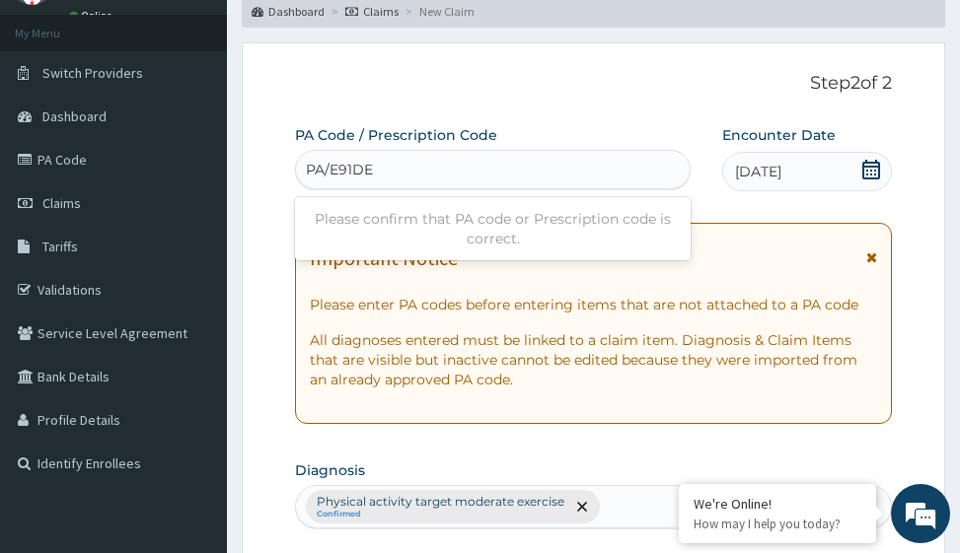
type input "PA/E91DEF"
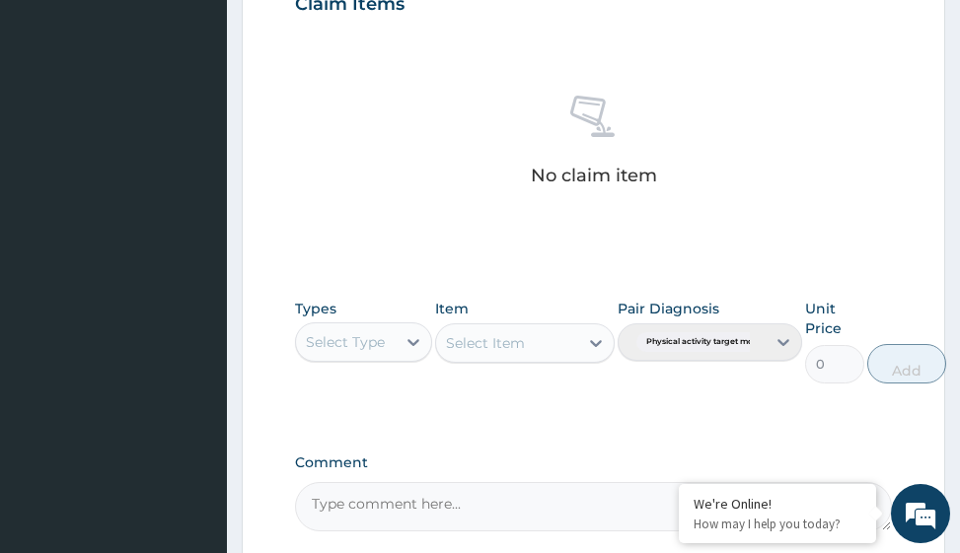
scroll to position [964, 0]
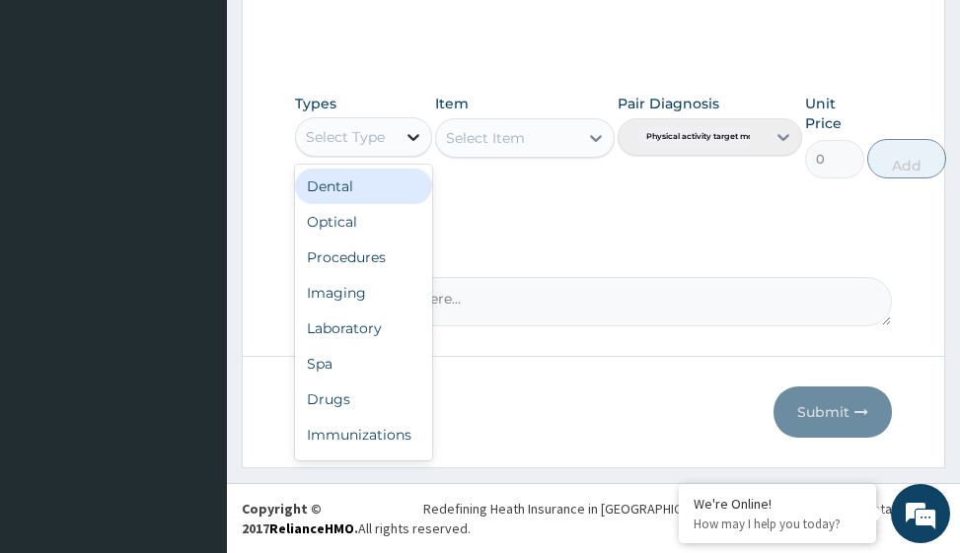
click at [408, 134] on icon at bounding box center [414, 137] width 20 height 20
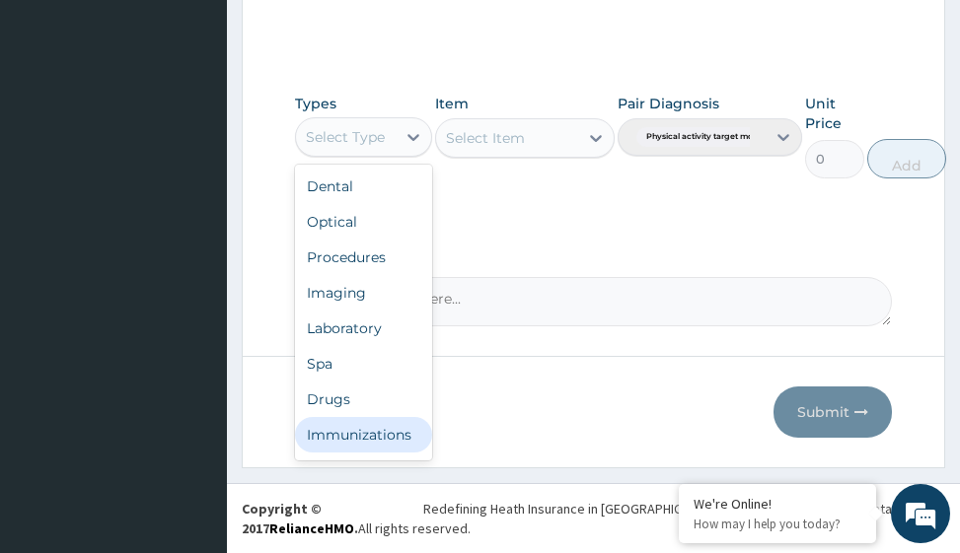
scroll to position [67, 0]
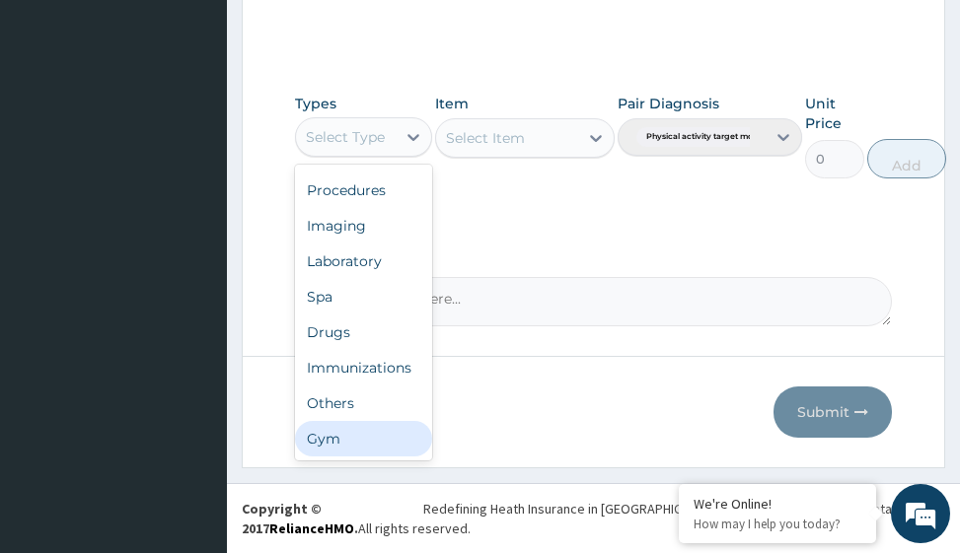
click at [383, 439] on div "Gym" at bounding box center [363, 439] width 137 height 36
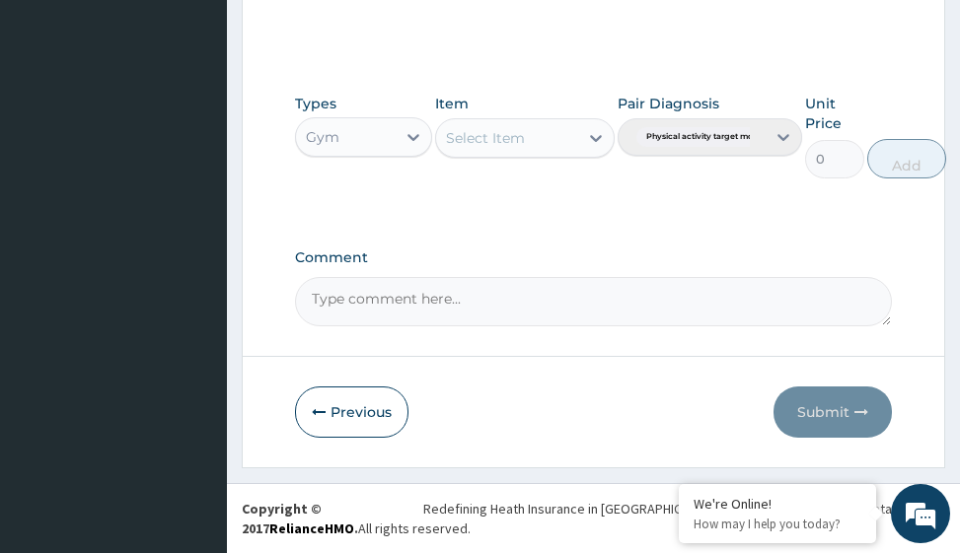
click at [590, 138] on icon at bounding box center [596, 138] width 20 height 20
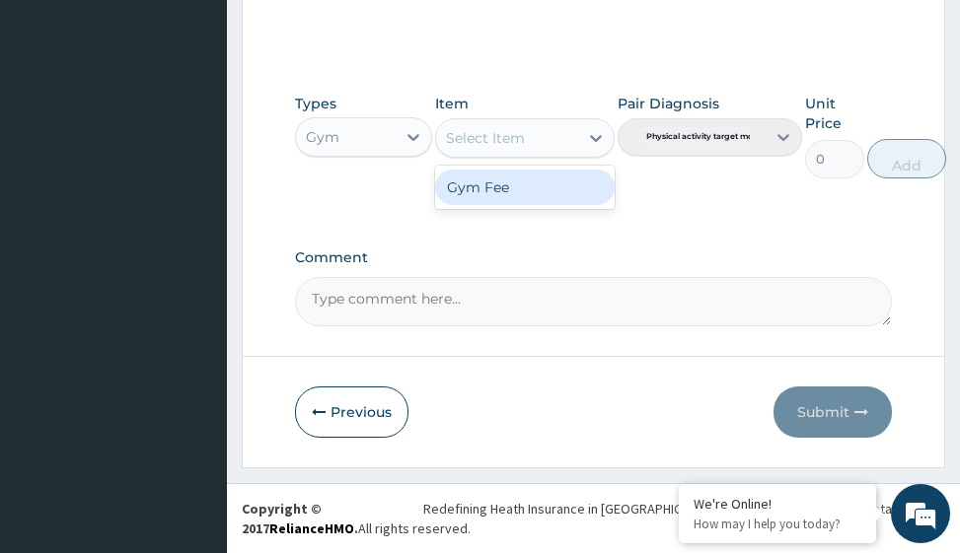
click at [569, 190] on div "Gym Fee" at bounding box center [524, 188] width 179 height 36
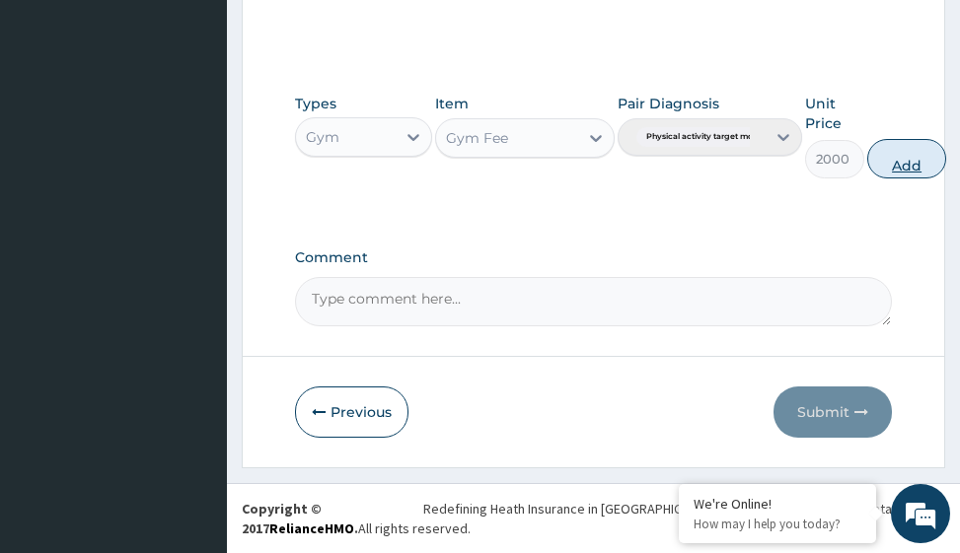
click at [913, 160] on button "Add" at bounding box center [906, 158] width 79 height 39
type input "0"
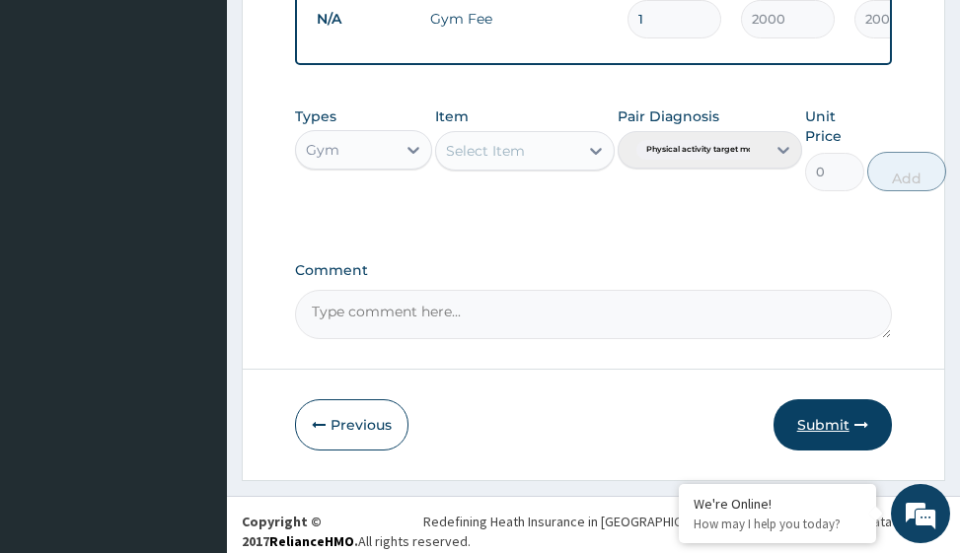
click at [851, 435] on button "Submit" at bounding box center [832, 425] width 118 height 51
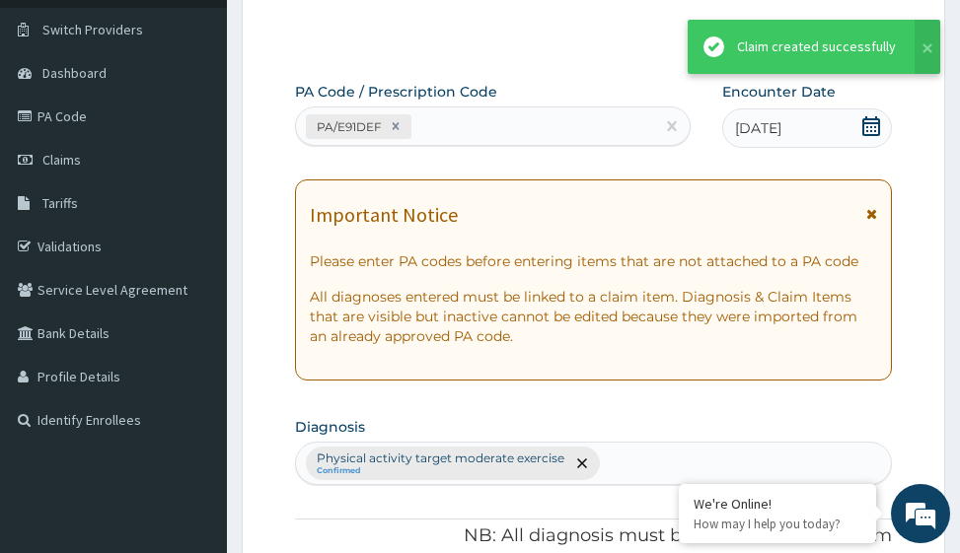
scroll to position [857, 0]
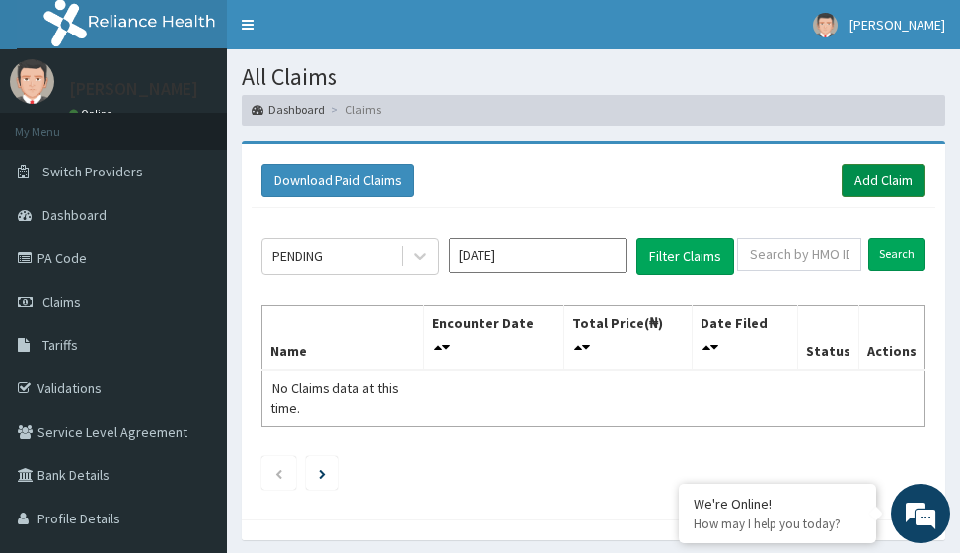
click at [879, 185] on link "Add Claim" at bounding box center [884, 181] width 84 height 34
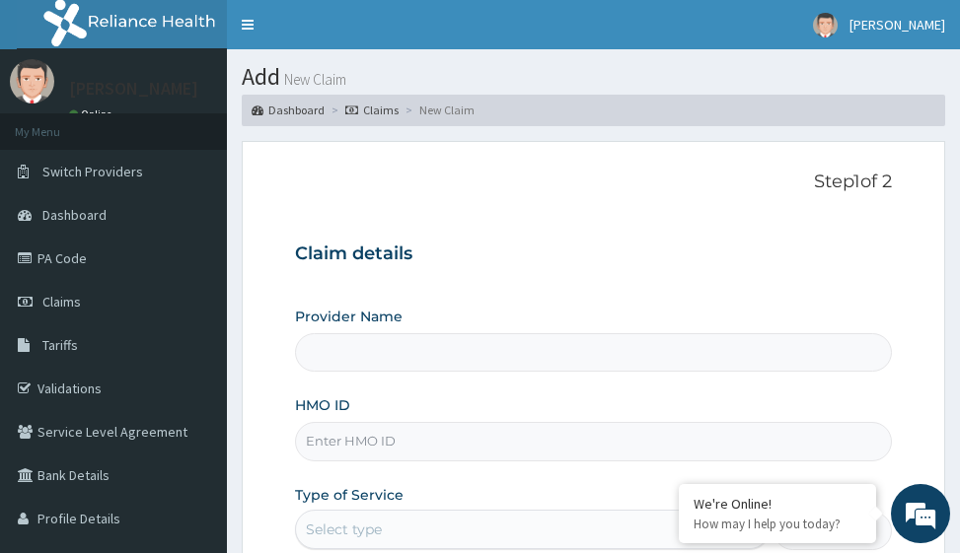
type input "P"
type input "Victors Fitness"
type input "1"
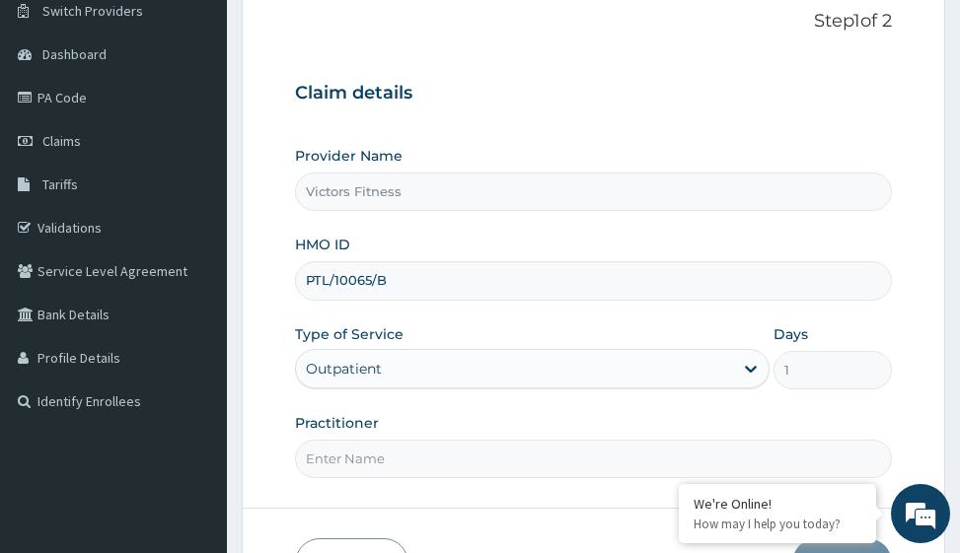
scroll to position [197, 0]
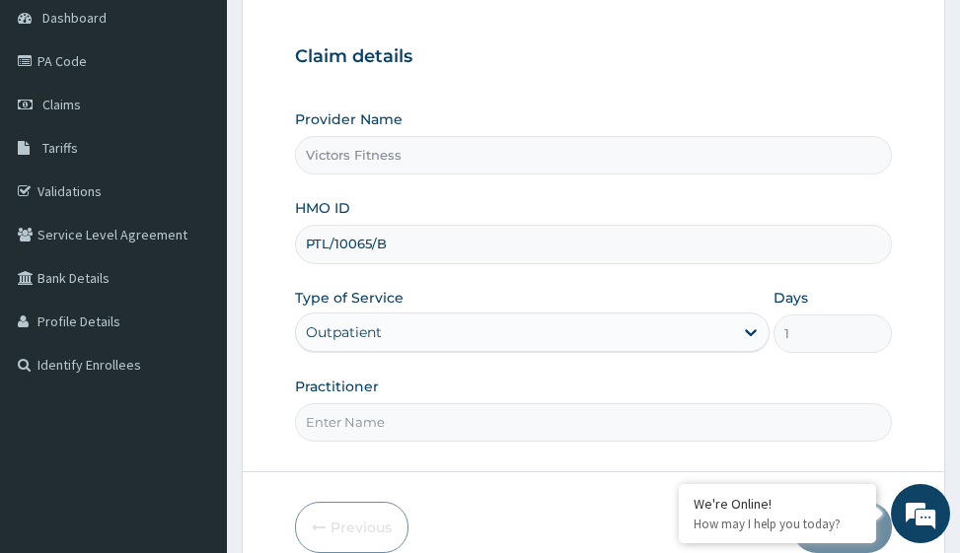
type input "PTL/10065/B"
click at [375, 427] on input "Practitioner" at bounding box center [593, 423] width 596 height 38
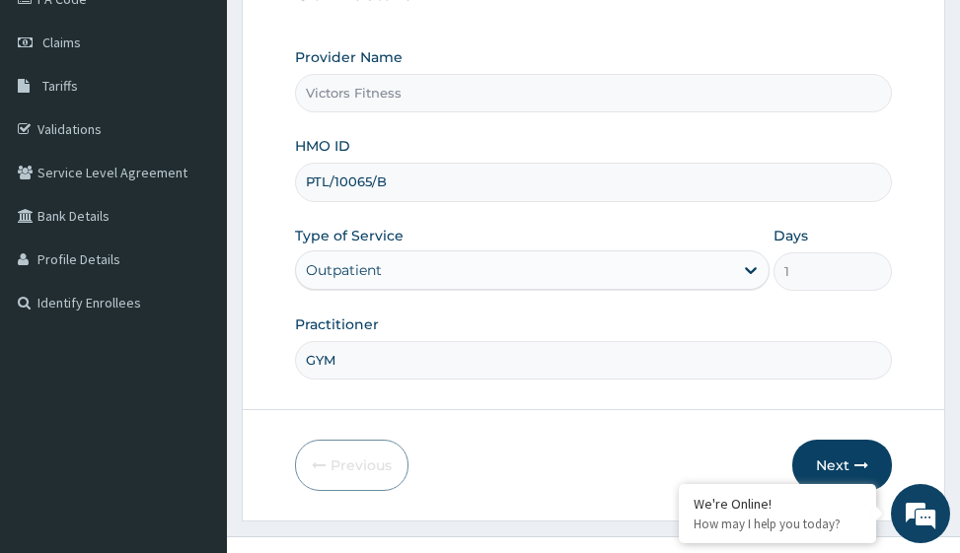
scroll to position [313, 0]
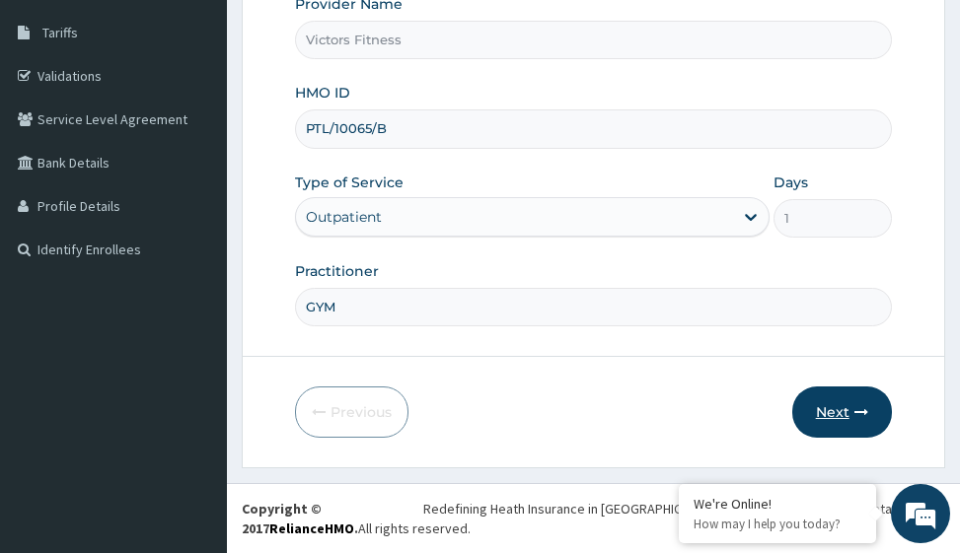
type input "GYM"
click at [830, 417] on button "Next" at bounding box center [842, 412] width 100 height 51
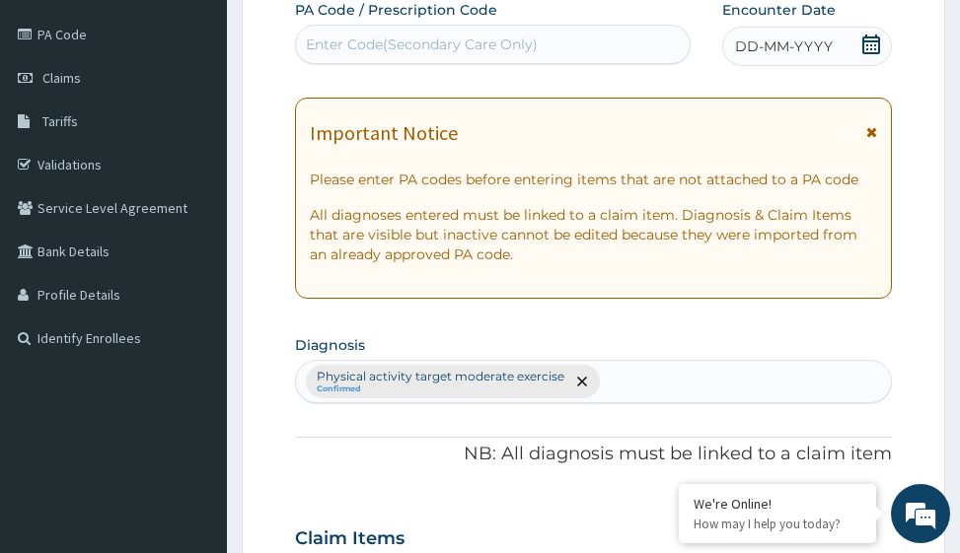
scroll to position [115, 0]
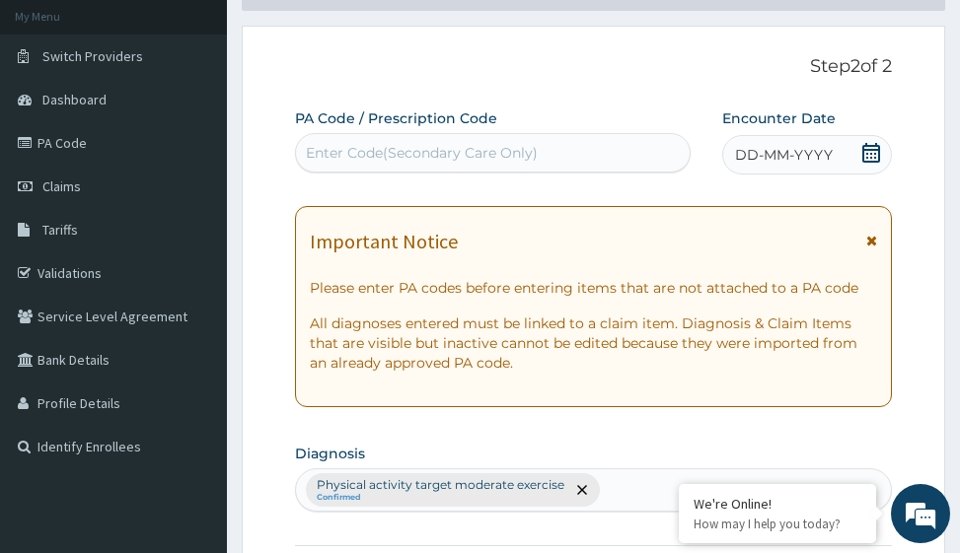
click at [793, 151] on span "DD-MM-YYYY" at bounding box center [784, 155] width 98 height 20
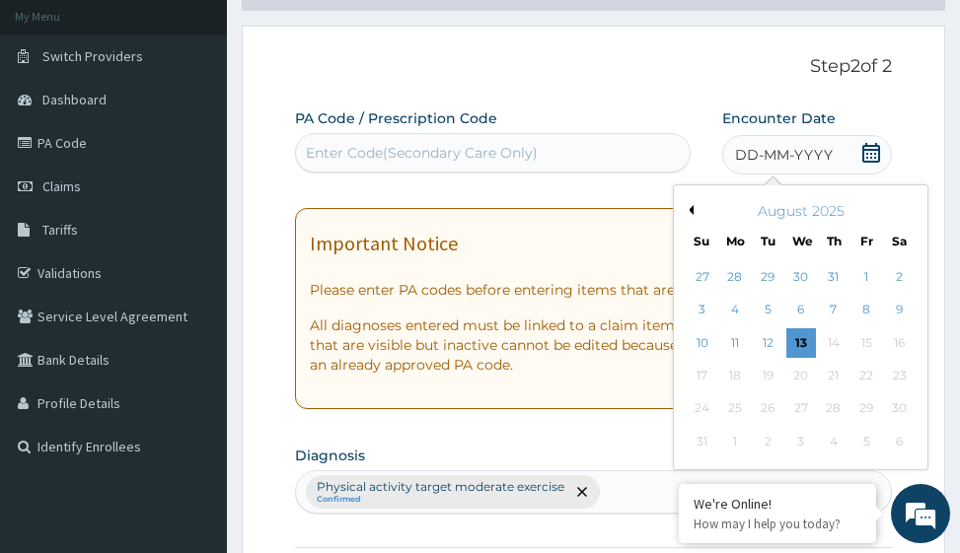
click at [690, 207] on button "Previous Month" at bounding box center [689, 210] width 10 height 10
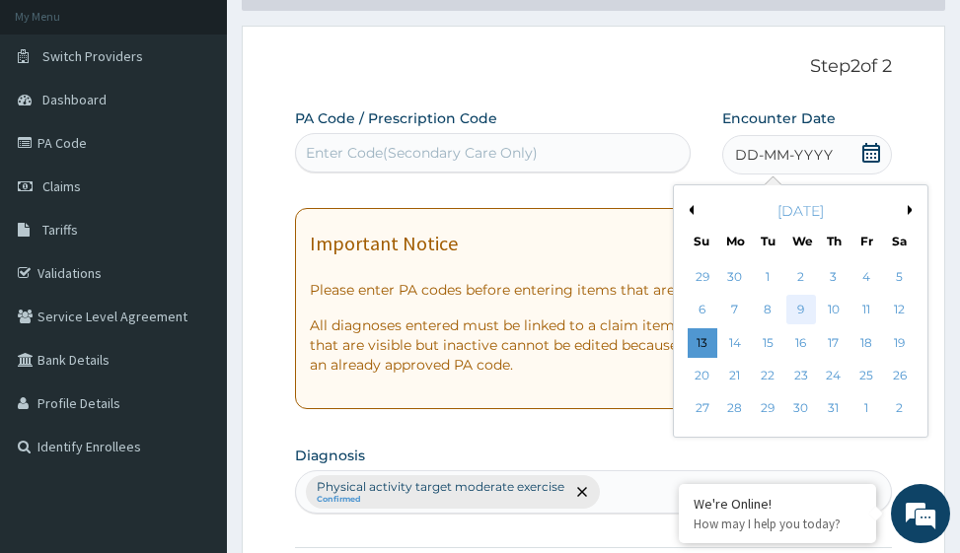
click at [798, 307] on div "9" at bounding box center [801, 311] width 30 height 30
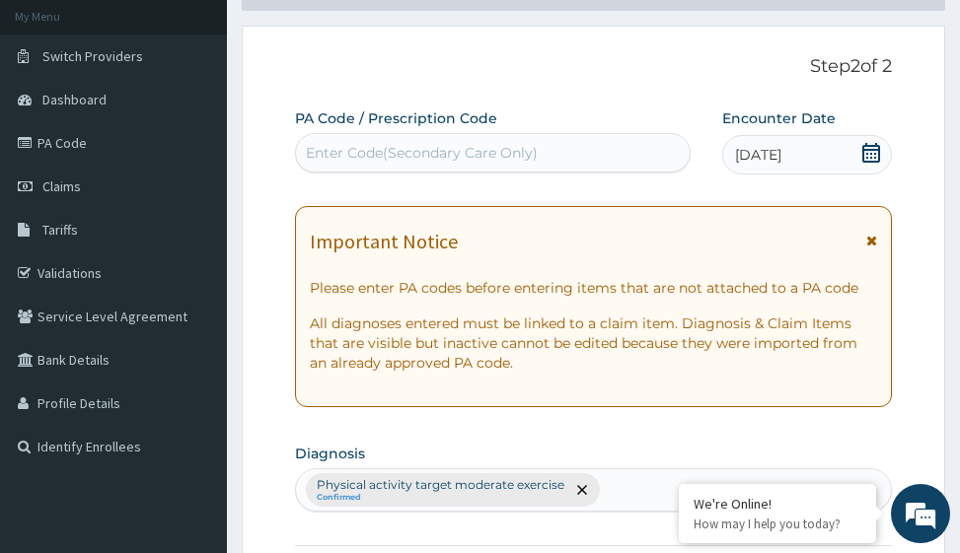
click at [496, 148] on div "Enter Code(Secondary Care Only)" at bounding box center [422, 153] width 232 height 20
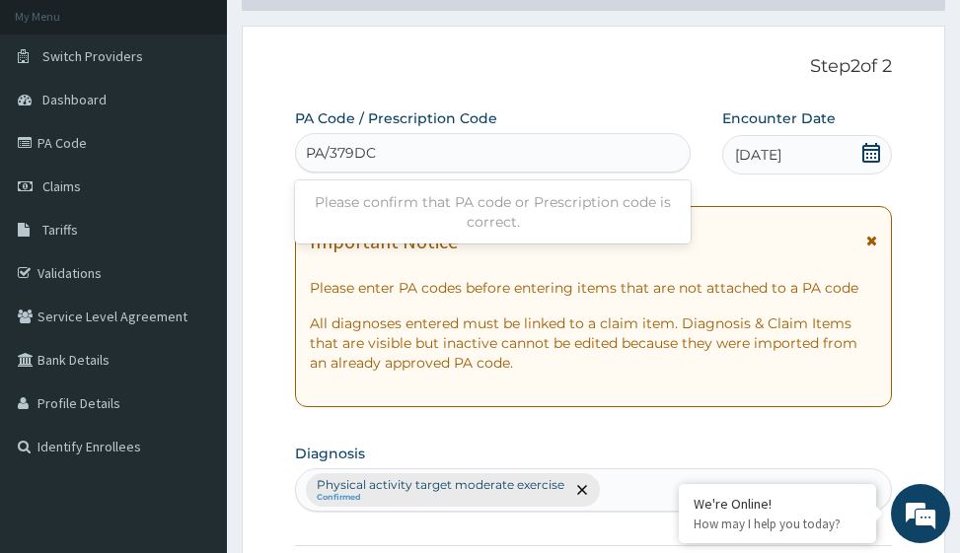
type input "PA/379DC1"
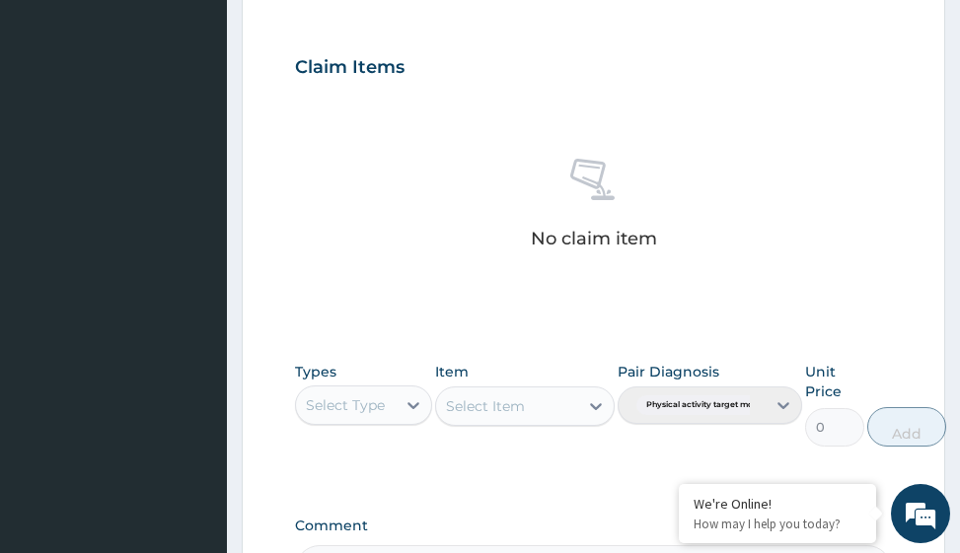
scroll to position [964, 0]
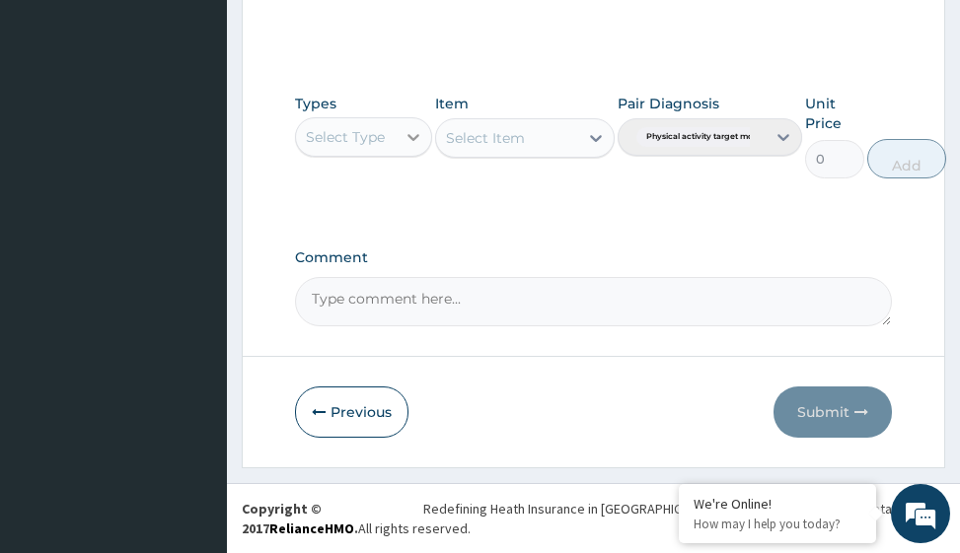
click at [408, 140] on icon at bounding box center [414, 137] width 20 height 20
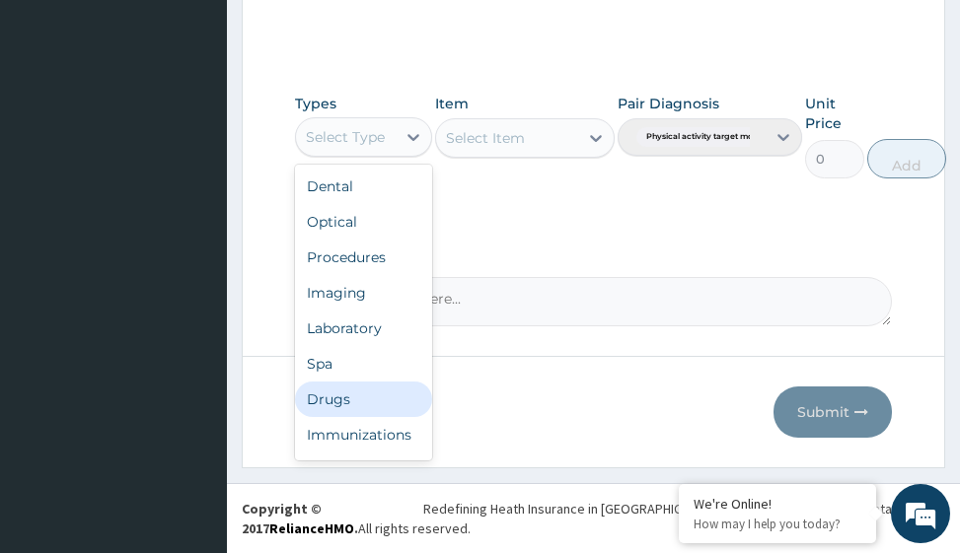
scroll to position [67, 0]
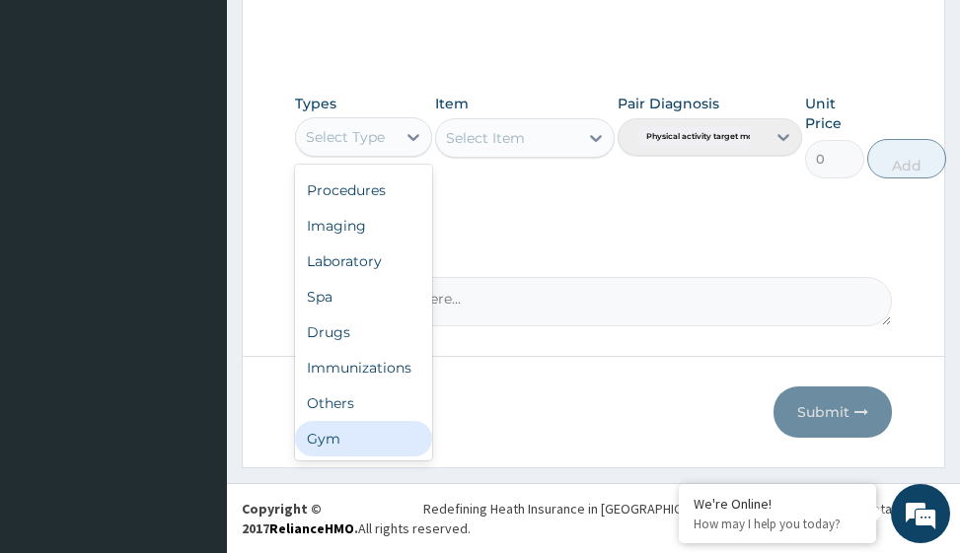
click at [384, 430] on div "Gym" at bounding box center [363, 439] width 137 height 36
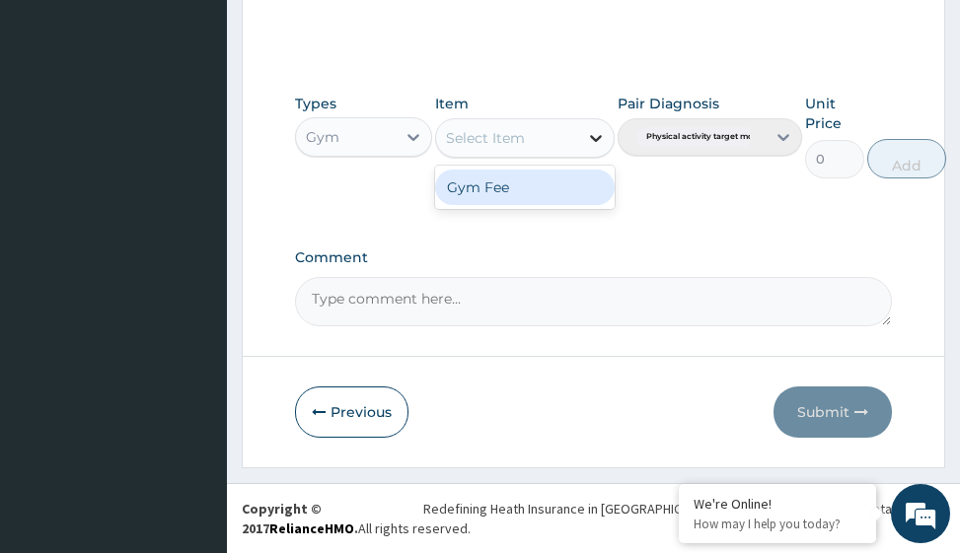
click at [594, 134] on icon at bounding box center [596, 138] width 20 height 20
click at [564, 189] on div "Gym Fee" at bounding box center [524, 188] width 179 height 36
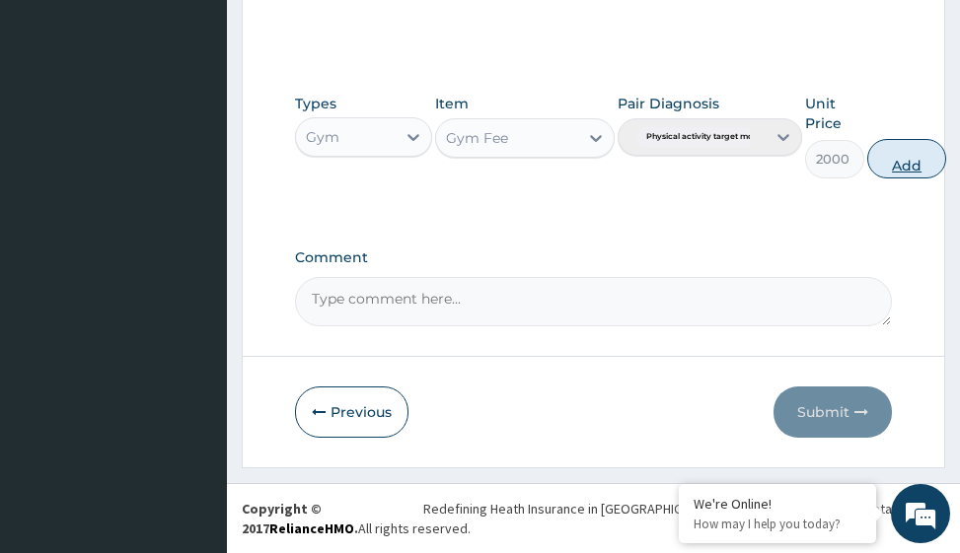
click at [911, 165] on button "Add" at bounding box center [906, 158] width 79 height 39
type input "0"
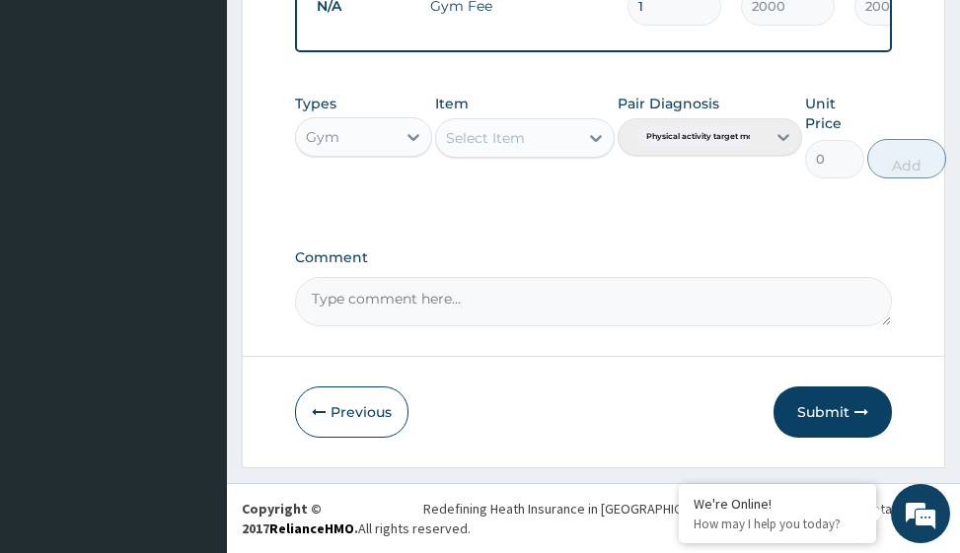
scroll to position [857, 0]
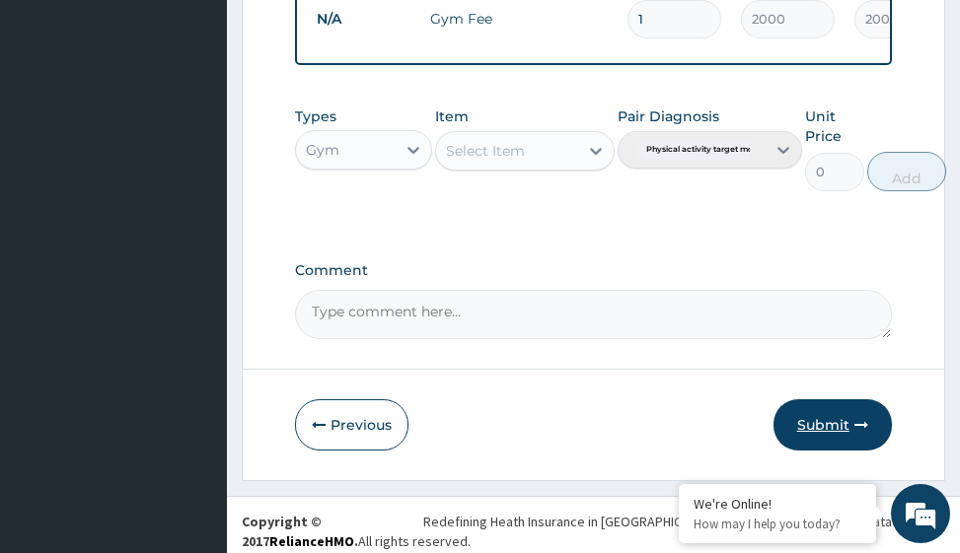
click at [830, 435] on button "Submit" at bounding box center [832, 425] width 118 height 51
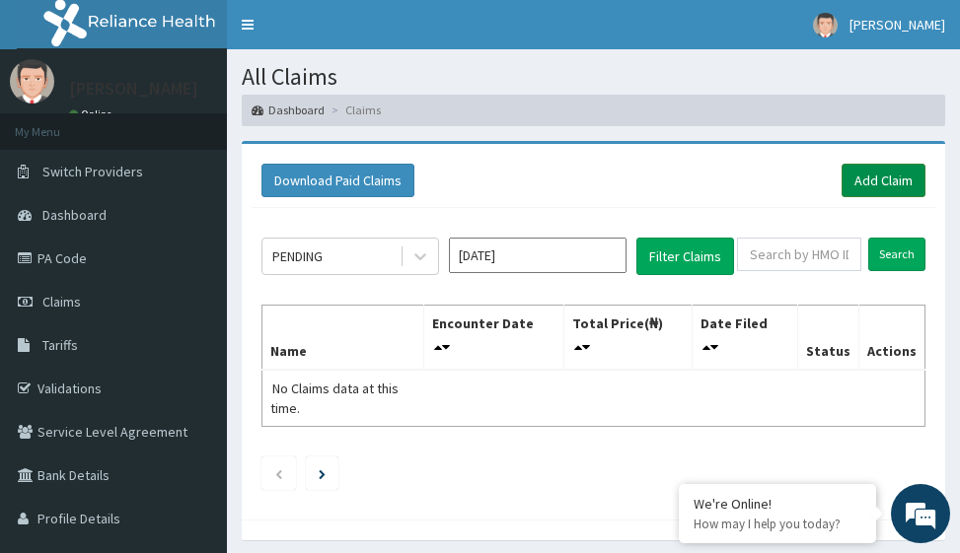
drag, startPoint x: 863, startPoint y: 173, endPoint x: 868, endPoint y: 182, distance: 10.2
click at [863, 174] on link "Add Claim" at bounding box center [884, 181] width 84 height 34
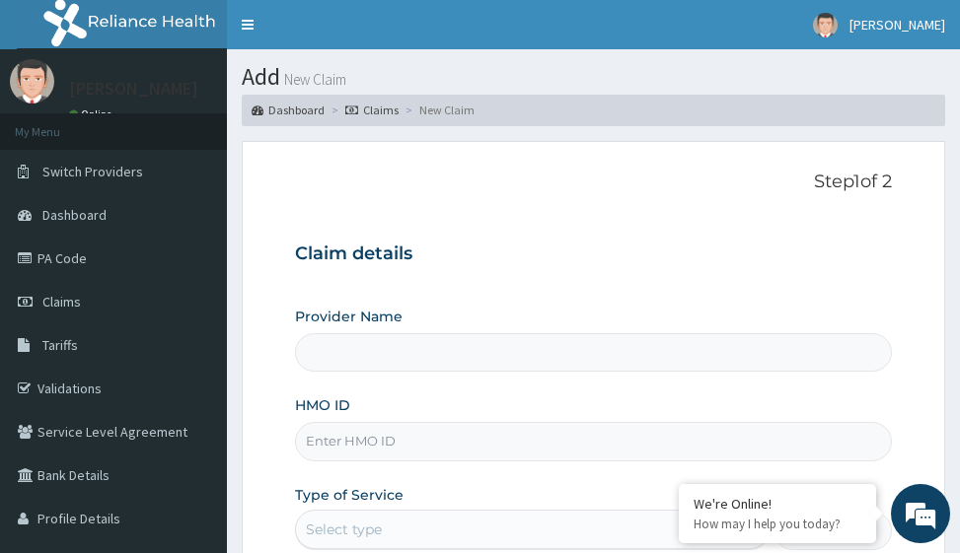
type input "Victors Fitness"
type input "1"
click at [361, 445] on input "HMO ID" at bounding box center [593, 441] width 596 height 38
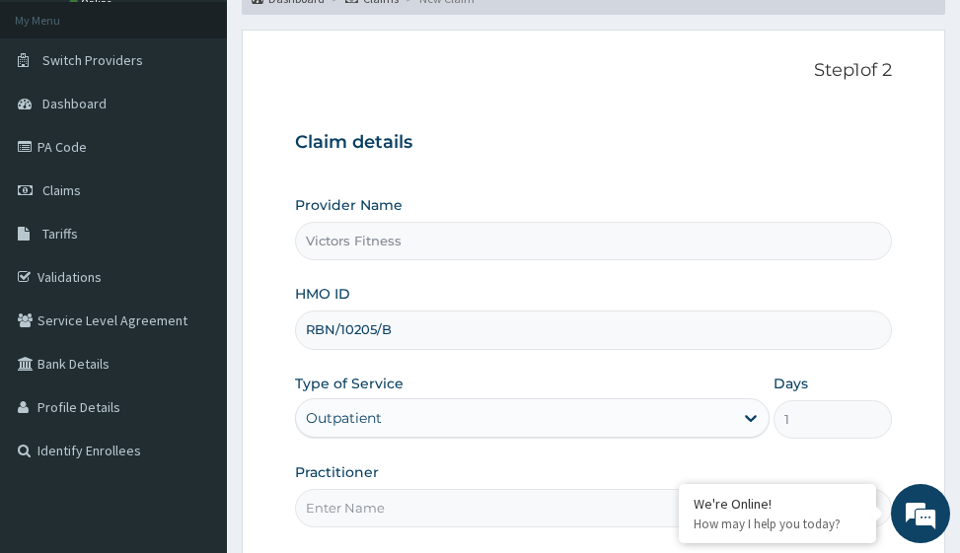
scroll to position [296, 0]
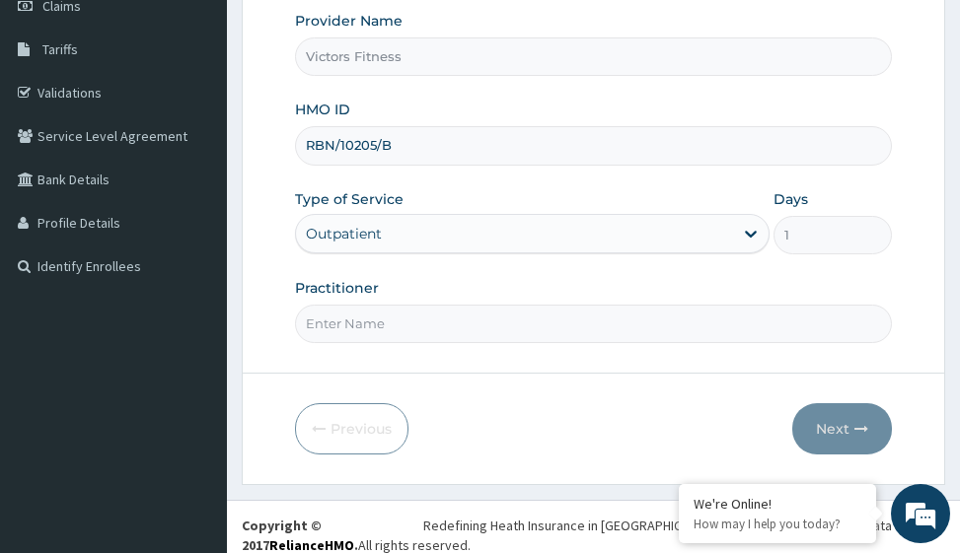
type input "RBN/10205/B"
click at [364, 331] on input "Practitioner" at bounding box center [593, 324] width 596 height 38
type input "GYM"
click at [827, 427] on button "Next" at bounding box center [842, 429] width 100 height 51
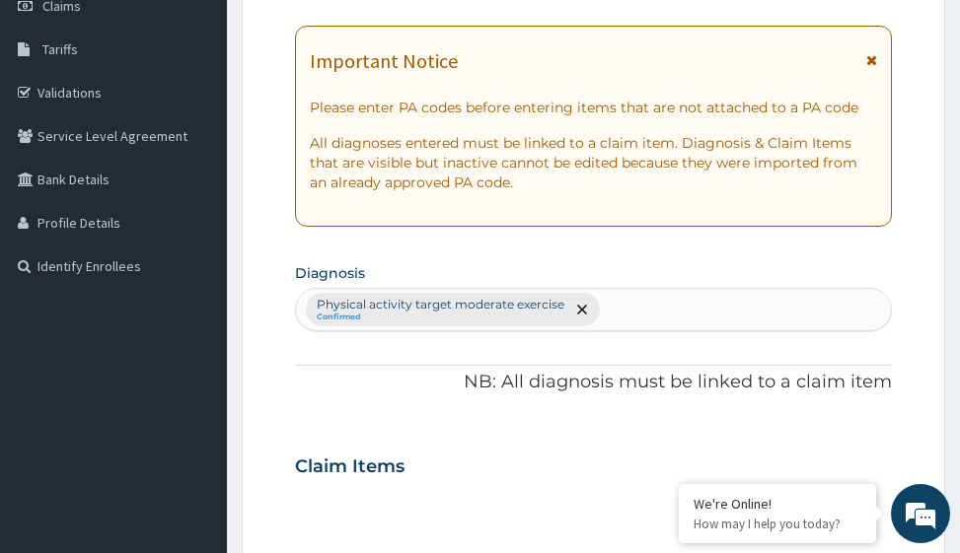
scroll to position [0, 0]
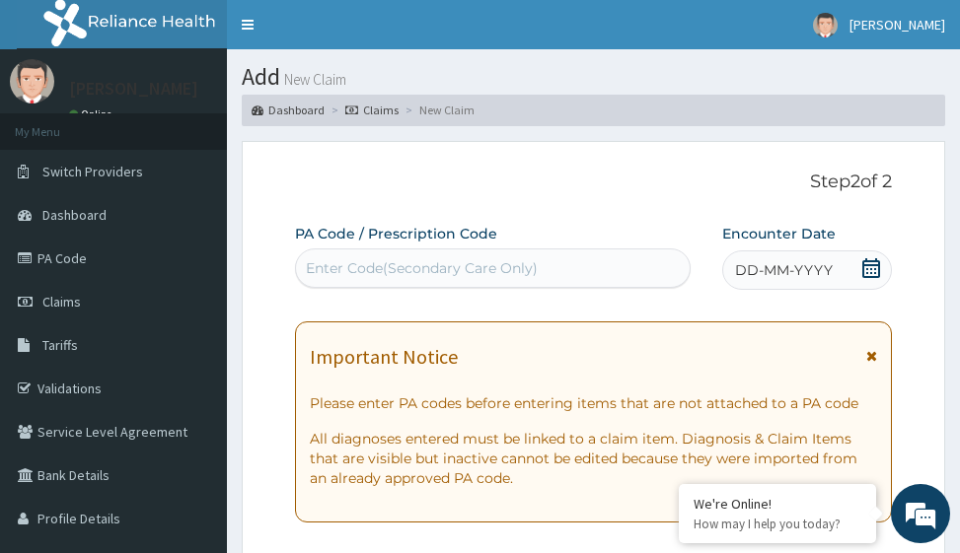
click at [798, 269] on span "DD-MM-YYYY" at bounding box center [784, 270] width 98 height 20
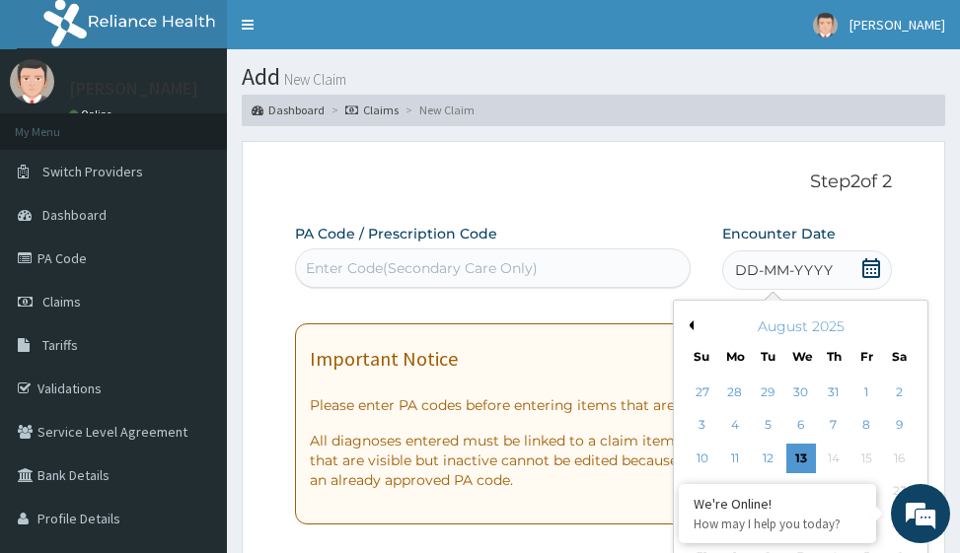
scroll to position [99, 0]
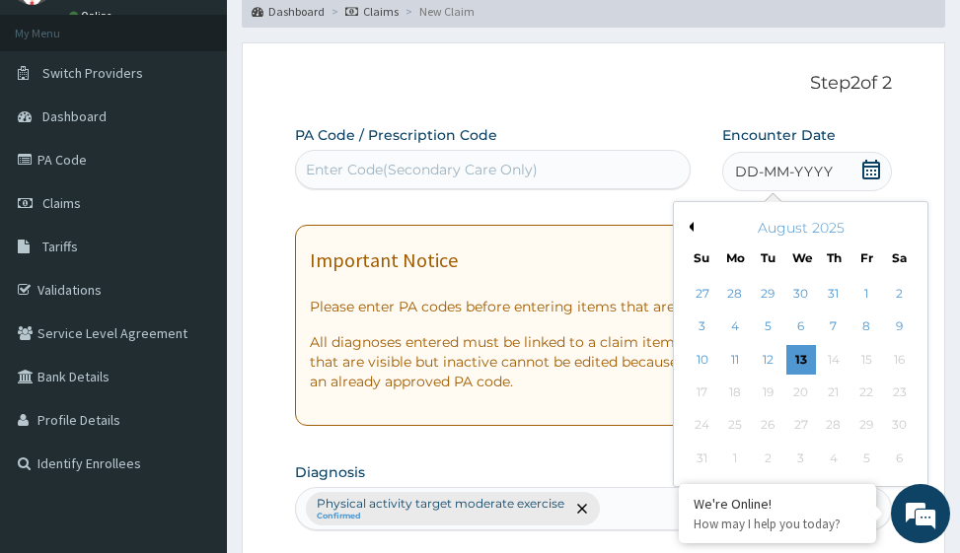
click at [690, 226] on button "Previous Month" at bounding box center [689, 227] width 10 height 10
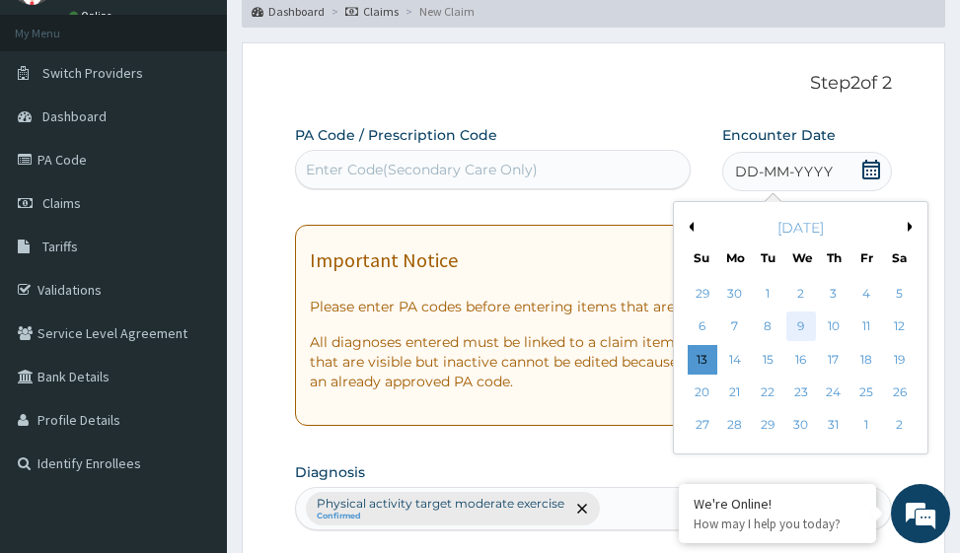
click at [803, 327] on div "9" at bounding box center [801, 328] width 30 height 30
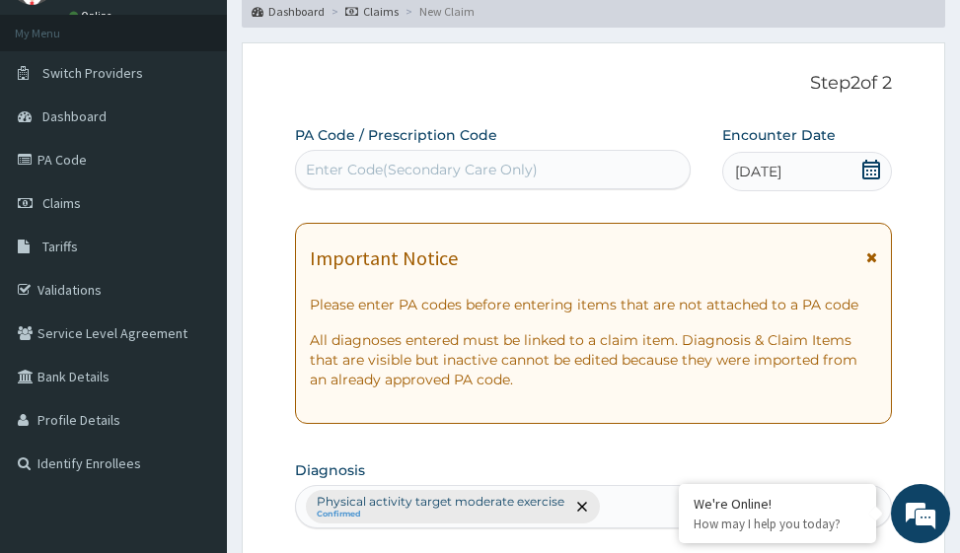
click at [472, 173] on div "Enter Code(Secondary Care Only)" at bounding box center [422, 170] width 232 height 20
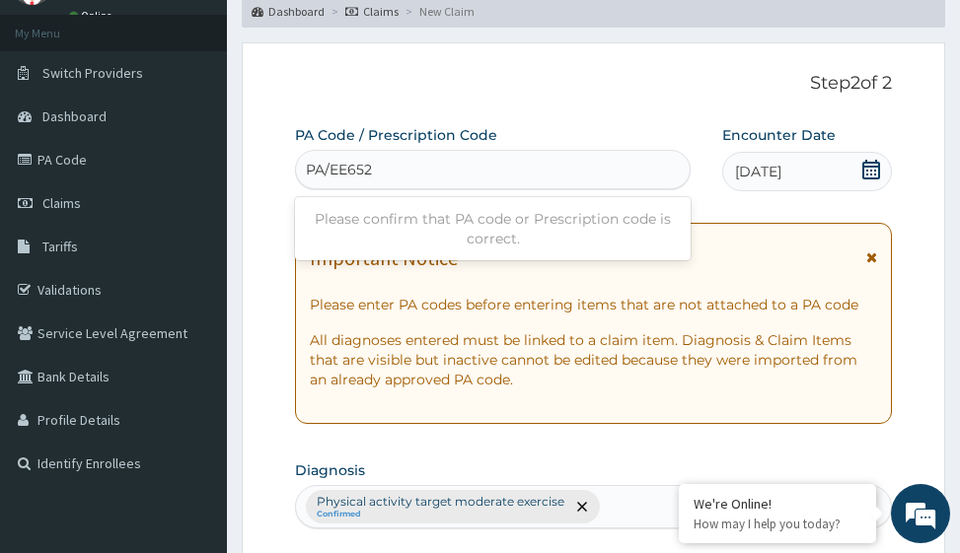
type input "PA/EE6521"
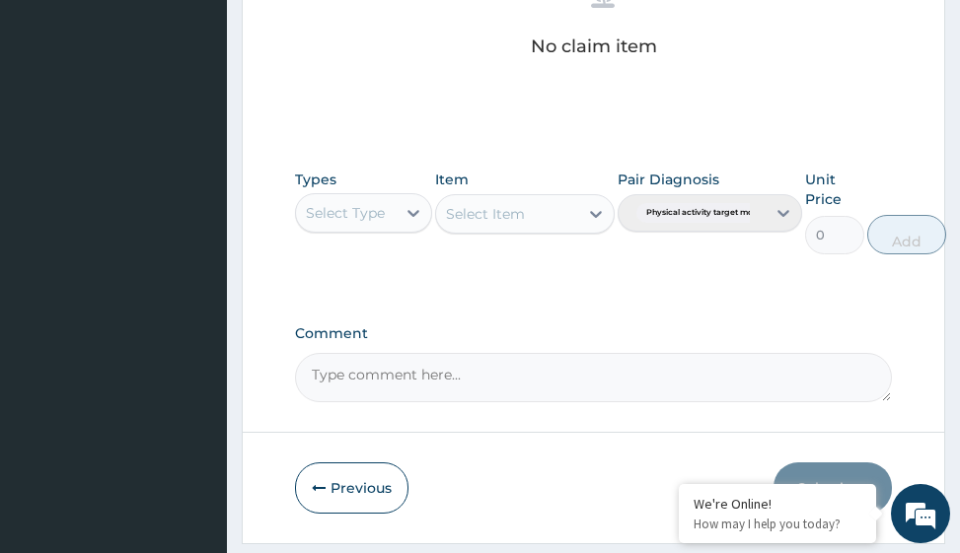
scroll to position [964, 0]
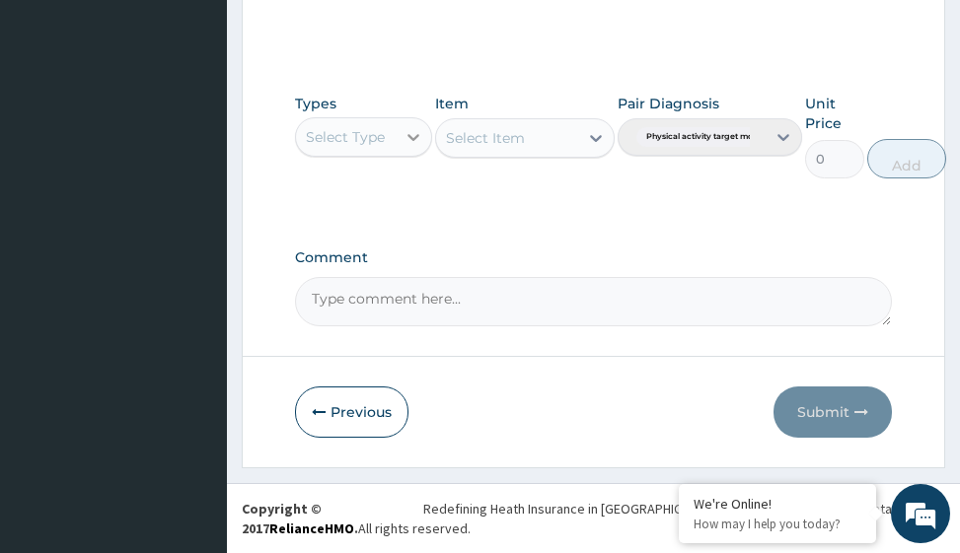
click at [407, 128] on icon at bounding box center [414, 137] width 20 height 20
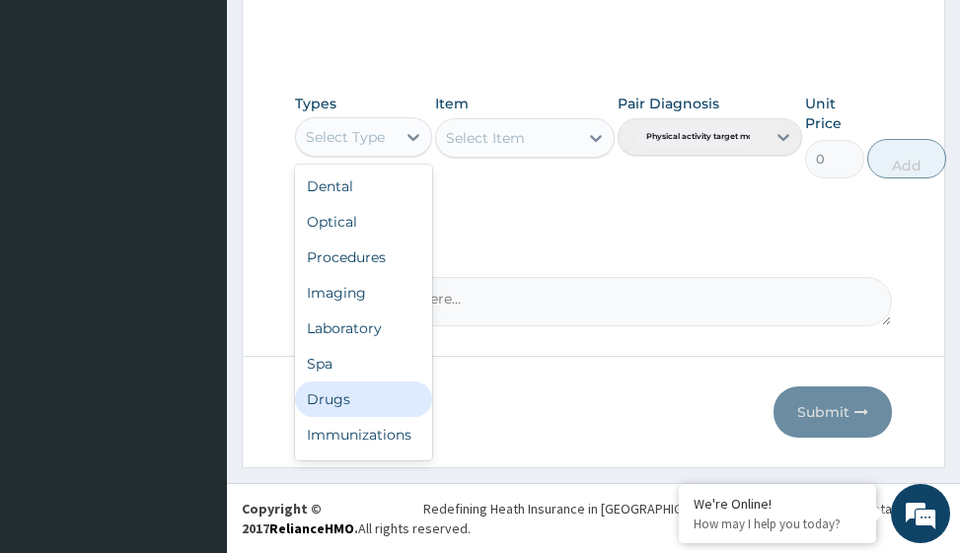
scroll to position [67, 0]
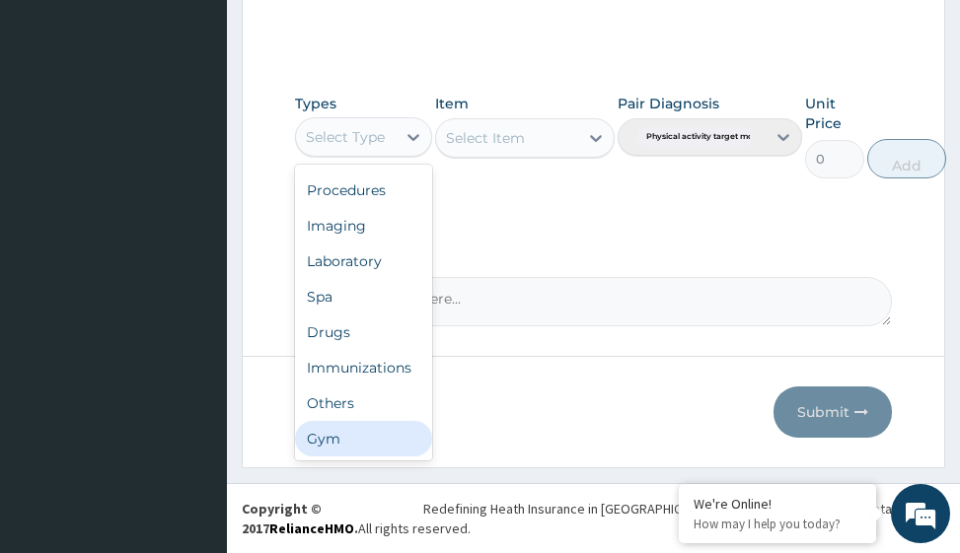
click at [341, 429] on div "Gym" at bounding box center [363, 439] width 137 height 36
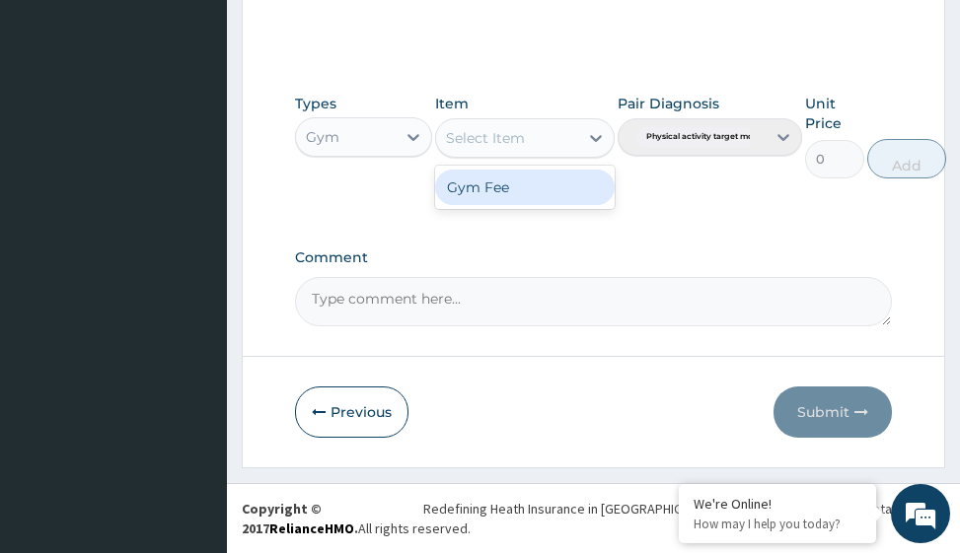
click at [595, 137] on icon at bounding box center [596, 138] width 20 height 20
click at [552, 185] on div "Gym Fee" at bounding box center [524, 188] width 179 height 36
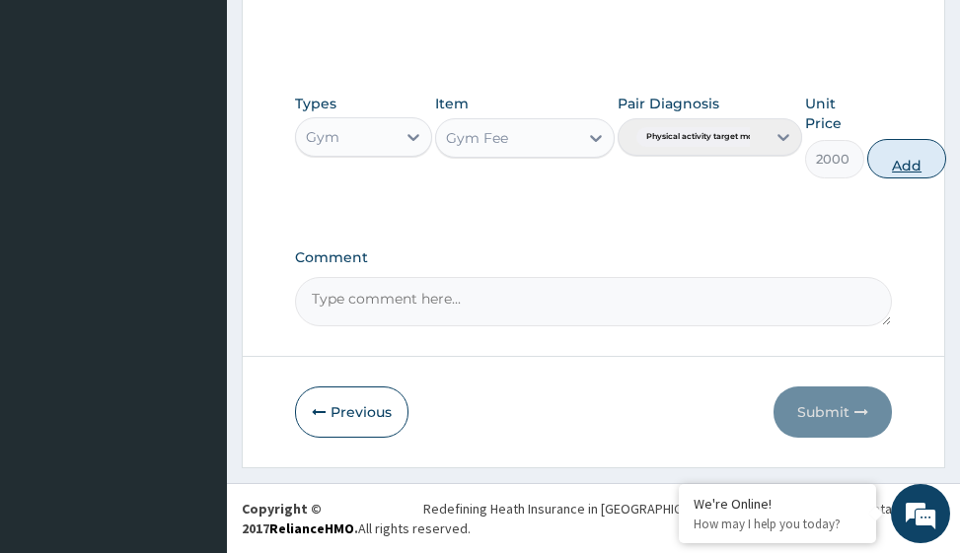
click at [918, 161] on button "Add" at bounding box center [906, 158] width 79 height 39
type input "0"
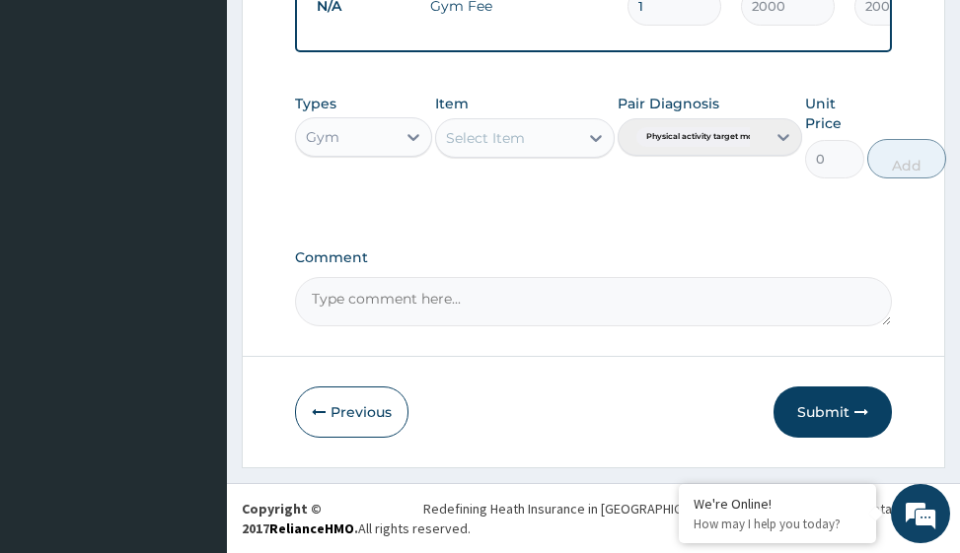
scroll to position [857, 0]
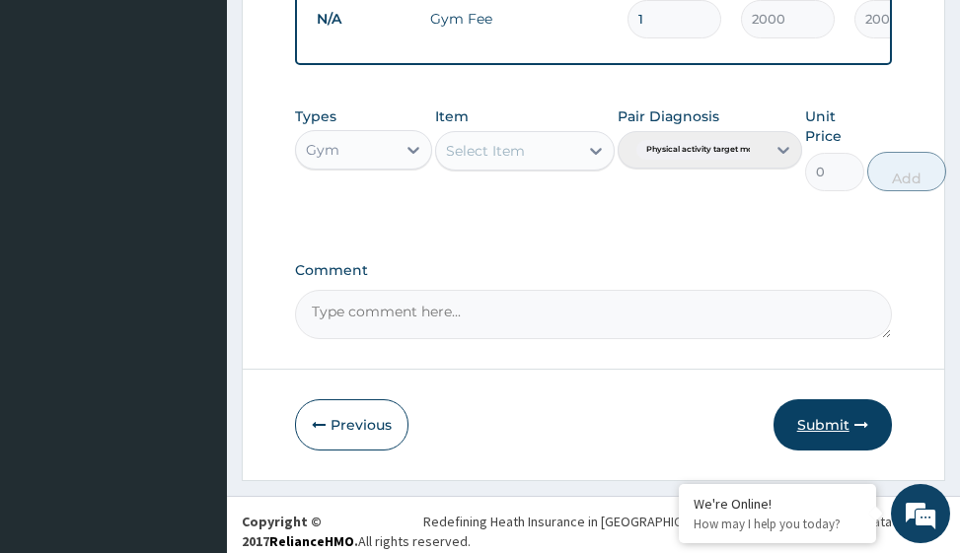
click at [829, 439] on button "Submit" at bounding box center [832, 425] width 118 height 51
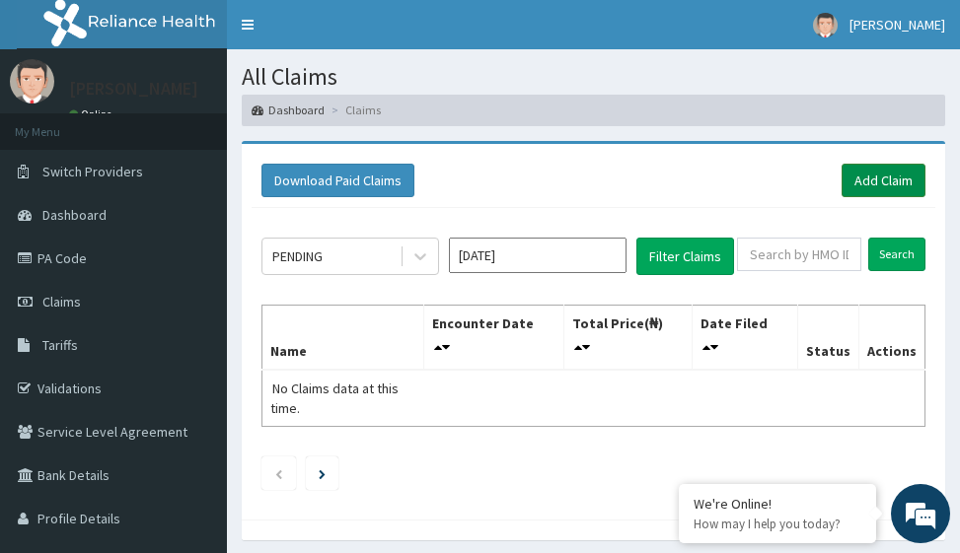
click at [870, 174] on link "Add Claim" at bounding box center [884, 181] width 84 height 34
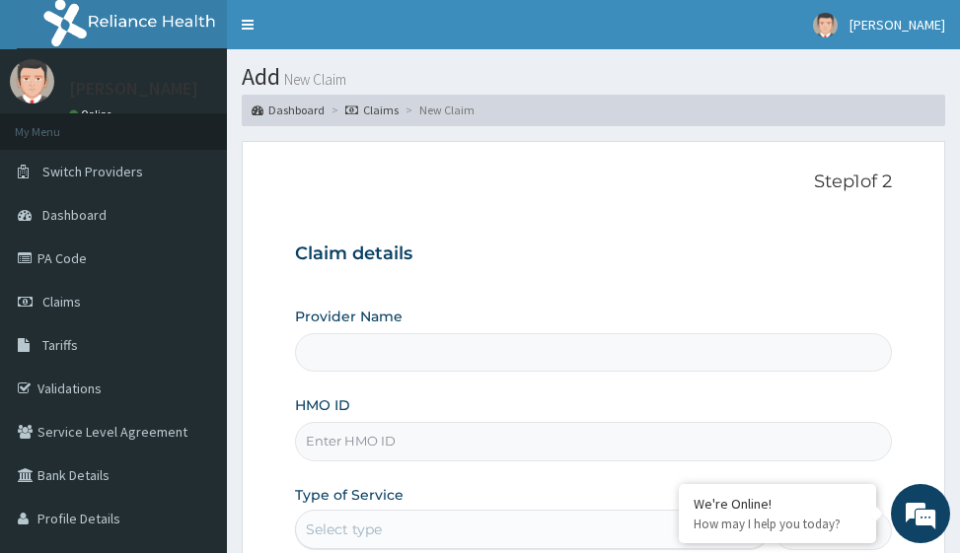
type input "Victors Fitness"
type input "1"
click at [363, 440] on input "HMO ID" at bounding box center [593, 441] width 596 height 38
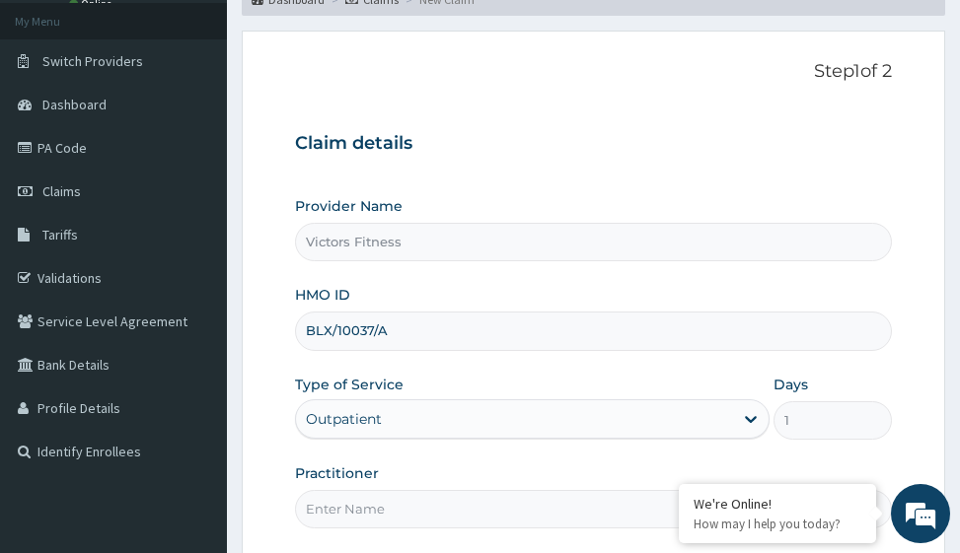
scroll to position [313, 0]
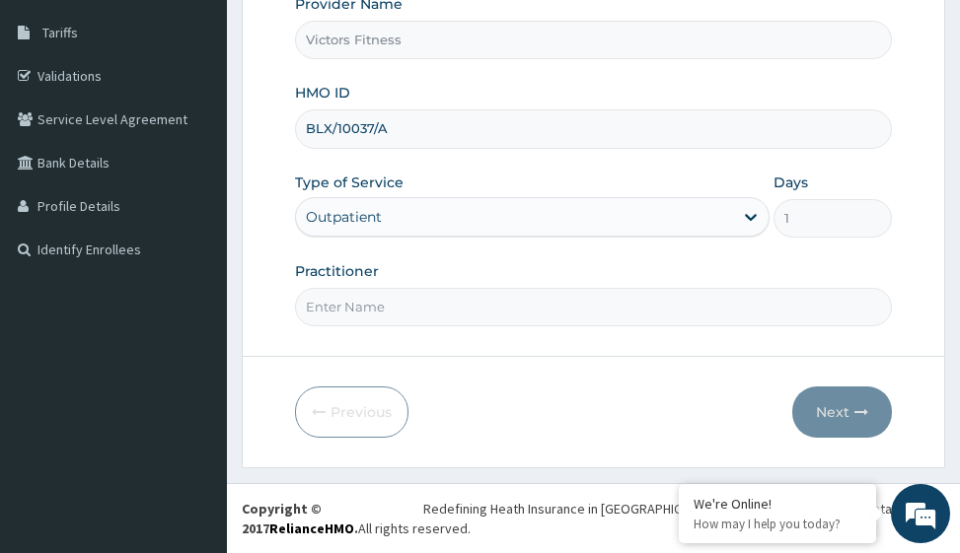
type input "BLX/10037/A"
click at [373, 314] on input "Practitioner" at bounding box center [593, 307] width 596 height 38
type input "GYM"
click at [845, 421] on button "Next" at bounding box center [842, 412] width 100 height 51
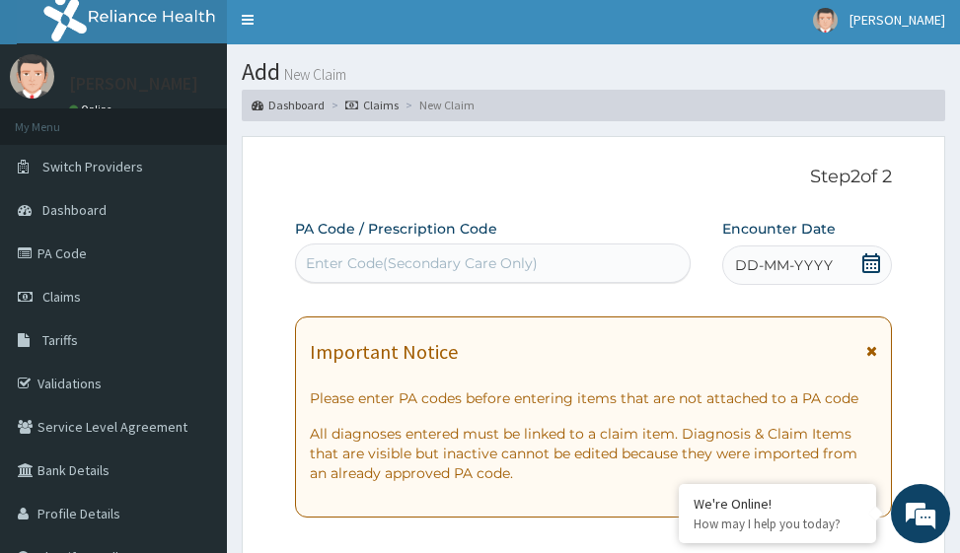
scroll to position [0, 0]
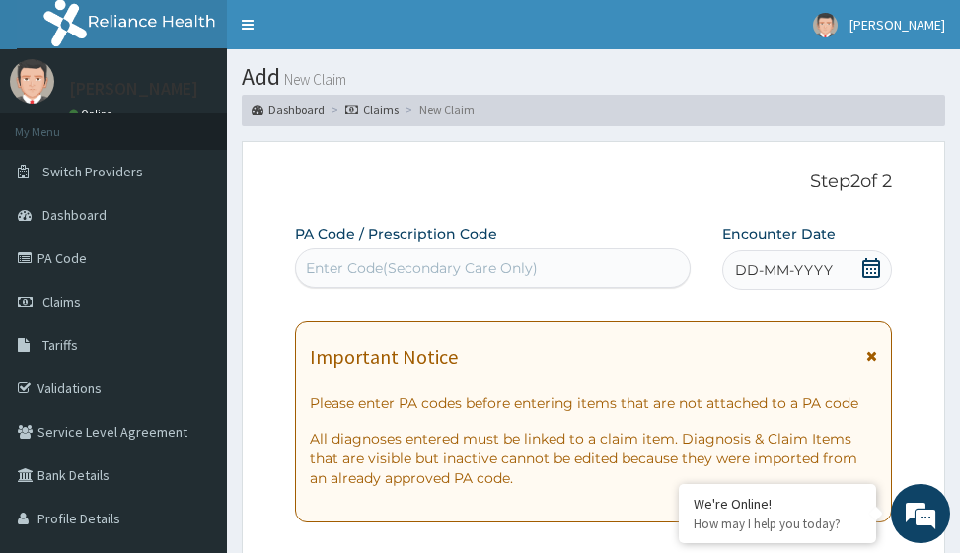
click at [800, 262] on span "DD-MM-YYYY" at bounding box center [784, 270] width 98 height 20
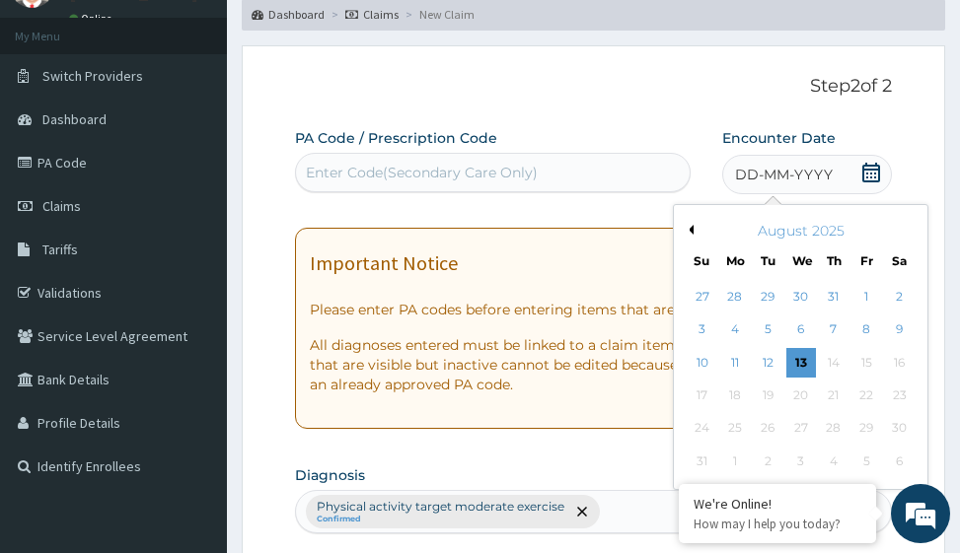
scroll to position [197, 0]
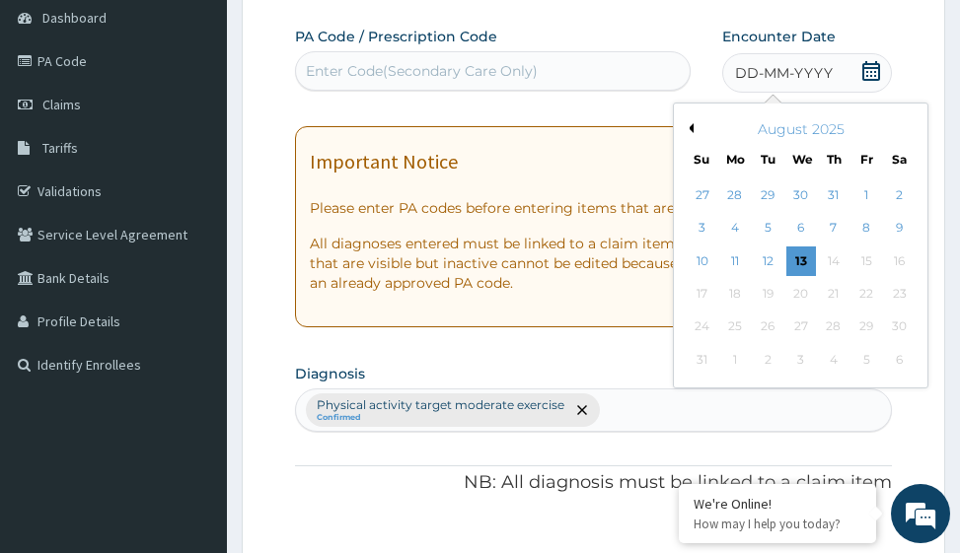
click at [692, 127] on button "Previous Month" at bounding box center [689, 128] width 10 height 10
click at [837, 228] on div "10" at bounding box center [834, 229] width 30 height 30
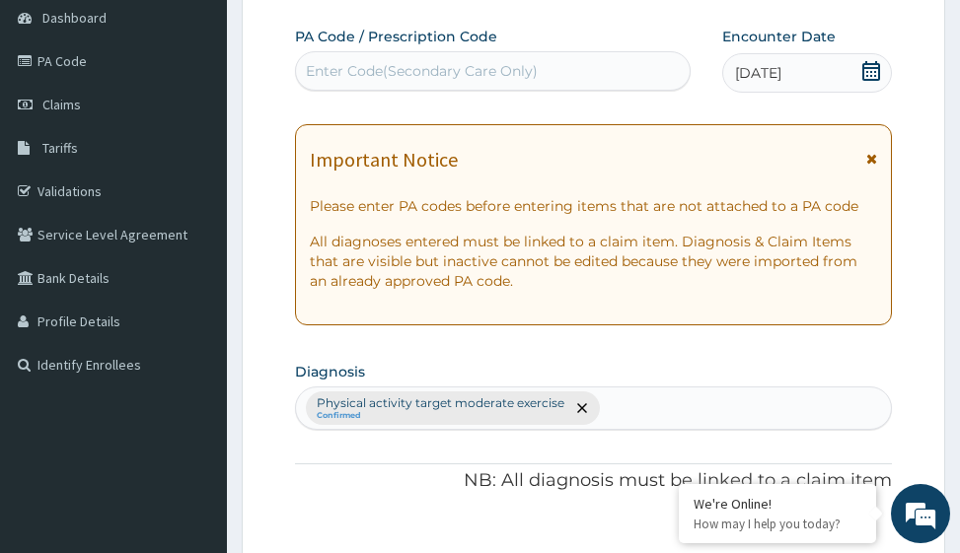
click at [476, 68] on div "Enter Code(Secondary Care Only)" at bounding box center [422, 71] width 232 height 20
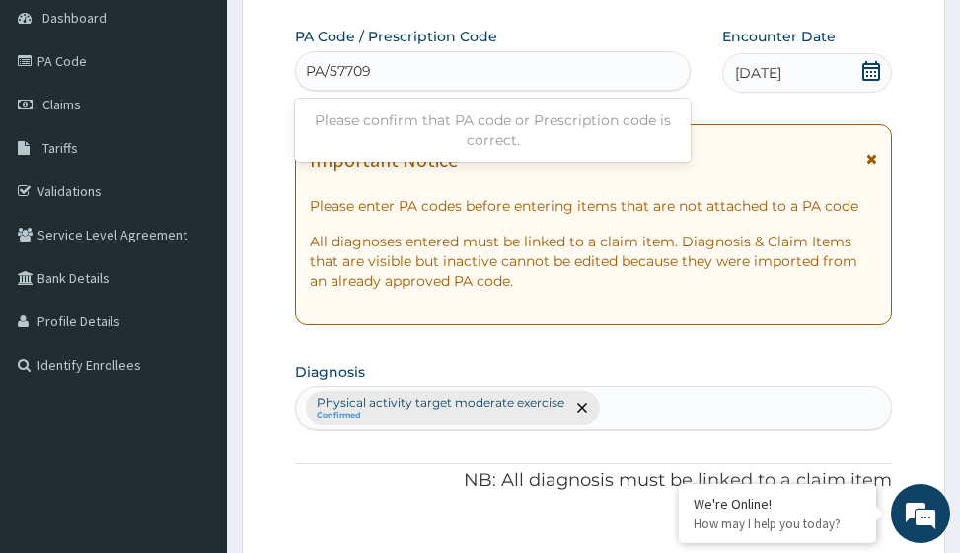
type input "PA/577090"
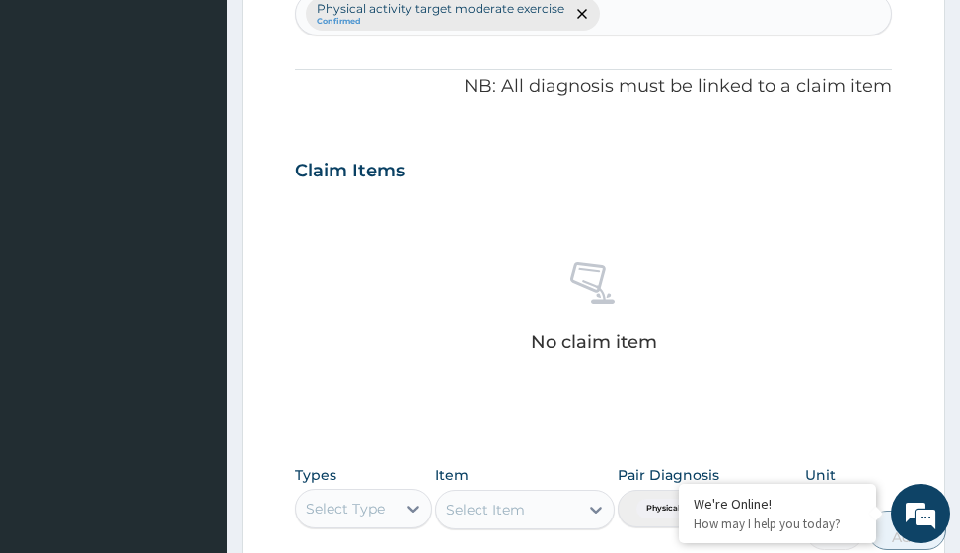
scroll to position [964, 0]
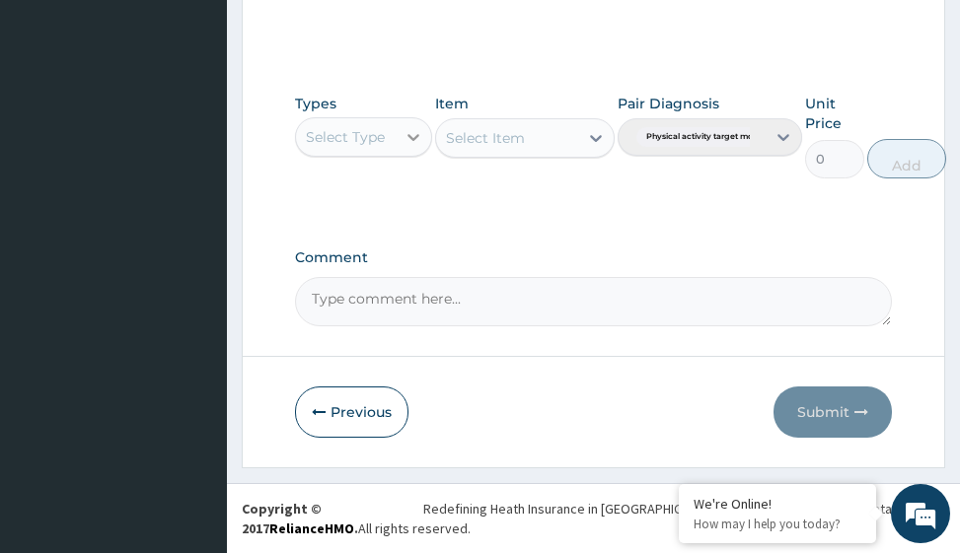
click at [418, 133] on icon at bounding box center [414, 137] width 20 height 20
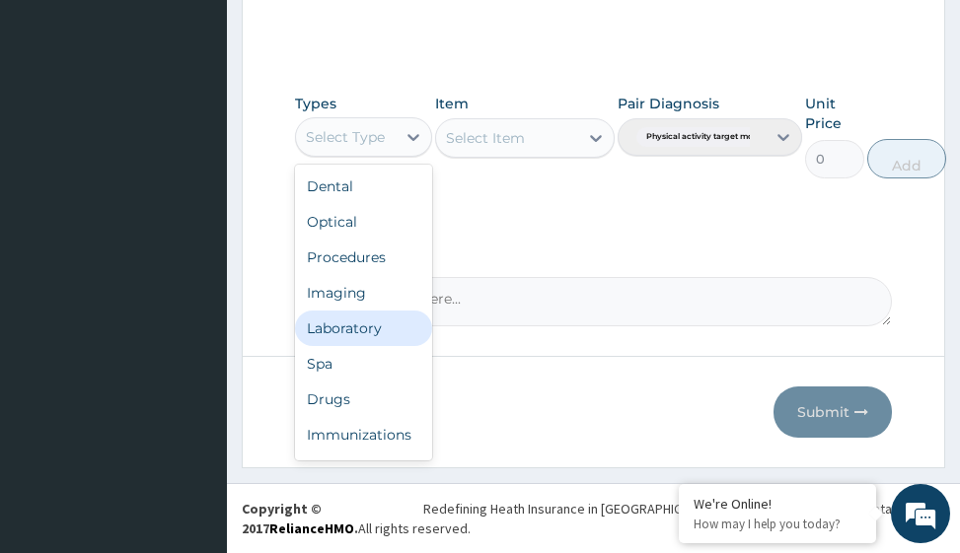
scroll to position [67, 0]
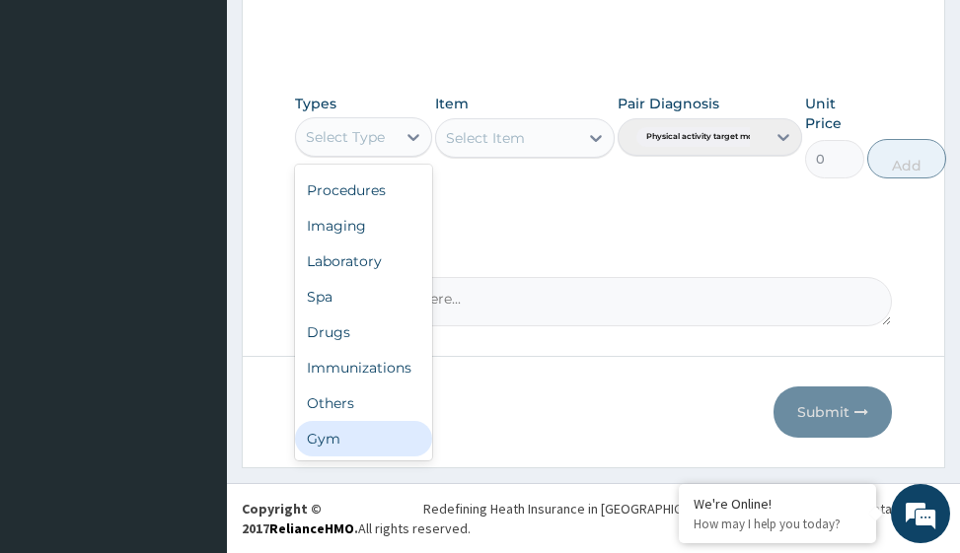
click at [344, 450] on div "Gym" at bounding box center [363, 439] width 137 height 36
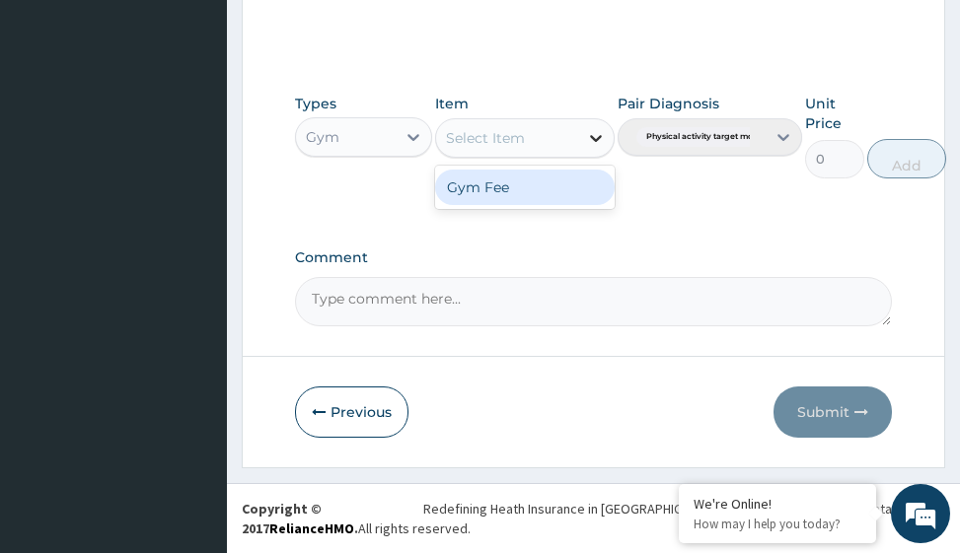
click at [597, 142] on icon at bounding box center [596, 138] width 20 height 20
click at [550, 190] on div "Gym Fee" at bounding box center [524, 188] width 179 height 36
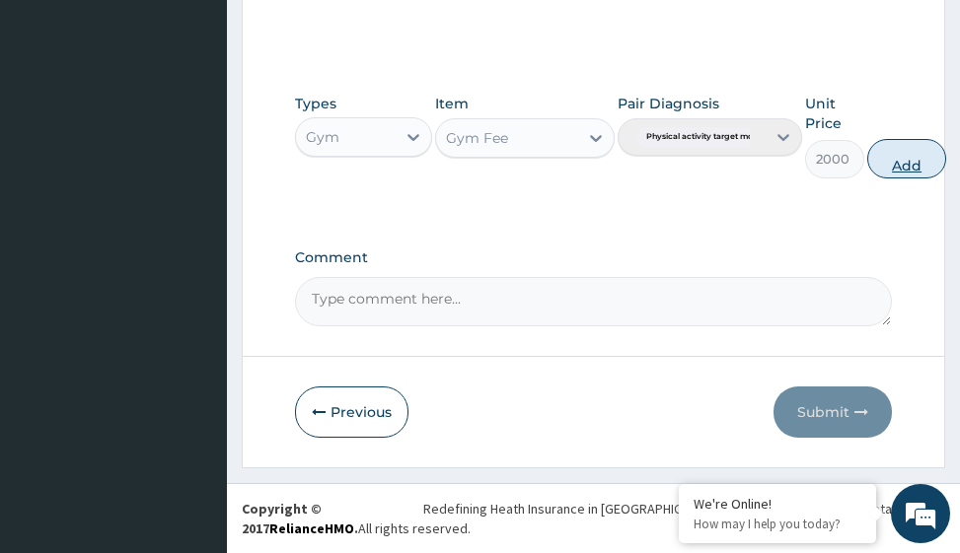
click at [903, 159] on button "Add" at bounding box center [906, 158] width 79 height 39
type input "0"
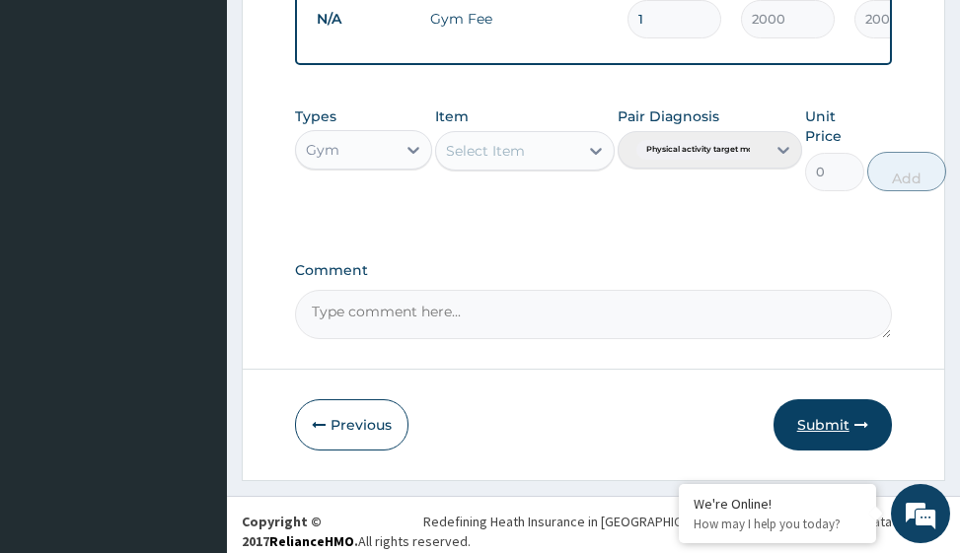
click at [841, 433] on button "Submit" at bounding box center [832, 425] width 118 height 51
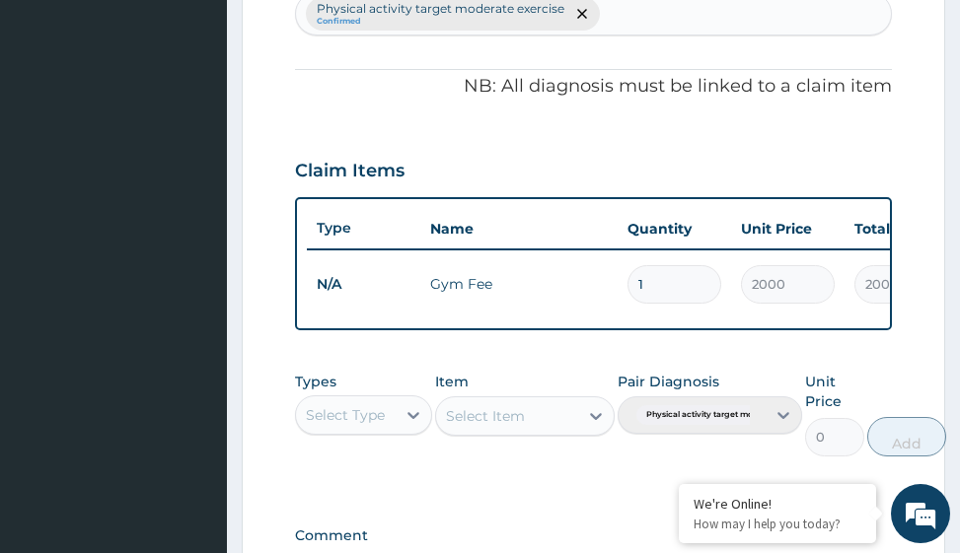
scroll to position [885, 0]
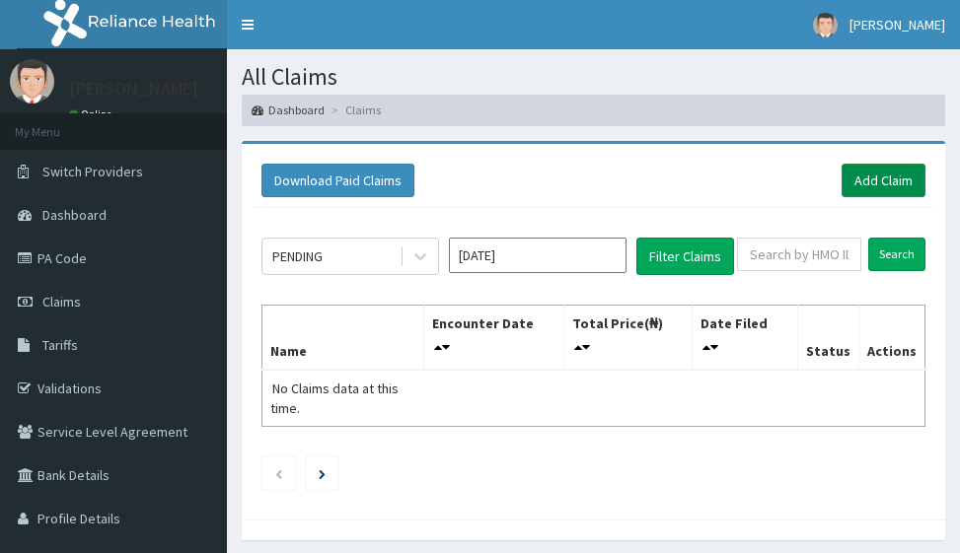
click at [882, 182] on link "Add Claim" at bounding box center [884, 181] width 84 height 34
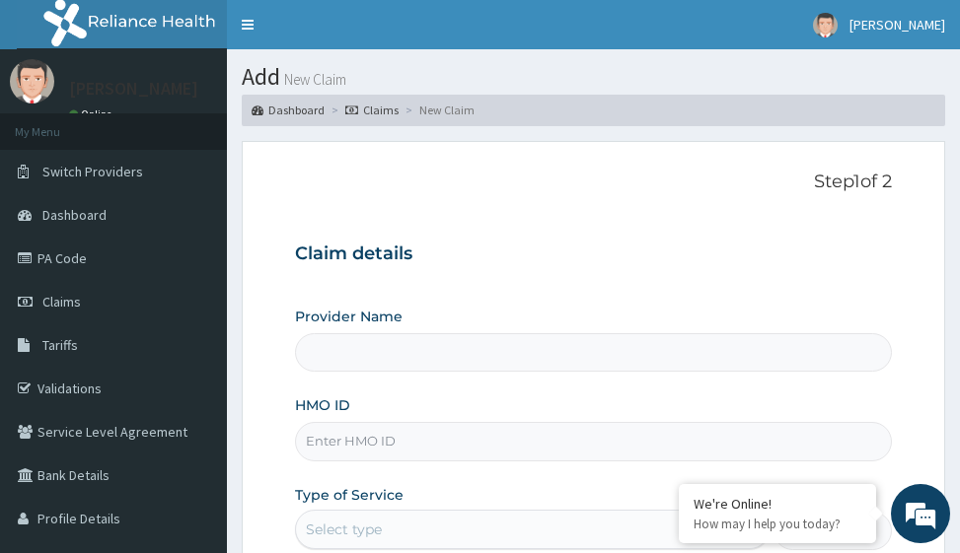
type input "Victors Fitness"
type input "1"
click at [332, 441] on input "HMO ID" at bounding box center [593, 441] width 596 height 38
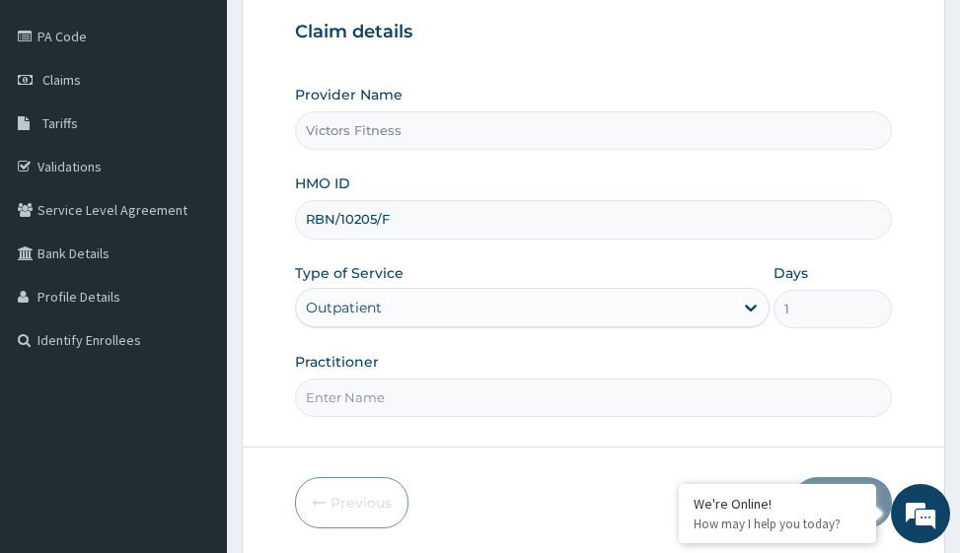
scroll to position [296, 0]
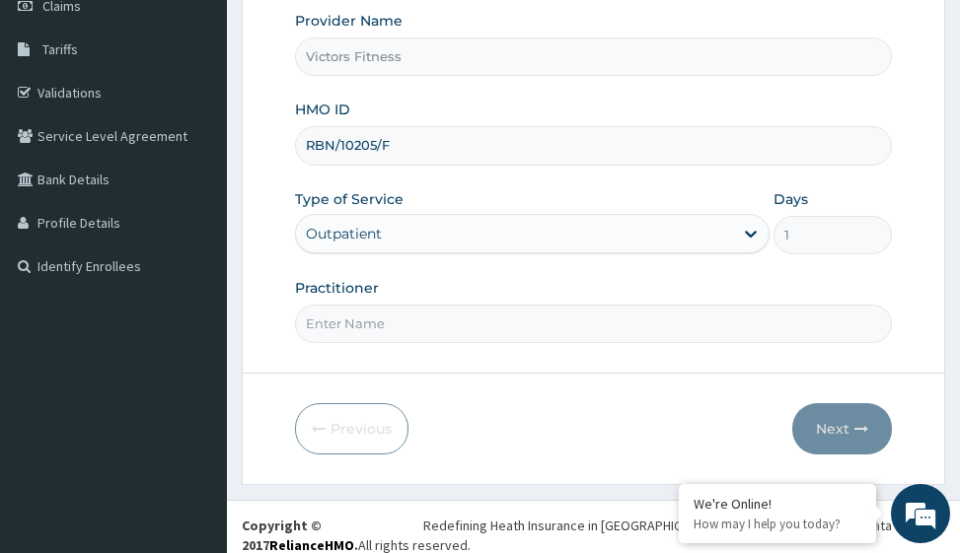
type input "RBN/10205/F"
click at [360, 330] on input "Practitioner" at bounding box center [593, 324] width 596 height 38
type input "GYM"
click at [854, 424] on icon "button" at bounding box center [861, 429] width 14 height 14
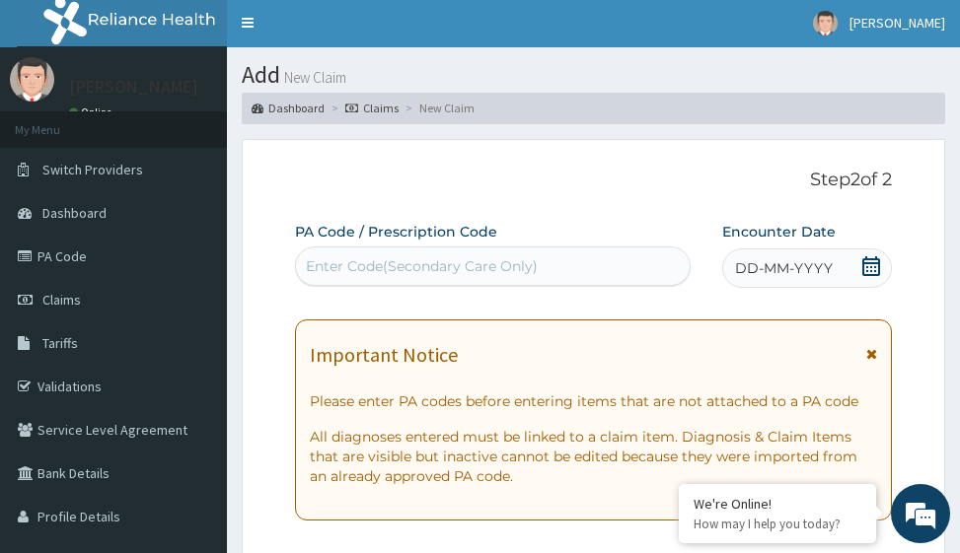
scroll to position [0, 0]
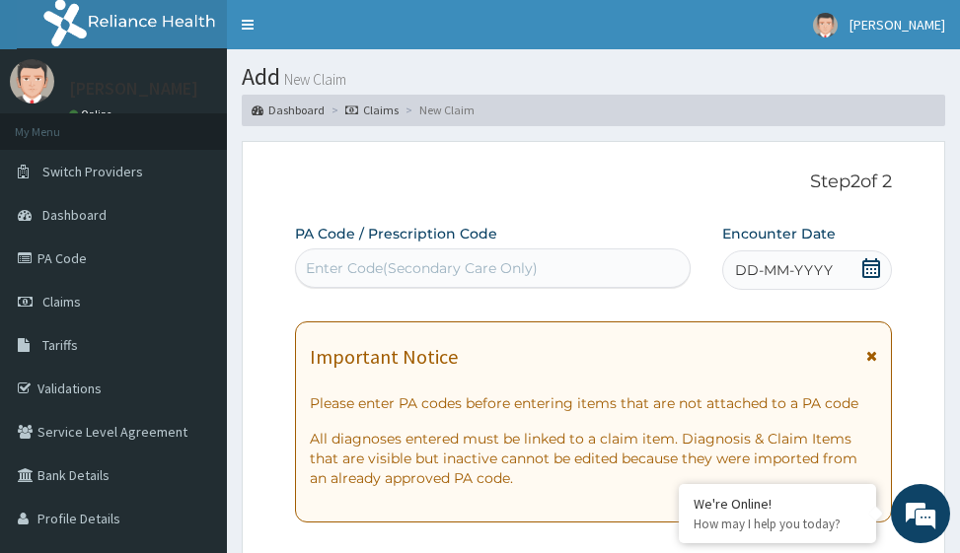
click at [783, 271] on span "DD-MM-YYYY" at bounding box center [784, 270] width 98 height 20
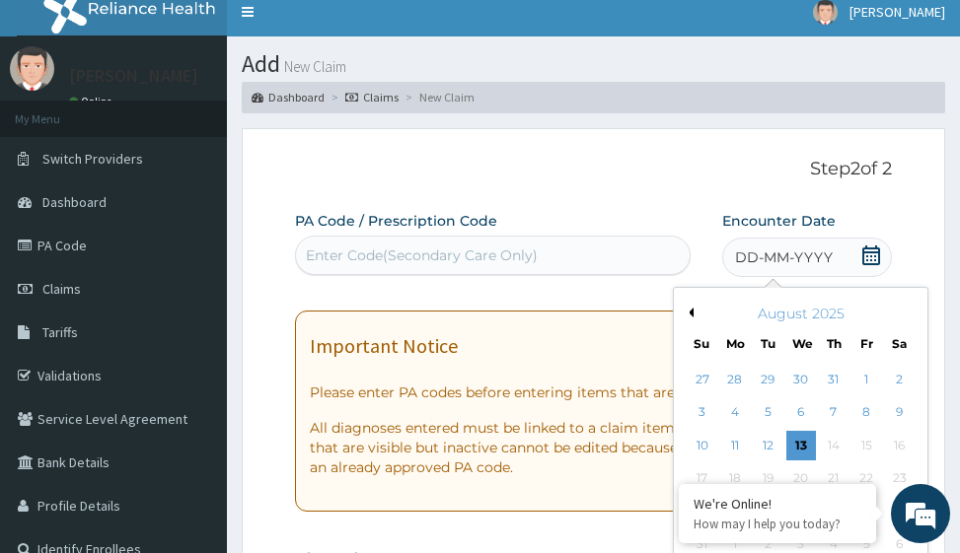
scroll to position [99, 0]
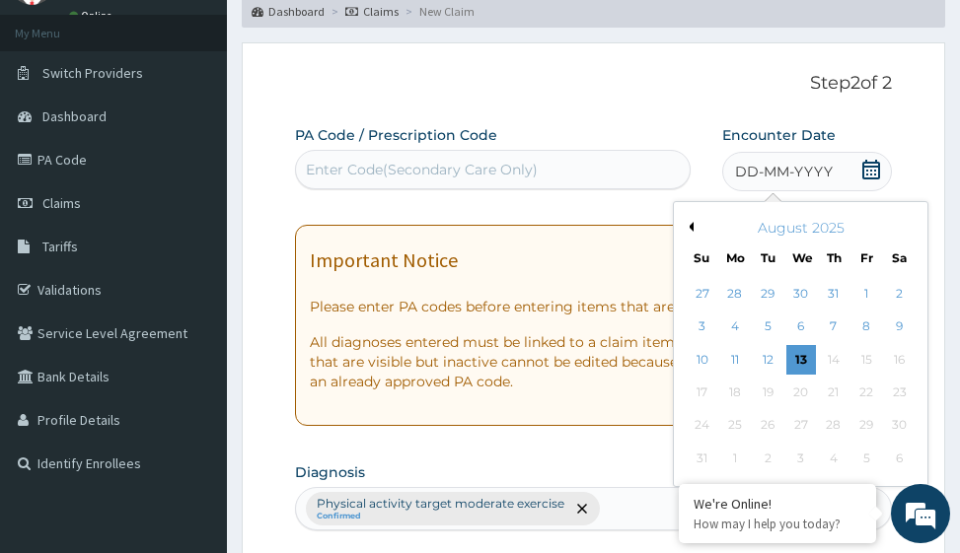
click at [693, 227] on button "Previous Month" at bounding box center [689, 227] width 10 height 10
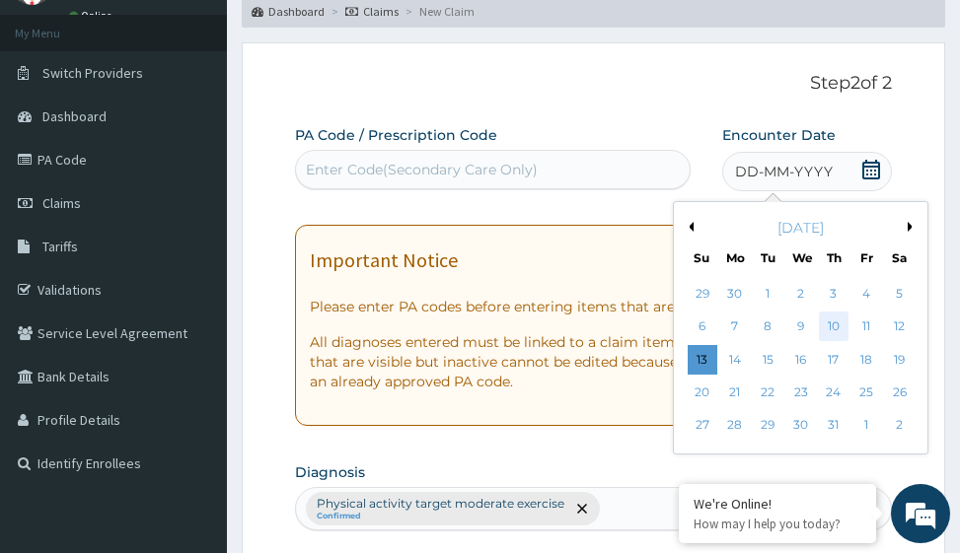
click at [833, 330] on div "10" at bounding box center [834, 328] width 30 height 30
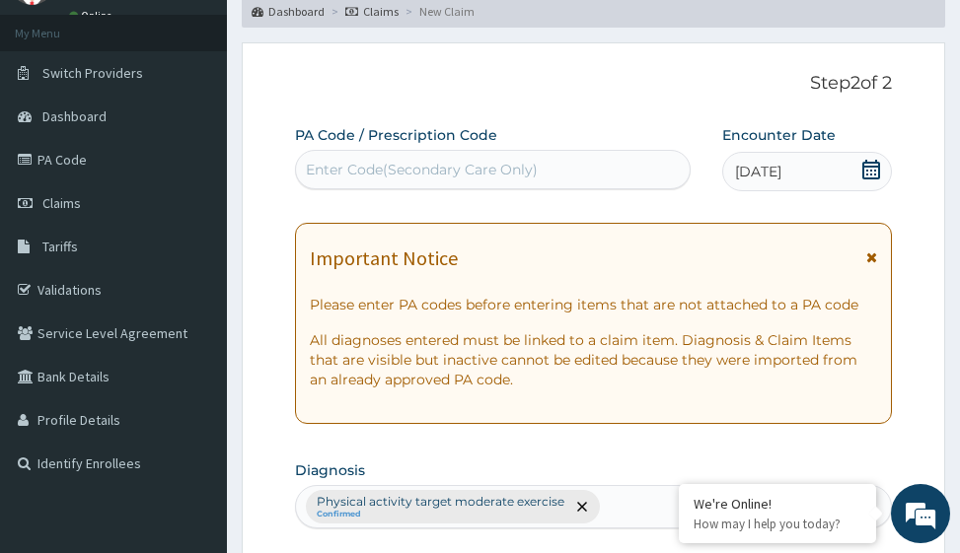
click at [379, 163] on div "Enter Code(Secondary Care Only)" at bounding box center [422, 170] width 232 height 20
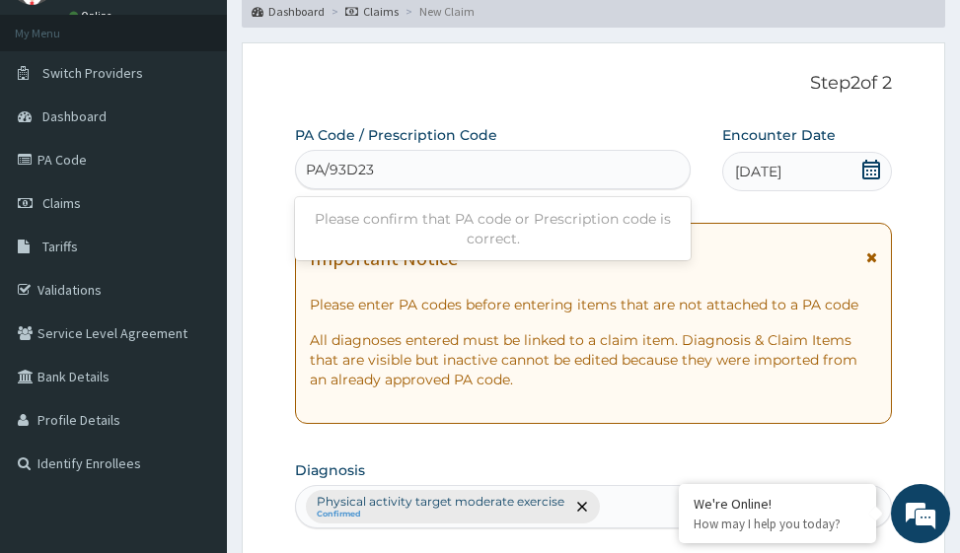
type input "PA/93D23A"
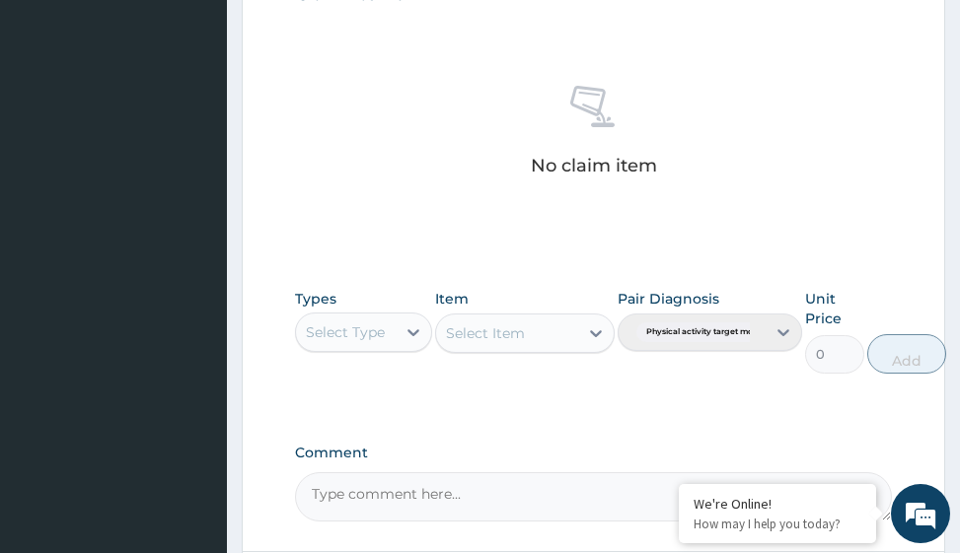
scroll to position [964, 0]
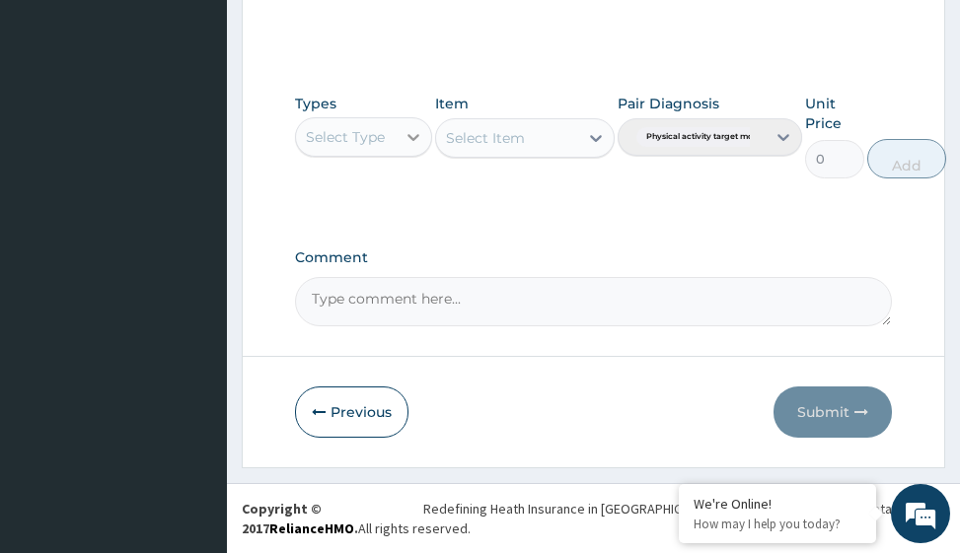
click at [414, 144] on icon at bounding box center [414, 137] width 20 height 20
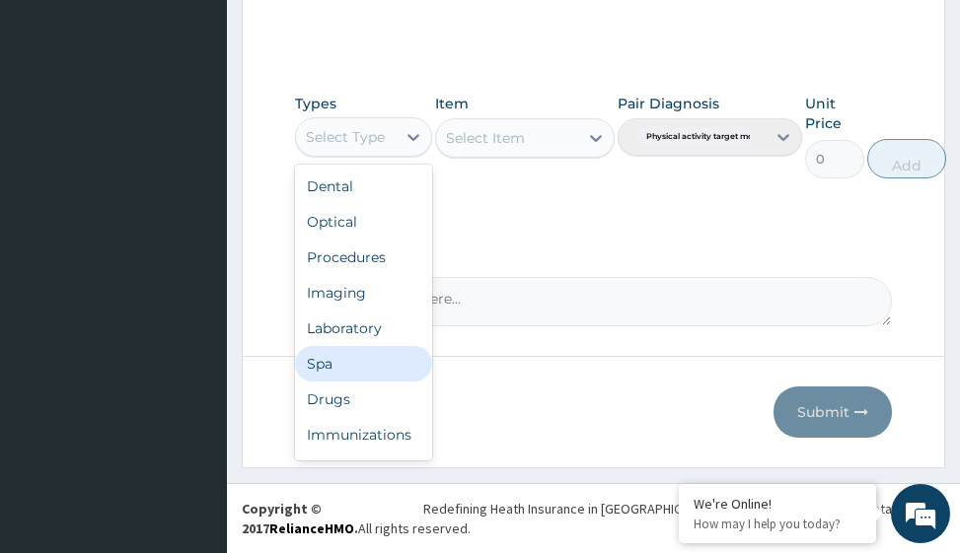
scroll to position [67, 0]
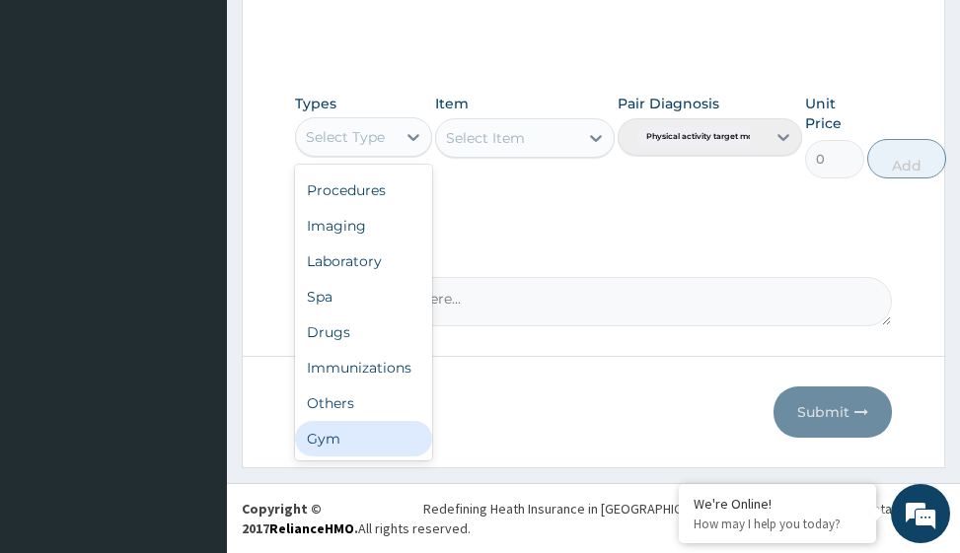
click at [371, 441] on div "Gym" at bounding box center [363, 439] width 137 height 36
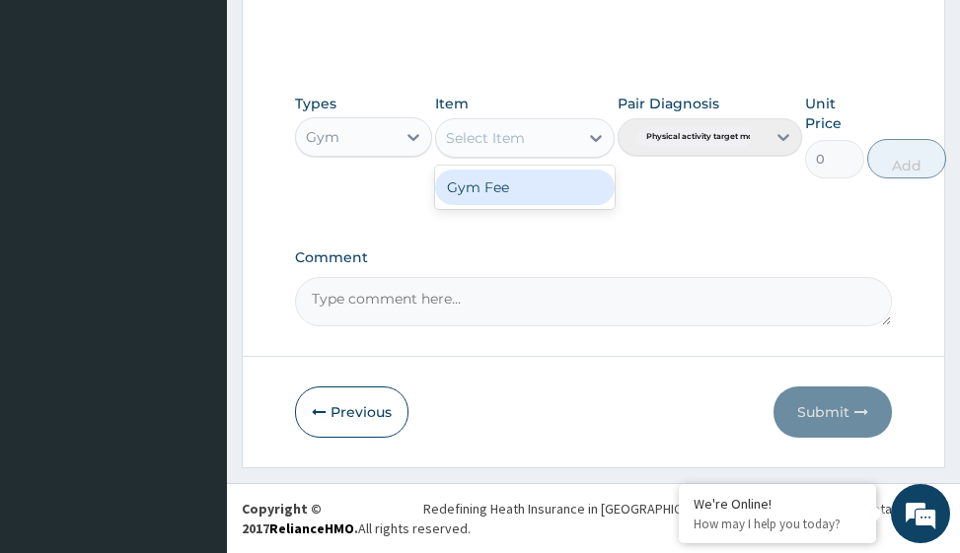
click at [593, 135] on icon at bounding box center [596, 138] width 20 height 20
click at [537, 189] on div "Gym Fee" at bounding box center [524, 188] width 179 height 36
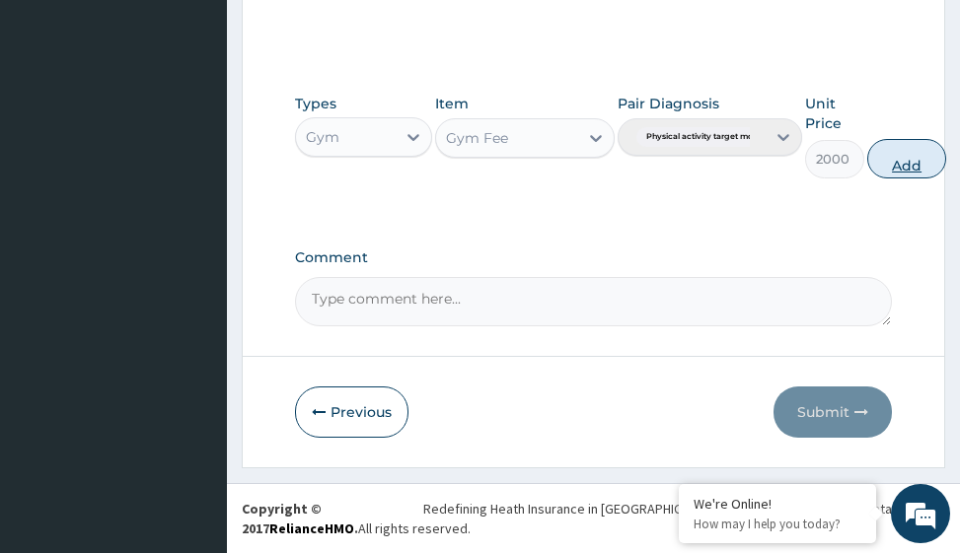
click at [890, 161] on button "Add" at bounding box center [906, 158] width 79 height 39
type input "0"
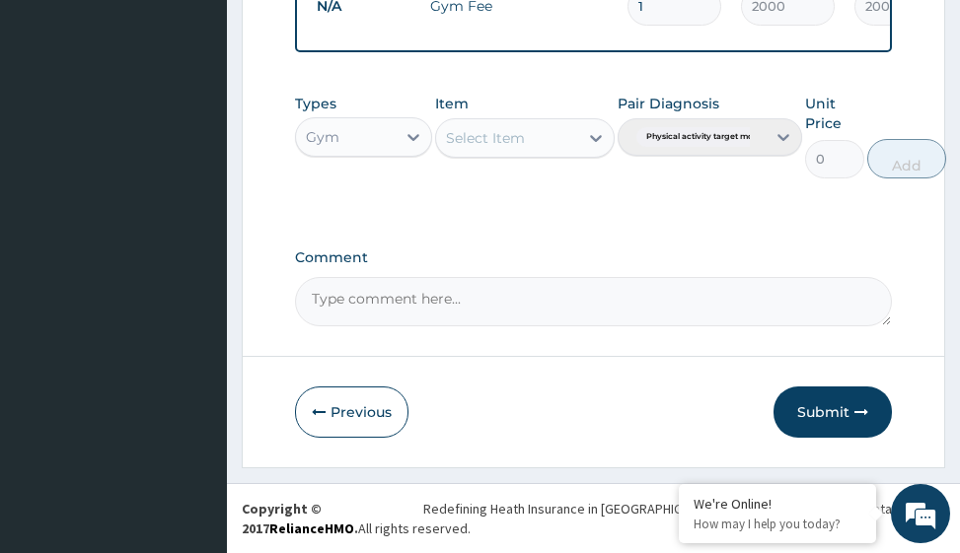
scroll to position [857, 0]
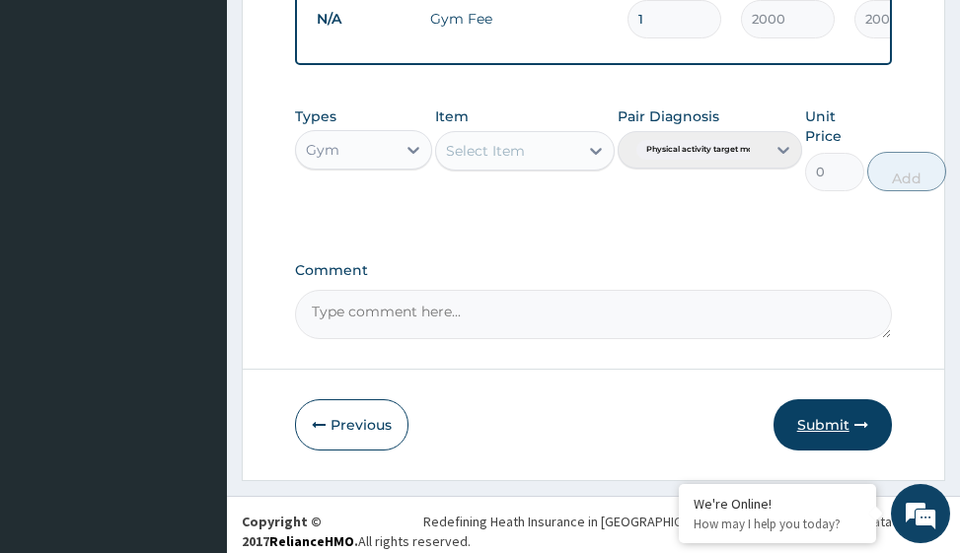
click at [817, 436] on button "Submit" at bounding box center [832, 425] width 118 height 51
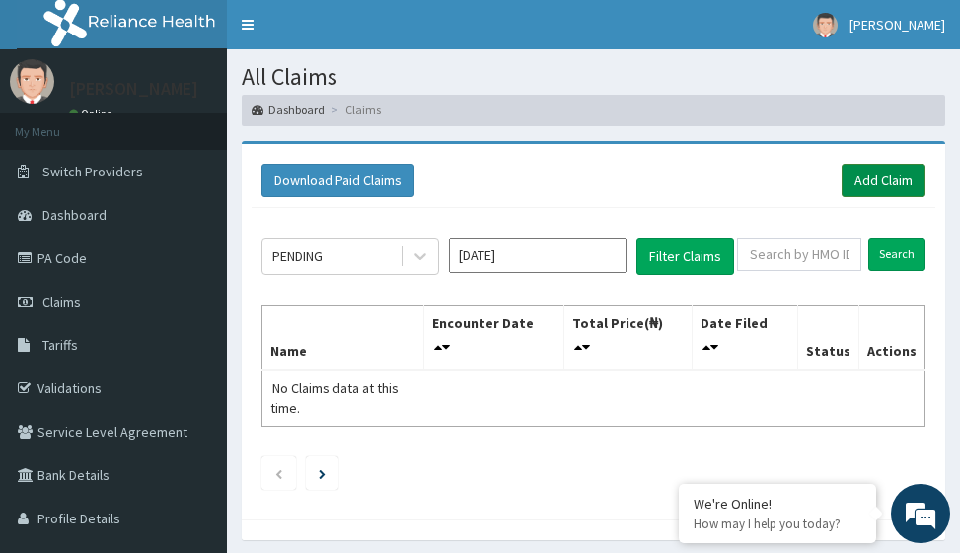
click at [901, 180] on link "Add Claim" at bounding box center [884, 181] width 84 height 34
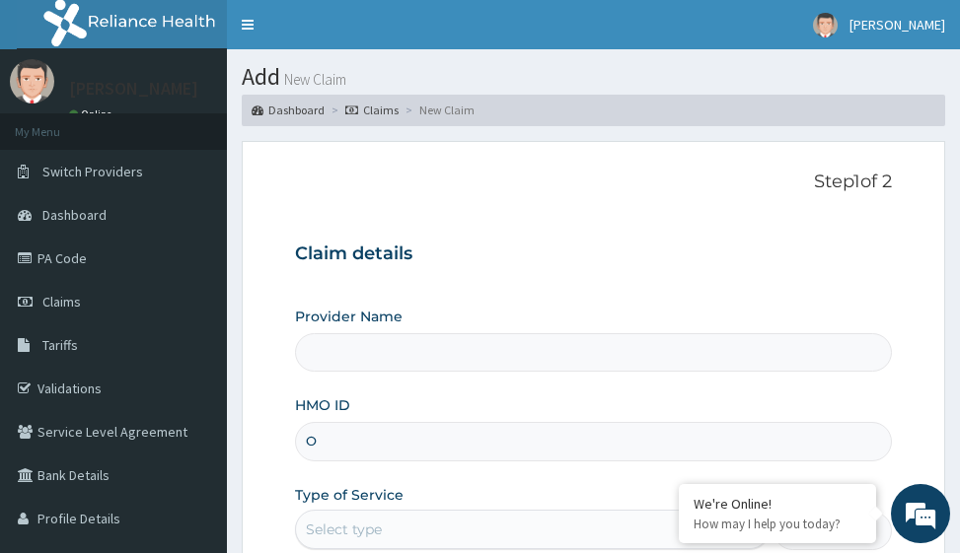
type input "OP"
type input "Victors Fitness"
type input "OPN"
type input "1"
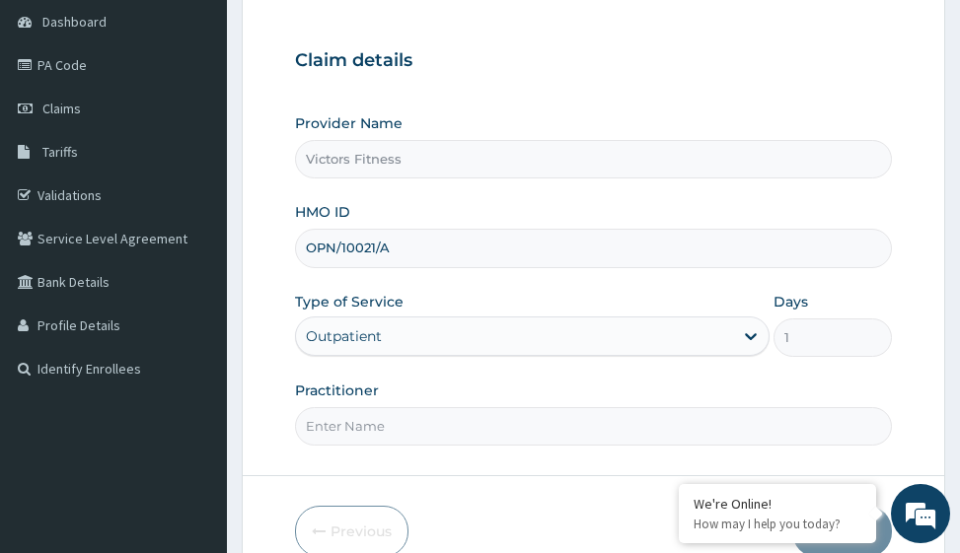
scroll to position [197, 0]
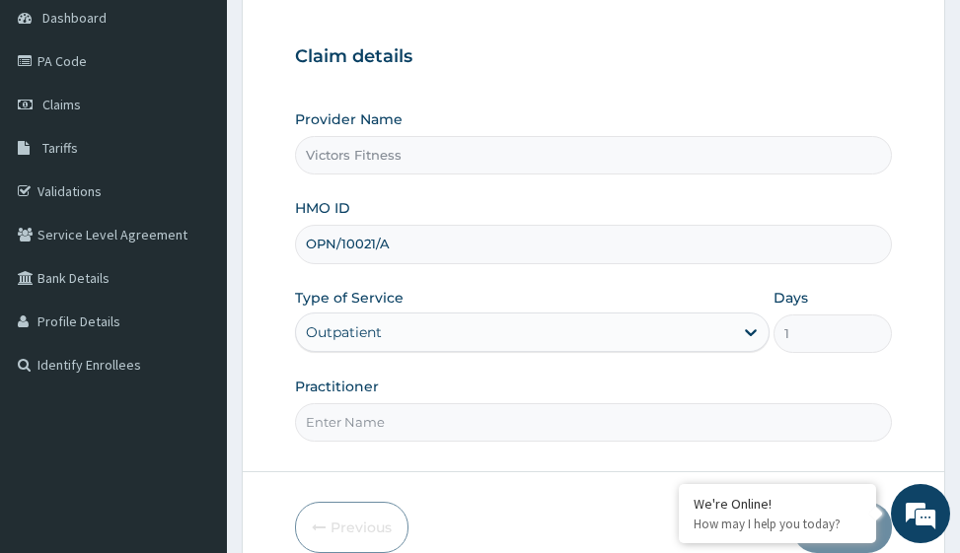
type input "OPN/10021/A"
click at [342, 428] on input "Practitioner" at bounding box center [593, 423] width 596 height 38
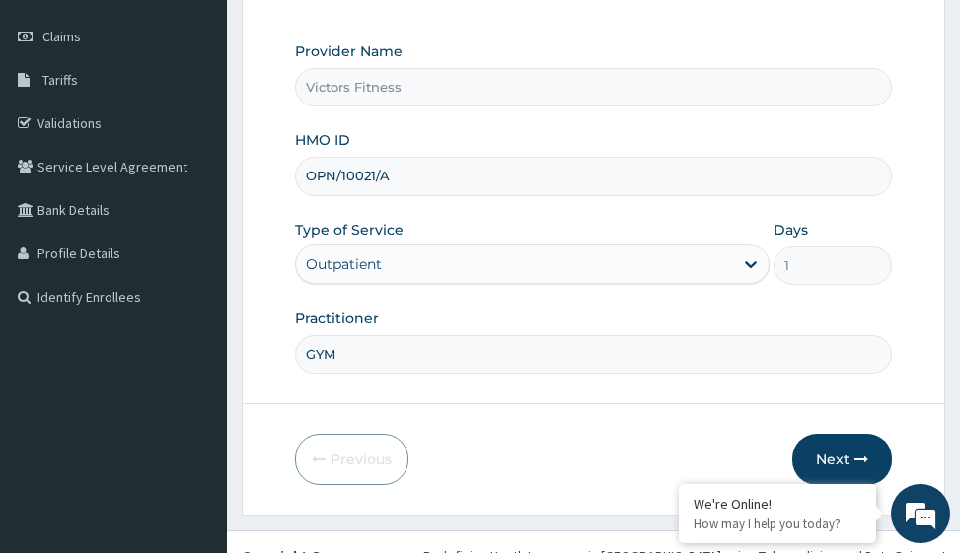
scroll to position [313, 0]
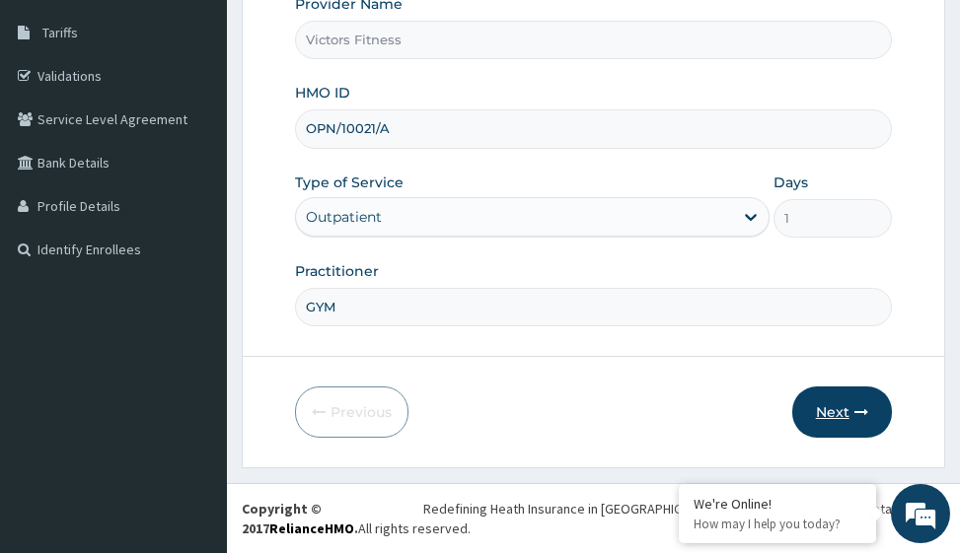
type input "GYM"
click at [848, 416] on button "Next" at bounding box center [842, 412] width 100 height 51
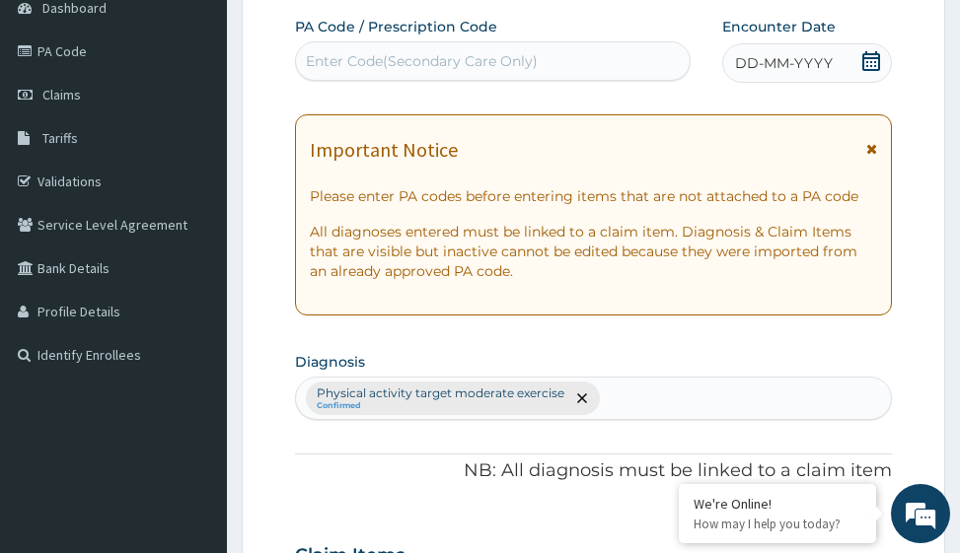
scroll to position [17, 0]
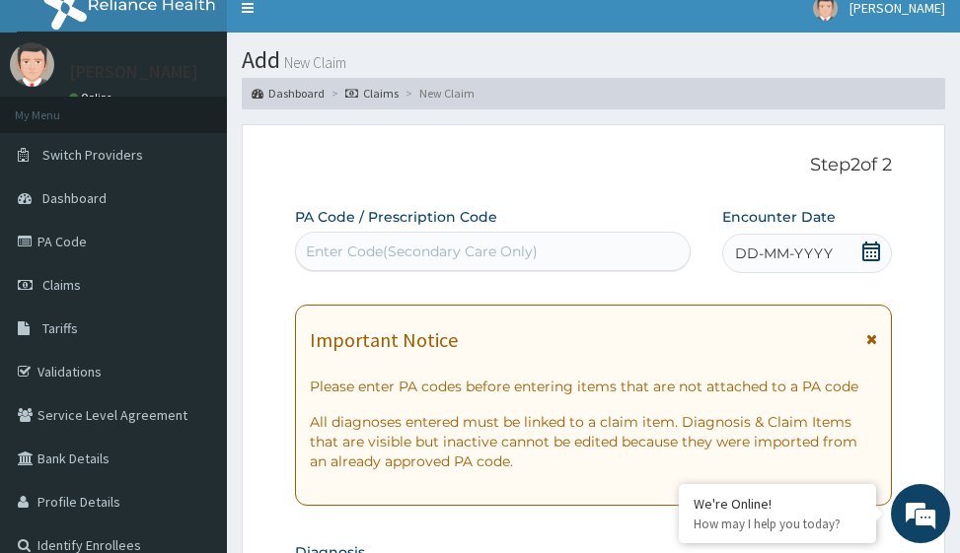
click at [799, 251] on span "DD-MM-YYYY" at bounding box center [784, 254] width 98 height 20
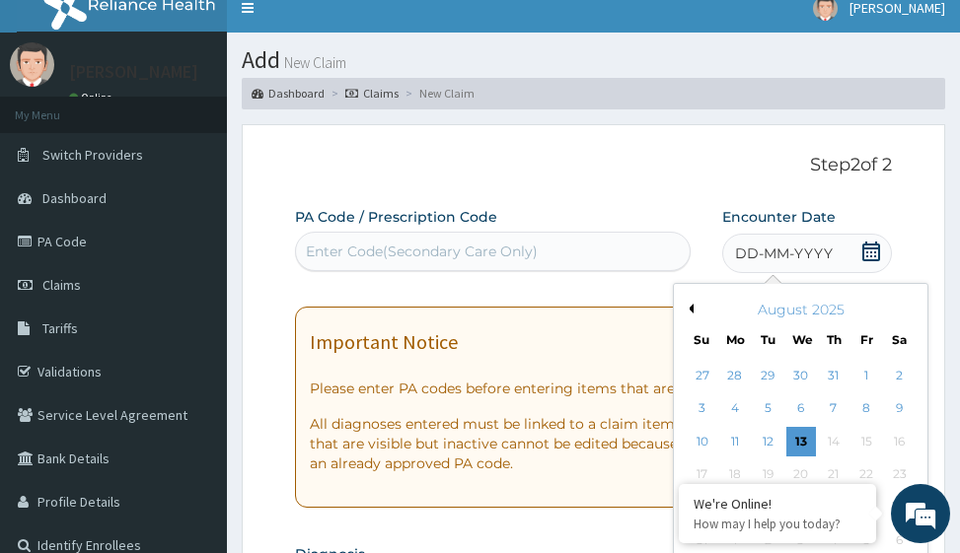
scroll to position [313, 0]
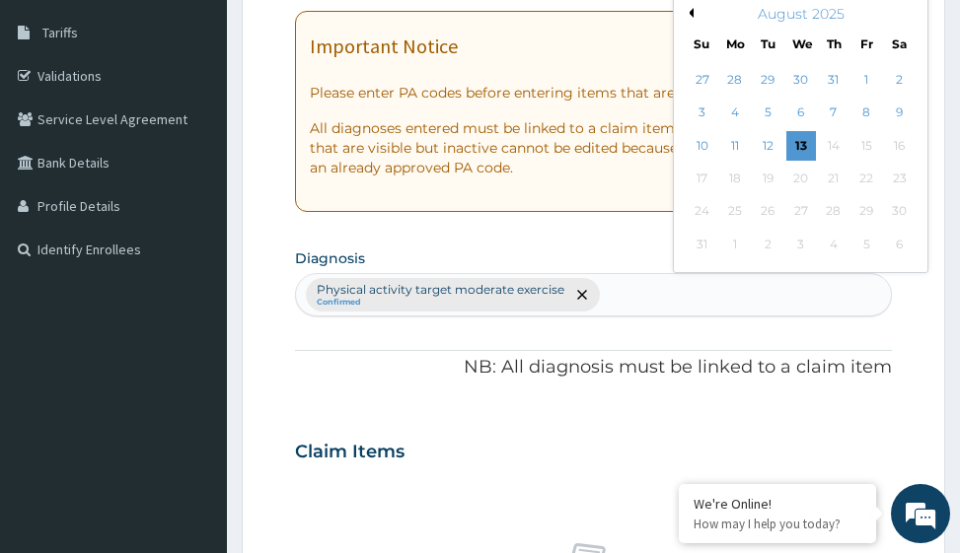
click at [691, 12] on button "Previous Month" at bounding box center [689, 13] width 10 height 10
click at [698, 139] on div "13" at bounding box center [703, 146] width 30 height 30
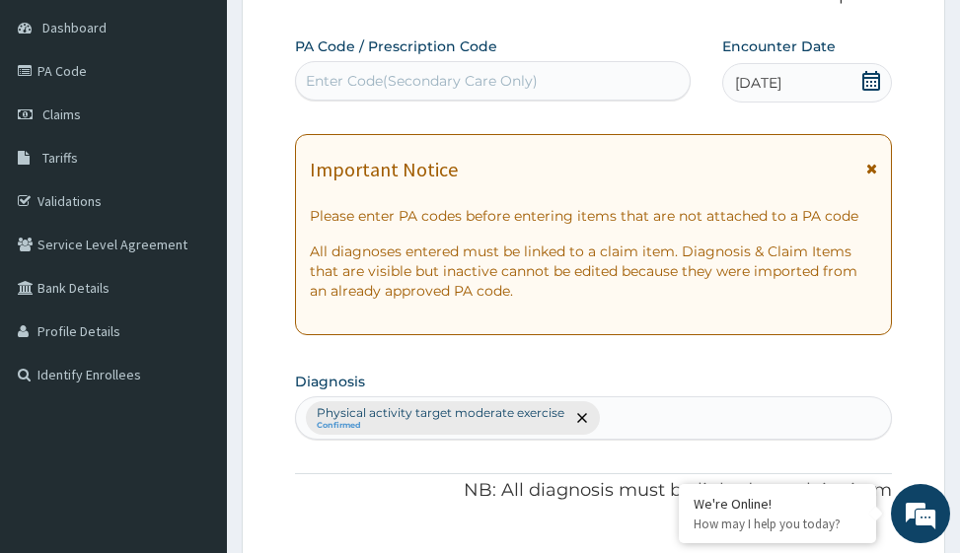
scroll to position [17, 0]
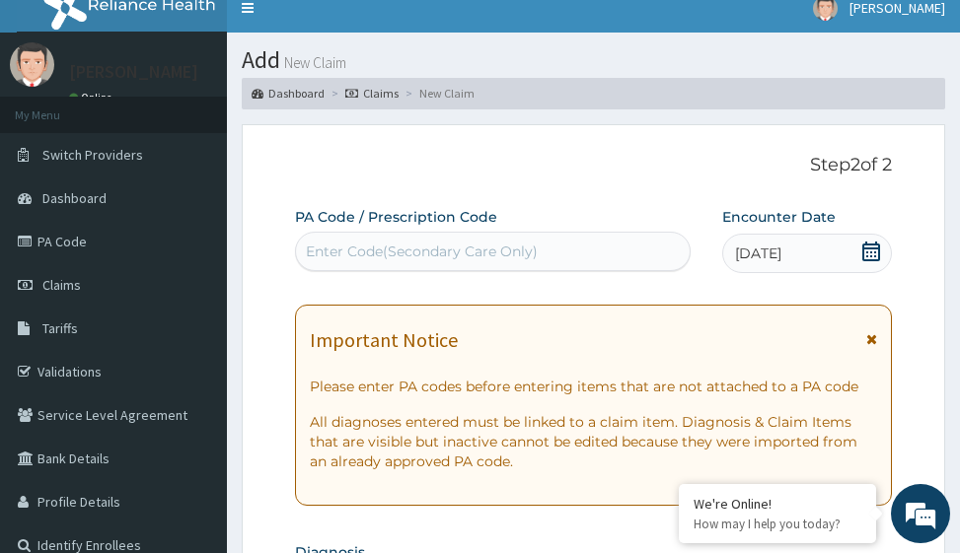
click at [357, 249] on div "Enter Code(Secondary Care Only)" at bounding box center [422, 252] width 232 height 20
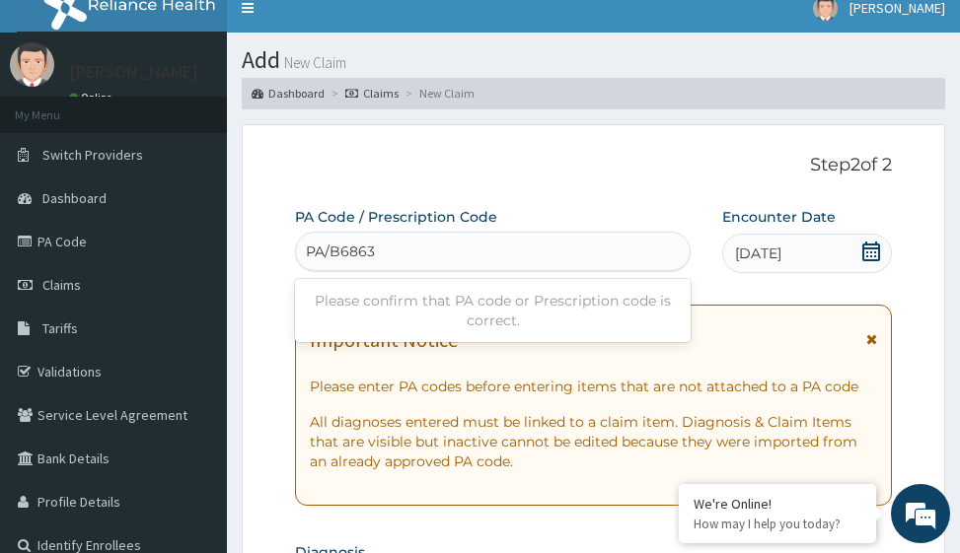
type input "PA/B68638"
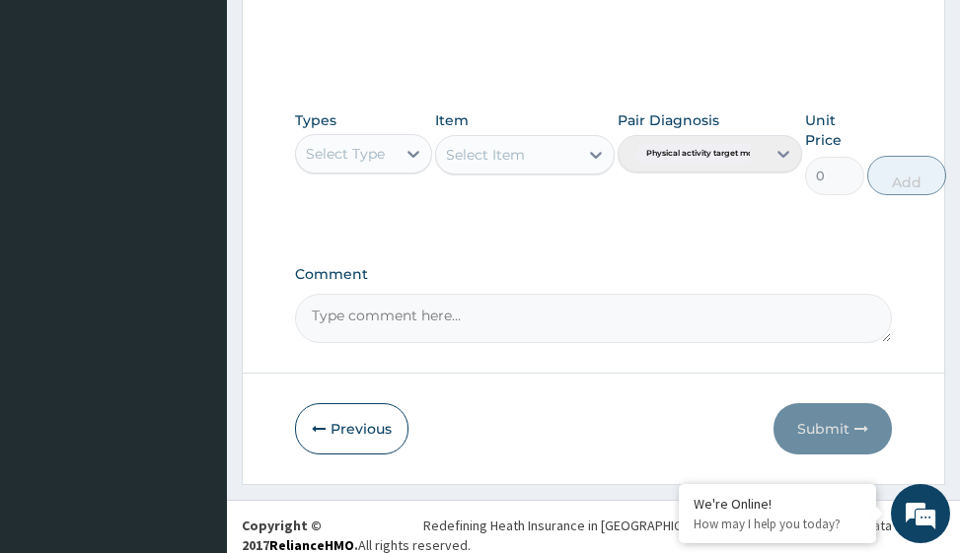
scroll to position [964, 0]
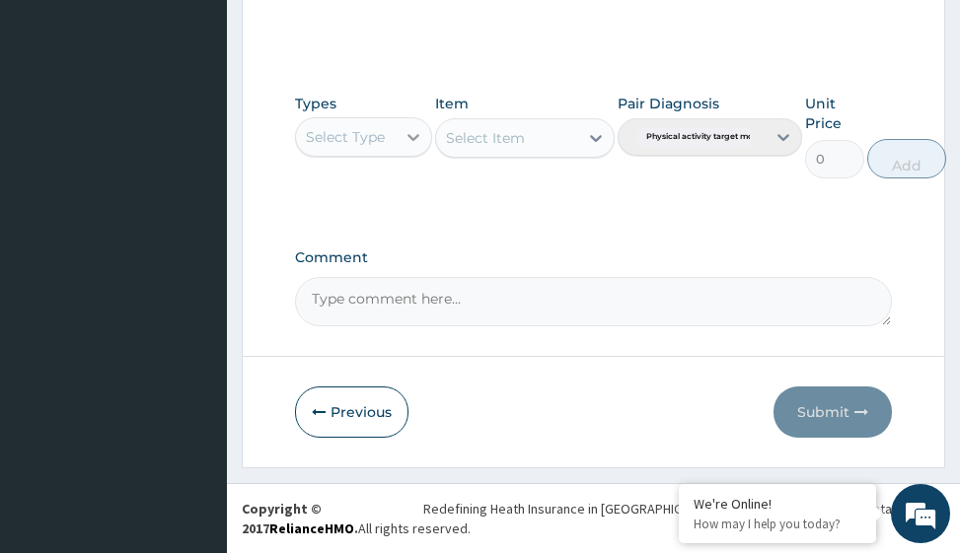
click at [404, 144] on icon at bounding box center [414, 137] width 20 height 20
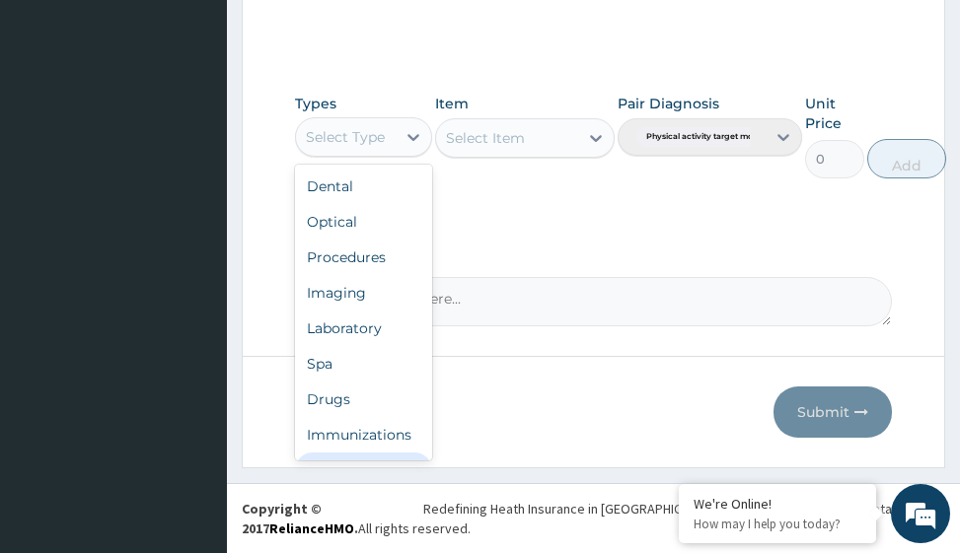
scroll to position [67, 0]
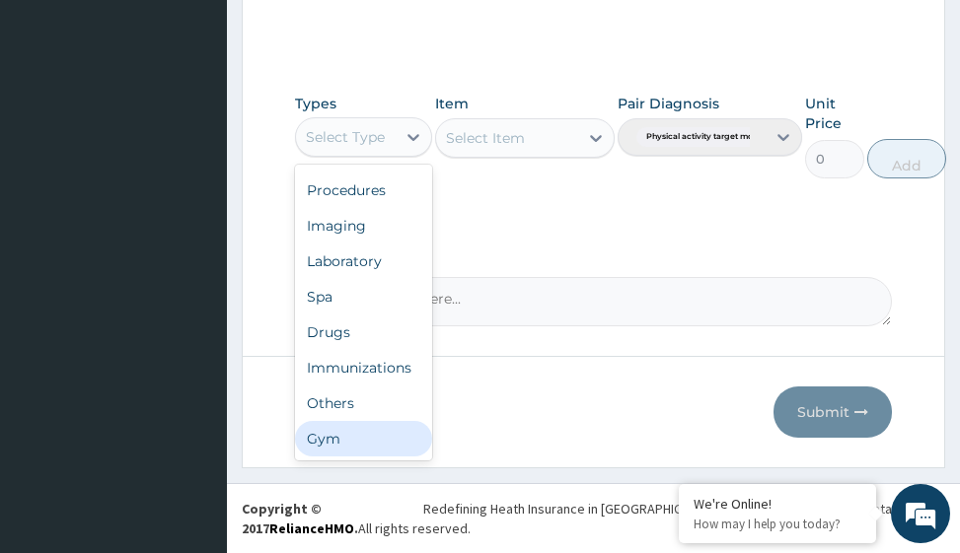
click at [387, 439] on div "Gym" at bounding box center [363, 439] width 137 height 36
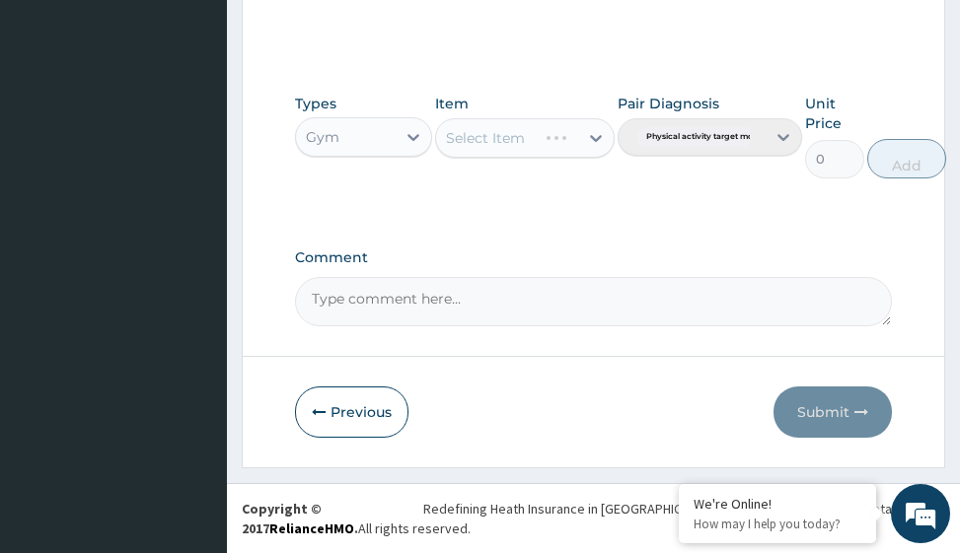
click at [599, 136] on div "Select Item" at bounding box center [524, 137] width 179 height 39
click at [598, 135] on icon at bounding box center [596, 138] width 20 height 20
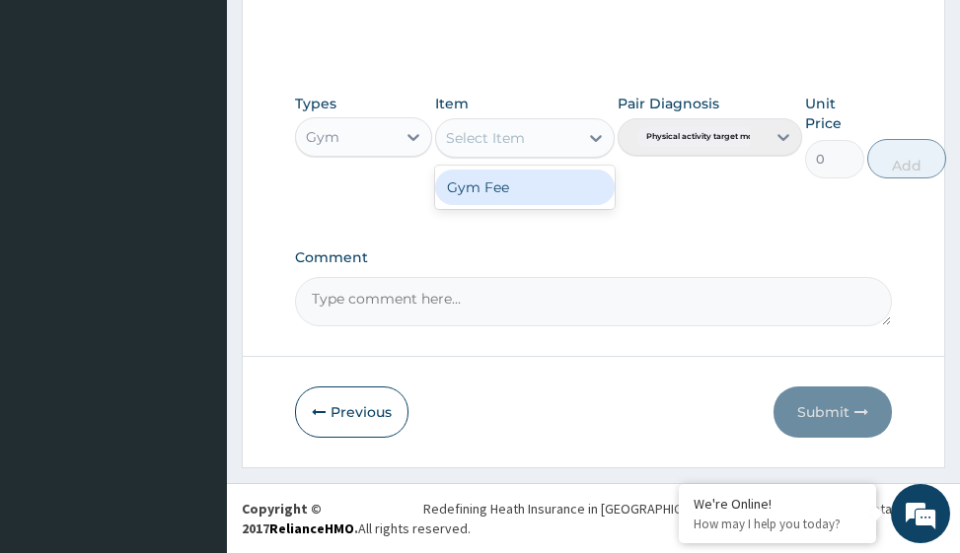
click at [554, 188] on div "Gym Fee" at bounding box center [524, 188] width 179 height 36
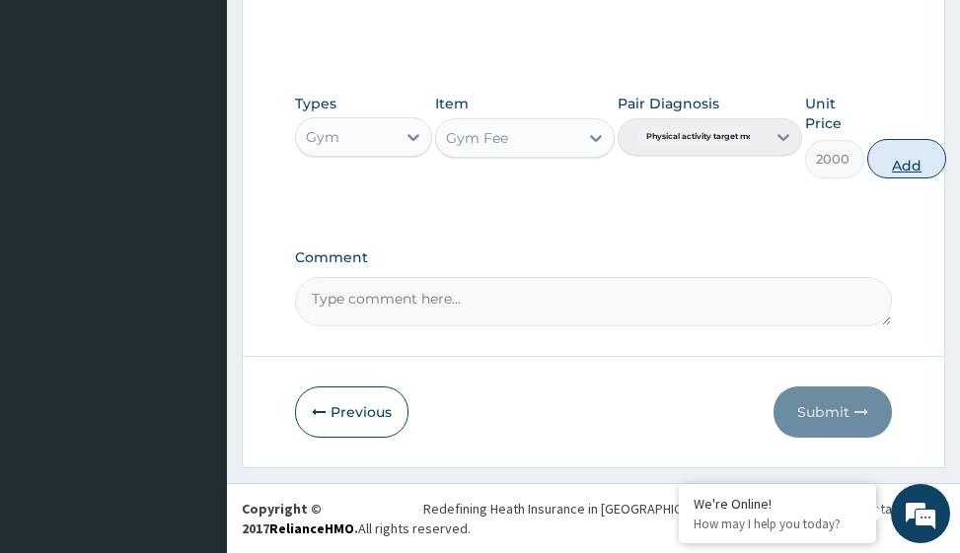
click at [892, 163] on button "Add" at bounding box center [906, 158] width 79 height 39
type input "0"
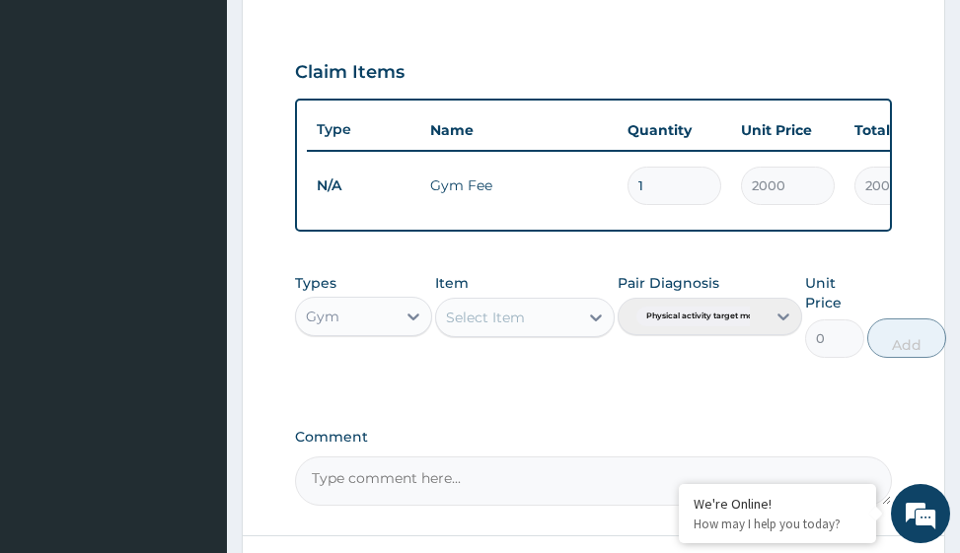
scroll to position [885, 0]
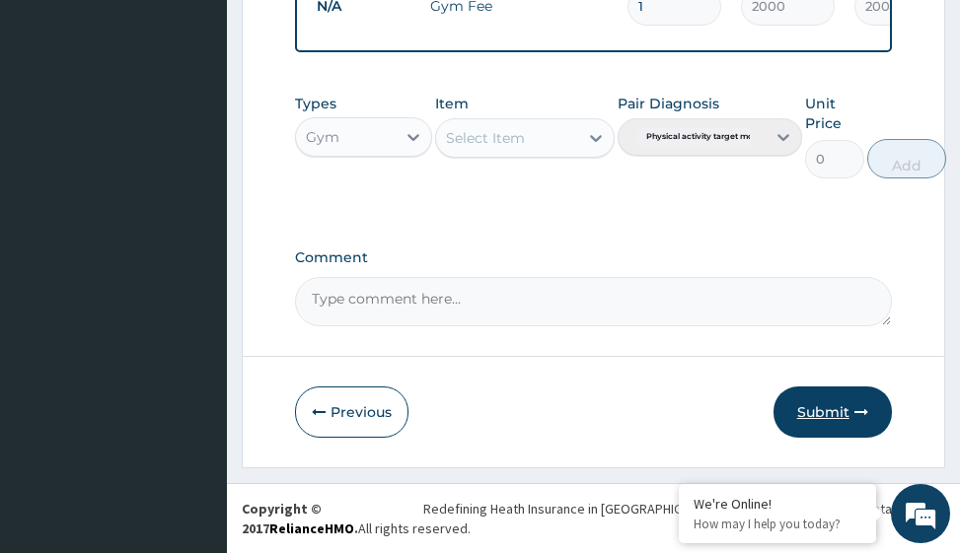
click at [826, 409] on button "Submit" at bounding box center [832, 412] width 118 height 51
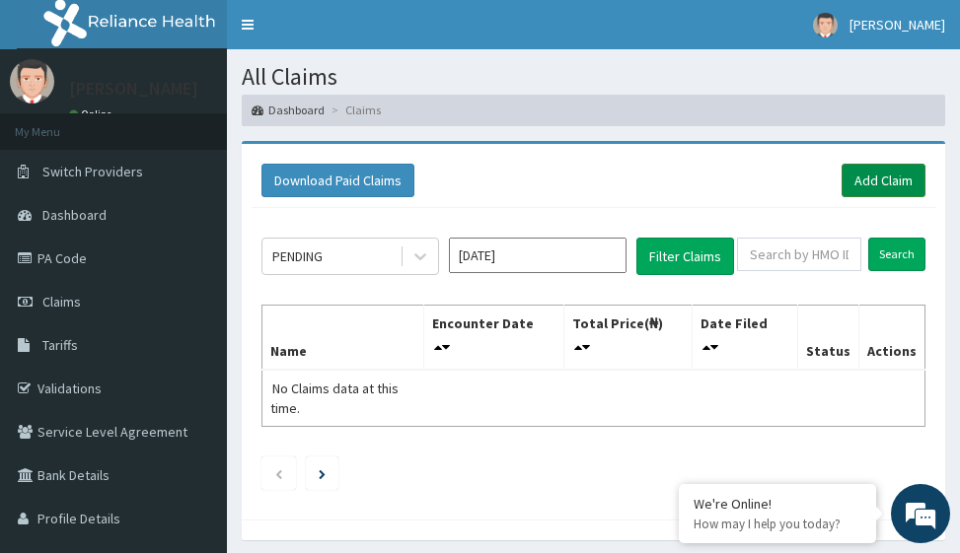
drag, startPoint x: 917, startPoint y: 184, endPoint x: 900, endPoint y: 184, distance: 16.8
click at [914, 184] on link "Add Claim" at bounding box center [884, 181] width 84 height 34
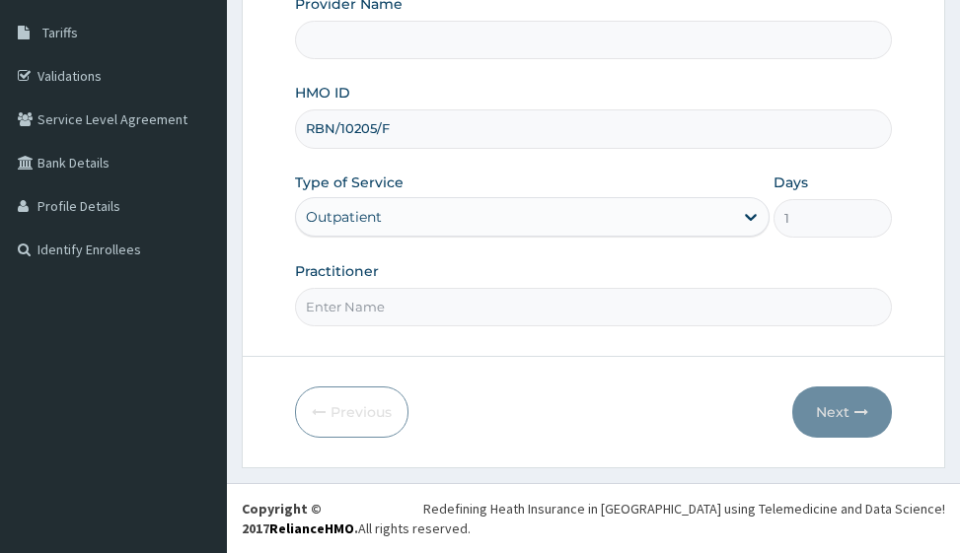
click at [409, 313] on input "Practitioner" at bounding box center [593, 307] width 596 height 38
type input "GYM"
click at [854, 416] on icon "button" at bounding box center [861, 412] width 14 height 14
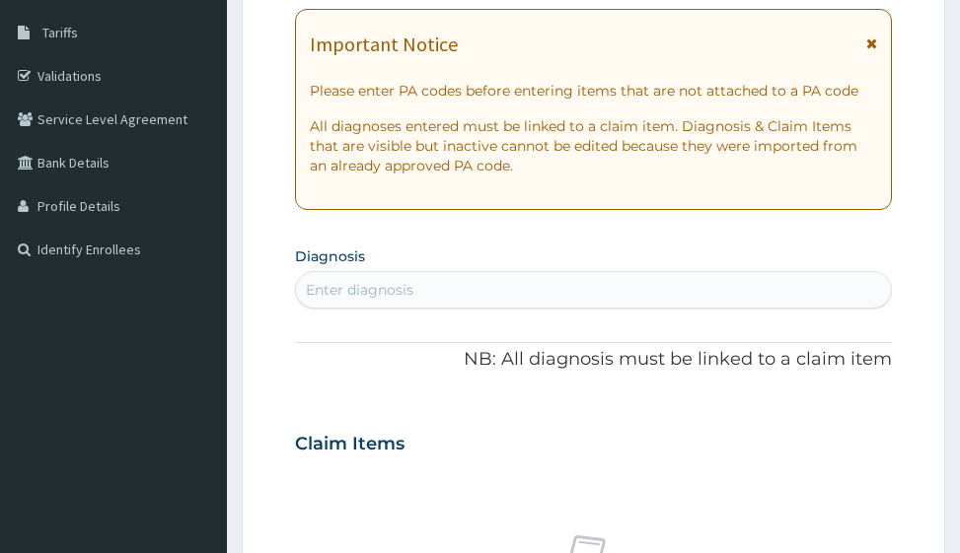
scroll to position [115, 0]
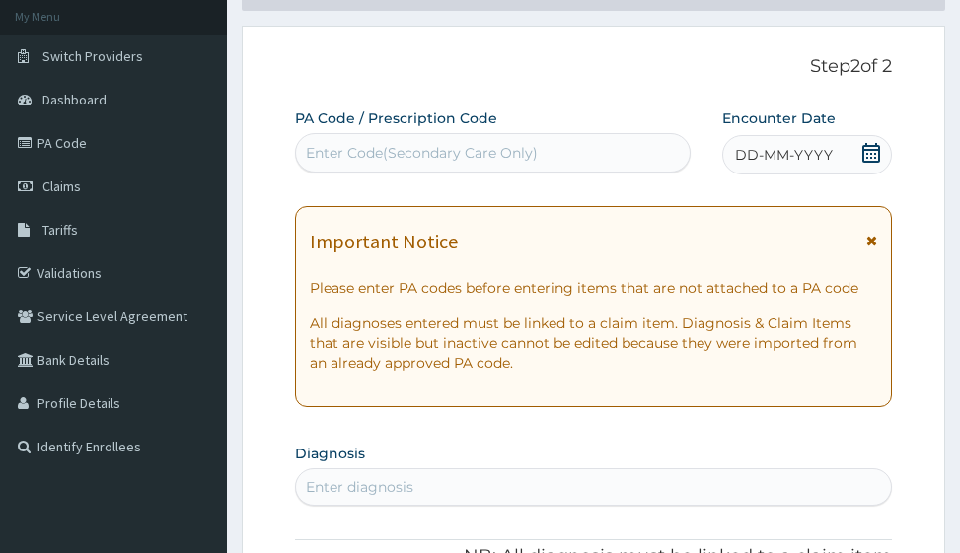
click at [783, 157] on span "DD-MM-YYYY" at bounding box center [784, 155] width 98 height 20
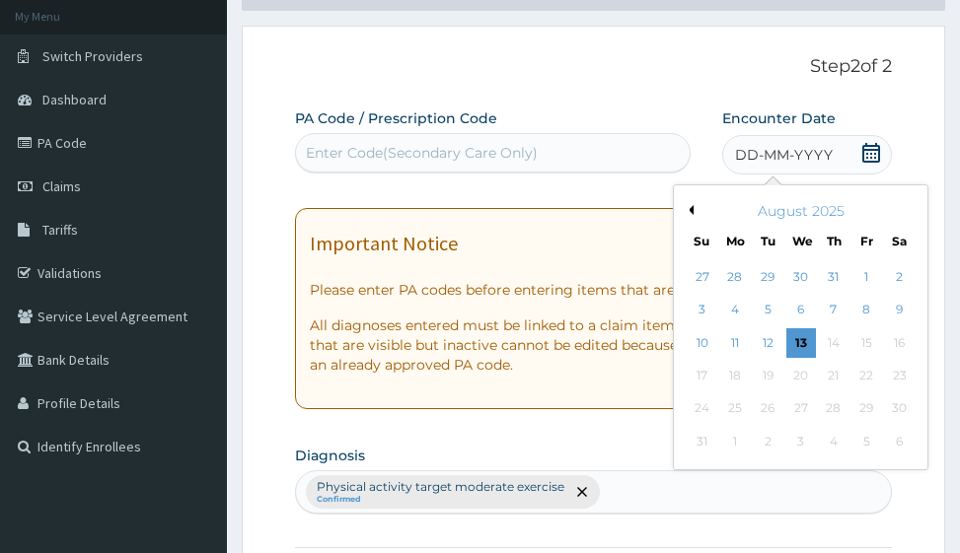
click at [691, 209] on button "Previous Month" at bounding box center [689, 210] width 10 height 10
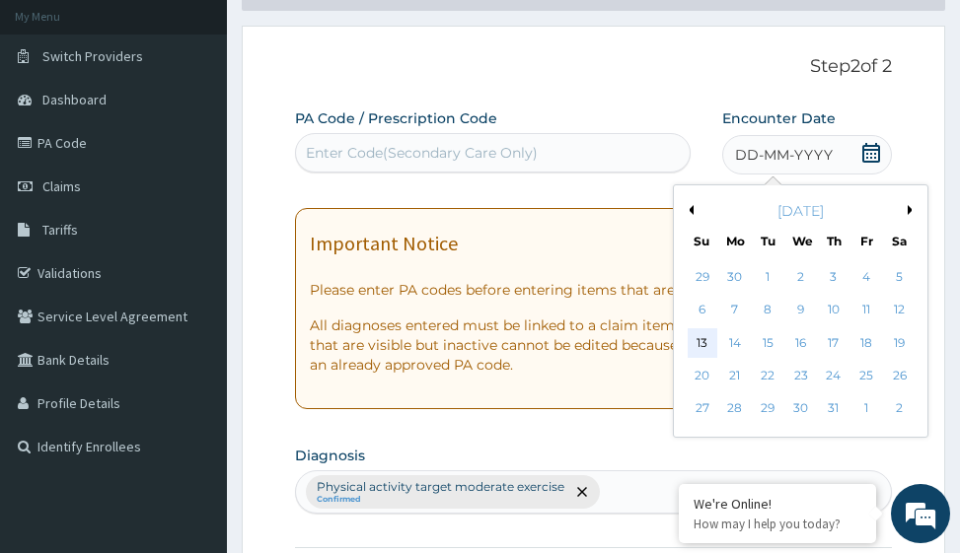
click at [707, 341] on div "13" at bounding box center [703, 344] width 30 height 30
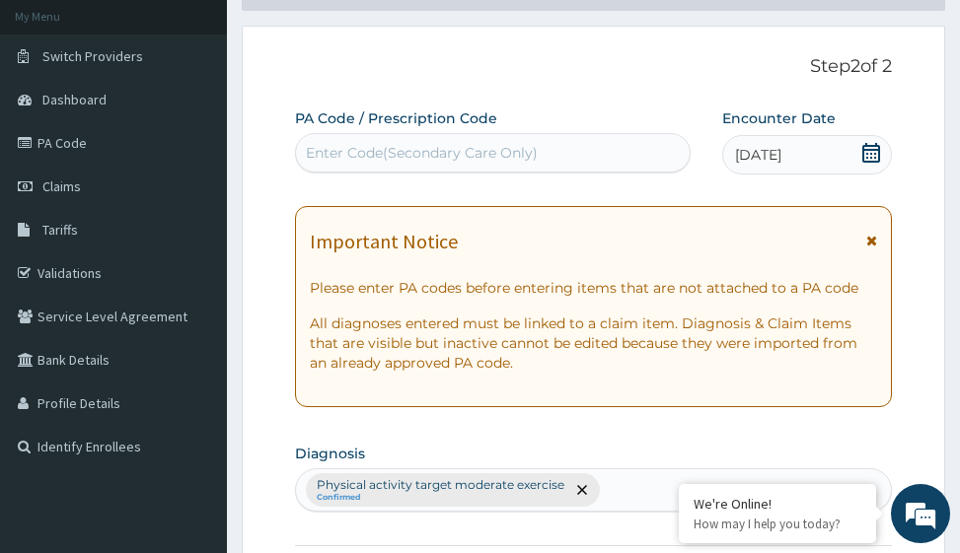
click at [463, 148] on div "Enter Code(Secondary Care Only)" at bounding box center [422, 153] width 232 height 20
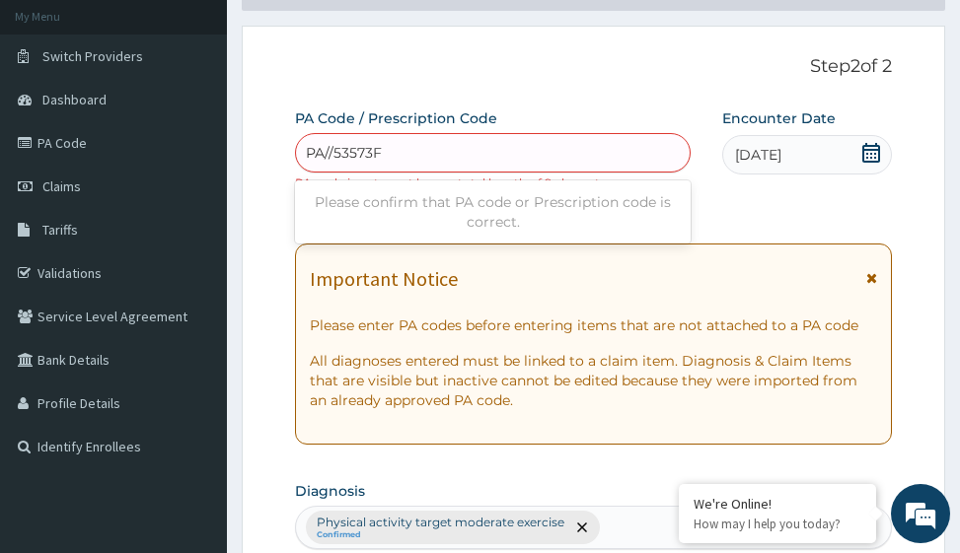
type input "PA/53573F"
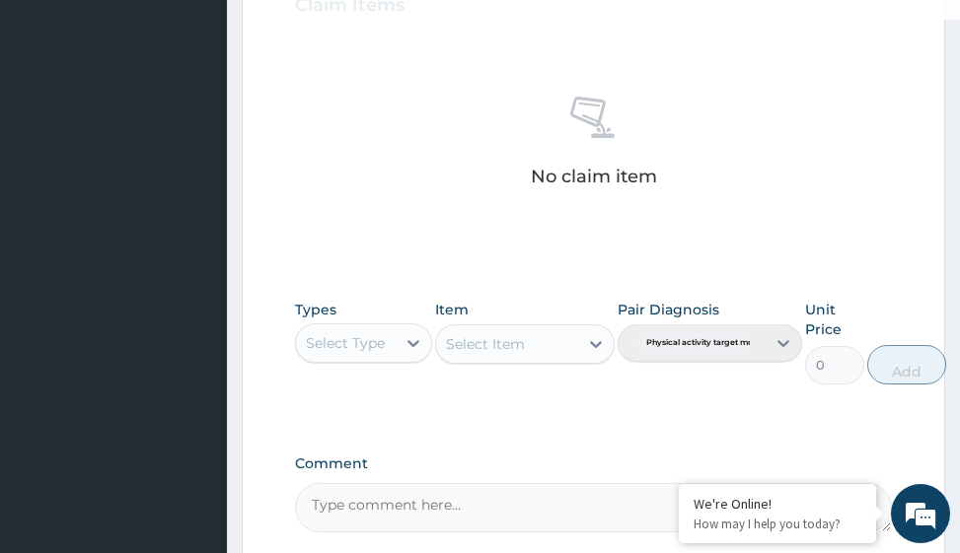
scroll to position [964, 0]
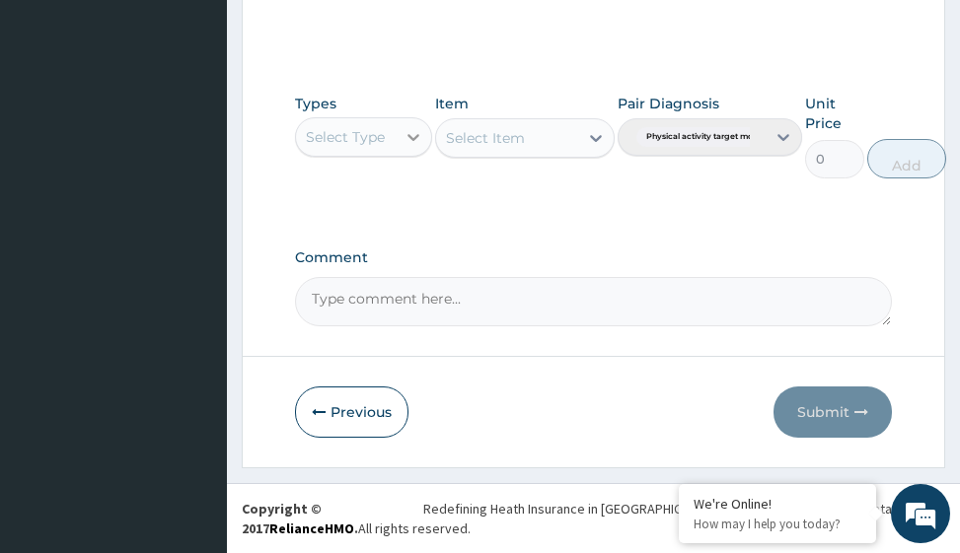
click at [414, 142] on icon at bounding box center [414, 137] width 20 height 20
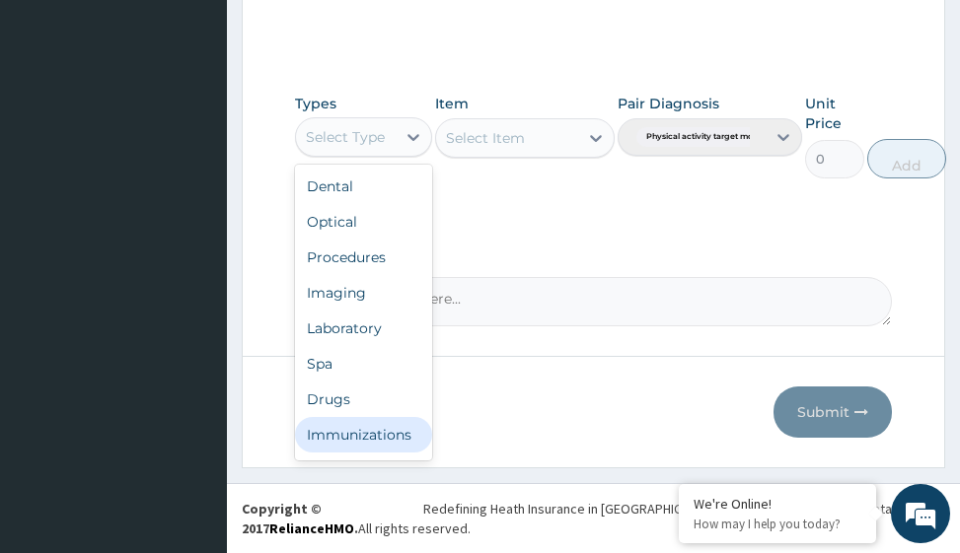
scroll to position [67, 0]
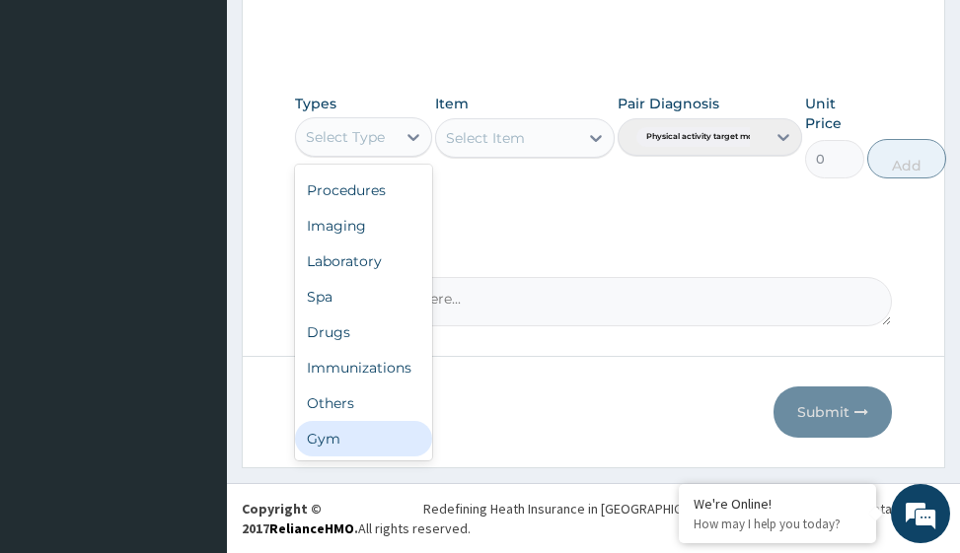
click at [362, 432] on div "Gym" at bounding box center [363, 439] width 137 height 36
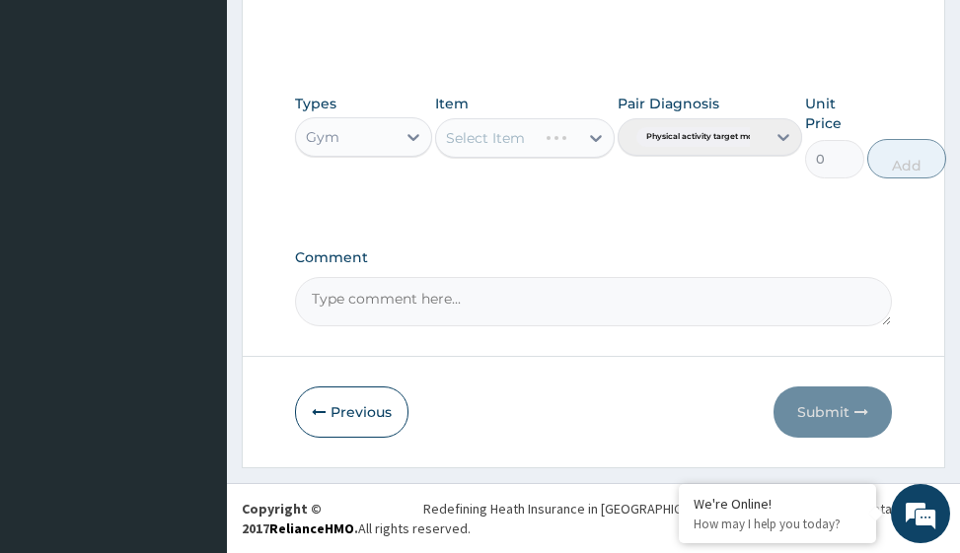
click at [598, 136] on div "Select Item" at bounding box center [524, 137] width 179 height 39
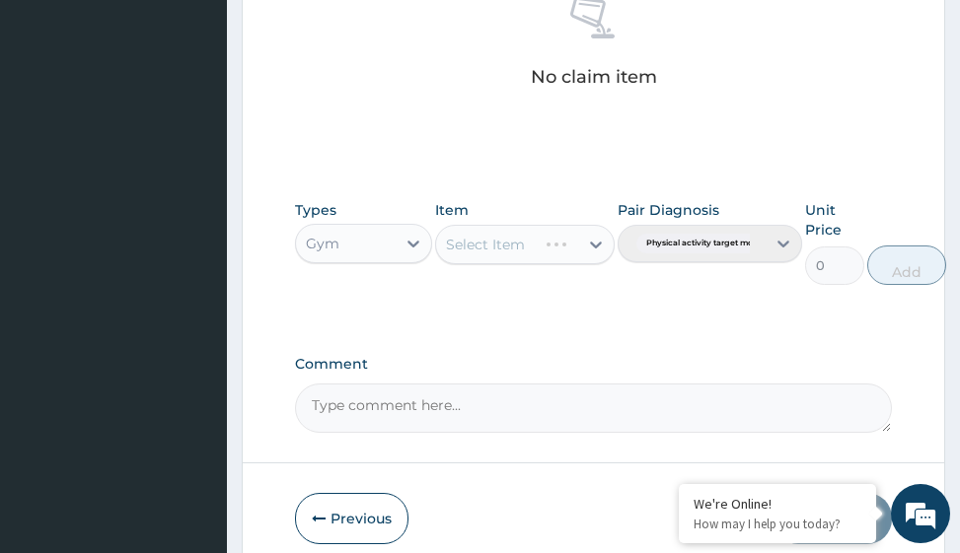
scroll to position [982, 0]
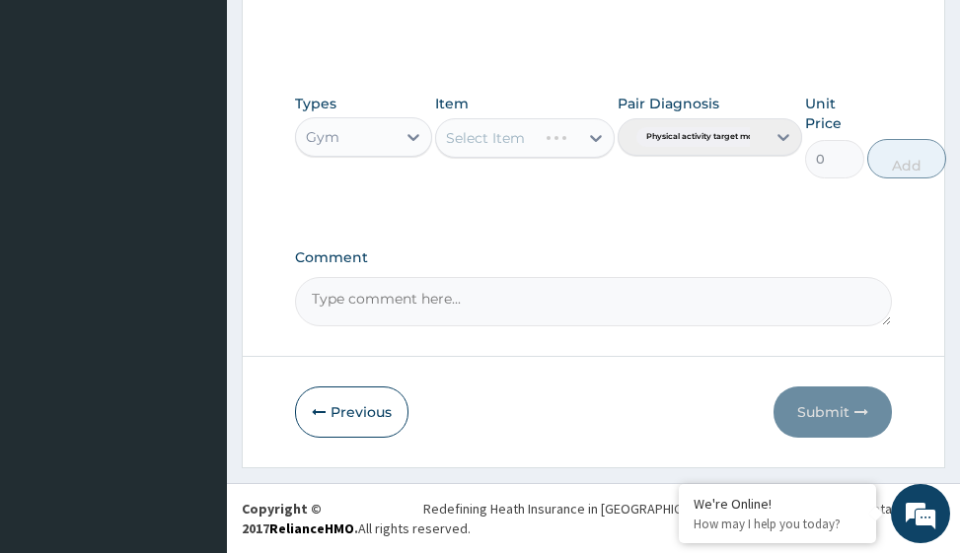
click at [595, 135] on div "Select Item" at bounding box center [524, 137] width 179 height 39
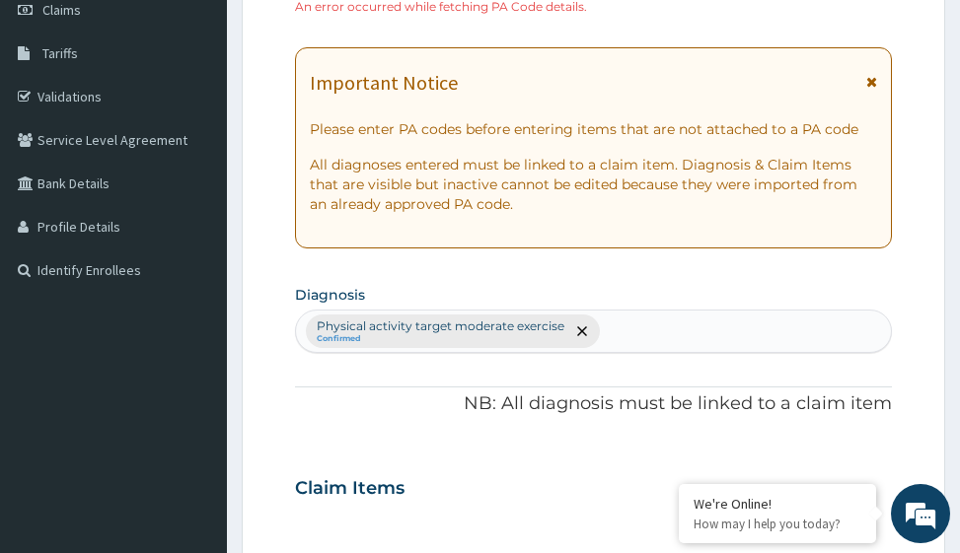
scroll to position [0, 0]
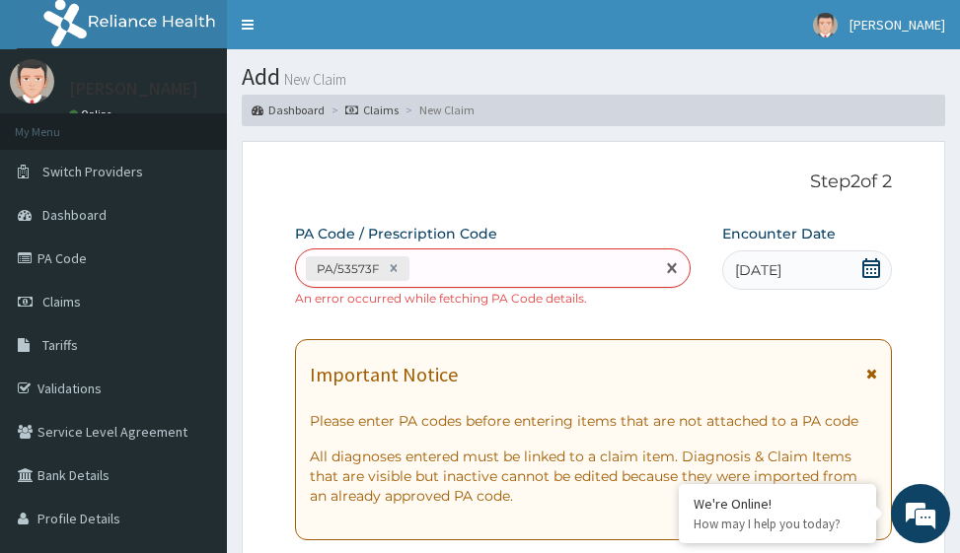
click at [423, 268] on div "PA/53573F" at bounding box center [475, 269] width 358 height 33
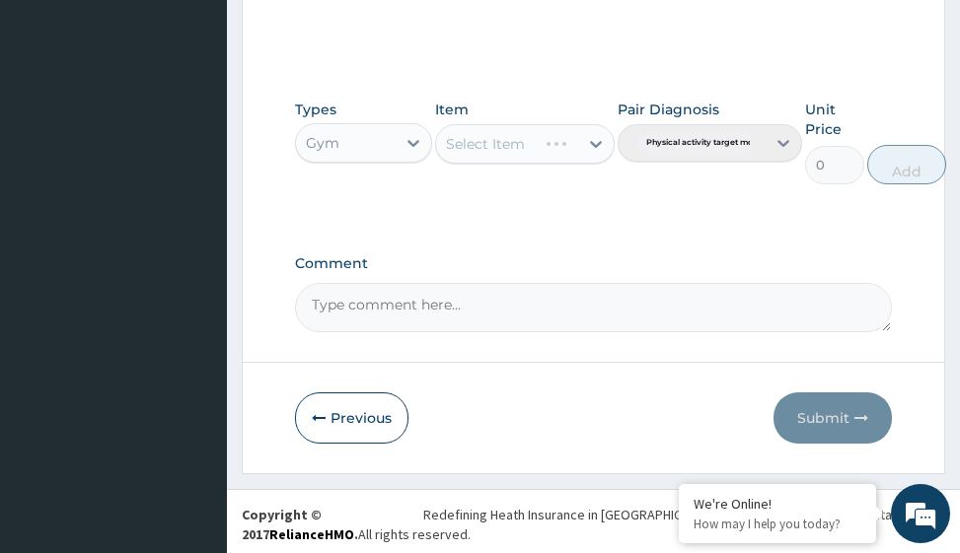
scroll to position [982, 0]
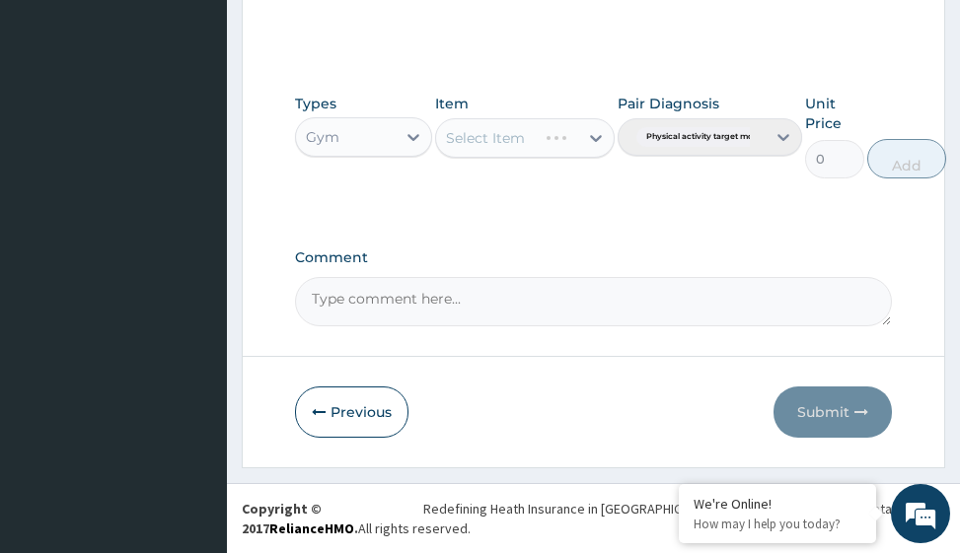
click at [596, 141] on div "Select Item" at bounding box center [524, 137] width 179 height 39
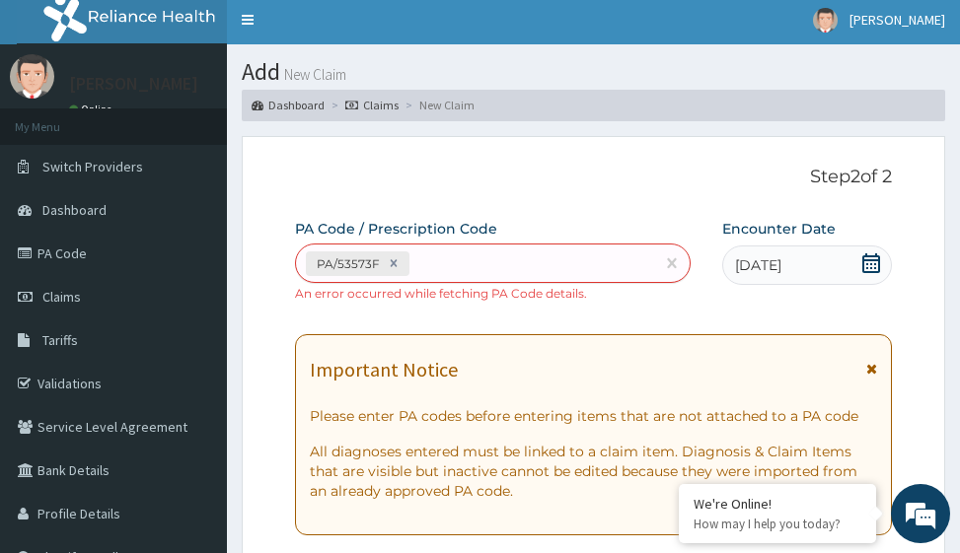
scroll to position [0, 0]
